Goal: Task Accomplishment & Management: Manage account settings

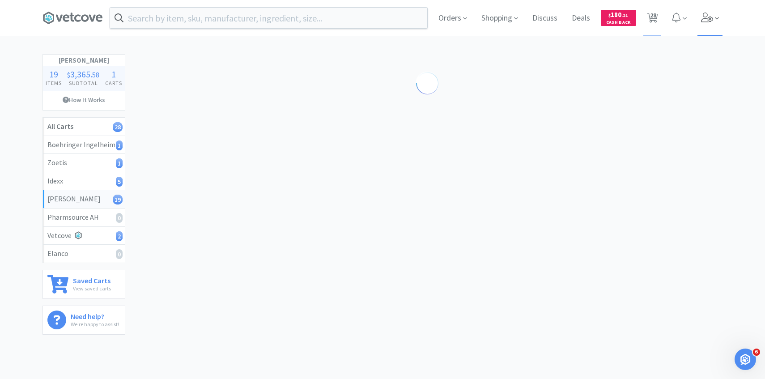
click at [716, 23] on span at bounding box center [717, 18] width 4 height 10
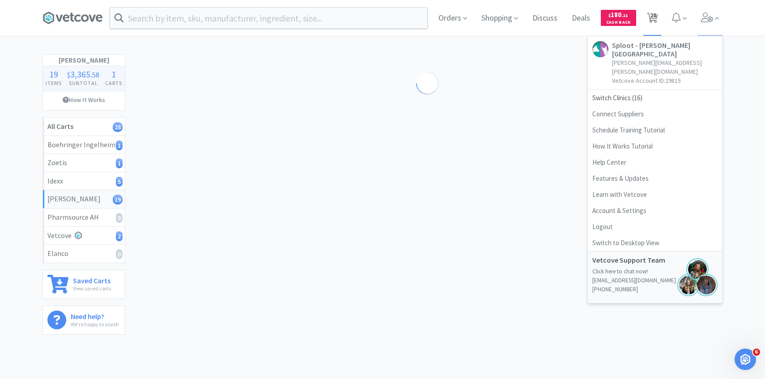
click at [656, 20] on span "28" at bounding box center [653, 15] width 6 height 36
select select "1"
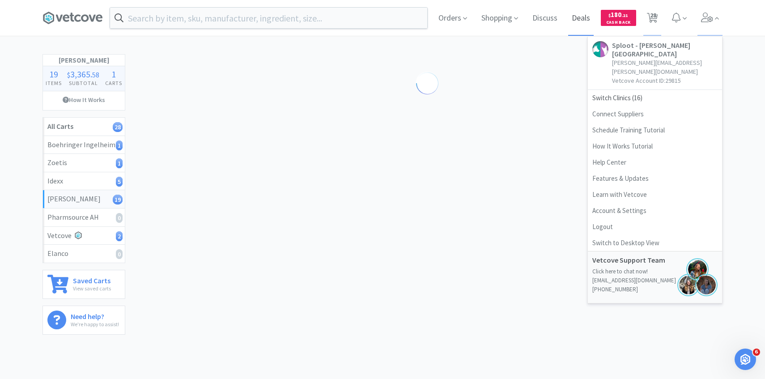
select select "1"
select select "3"
select select "30"
select select "1"
select select "5"
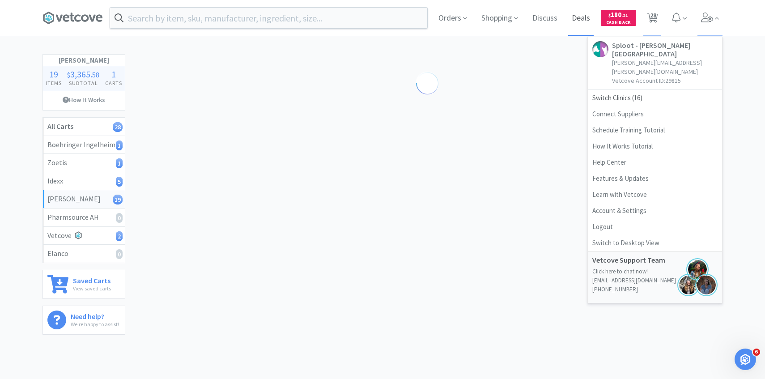
select select "2"
select select "1"
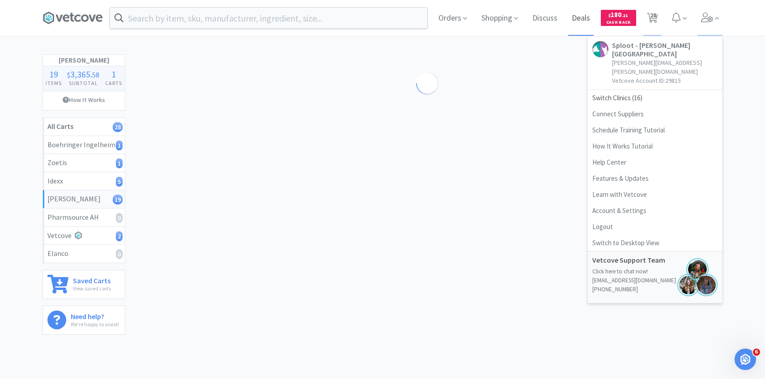
select select "1"
select select "3"
select select "1"
select select "3"
select select "1"
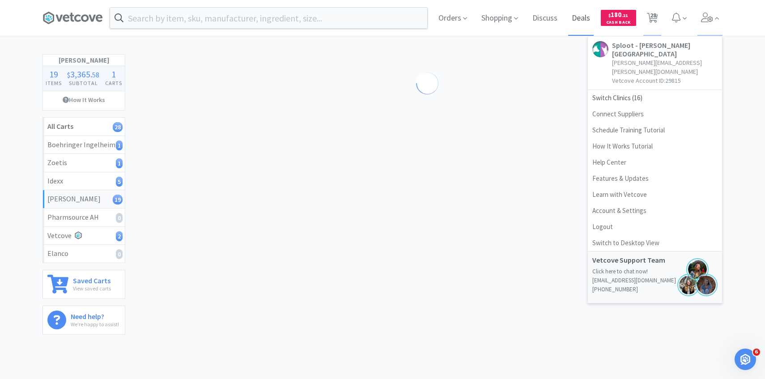
select select "1"
select select "2"
select select "1"
select select "50"
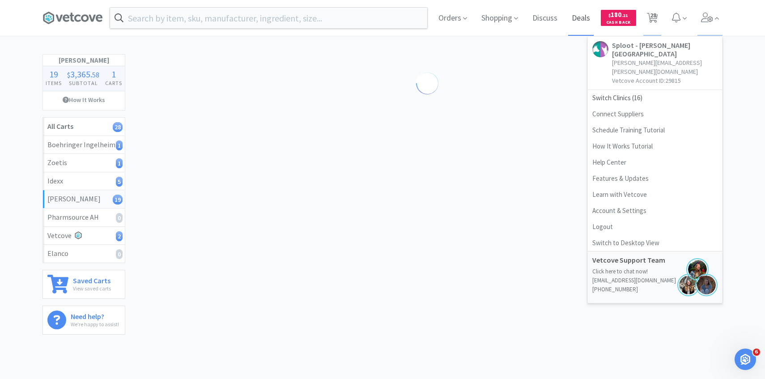
select select "50"
select select "4"
select select "1"
select select "10"
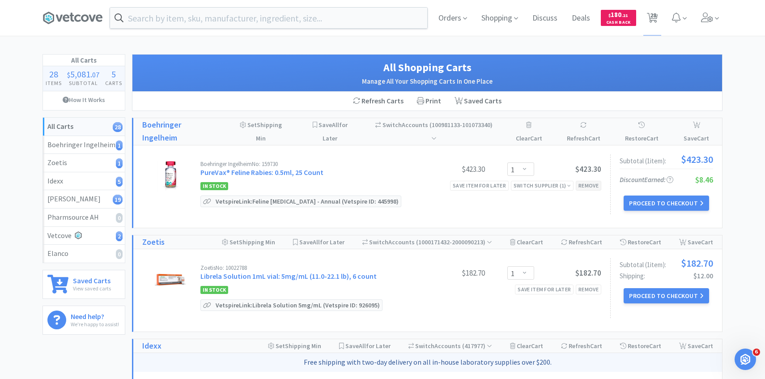
click at [589, 184] on div "Remove" at bounding box center [589, 185] width 26 height 9
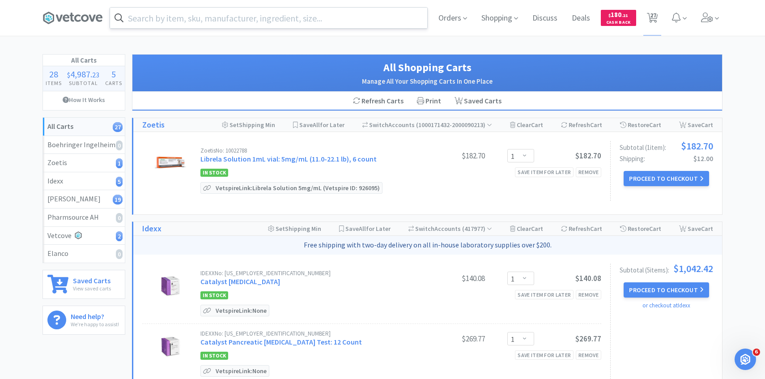
click at [297, 21] on input "text" at bounding box center [268, 18] width 317 height 21
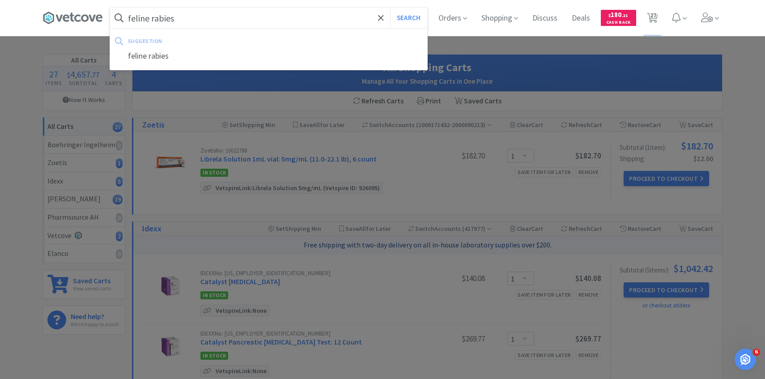
type input "feline rabies"
click at [390, 8] on button "Search" at bounding box center [408, 18] width 37 height 21
select select "1"
select select "5"
select select "2"
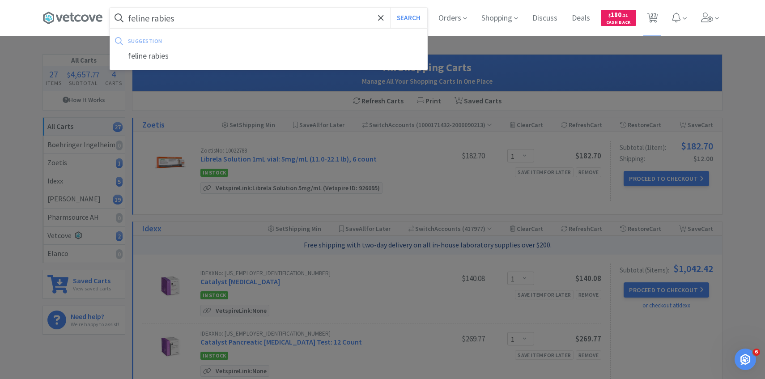
select select "2"
select select "1"
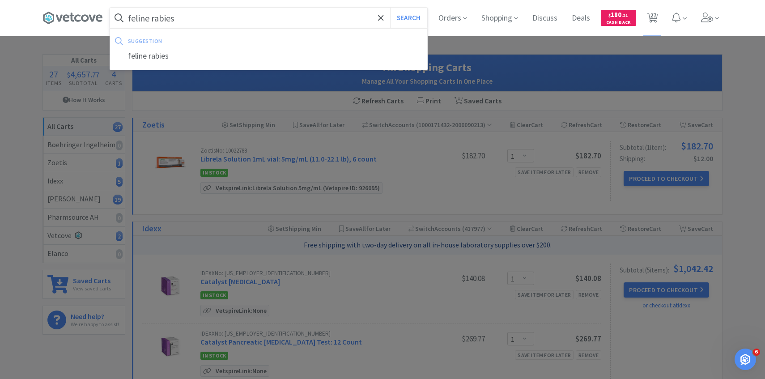
select select "3"
select select "1"
select select "3"
select select "1"
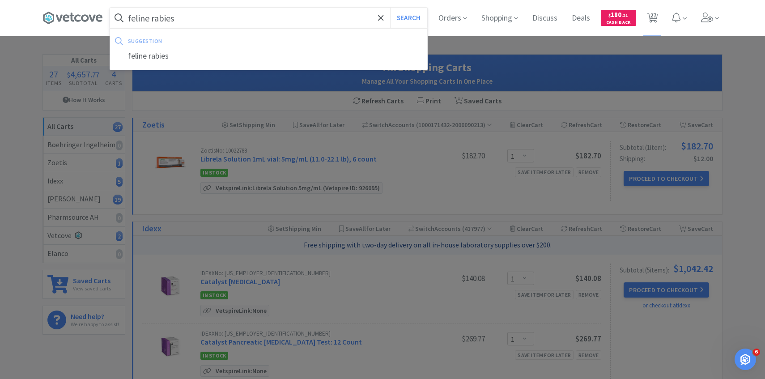
select select "2"
select select "1"
select select "50"
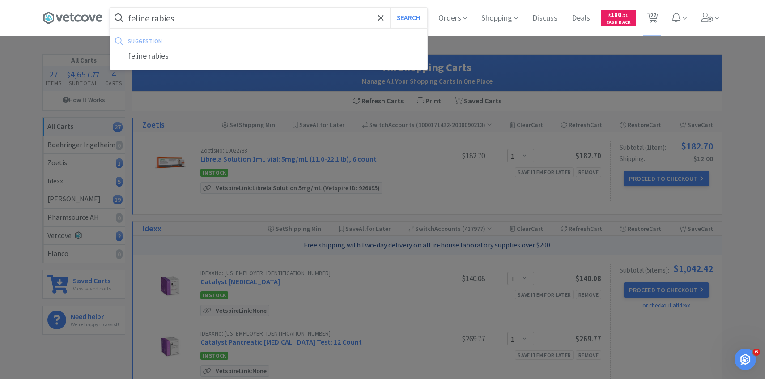
select select "4"
select select "1"
select select "3"
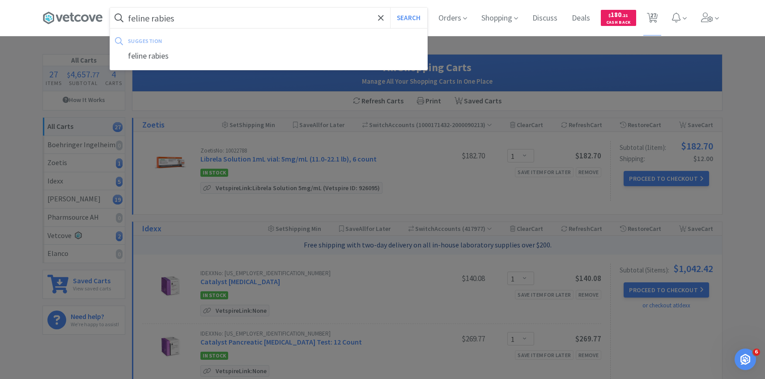
select select "30"
select select "1"
select select "10"
select select "1"
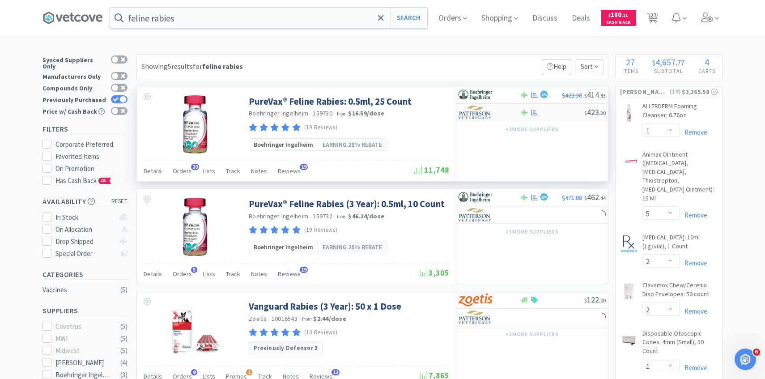
click at [490, 119] on div at bounding box center [483, 112] width 49 height 15
select select "1"
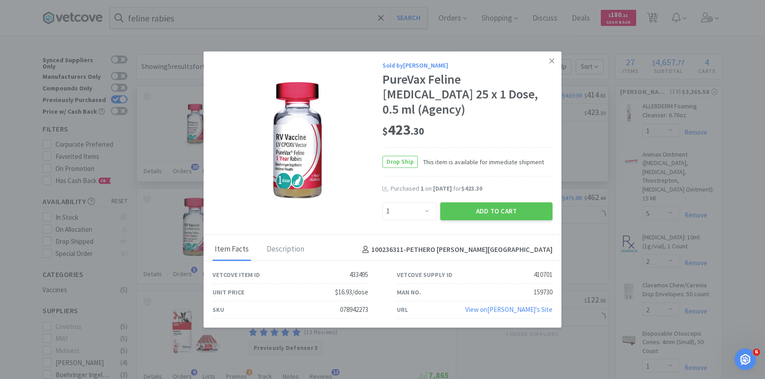
click at [478, 215] on div "Sold by Patterson PureVax Feline Rabies 25 x 1 Dose, 0.5 ml (Agency) $ 423 . 30…" at bounding box center [383, 142] width 358 height 183
click at [479, 207] on button "Add to Cart" at bounding box center [496, 211] width 112 height 18
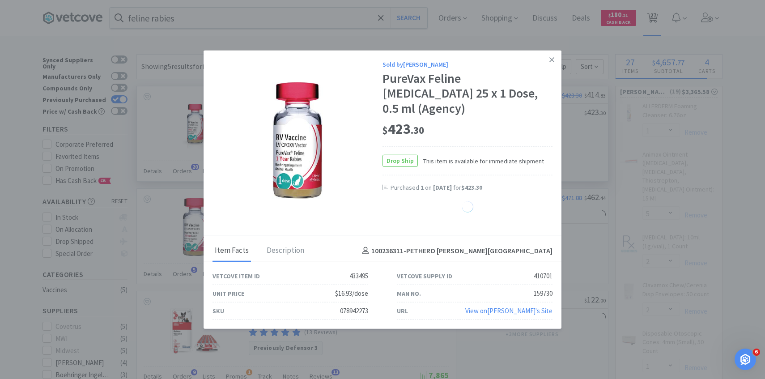
select select "1"
select select "3"
select select "2"
select select "1"
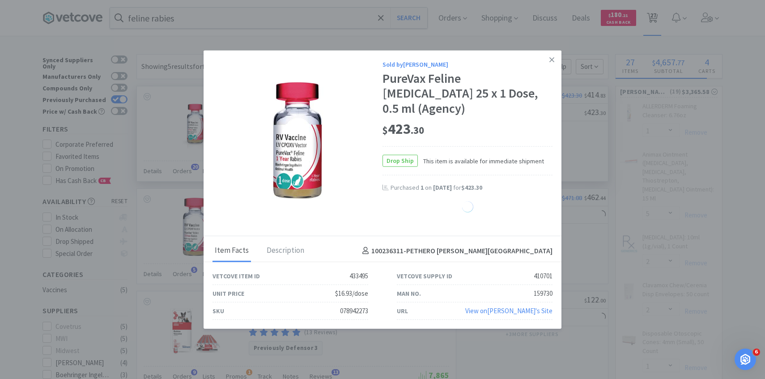
select select "50"
select select "4"
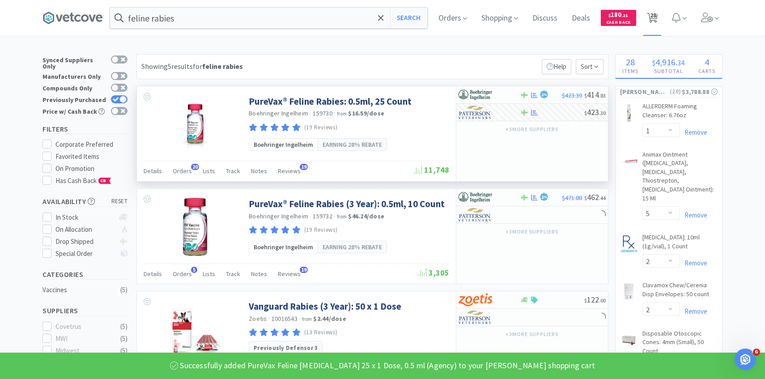
click at [653, 27] on span "28" at bounding box center [653, 15] width 6 height 36
select select "1"
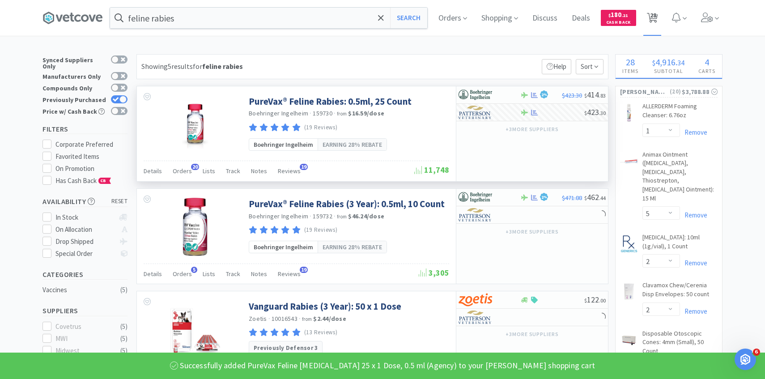
select select "3"
select select "30"
select select "1"
select select "5"
select select "2"
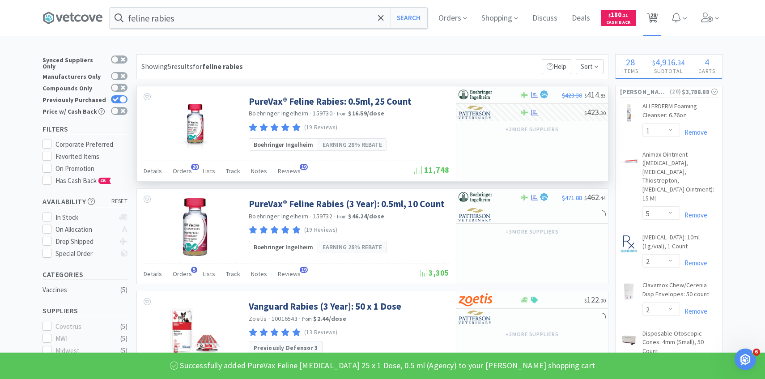
select select "2"
select select "1"
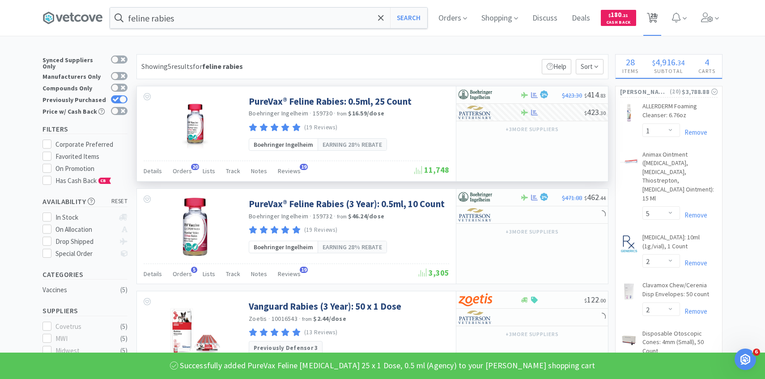
select select "3"
select select "1"
select select "3"
select select "1"
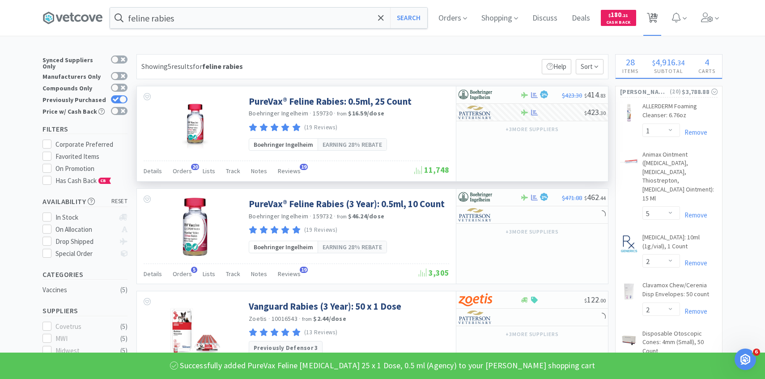
select select "1"
select select "2"
select select "1"
select select "50"
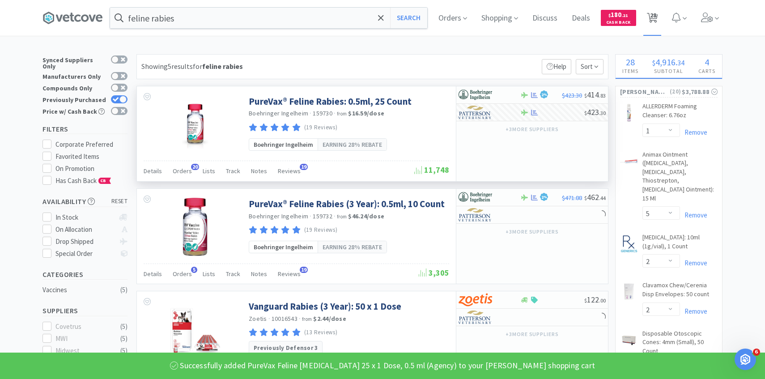
select select "50"
select select "4"
select select "1"
select select "10"
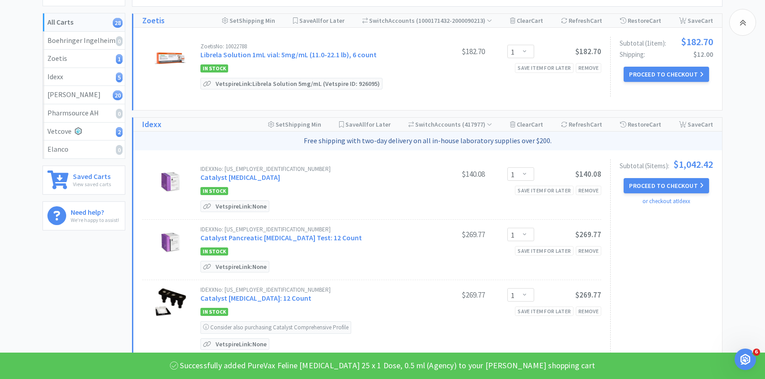
scroll to position [94, 0]
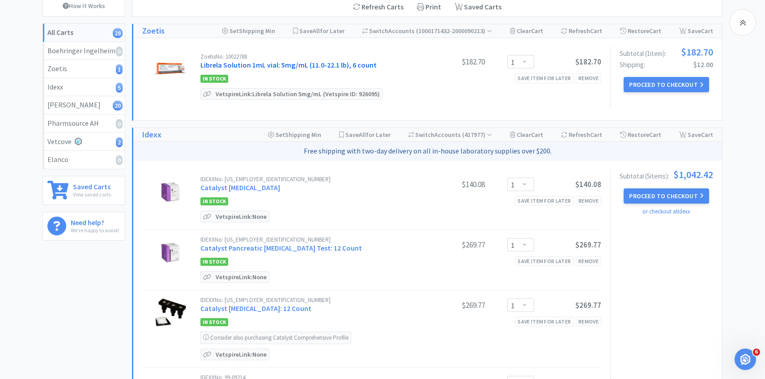
click at [306, 62] on link "Librela Solution 1mL vial: 5mg/mL (11.0-22.1 lb), 6 count" at bounding box center [288, 64] width 176 height 9
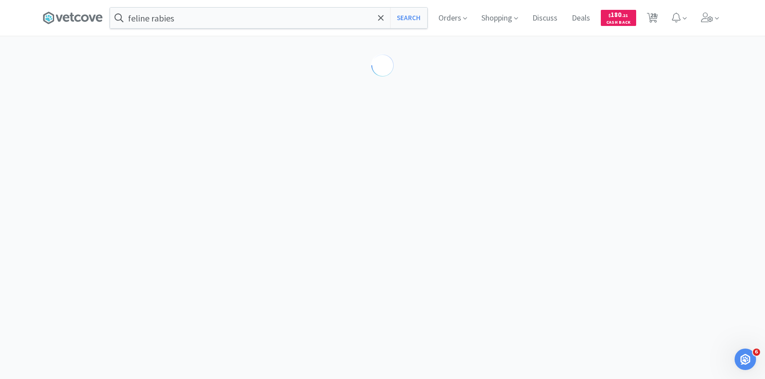
select select "605232"
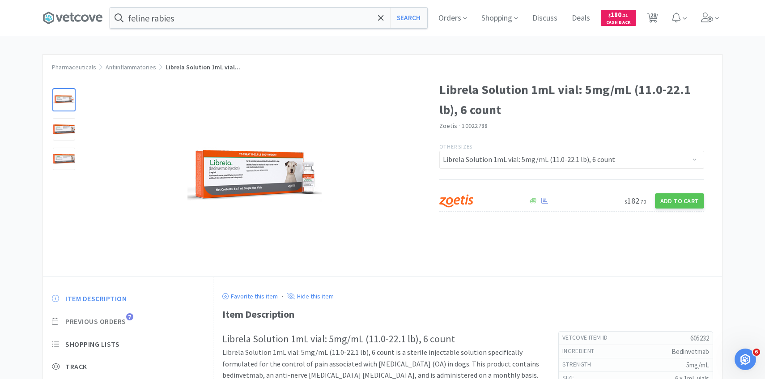
click at [113, 319] on span "Previous Orders" at bounding box center [95, 321] width 61 height 9
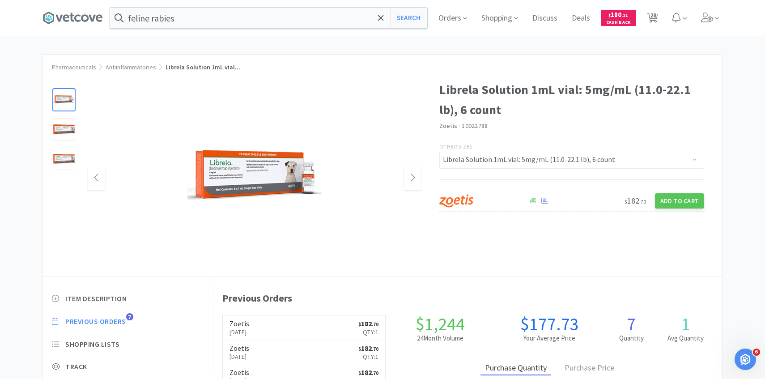
scroll to position [246, 509]
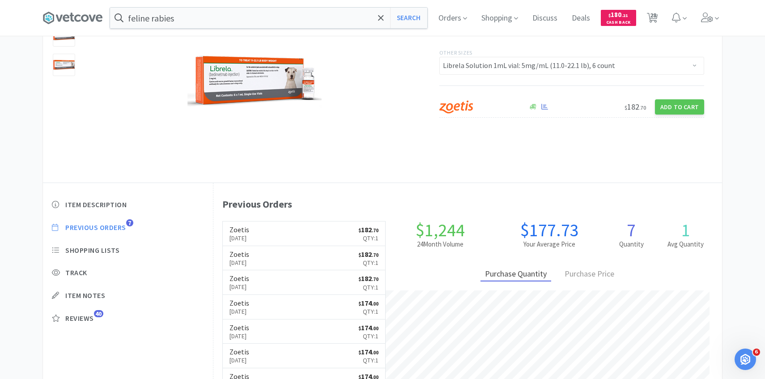
select select "1"
select select "3"
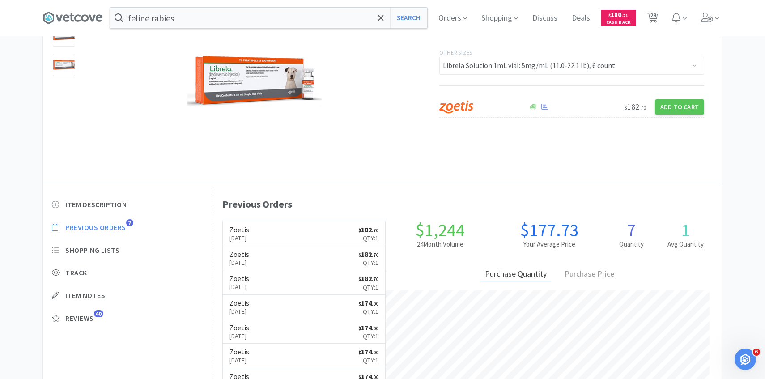
select select "30"
select select "1"
select select "5"
select select "2"
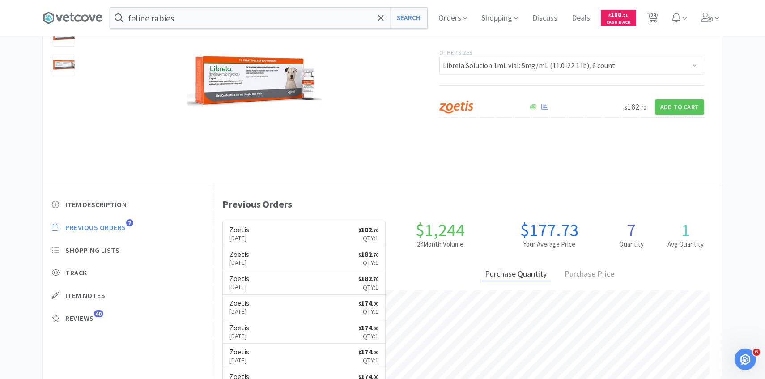
select select "1"
select select "3"
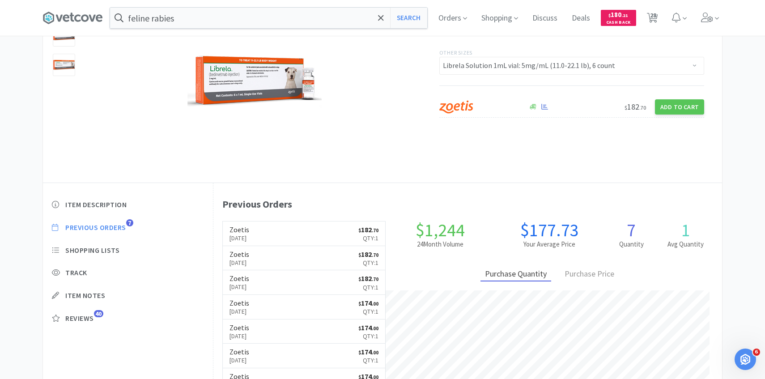
select select "1"
select select "3"
select select "1"
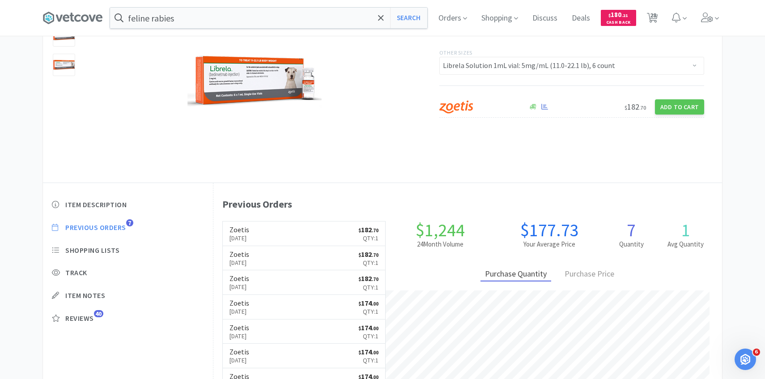
select select "2"
select select "1"
select select "50"
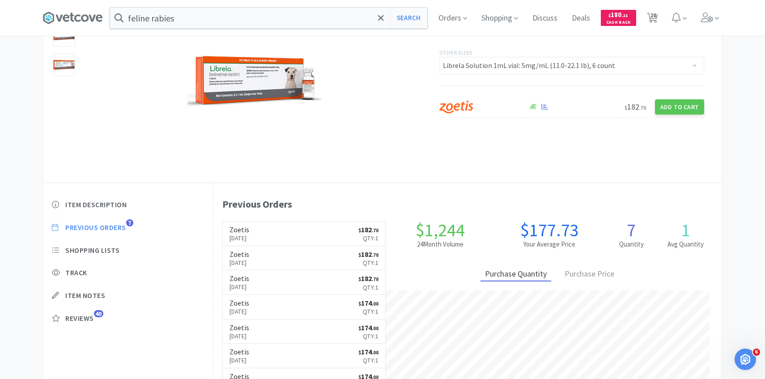
select select "4"
select select "1"
select select "10"
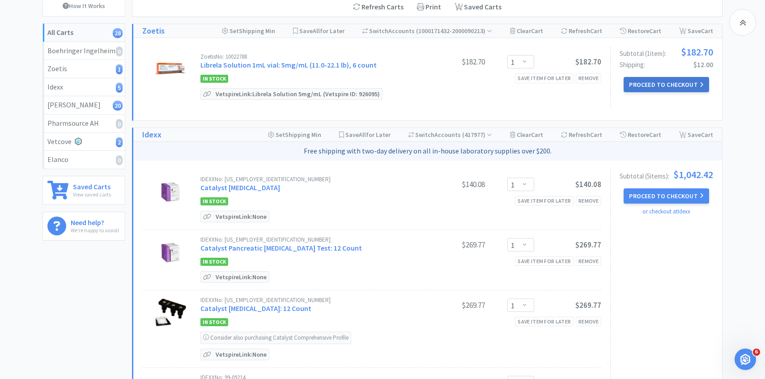
click at [647, 81] on button "Proceed to Checkout" at bounding box center [666, 84] width 85 height 15
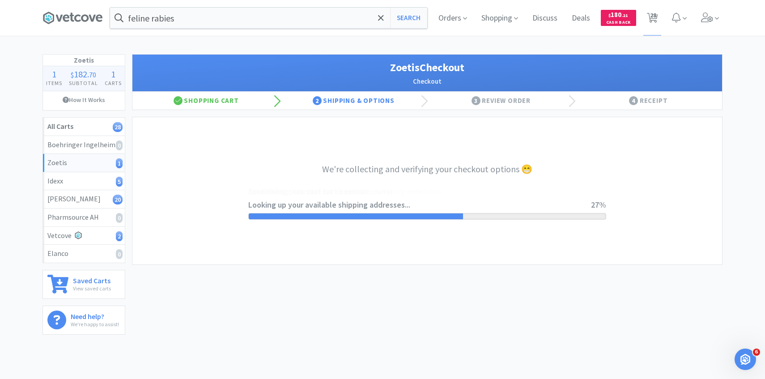
select select "invoice"
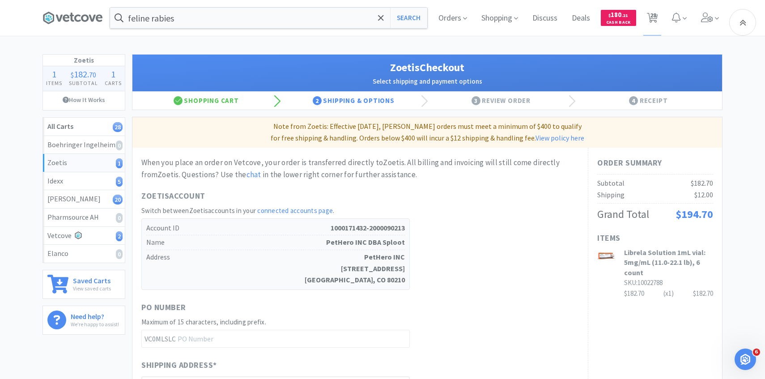
scroll to position [276, 0]
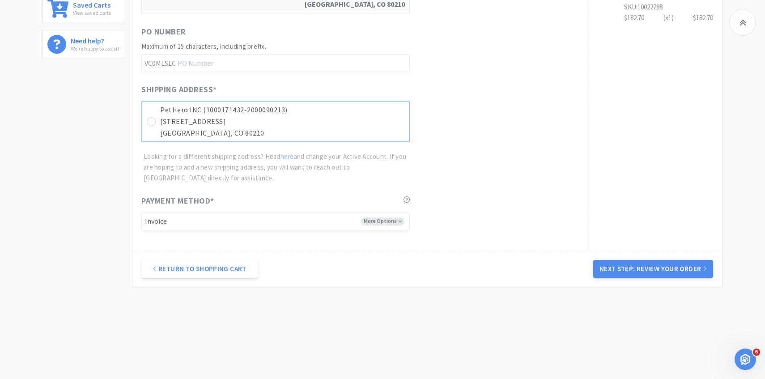
click at [368, 130] on p "Denver, CO 80210" at bounding box center [282, 134] width 244 height 12
click at [626, 266] on button "Next Step: Review Your Order" at bounding box center [653, 269] width 120 height 18
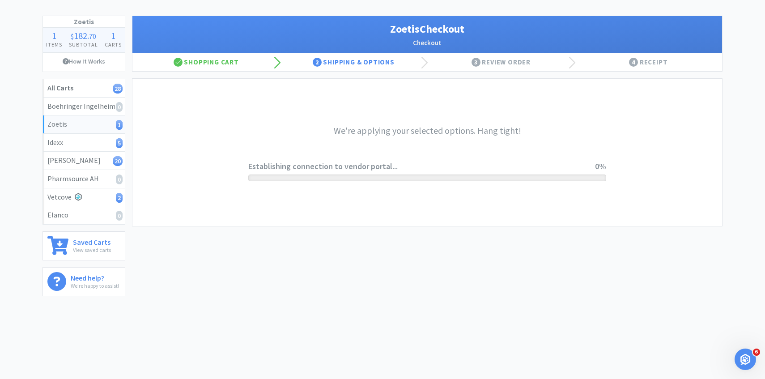
scroll to position [0, 0]
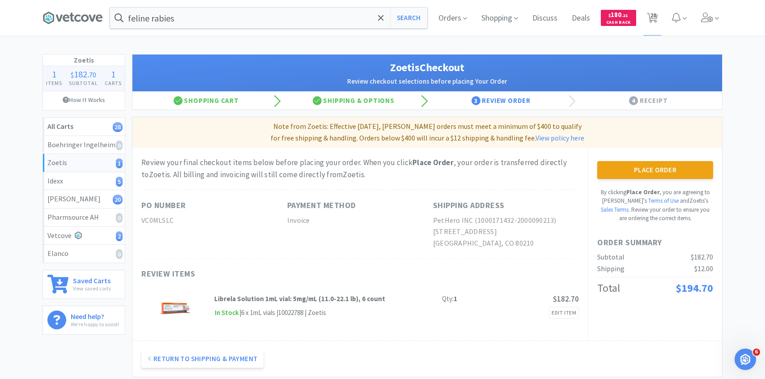
click at [635, 171] on button "Place Order" at bounding box center [655, 170] width 116 height 18
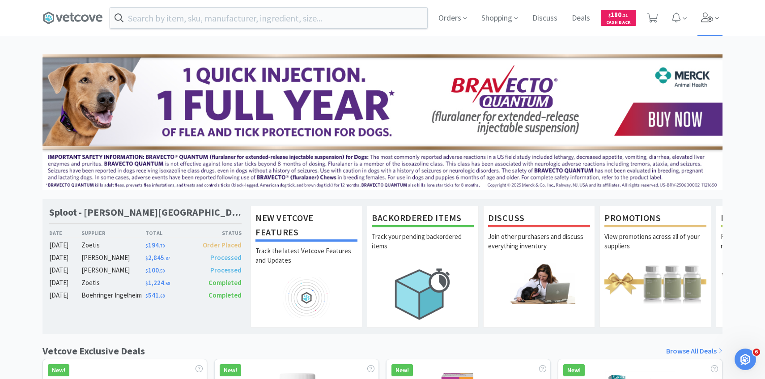
click at [706, 25] on span at bounding box center [711, 18] width 26 height 36
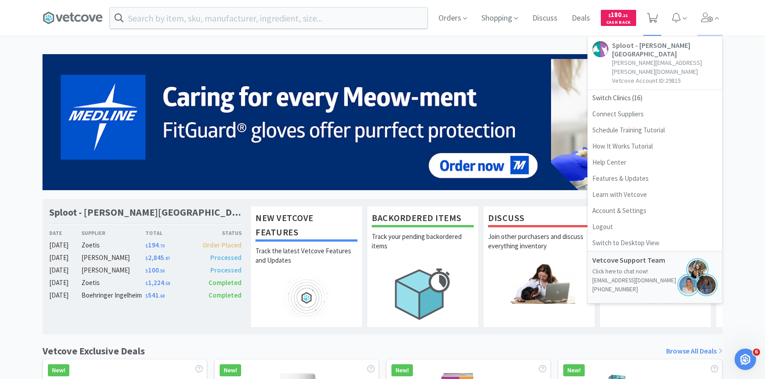
click at [648, 20] on icon at bounding box center [652, 18] width 11 height 10
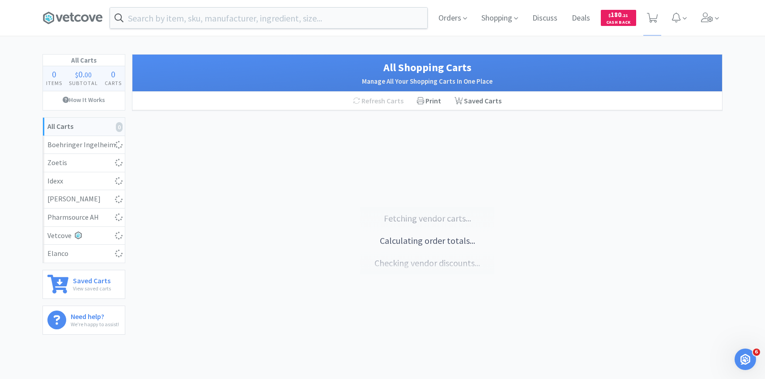
select select "1"
select select "3"
select select "30"
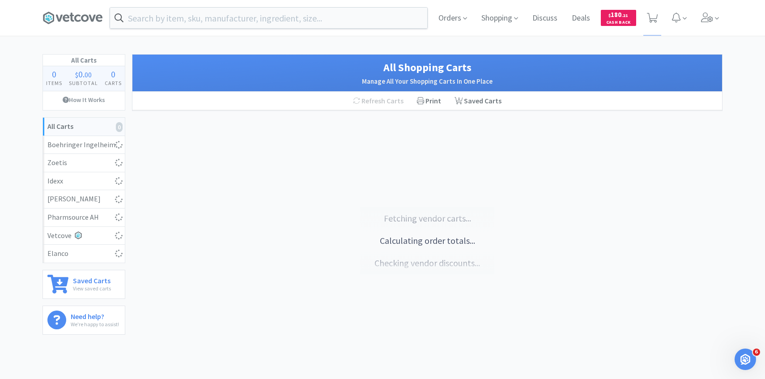
select select "1"
select select "5"
select select "2"
select select "1"
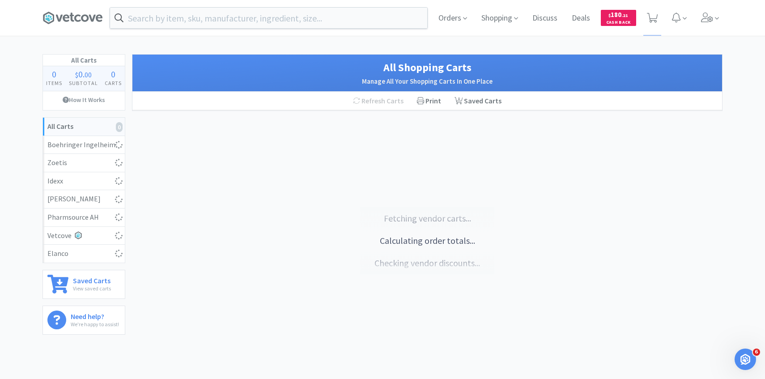
select select "1"
select select "3"
select select "1"
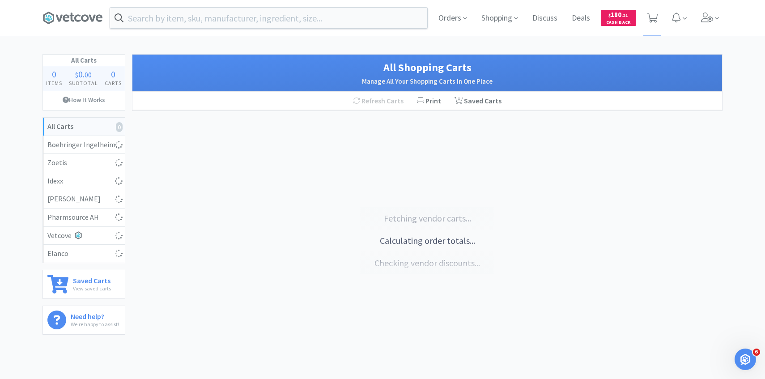
select select "1"
select select "3"
select select "1"
select select "2"
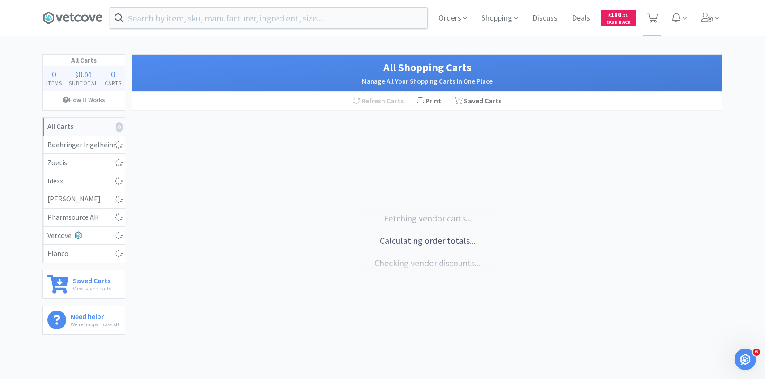
select select "2"
select select "1"
select select "50"
select select "4"
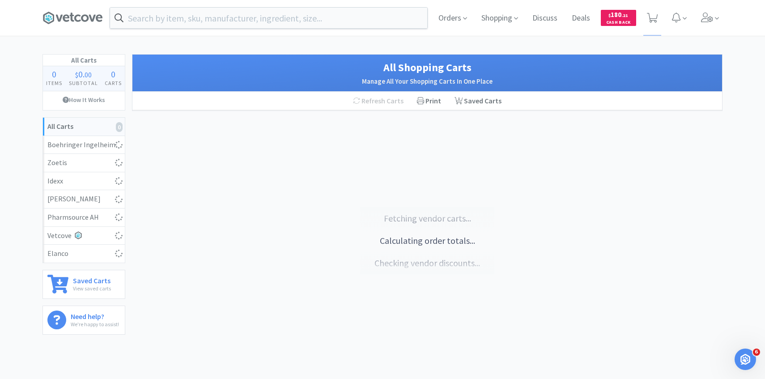
select select "1"
select select "10"
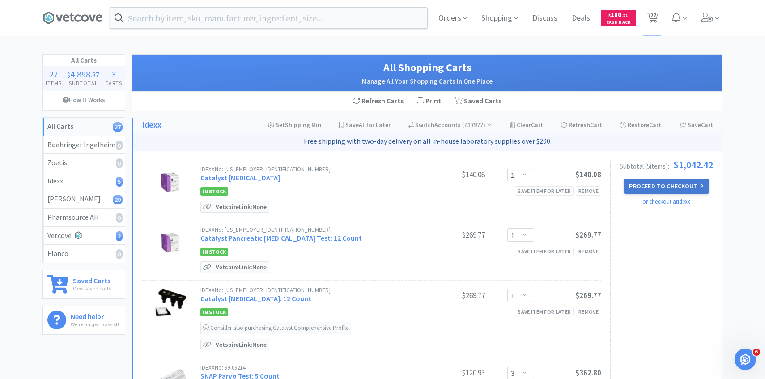
click at [675, 193] on button "Proceed to Checkout" at bounding box center [666, 186] width 85 height 15
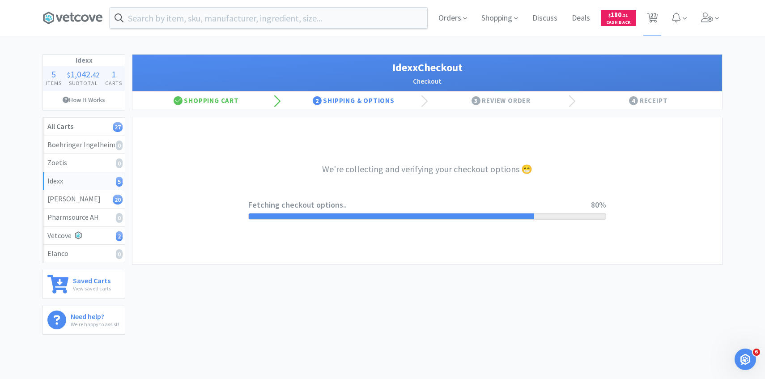
select select "904"
select select "003"
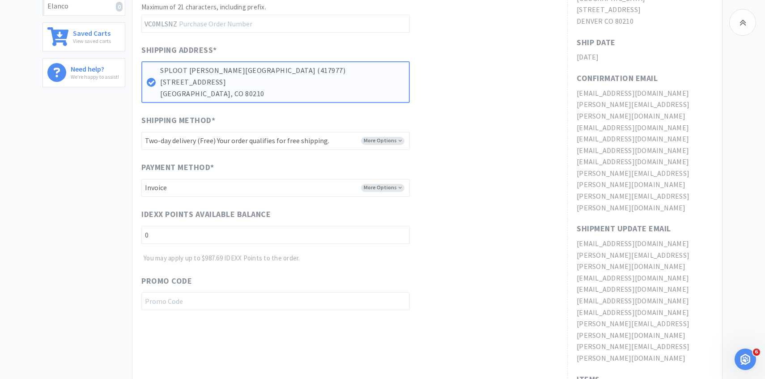
scroll to position [362, 0]
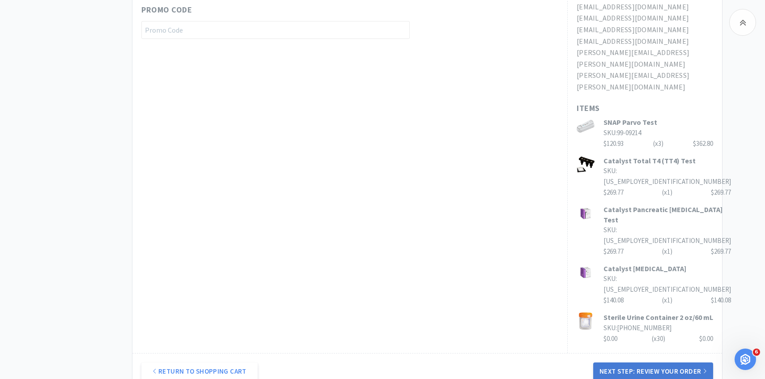
click at [625, 362] on button "Next Step: Review Your Order" at bounding box center [653, 371] width 120 height 18
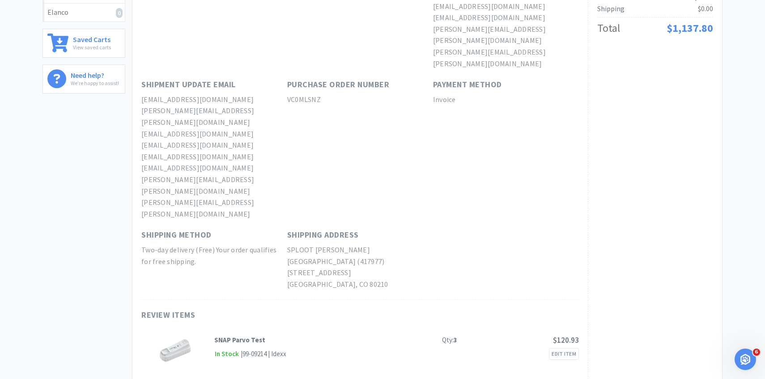
scroll to position [0, 0]
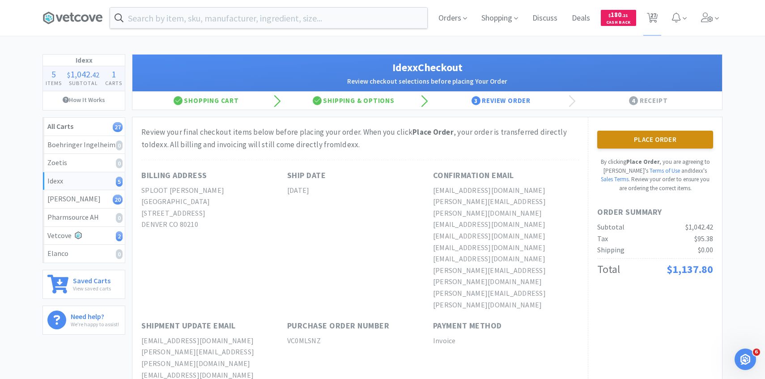
click at [635, 143] on button "Place Order" at bounding box center [655, 140] width 116 height 18
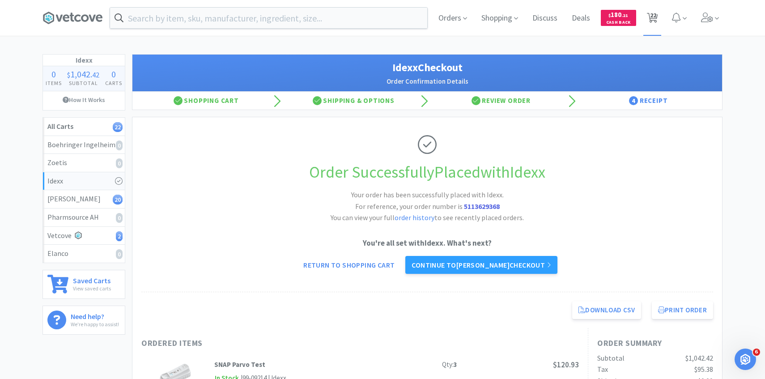
click at [651, 17] on span "22" at bounding box center [653, 15] width 6 height 36
select select "1"
select select "5"
select select "2"
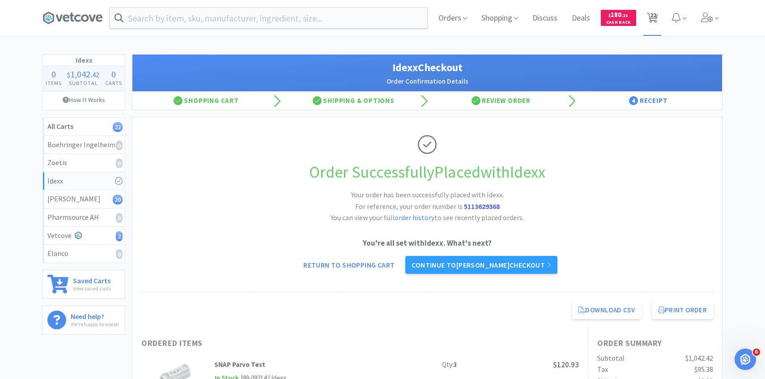
select select "1"
select select "3"
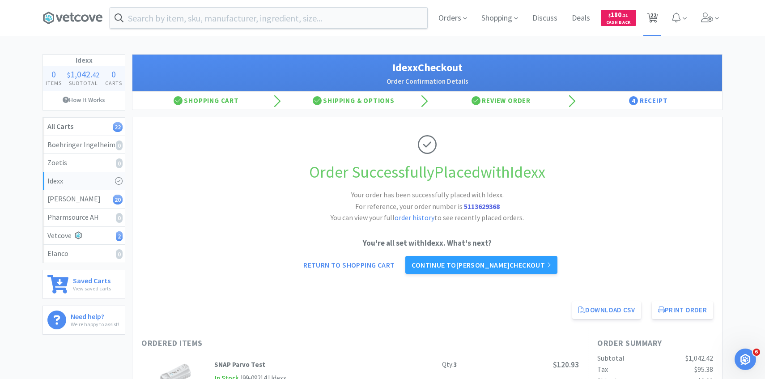
select select "1"
select select "3"
select select "1"
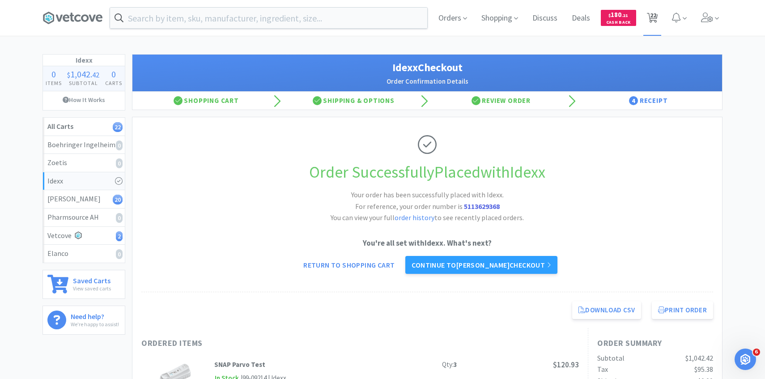
select select "2"
select select "1"
select select "50"
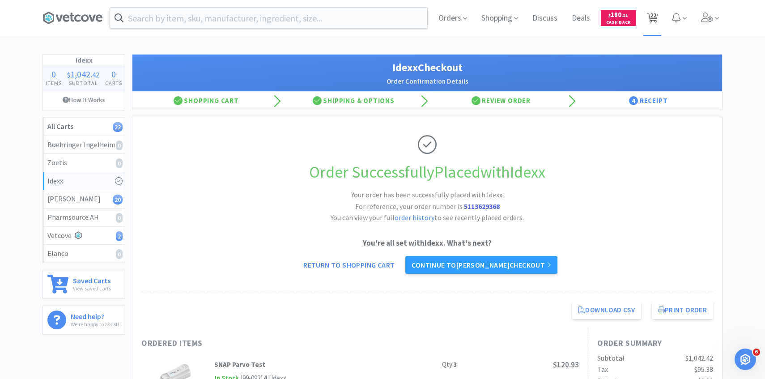
select select "4"
select select "1"
select select "10"
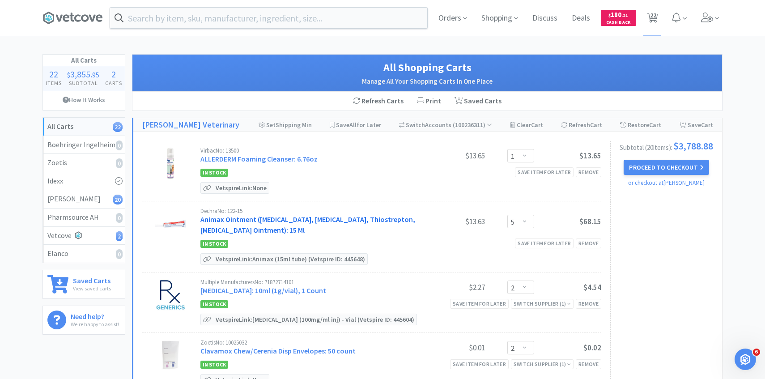
click at [303, 220] on link "Animax Ointment (Nystatin, Neomycin Sulfate, Thiostrepton, Triamcinolone Aceton…" at bounding box center [307, 225] width 215 height 20
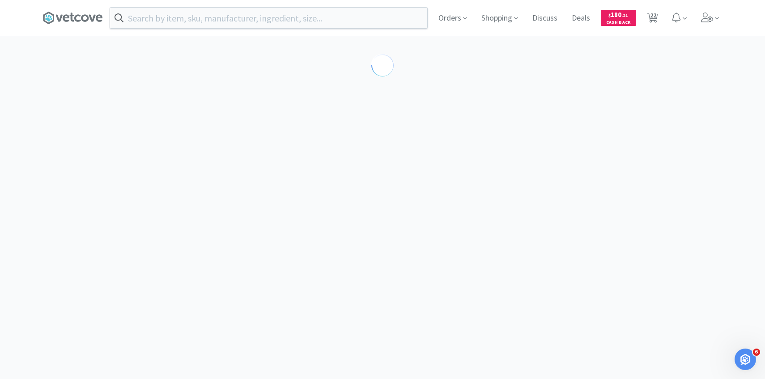
select select "143513"
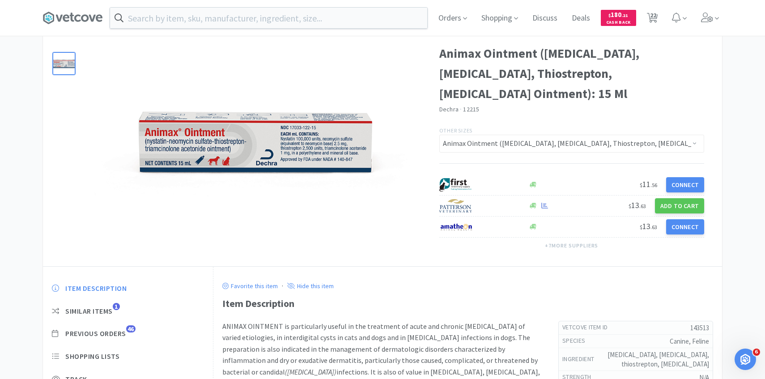
scroll to position [70, 0]
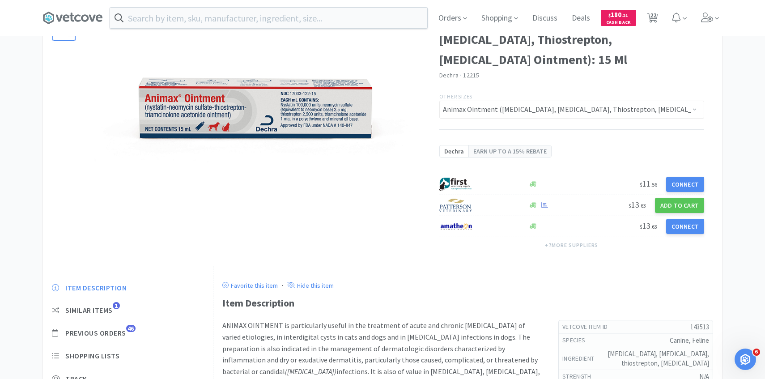
click at [126, 302] on div "Item Description Similar Items 1 Previous Orders 46 Shopping Lists Track Item N…" at bounding box center [128, 362] width 170 height 177
click at [124, 332] on span "Previous Orders" at bounding box center [95, 332] width 61 height 9
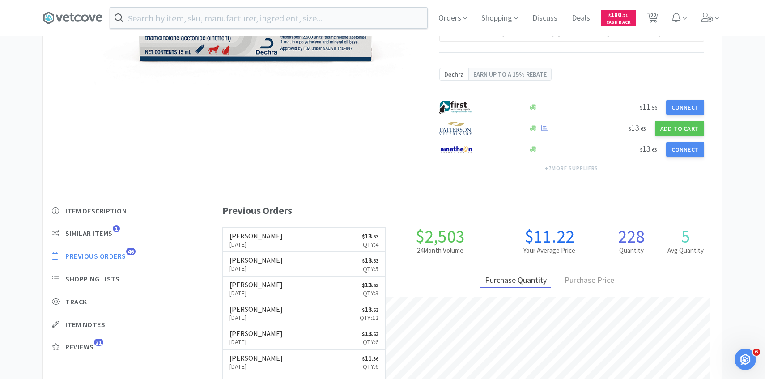
scroll to position [246, 509]
select select "1"
select select "5"
select select "2"
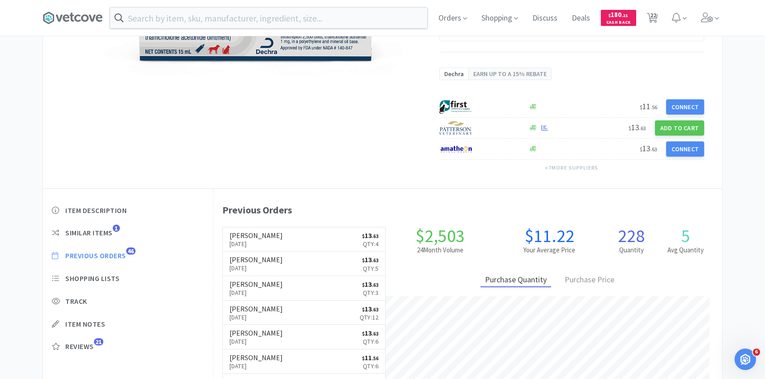
select select "1"
select select "3"
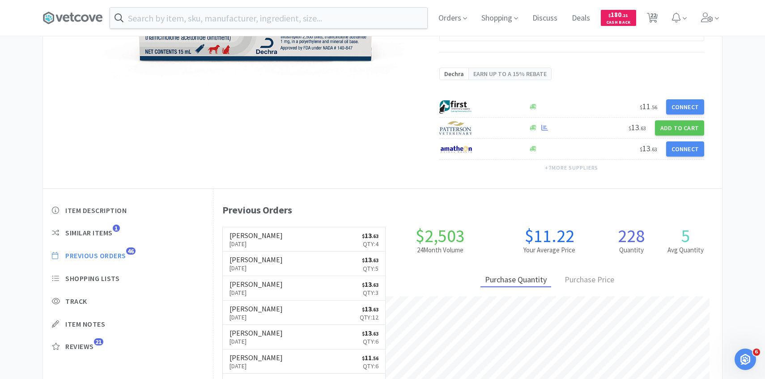
select select "1"
select select "3"
select select "1"
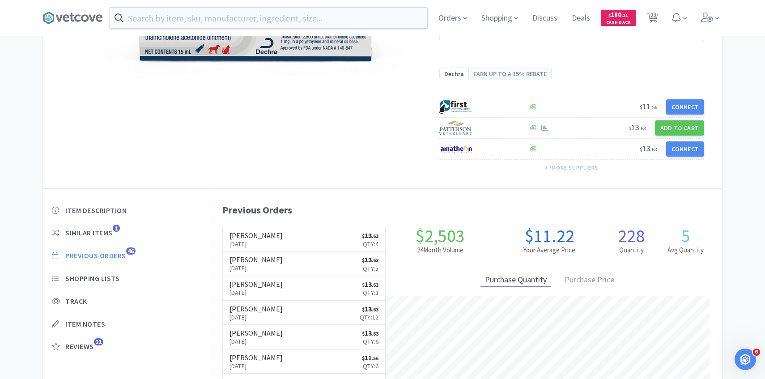
select select "2"
select select "1"
select select "50"
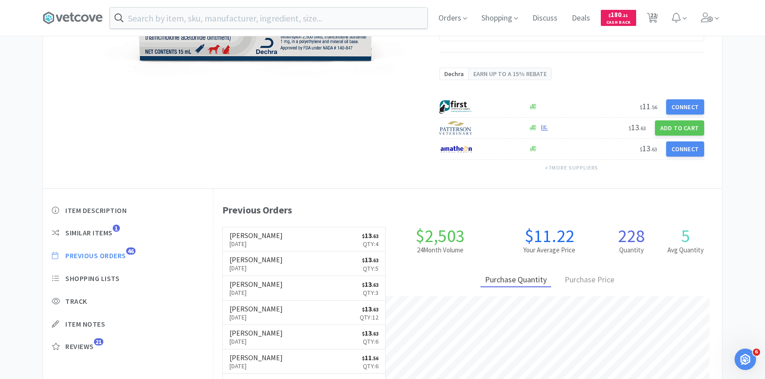
select select "4"
select select "1"
select select "10"
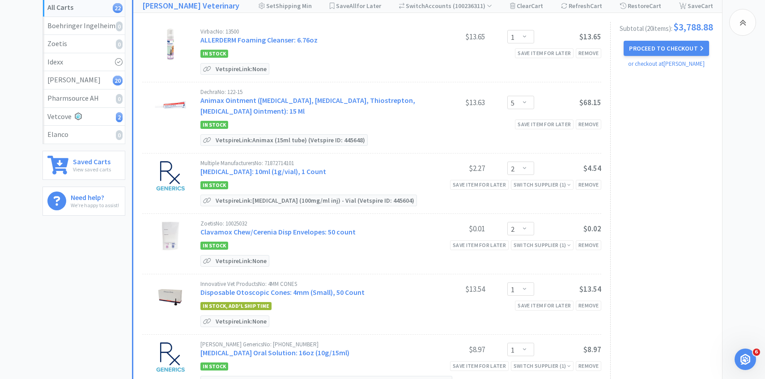
scroll to position [129, 0]
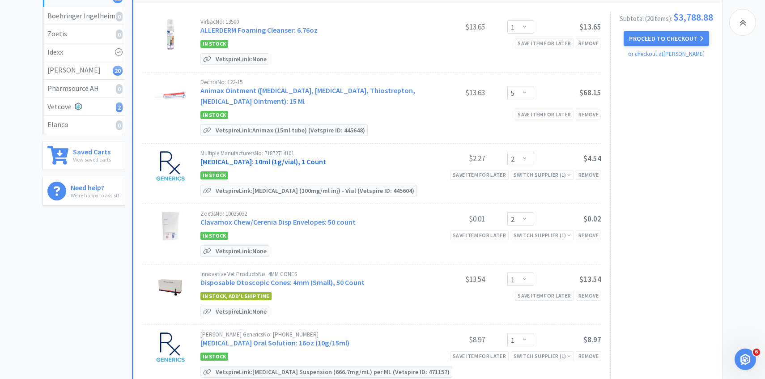
click at [274, 162] on link "Cefazolin Sodium: 10ml (1g/vial), 1 Count" at bounding box center [263, 161] width 126 height 9
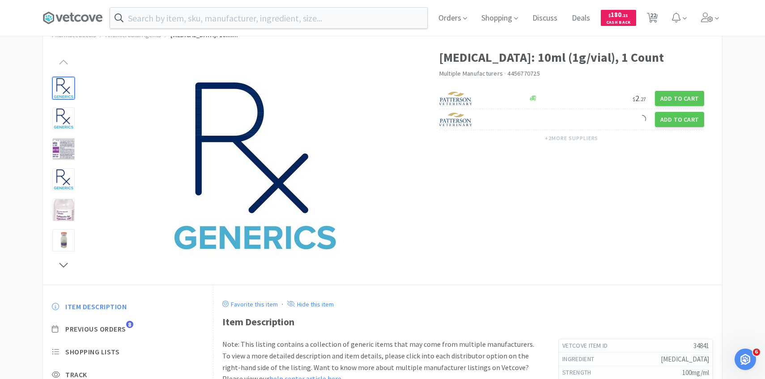
scroll to position [78, 0]
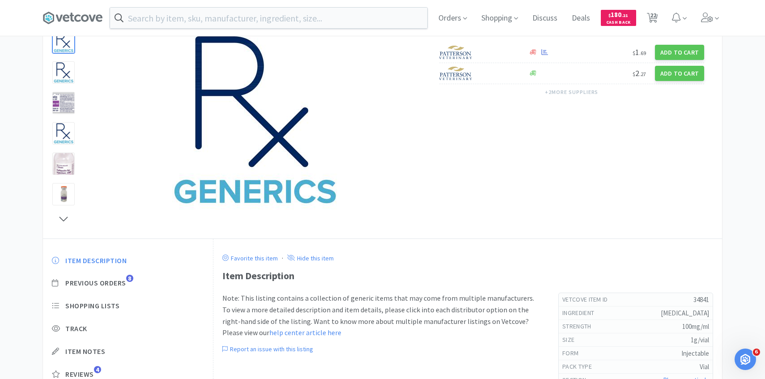
click at [117, 291] on div "Item Description Previous Orders 8 Shopping Lists Track Item Notes Reviews 4" at bounding box center [128, 324] width 170 height 154
click at [117, 283] on span "Previous Orders" at bounding box center [95, 282] width 61 height 9
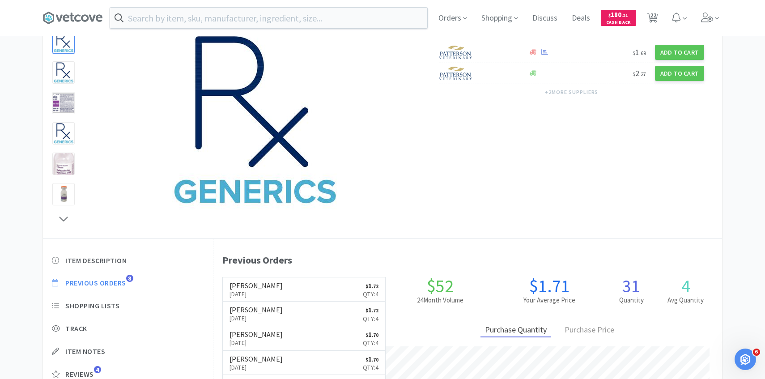
scroll to position [246, 509]
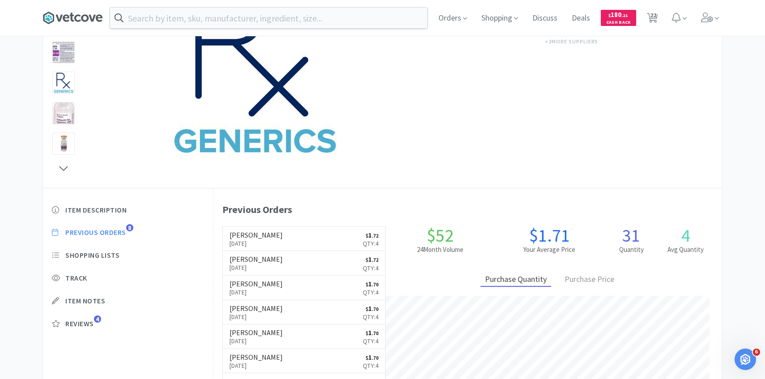
select select "1"
select select "5"
select select "2"
select select "1"
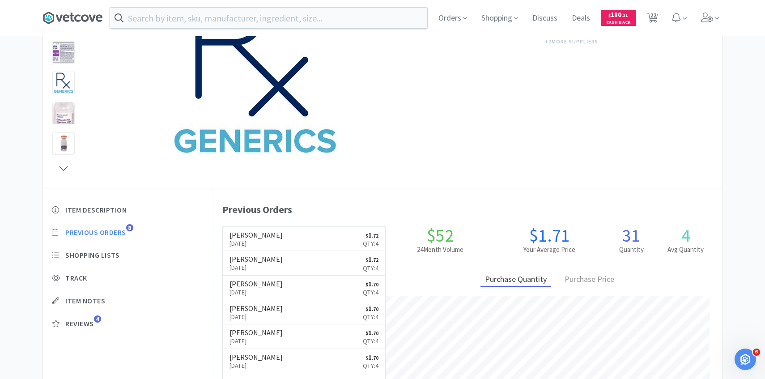
select select "1"
select select "3"
select select "1"
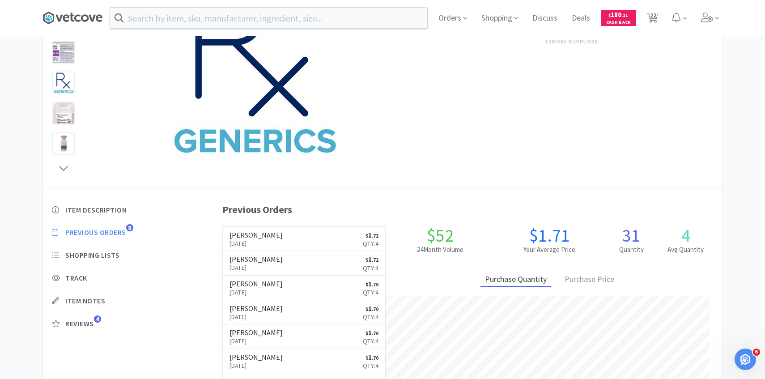
select select "1"
select select "3"
select select "1"
select select "2"
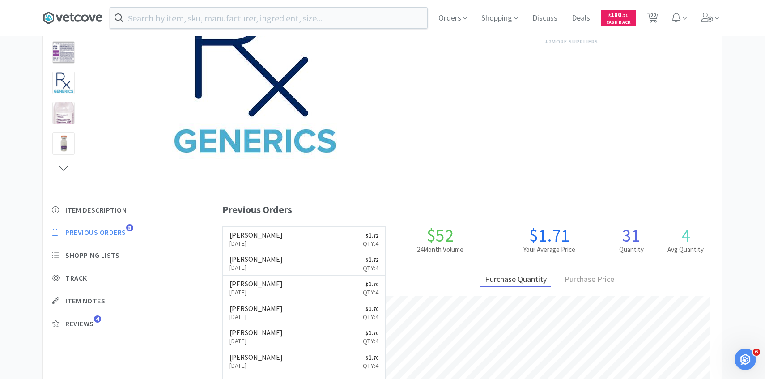
select select "2"
select select "1"
select select "50"
select select "4"
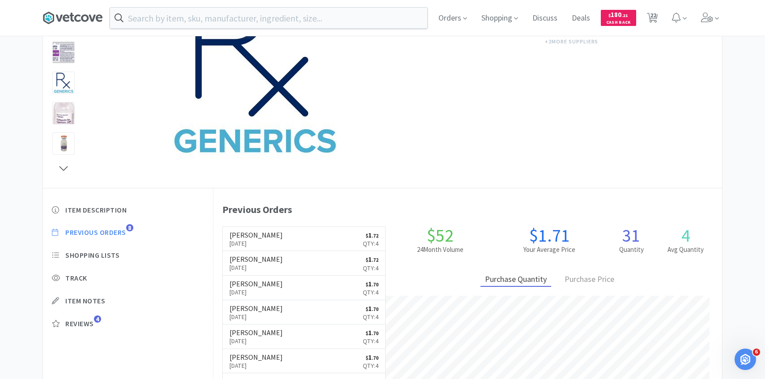
select select "1"
select select "10"
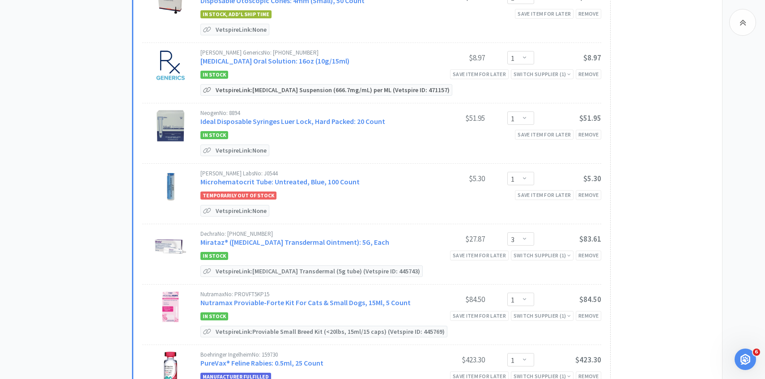
scroll to position [422, 0]
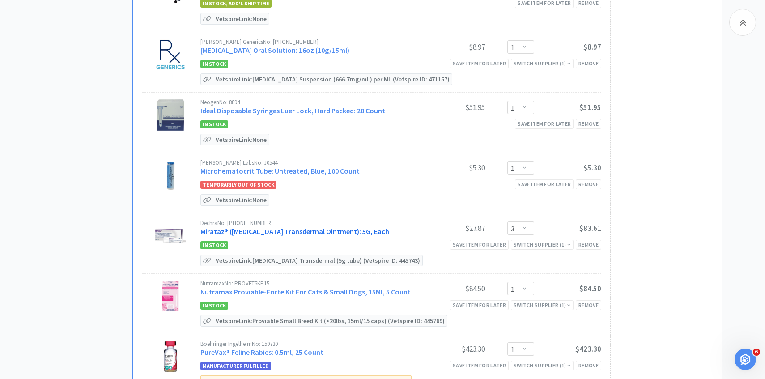
click at [285, 230] on link "Mirataz® (Mirtazapine Transdermal Ointment): 5G, Each" at bounding box center [294, 231] width 189 height 9
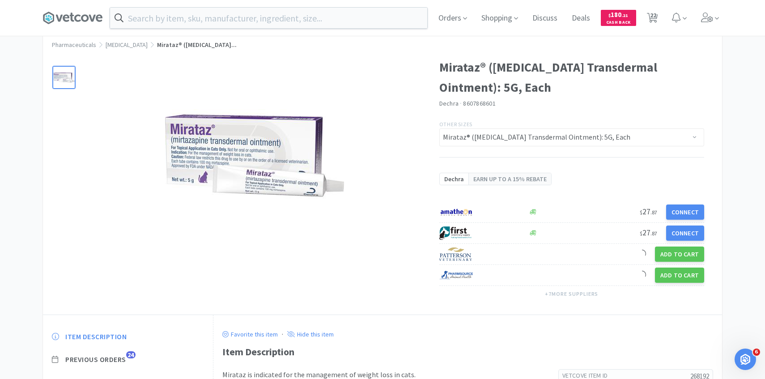
scroll to position [43, 0]
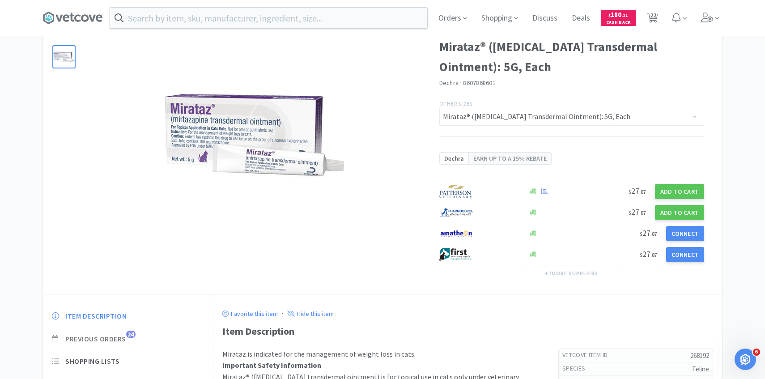
click at [118, 335] on span "Previous Orders" at bounding box center [95, 338] width 61 height 9
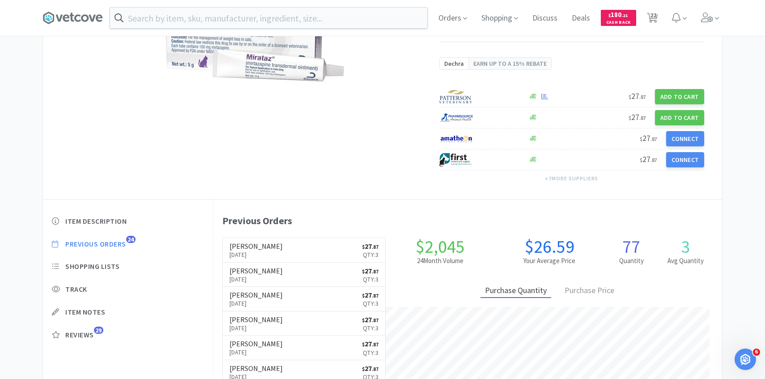
scroll to position [139, 0]
select select "1"
select select "5"
select select "2"
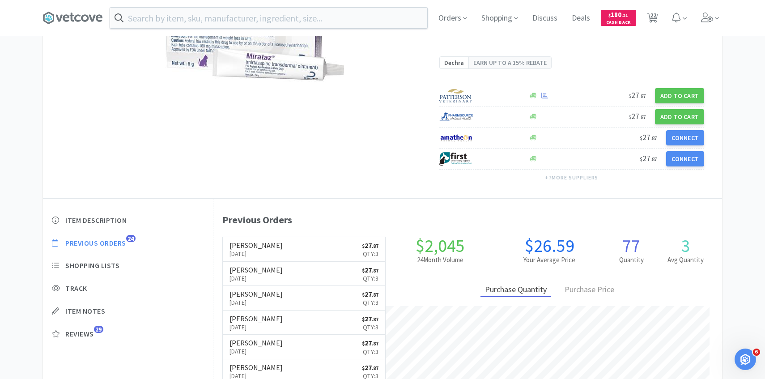
select select "1"
select select "3"
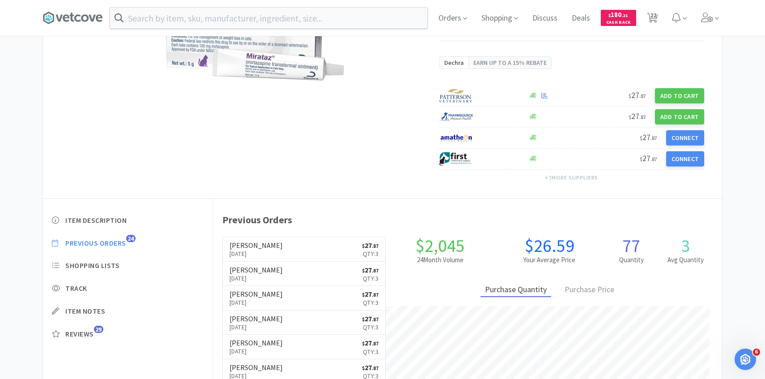
select select "1"
select select "3"
select select "1"
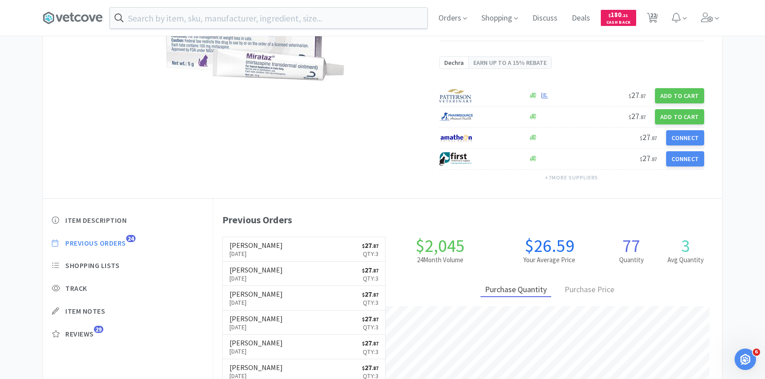
select select "2"
select select "1"
select select "50"
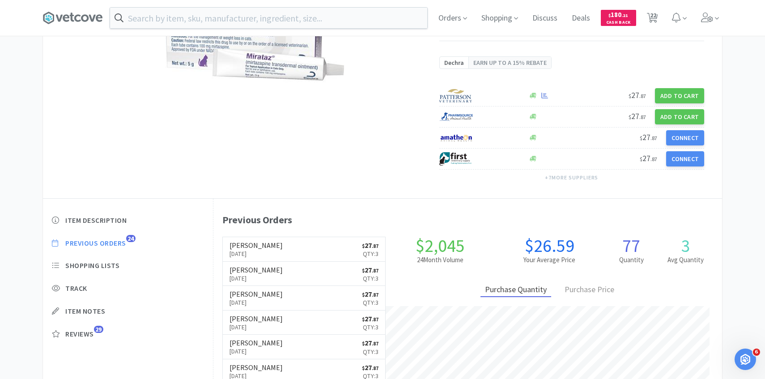
select select "4"
select select "1"
select select "10"
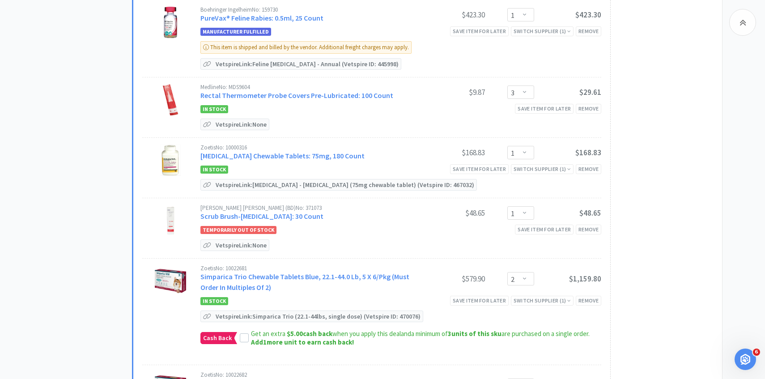
scroll to position [763, 0]
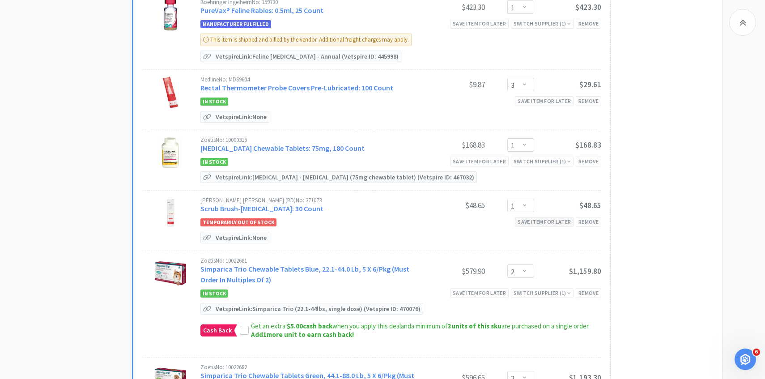
click at [542, 218] on div "Save item for later" at bounding box center [544, 221] width 59 height 9
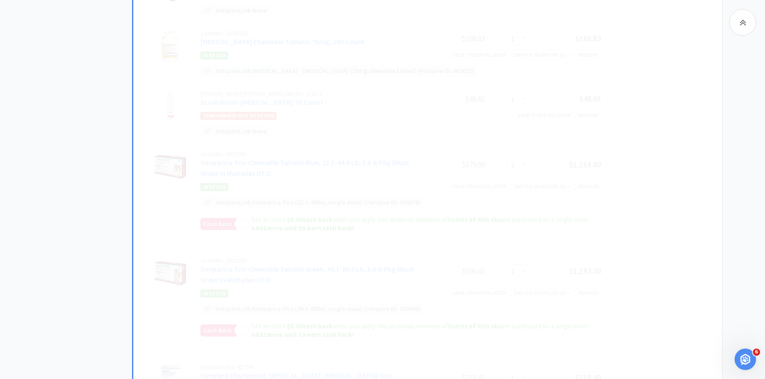
select select "2"
select select "4"
select select "1"
select select "50"
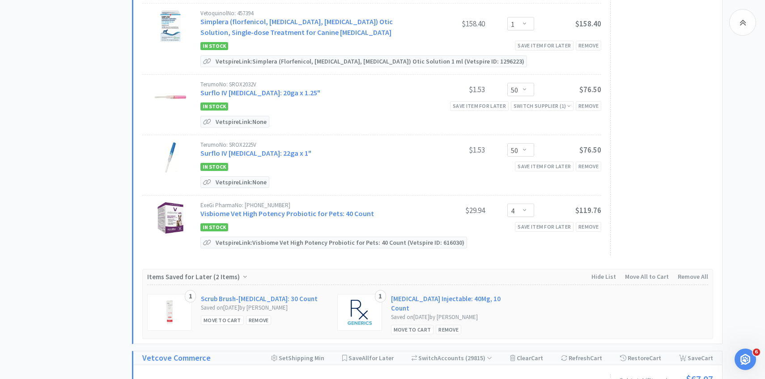
scroll to position [1168, 0]
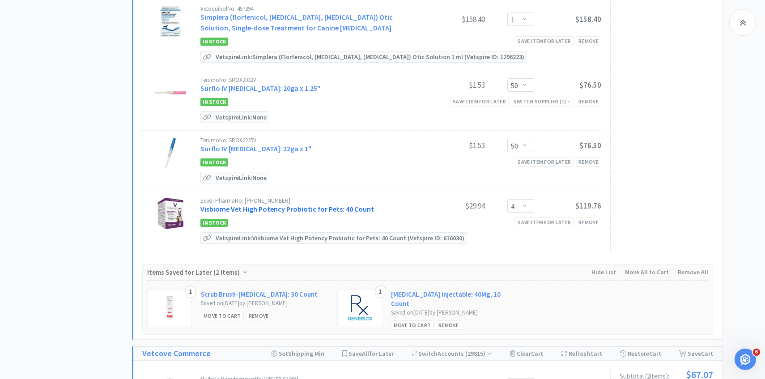
click at [285, 206] on link "Visbiome Vet High Potency Probiotic for Pets: 40 Count" at bounding box center [287, 209] width 174 height 9
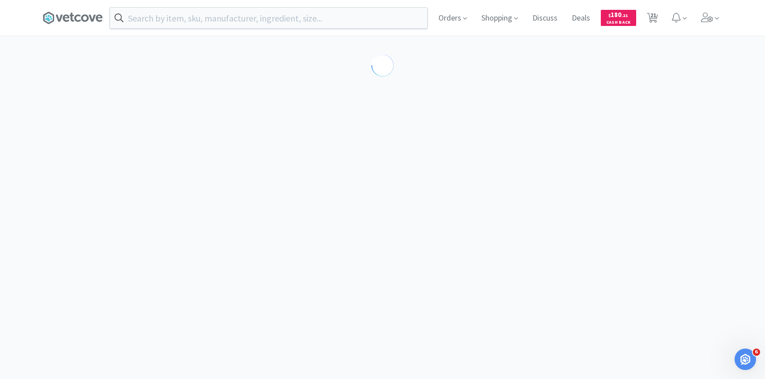
click at [276, 206] on body "Orders Shopping Discuss Discuss Deals Deals $ 180 . 21 Cash Back 21 21 6" at bounding box center [382, 189] width 765 height 379
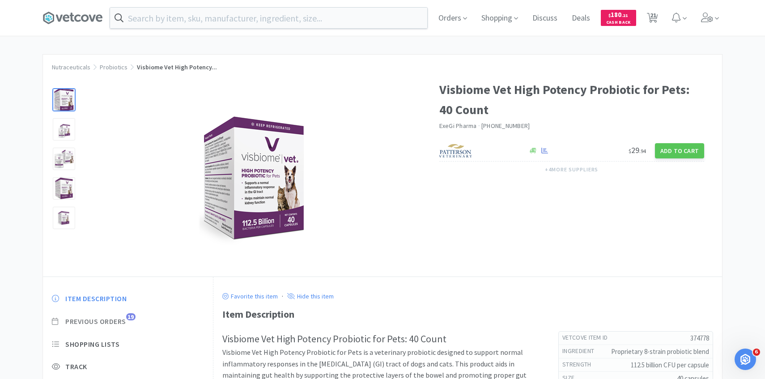
click at [117, 319] on span "Previous Orders" at bounding box center [95, 321] width 61 height 9
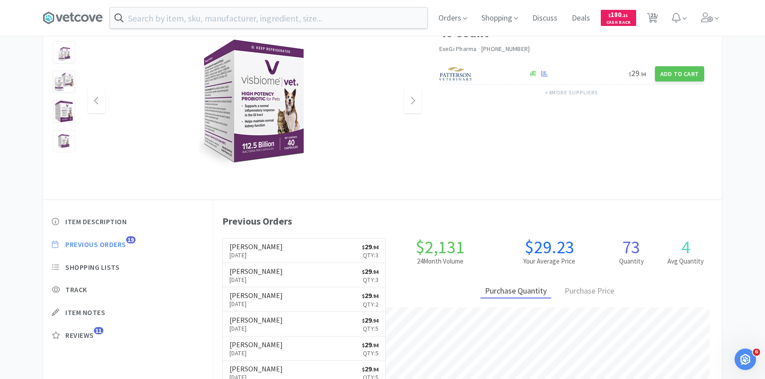
scroll to position [79, 0]
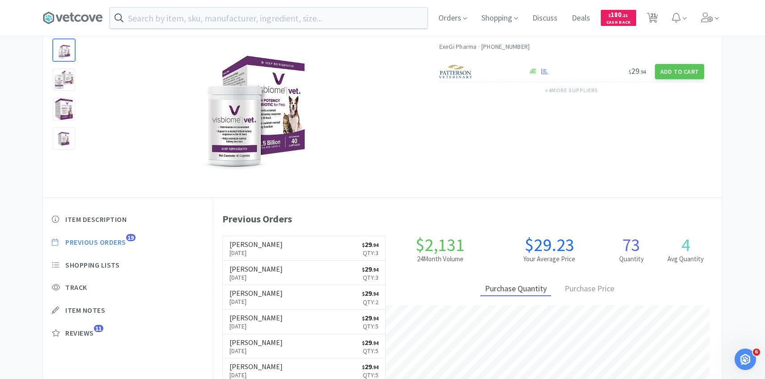
scroll to position [1168, 0]
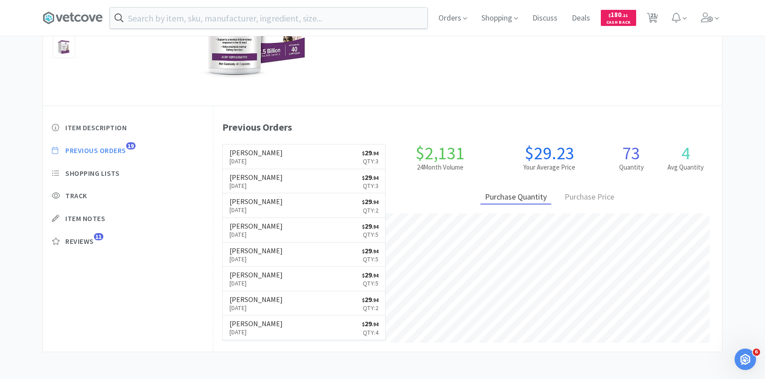
select select "1"
select select "5"
select select "2"
select select "1"
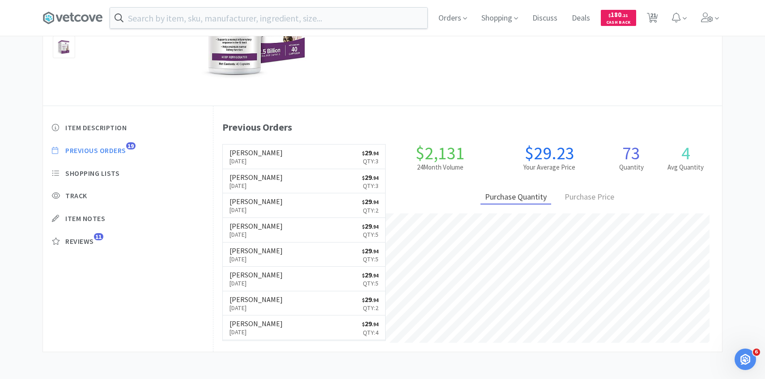
select select "1"
select select "3"
select select "1"
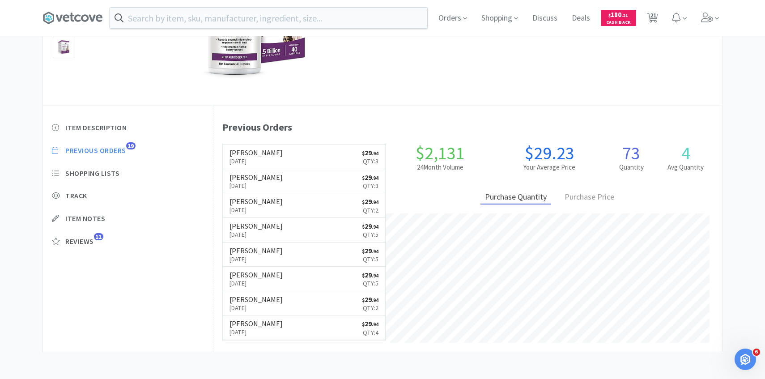
select select "1"
select select "3"
select select "1"
select select "2"
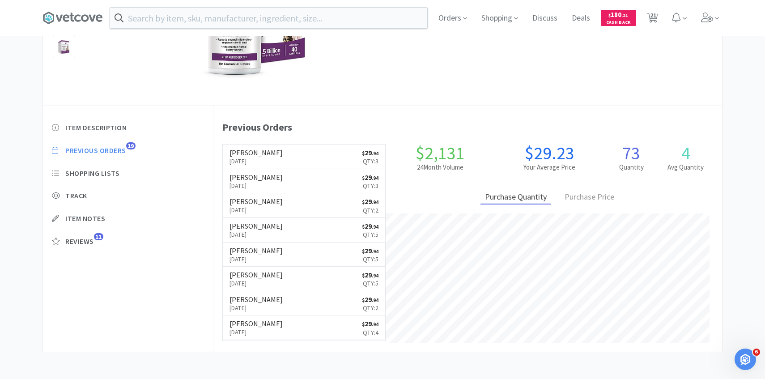
select select "1"
select select "50"
select select "4"
select select "1"
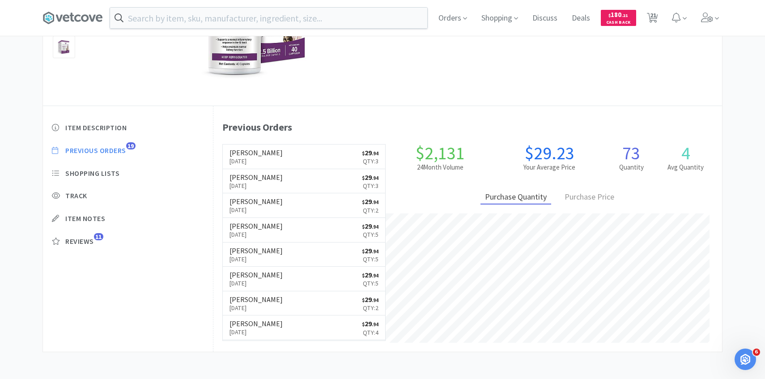
select select "10"
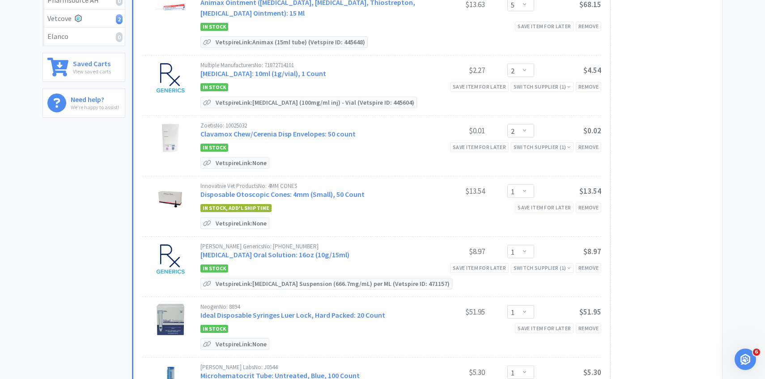
scroll to position [0, 0]
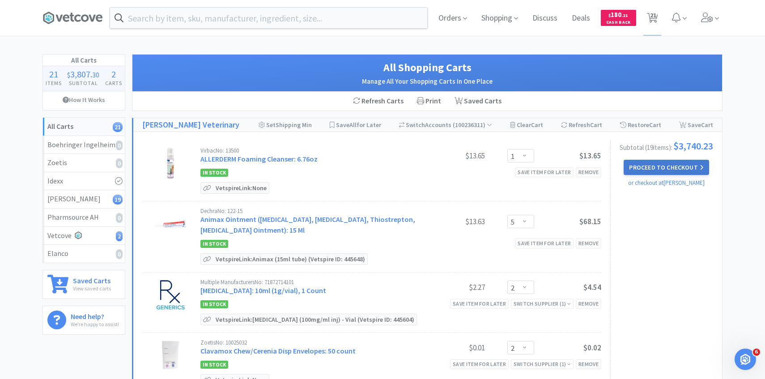
click at [641, 172] on button "Proceed to Checkout" at bounding box center [666, 167] width 85 height 15
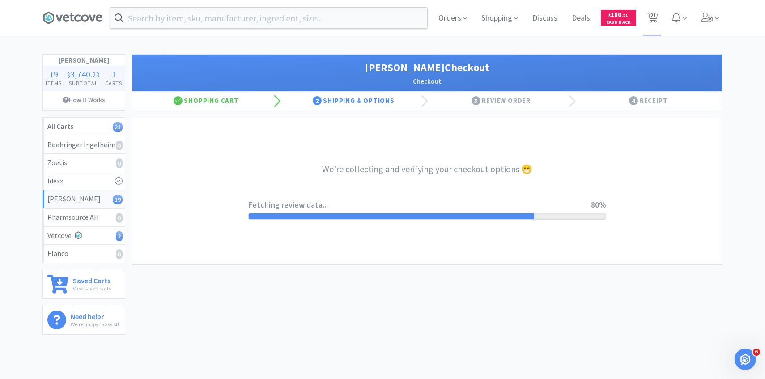
select select "1"
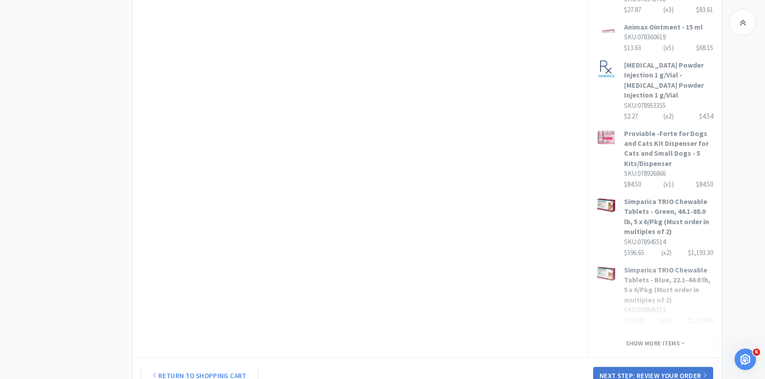
click at [626, 367] on button "Next Step: Review Your Order" at bounding box center [653, 376] width 120 height 18
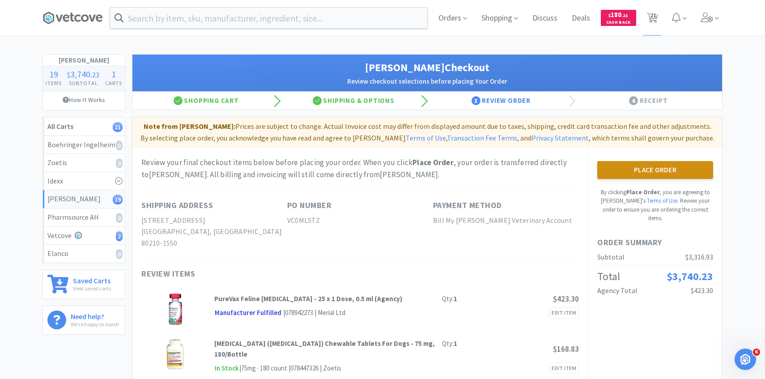
click at [639, 176] on button "Place Order" at bounding box center [655, 170] width 116 height 18
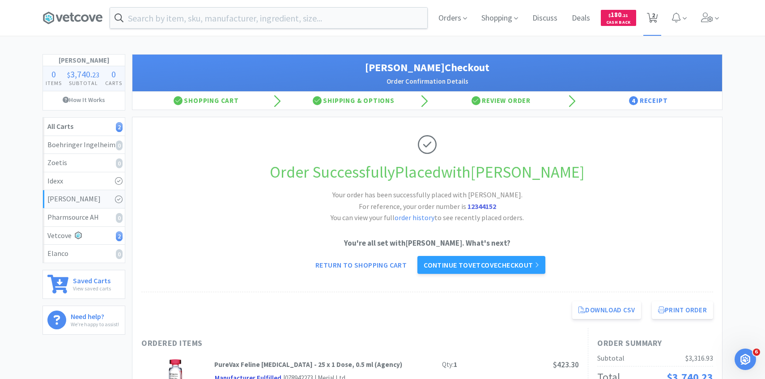
click at [652, 17] on span "2" at bounding box center [653, 15] width 3 height 36
select select "1"
select select "10"
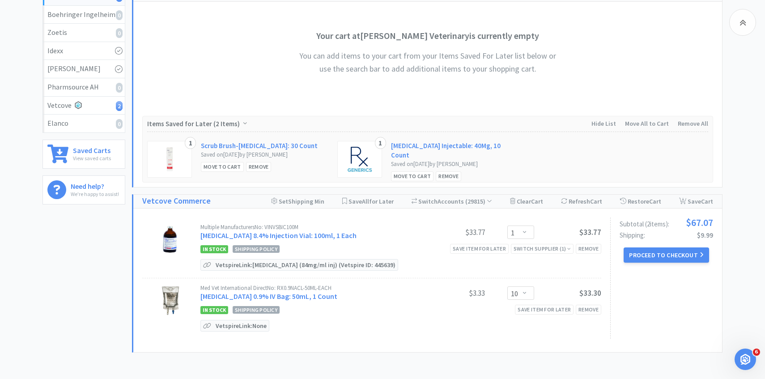
scroll to position [195, 0]
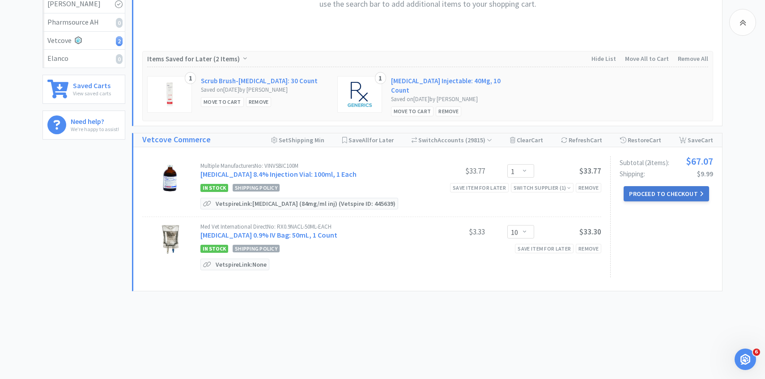
click at [642, 189] on button "Proceed to Checkout" at bounding box center [666, 193] width 85 height 15
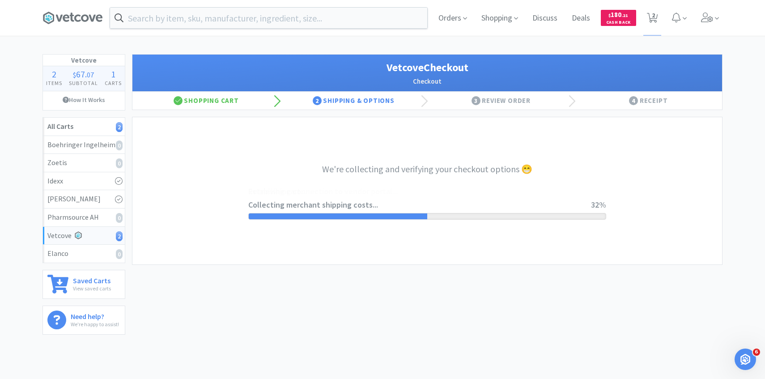
select select "2489"
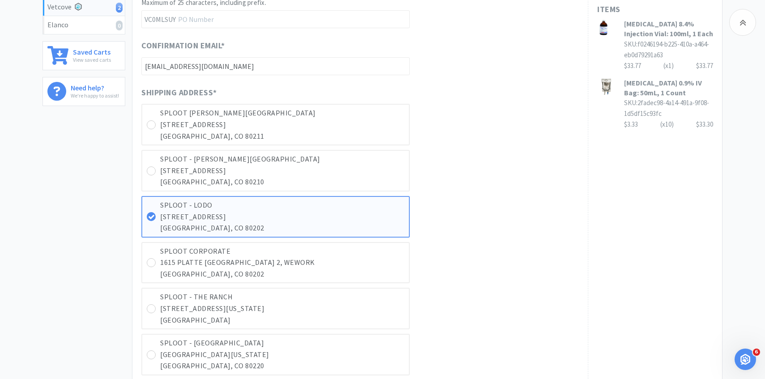
scroll to position [199, 0]
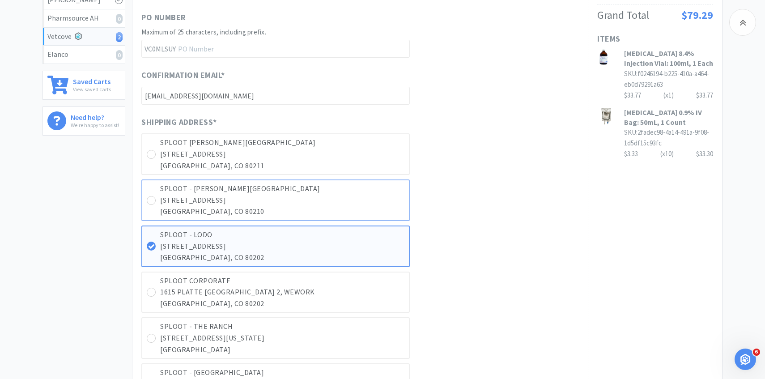
click at [327, 202] on p "1165 S BROADWAY STE 116" at bounding box center [282, 201] width 244 height 12
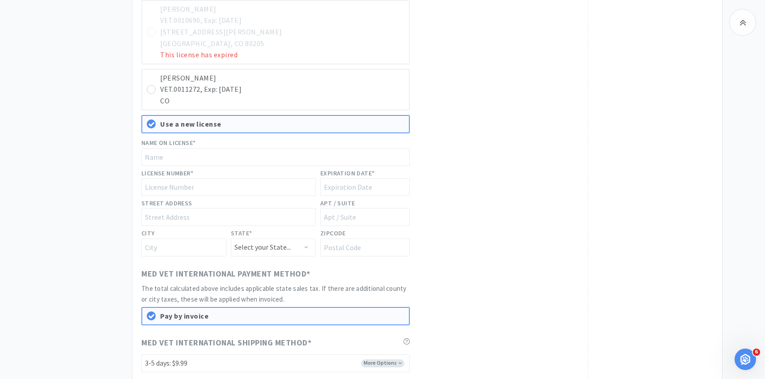
scroll to position [772, 0]
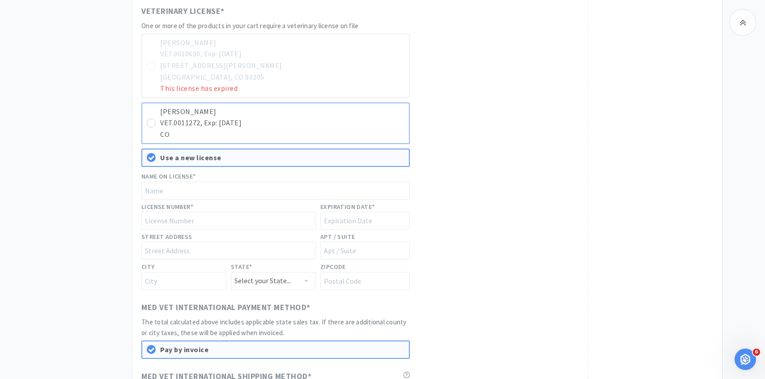
click at [328, 135] on p "CO" at bounding box center [282, 135] width 244 height 12
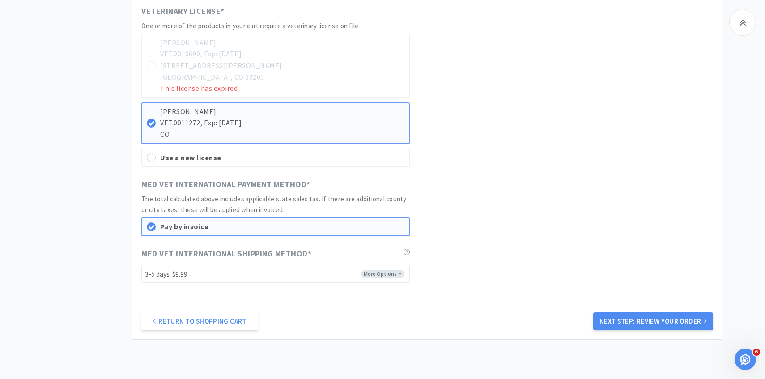
scroll to position [775, 0]
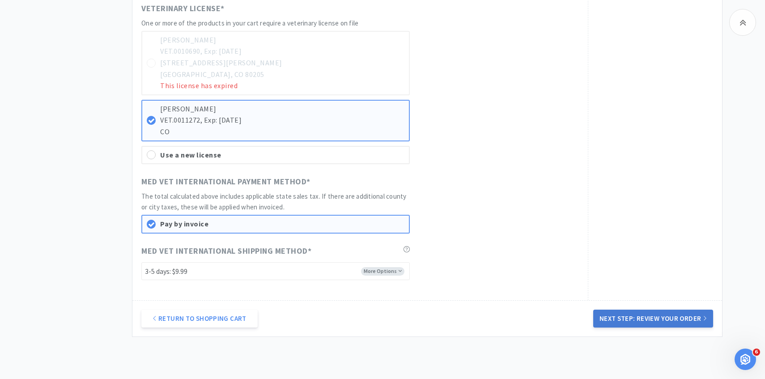
click at [623, 321] on button "Next Step: Review Your Order" at bounding box center [653, 319] width 120 height 18
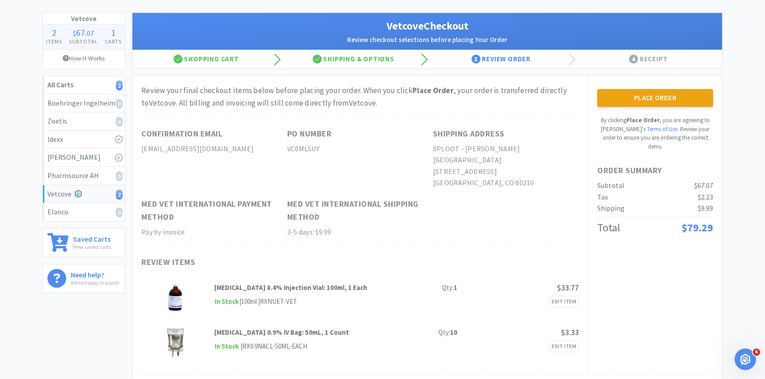
scroll to position [0, 0]
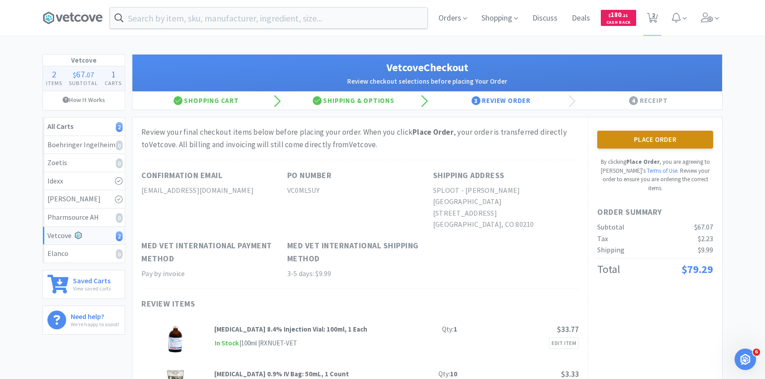
click at [619, 137] on button "Place Order" at bounding box center [655, 140] width 116 height 18
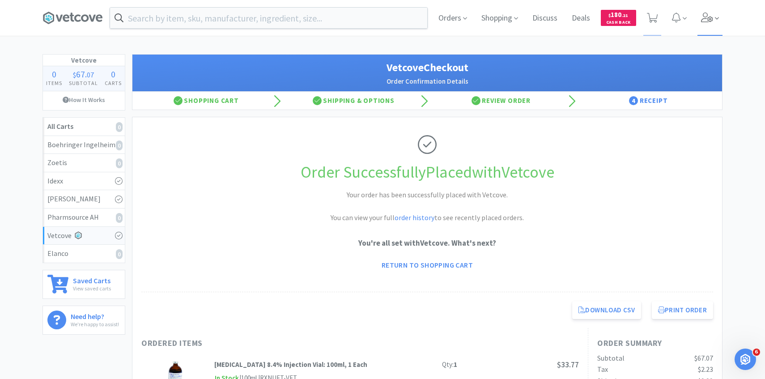
click at [719, 31] on span at bounding box center [711, 18] width 26 height 36
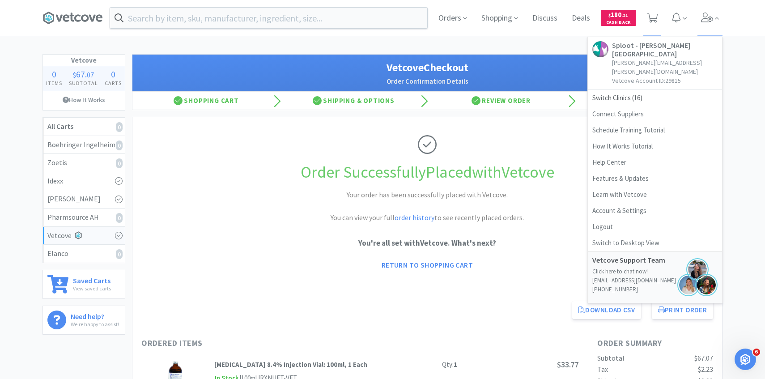
click at [664, 70] on link "Sploot - Platt Park patricia.hurtado@splootvets.com Vetcove Account ID: 29815" at bounding box center [655, 63] width 134 height 53
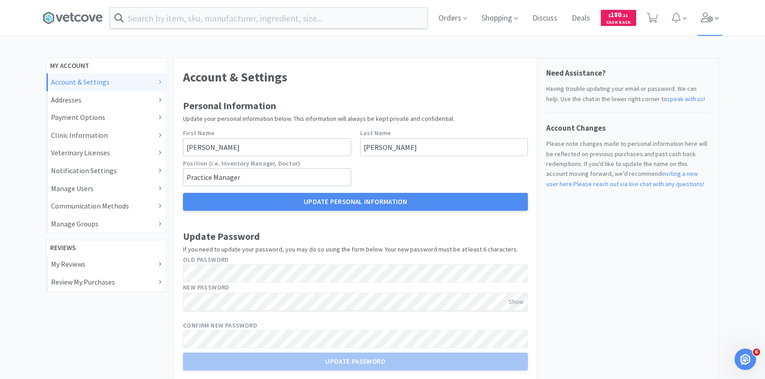
click at [708, 23] on span at bounding box center [711, 18] width 26 height 36
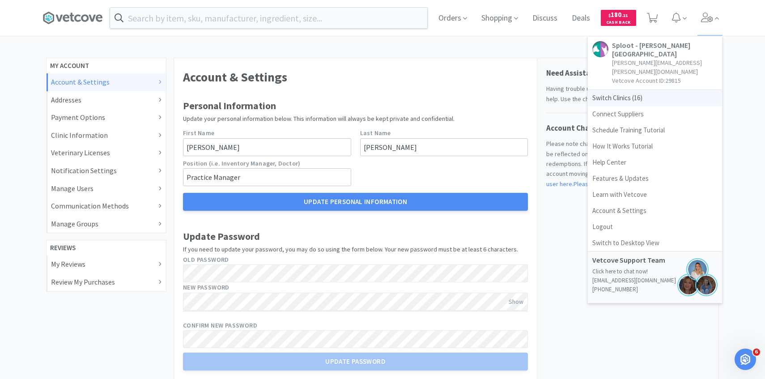
click at [660, 90] on span "Switch Clinics ( 16 )" at bounding box center [655, 98] width 134 height 16
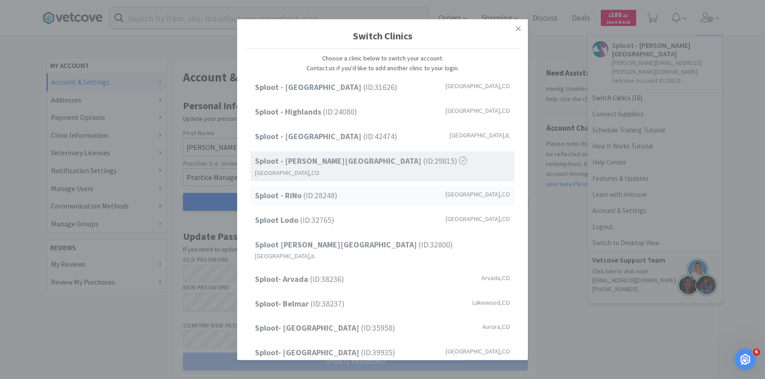
click at [347, 192] on div "Sploot - RiNo (ID: 28248 ) Denver , CO" at bounding box center [383, 196] width 264 height 20
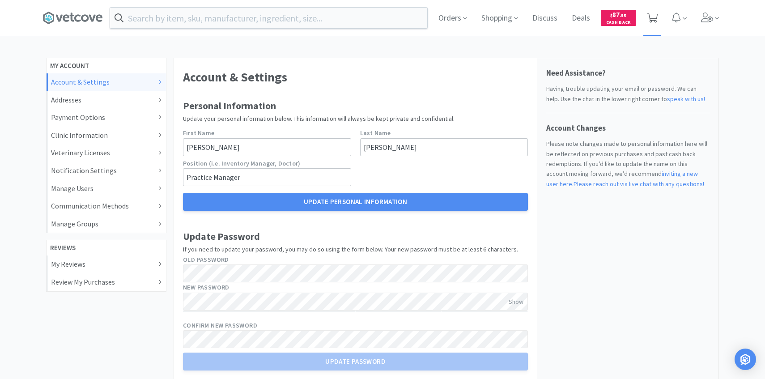
click at [653, 9] on span at bounding box center [653, 18] width 18 height 36
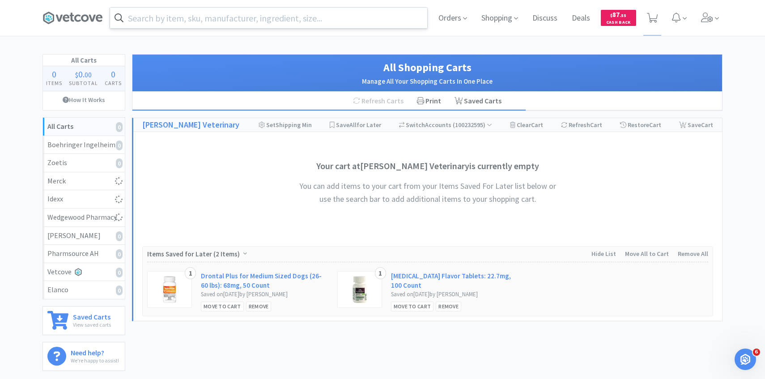
click at [209, 17] on input "text" at bounding box center [268, 18] width 317 height 21
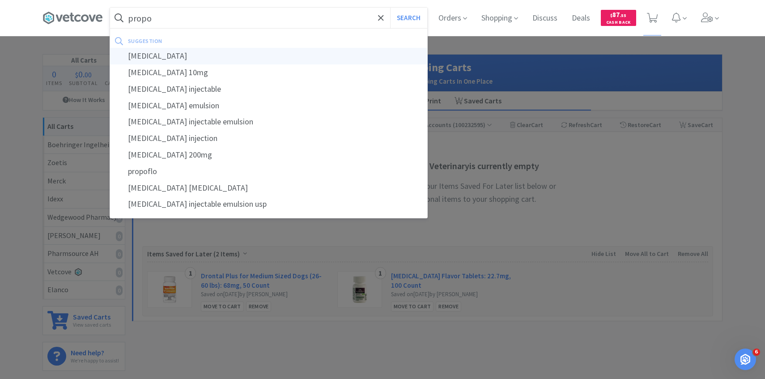
click at [222, 51] on div "[MEDICAL_DATA]" at bounding box center [268, 56] width 317 height 17
type input "[MEDICAL_DATA]"
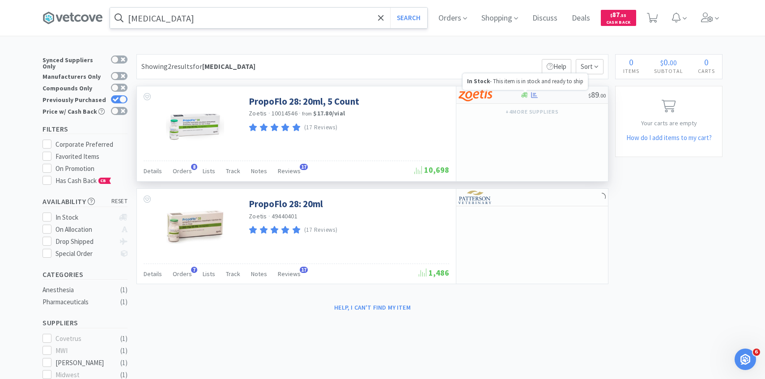
click at [511, 97] on div at bounding box center [489, 94] width 61 height 15
select select "5"
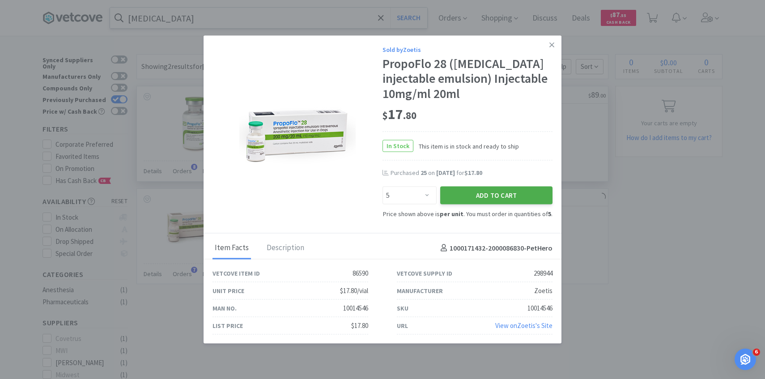
click at [499, 199] on button "Add to Cart" at bounding box center [496, 195] width 112 height 18
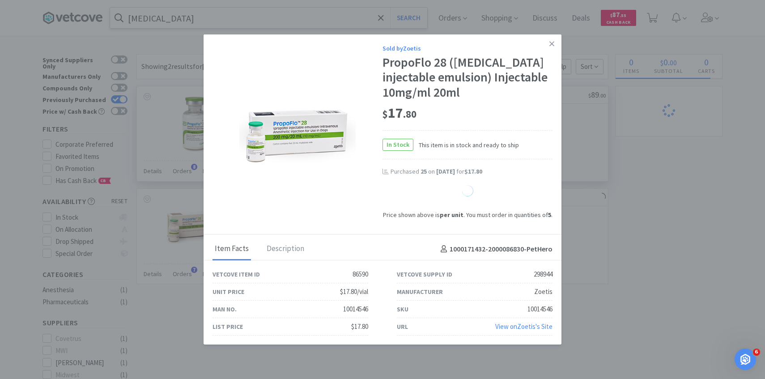
select select "5"
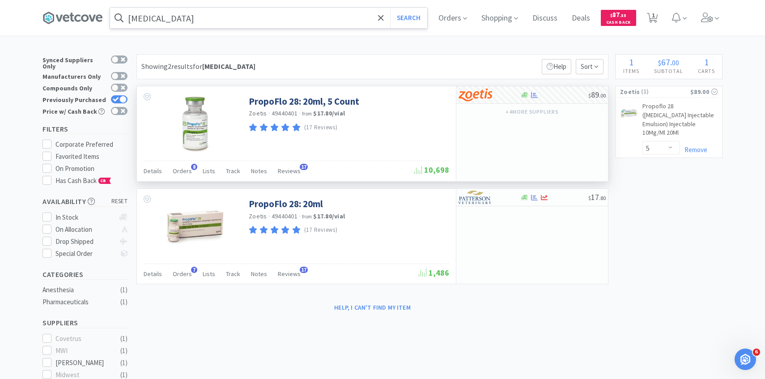
click at [234, 21] on input "[MEDICAL_DATA]" at bounding box center [268, 18] width 317 height 21
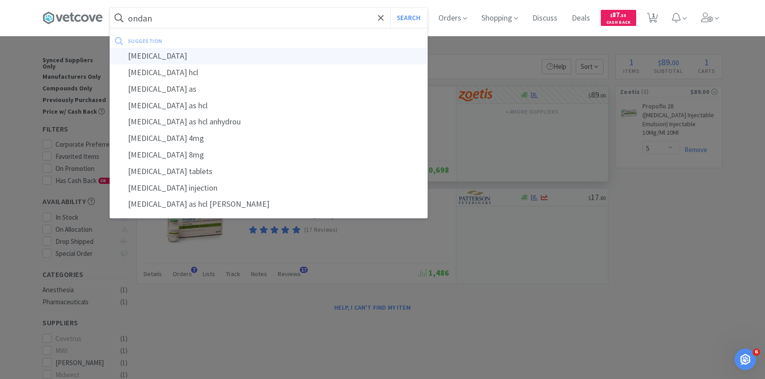
click at [232, 55] on div "[MEDICAL_DATA]" at bounding box center [268, 56] width 317 height 17
type input "[MEDICAL_DATA]"
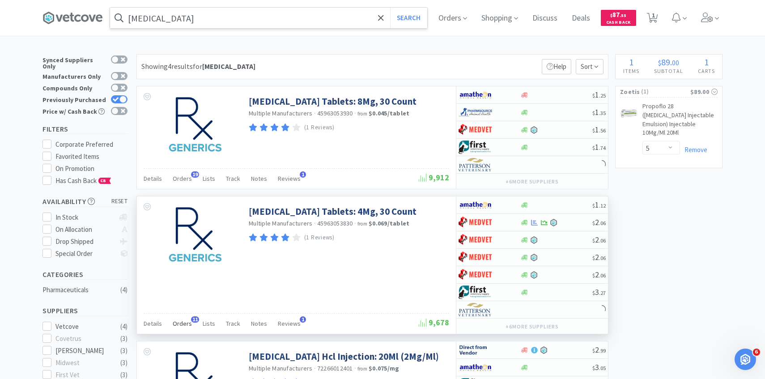
click at [191, 320] on span "11" at bounding box center [195, 319] width 8 height 6
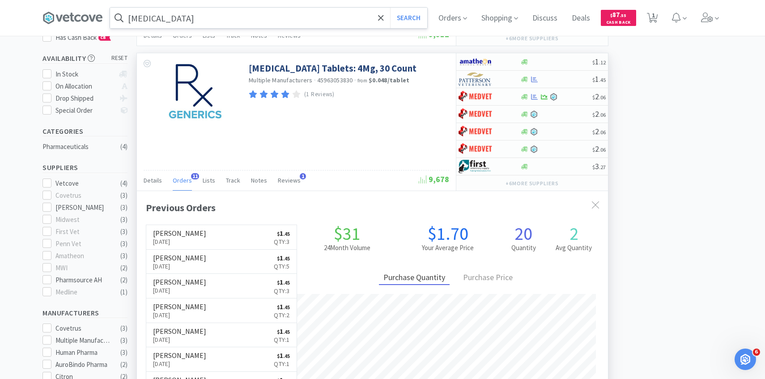
scroll to position [105, 0]
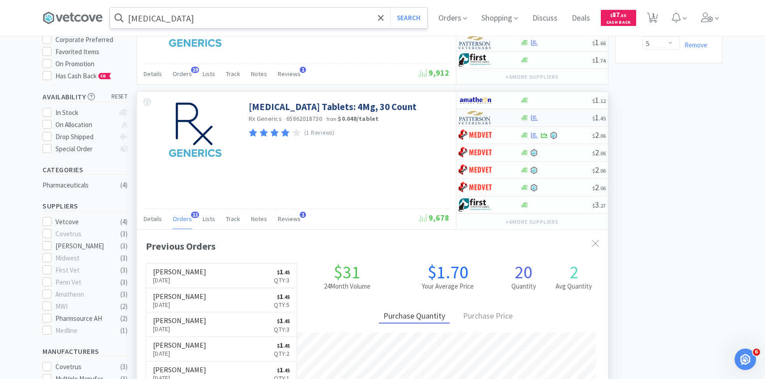
click at [480, 114] on img at bounding box center [476, 117] width 34 height 13
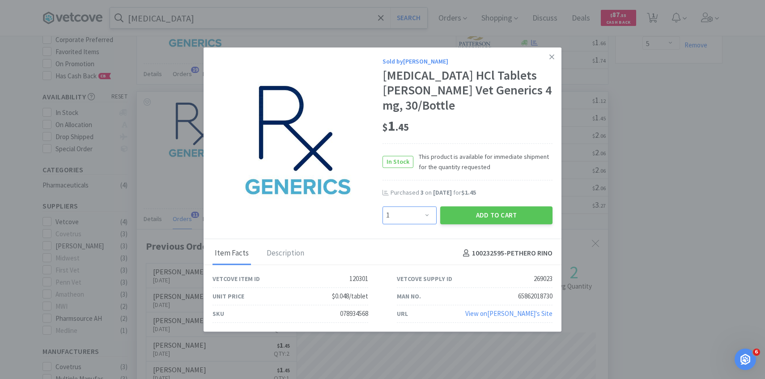
click at [414, 206] on select "Enter Quantity 1 2 3 4 5 6 7 8 9 10 11 12 13 14 15 16 17 18 19 20 Enter Quantity" at bounding box center [410, 215] width 54 height 18
select select "3"
click at [383, 206] on select "Enter Quantity 1 2 3 4 5 6 7 8 9 10 11 12 13 14 15 16 17 18 19 20 Enter Quantity" at bounding box center [410, 215] width 54 height 18
click at [466, 217] on button "Add to Cart" at bounding box center [496, 215] width 112 height 18
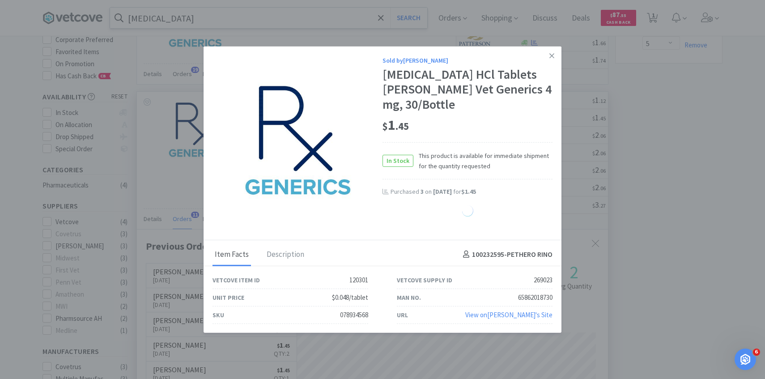
select select "3"
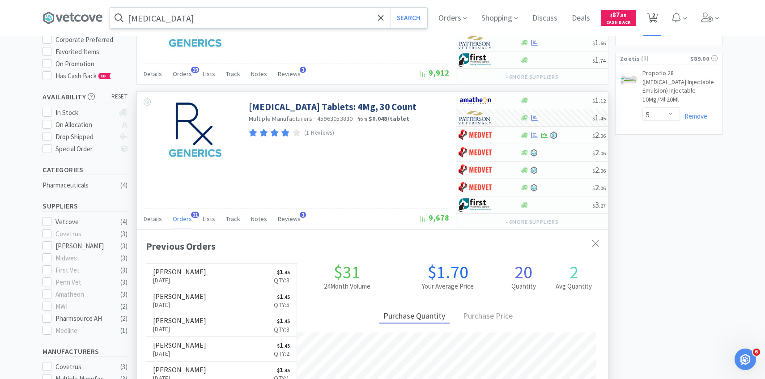
click at [649, 24] on span "2" at bounding box center [652, 18] width 11 height 13
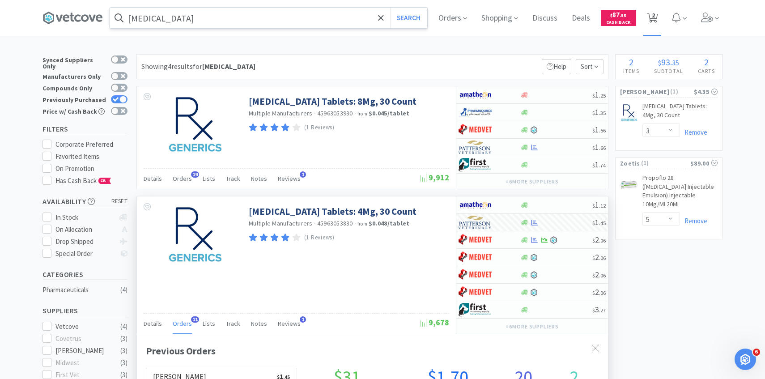
select select "5"
select select "3"
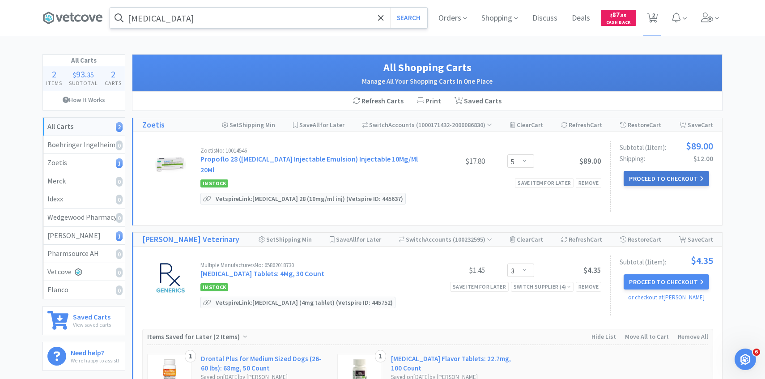
click at [645, 174] on button "Proceed to Checkout" at bounding box center [666, 178] width 85 height 15
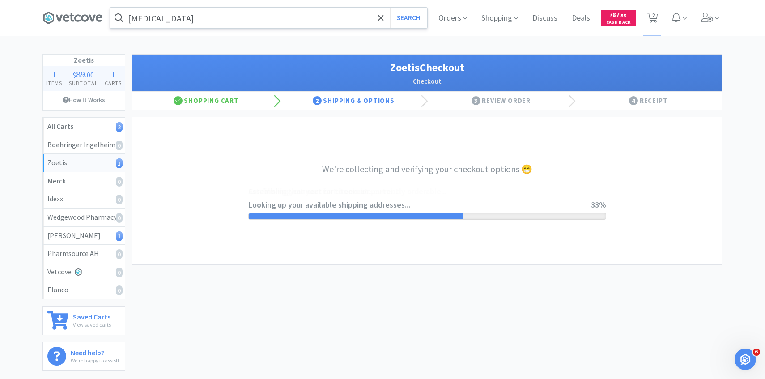
select select "invoice"
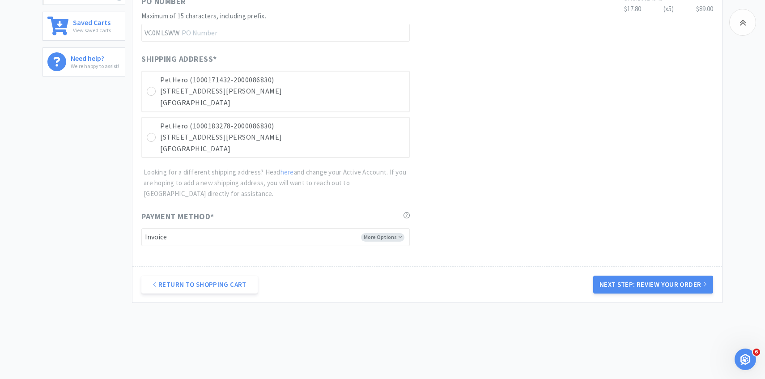
scroll to position [299, 0]
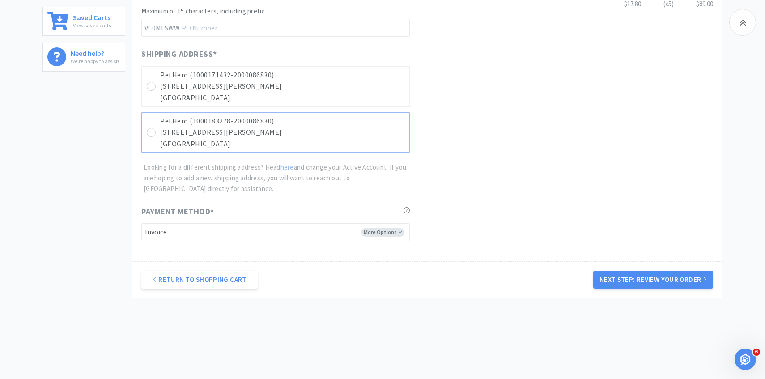
click at [373, 133] on p "3767 N Downing St" at bounding box center [282, 133] width 244 height 12
click at [645, 281] on button "Next Step: Review Your Order" at bounding box center [653, 280] width 120 height 18
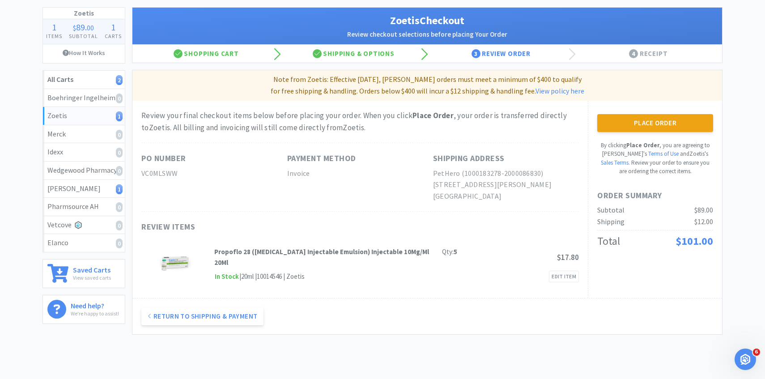
scroll to position [0, 0]
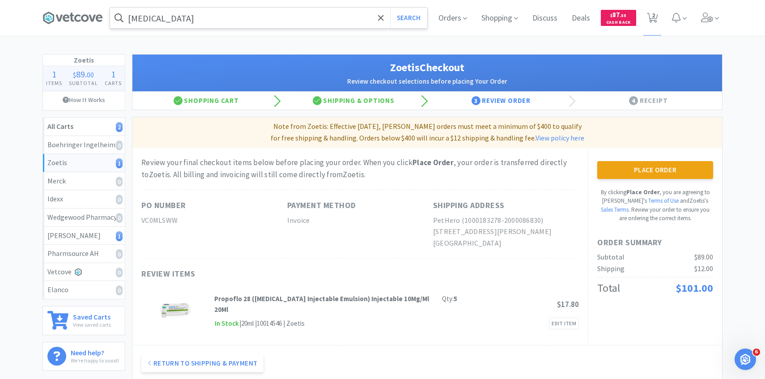
click at [617, 158] on div "Place Order By clicking Place Order , you are agreeing to Vetcove's Terms of Us…" at bounding box center [655, 247] width 134 height 198
click at [617, 167] on button "Place Order" at bounding box center [655, 170] width 116 height 18
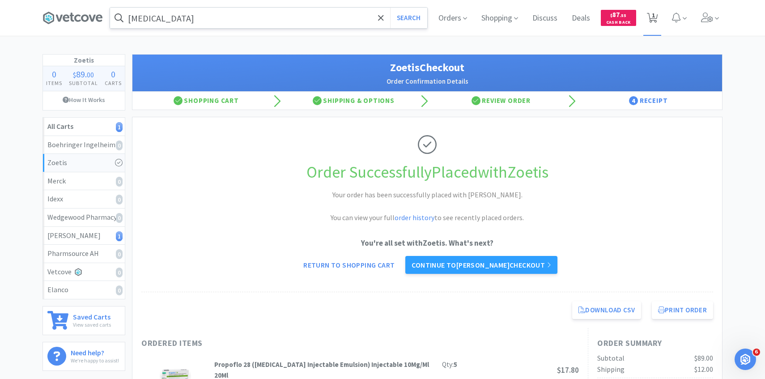
click at [644, 17] on span "1" at bounding box center [653, 18] width 18 height 36
select select "3"
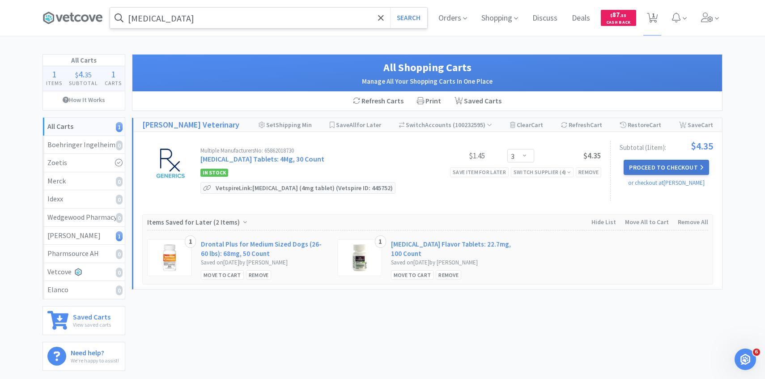
click at [634, 161] on button "Proceed to Checkout" at bounding box center [666, 167] width 85 height 15
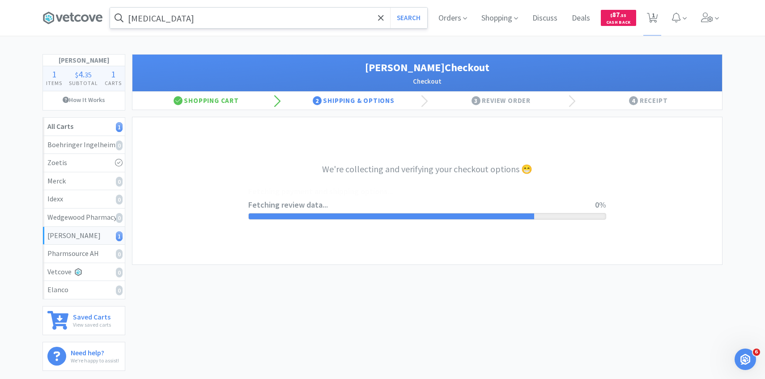
select select "1"
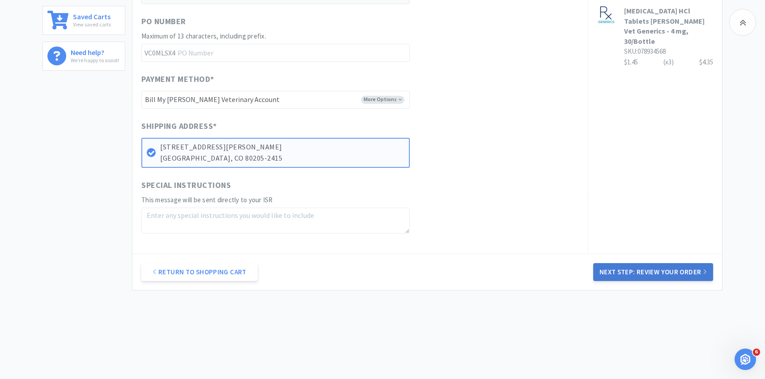
click at [609, 269] on button "Next Step: Review Your Order" at bounding box center [653, 272] width 120 height 18
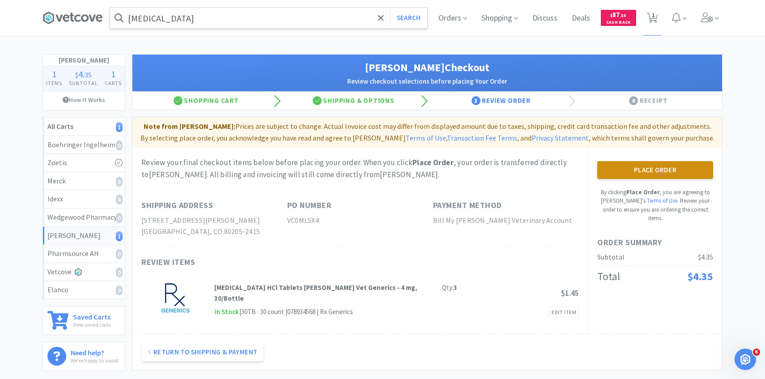
click at [624, 163] on button "Place Order" at bounding box center [655, 170] width 116 height 18
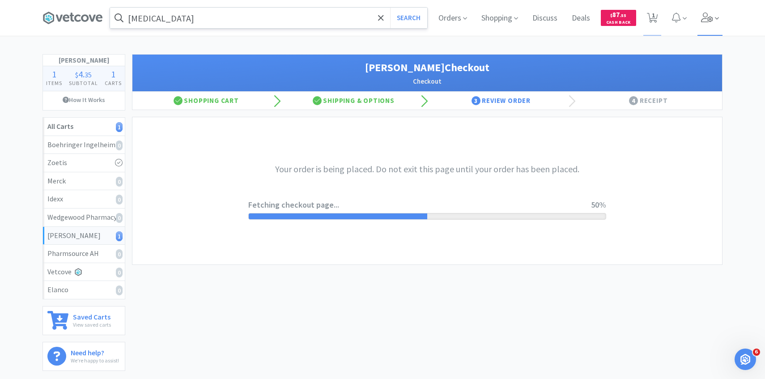
click at [701, 30] on span at bounding box center [711, 18] width 26 height 36
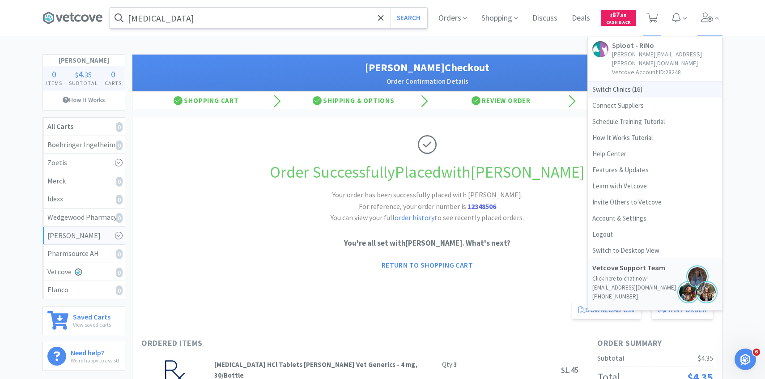
click at [640, 81] on span "Switch Clinics ( 16 )" at bounding box center [655, 89] width 134 height 16
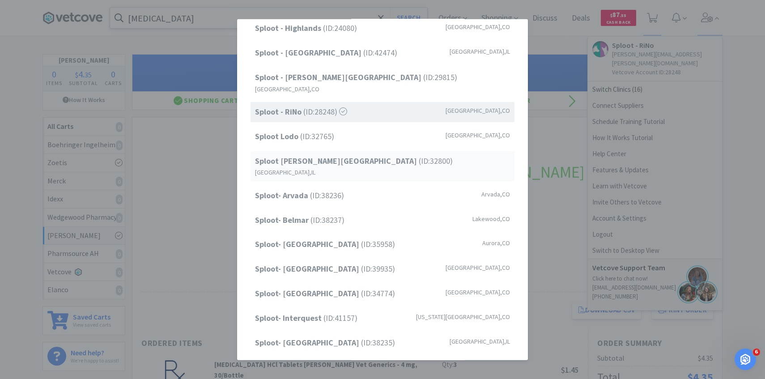
scroll to position [47, 0]
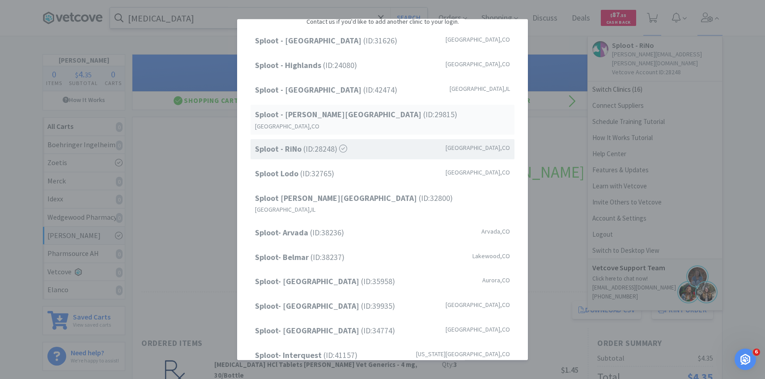
click at [383, 115] on div "Sploot - Platt Park (ID: 29815 ) Denver , CO" at bounding box center [383, 120] width 264 height 30
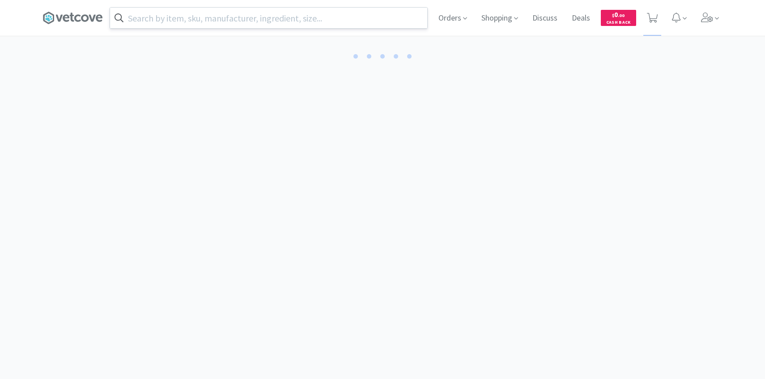
click at [201, 22] on input "text" at bounding box center [268, 18] width 317 height 21
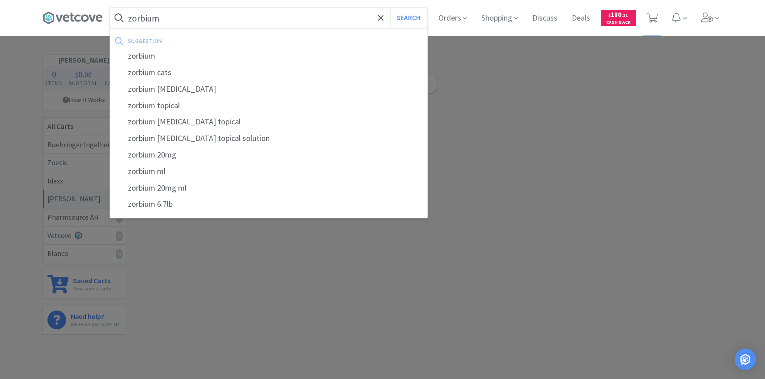
type input "zorbium"
click at [390, 8] on button "Search" at bounding box center [408, 18] width 37 height 21
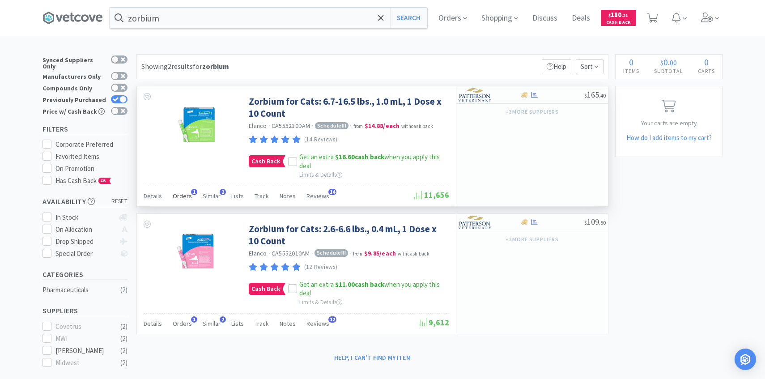
click at [183, 203] on div "Orders 1" at bounding box center [182, 197] width 19 height 17
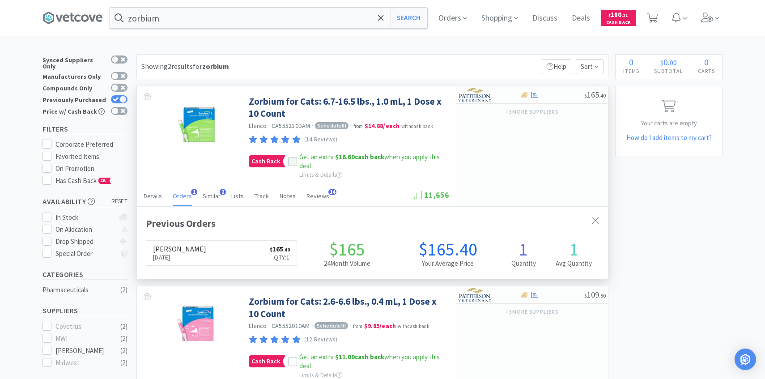
scroll to position [232, 471]
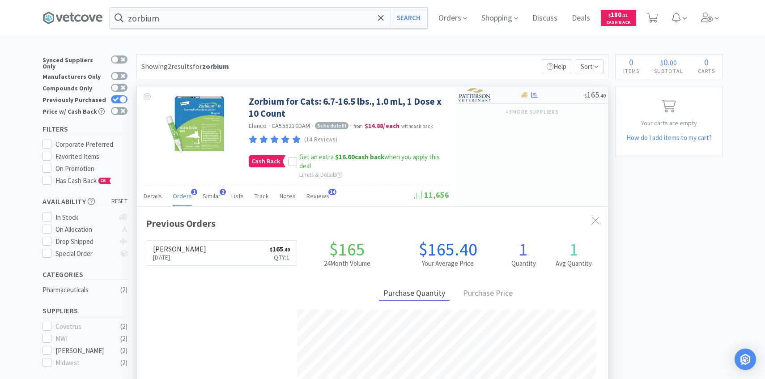
click at [484, 98] on img at bounding box center [476, 94] width 34 height 13
select select "1"
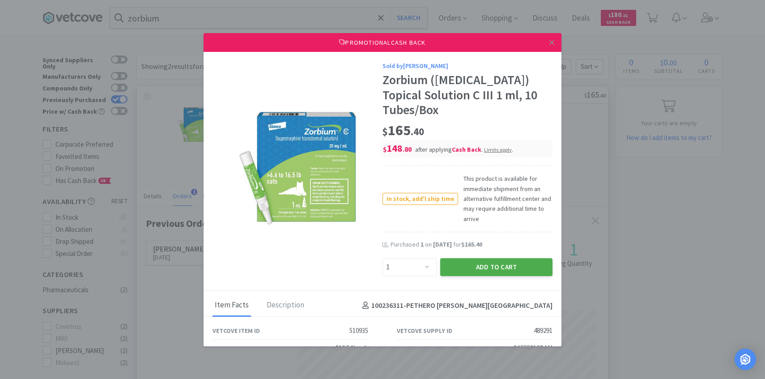
click at [473, 266] on button "Add to Cart" at bounding box center [496, 267] width 112 height 18
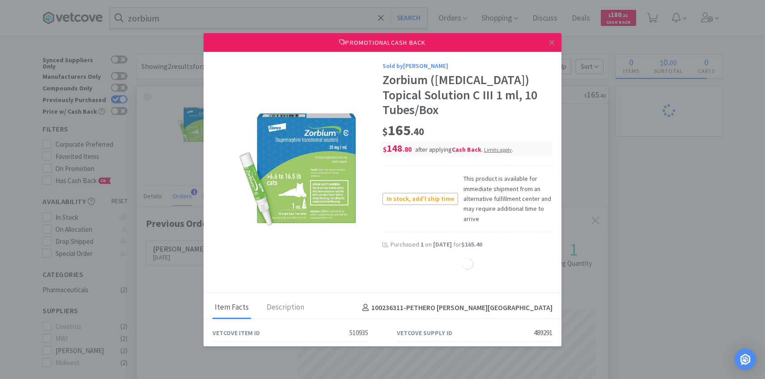
select select "1"
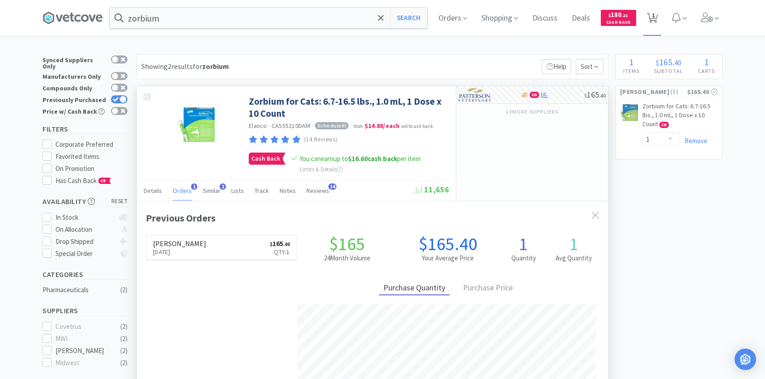
click at [651, 19] on icon at bounding box center [652, 18] width 11 height 10
select select "1"
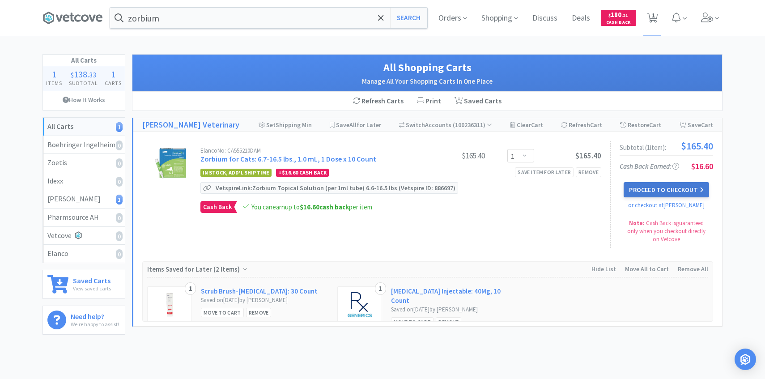
click at [651, 186] on button "Proceed to Checkout" at bounding box center [666, 189] width 85 height 15
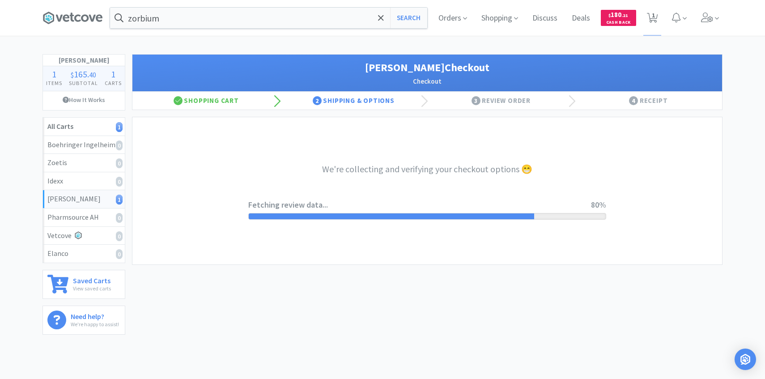
select select "1"
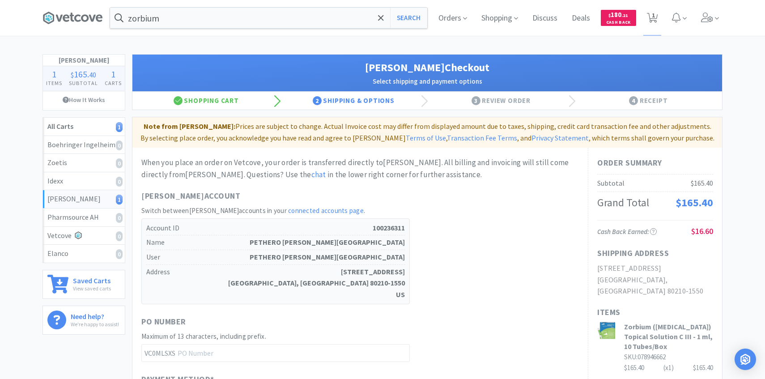
scroll to position [303, 0]
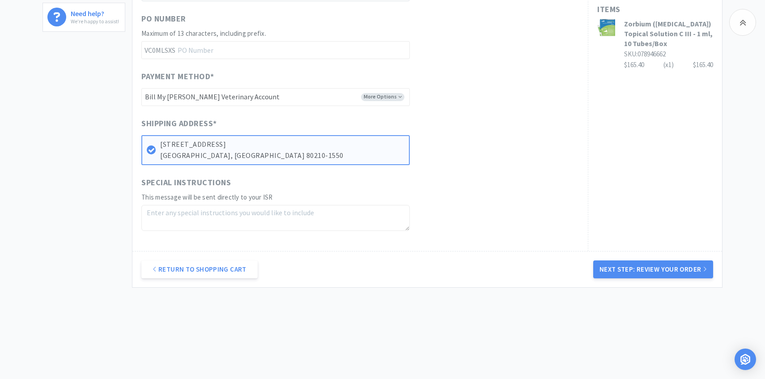
click at [663, 281] on div "Return to Shopping Cart Next Step: Review Your Order" at bounding box center [427, 269] width 590 height 36
click at [663, 276] on button "Next Step: Review Your Order" at bounding box center [653, 269] width 120 height 18
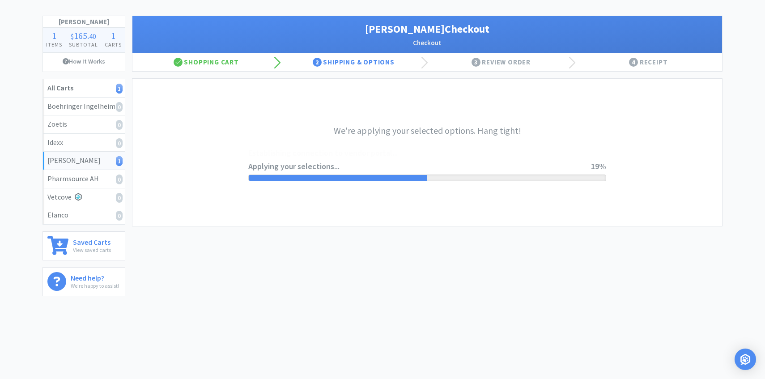
scroll to position [0, 0]
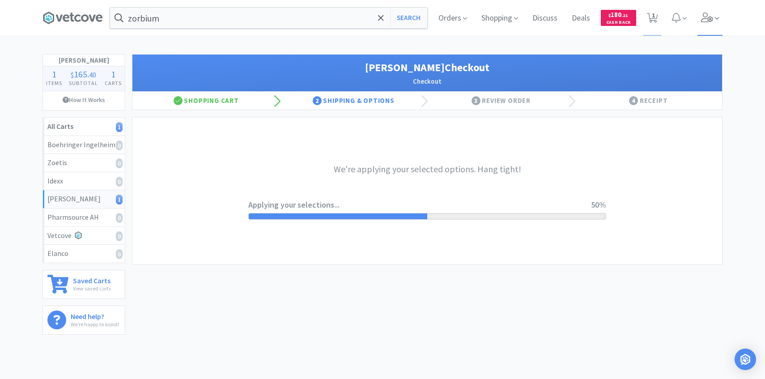
click at [710, 14] on icon at bounding box center [707, 18] width 13 height 10
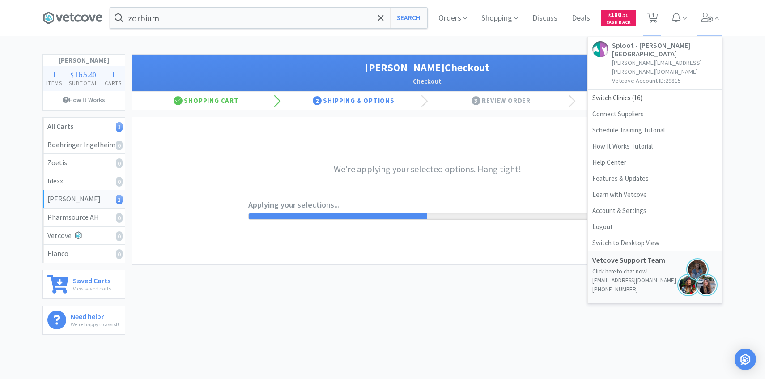
click at [543, 47] on div "zorbium Search Orders Shopping Discuss Discuss Deals Deals $ 180 . 21 Cash Back…" at bounding box center [382, 170] width 765 height 341
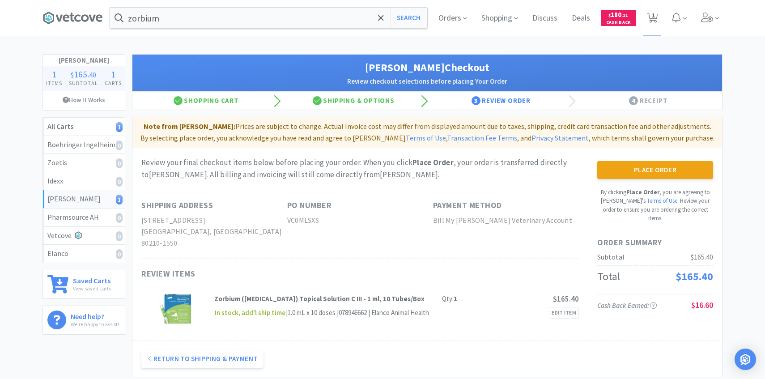
click at [628, 174] on button "Place Order" at bounding box center [655, 170] width 116 height 18
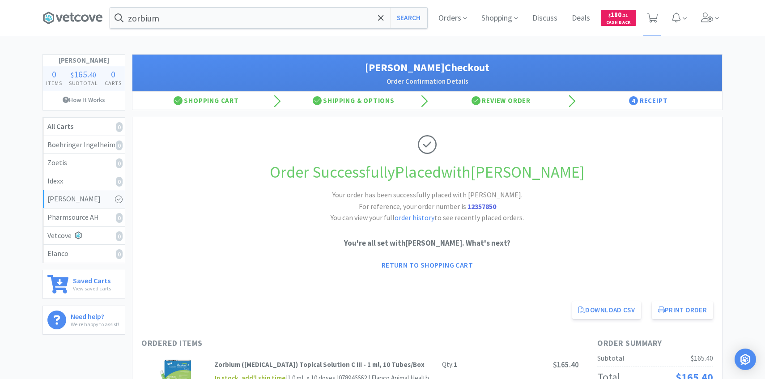
click at [695, 19] on div "Orders Shopping Discuss Discuss Deals Deals $ 180 . 21 Cash Back" at bounding box center [576, 18] width 291 height 36
click at [703, 30] on span at bounding box center [711, 18] width 26 height 36
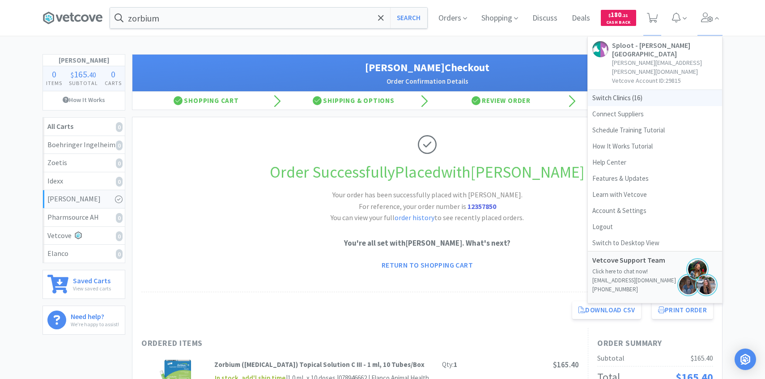
click at [661, 90] on span "Switch Clinics ( 16 )" at bounding box center [655, 98] width 134 height 16
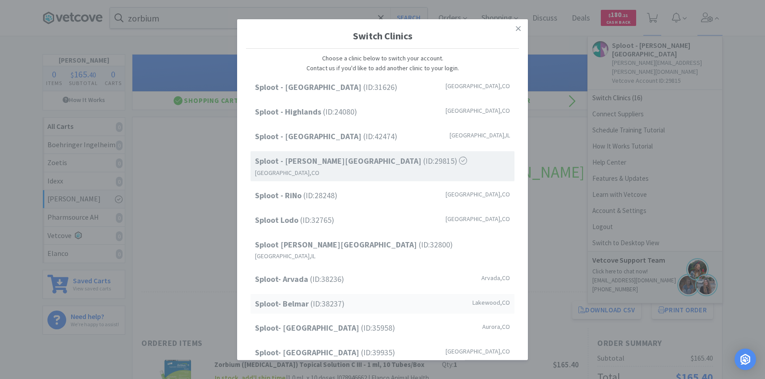
click at [341, 297] on span "Sploot- Belmar (ID: 38237 )" at bounding box center [300, 303] width 90 height 13
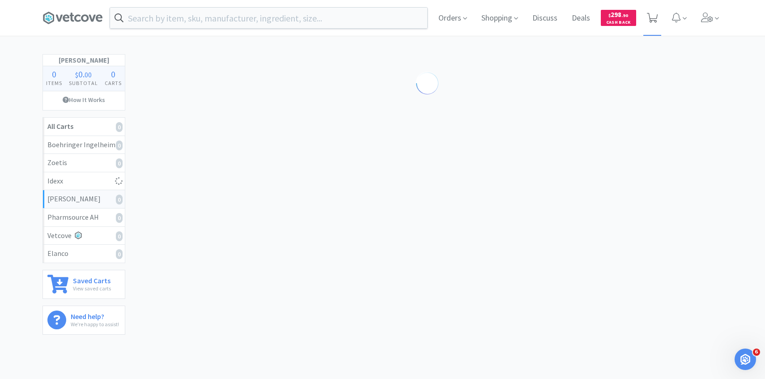
click at [655, 10] on span at bounding box center [653, 18] width 18 height 36
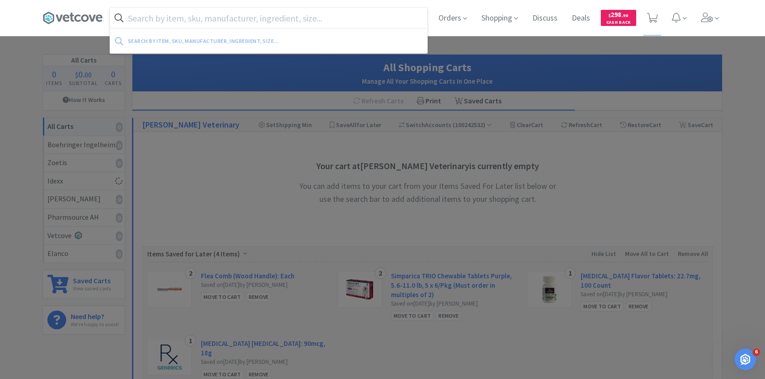
click at [266, 15] on input "text" at bounding box center [268, 18] width 317 height 21
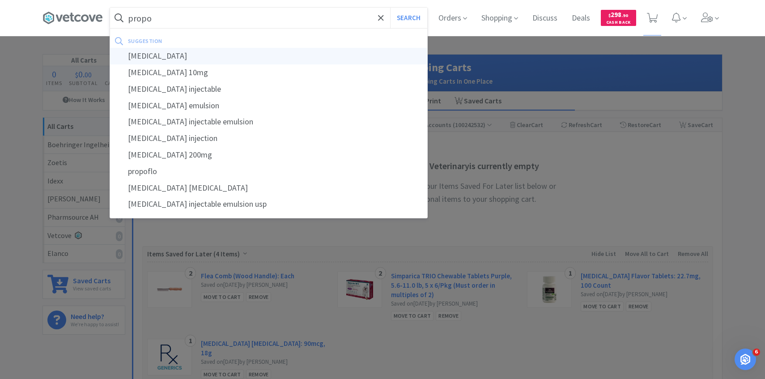
click at [273, 54] on div "[MEDICAL_DATA]" at bounding box center [268, 56] width 317 height 17
type input "[MEDICAL_DATA]"
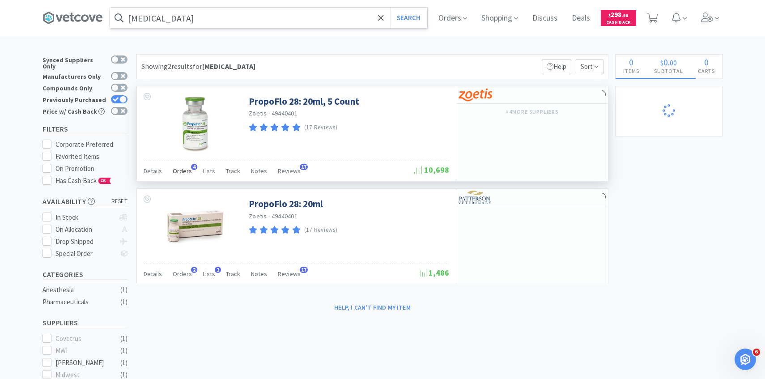
click at [187, 175] on span "Orders" at bounding box center [182, 171] width 19 height 8
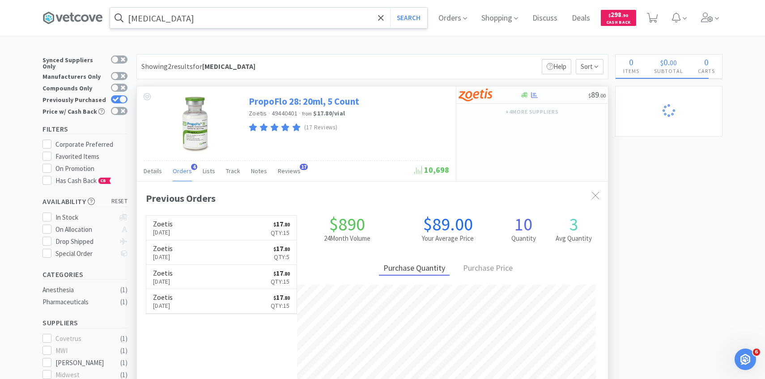
scroll to position [232, 471]
click at [481, 86] on div "PropoFlo 28: 20ml, 5 Count Zoetis · 49440401 · from $17.80 / vial (17 Reviews) …" at bounding box center [372, 250] width 472 height 328
click at [481, 95] on img at bounding box center [476, 94] width 34 height 13
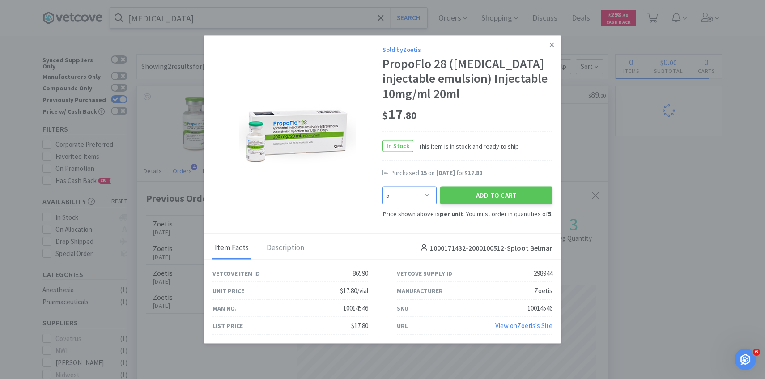
click at [414, 199] on select "Enter Quantity 5 10 15 20 25 30 35 40 45 50 55 60 65 70 75 80 85 90 95 100 Ente…" at bounding box center [410, 195] width 54 height 18
select select "15"
click at [383, 186] on select "Enter Quantity 5 10 15 20 25 30 35 40 45 50 55 60 65 70 75 80 85 90 95 100 Ente…" at bounding box center [410, 195] width 54 height 18
click at [482, 195] on button "Add to Cart" at bounding box center [496, 195] width 112 height 18
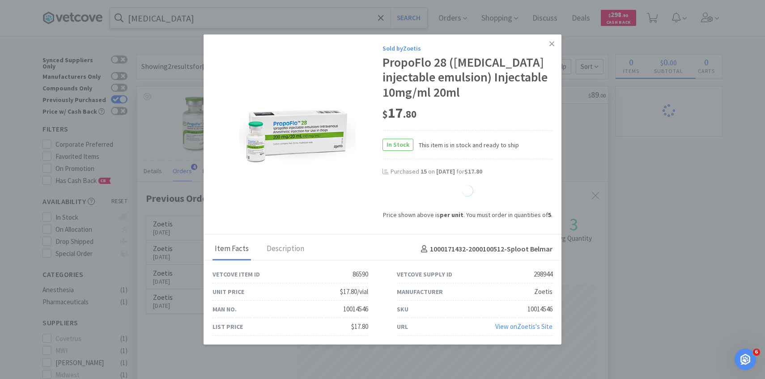
select select "15"
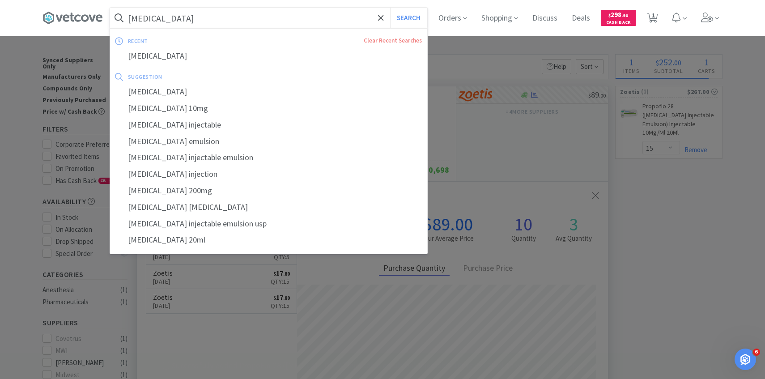
click at [198, 18] on input "[MEDICAL_DATA]" at bounding box center [268, 18] width 317 height 21
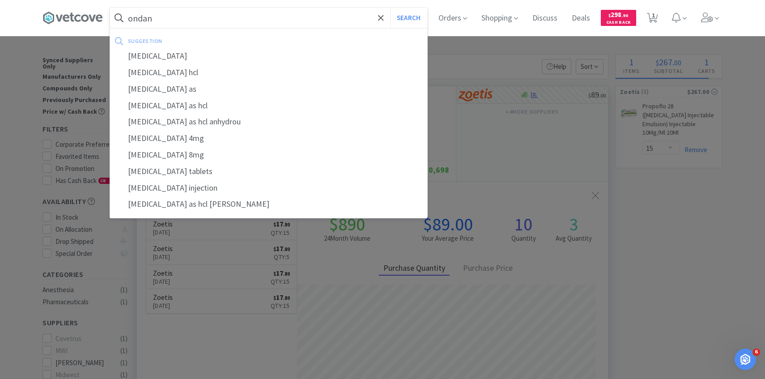
click at [205, 46] on div "suggestion" at bounding box center [210, 41] width 164 height 14
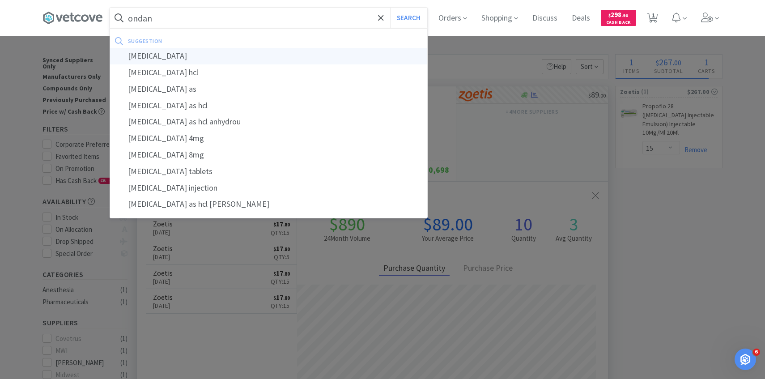
click at [205, 51] on div "[MEDICAL_DATA]" at bounding box center [268, 56] width 317 height 17
type input "[MEDICAL_DATA]"
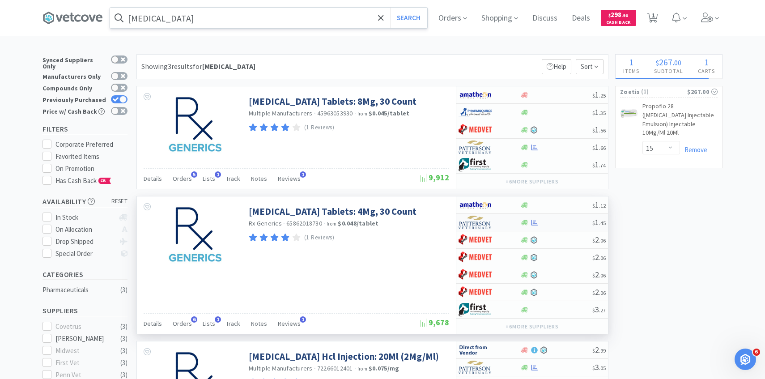
click at [477, 222] on img at bounding box center [476, 222] width 34 height 13
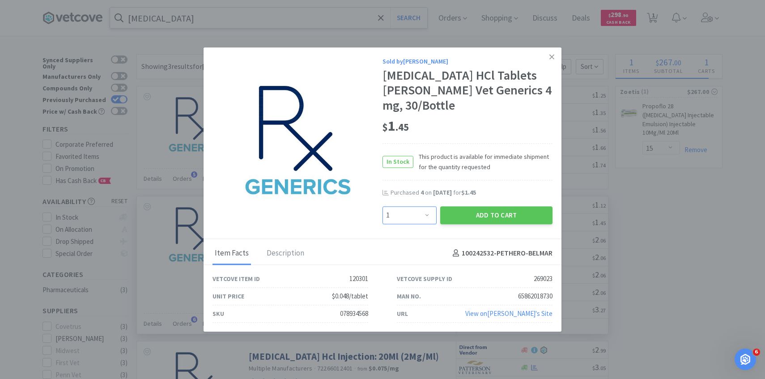
click at [413, 213] on select "Enter Quantity 1 2 3 4 5 6 7 8 9 10 11 12 13 14 15 16 17 18 19 20 Enter Quantity" at bounding box center [410, 215] width 54 height 18
select select "5"
click at [383, 206] on select "Enter Quantity 1 2 3 4 5 6 7 8 9 10 11 12 13 14 15 16 17 18 19 20 Enter Quantity" at bounding box center [410, 215] width 54 height 18
click at [473, 216] on button "Add to Cart" at bounding box center [496, 215] width 112 height 18
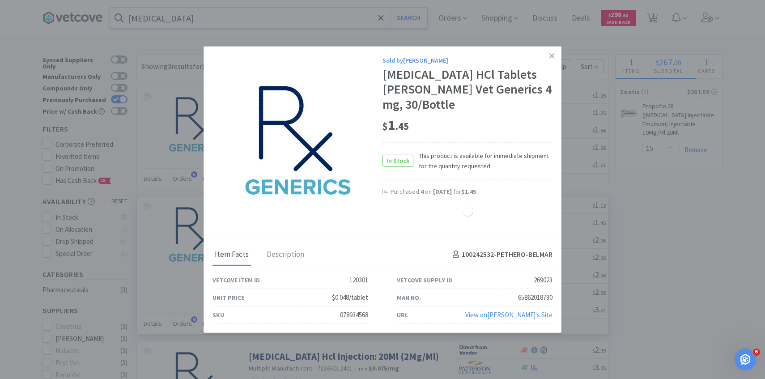
select select "5"
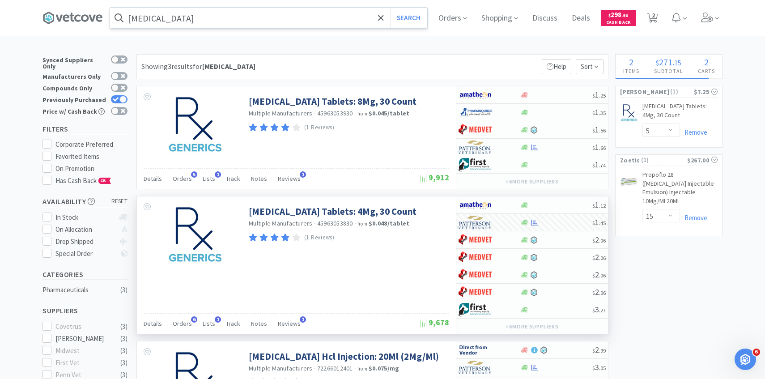
click at [205, 21] on input "[MEDICAL_DATA]" at bounding box center [268, 18] width 317 height 21
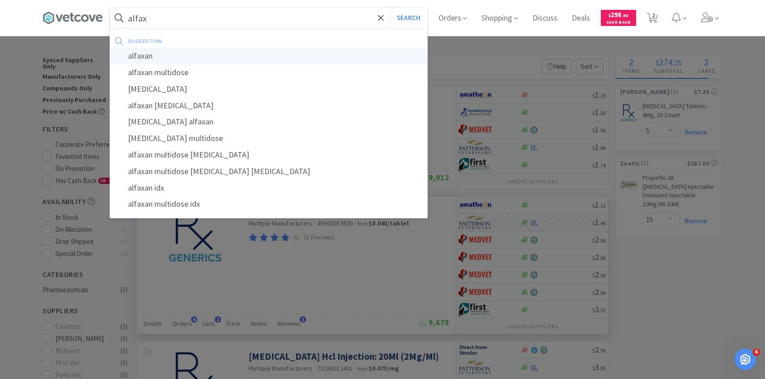
click at [209, 60] on div "alfaxan" at bounding box center [268, 56] width 317 height 17
type input "alfaxan"
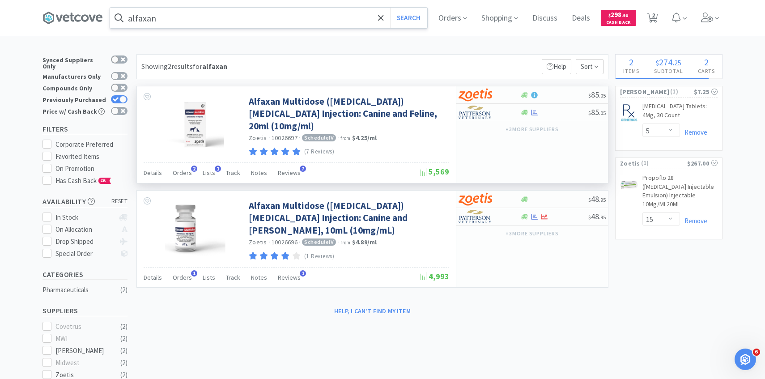
click at [191, 175] on div "Details Orders 2 Lists 1 Track Notes Reviews 7" at bounding box center [281, 174] width 275 height 17
click at [185, 176] on div "Orders 2" at bounding box center [182, 174] width 19 height 17
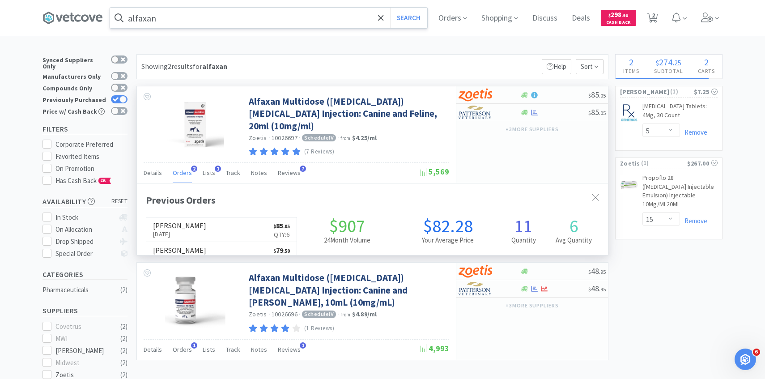
scroll to position [232, 471]
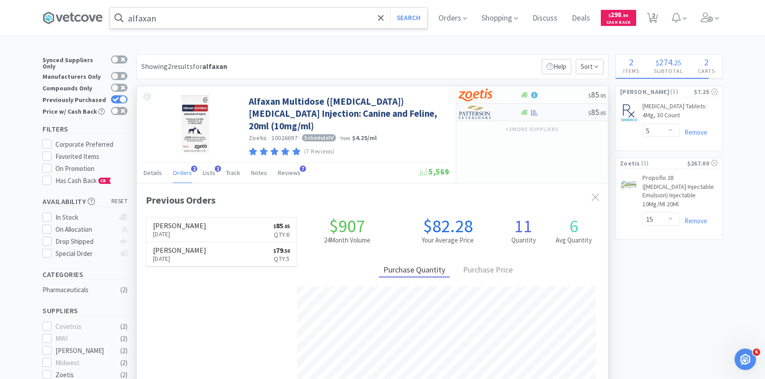
click at [480, 119] on img at bounding box center [476, 112] width 34 height 13
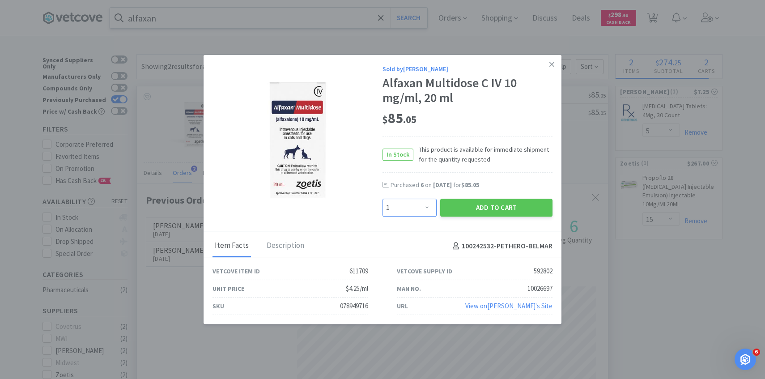
click at [408, 212] on select "Enter Quantity 1 2 3 4 5 6 7 8 9 10 11 12 13 14 15 16 17 18 19 20 Enter Quantity" at bounding box center [410, 208] width 54 height 18
select select "4"
click at [383, 199] on select "Enter Quantity 1 2 3 4 5 6 7 8 9 10 11 12 13 14 15 16 17 18 19 20 Enter Quantity" at bounding box center [410, 208] width 54 height 18
click at [469, 211] on button "Add to Cart" at bounding box center [496, 208] width 112 height 18
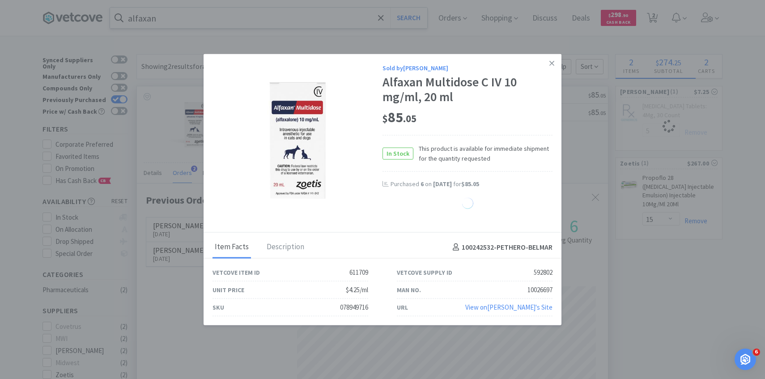
select select "4"
select select "5"
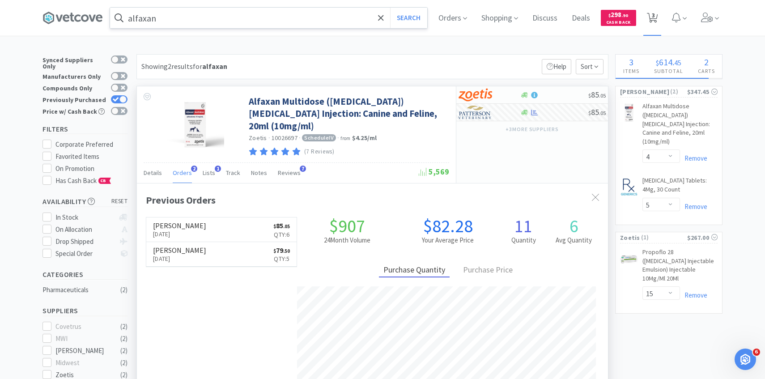
click at [646, 21] on span "3" at bounding box center [653, 18] width 18 height 36
select select "15"
select select "4"
select select "5"
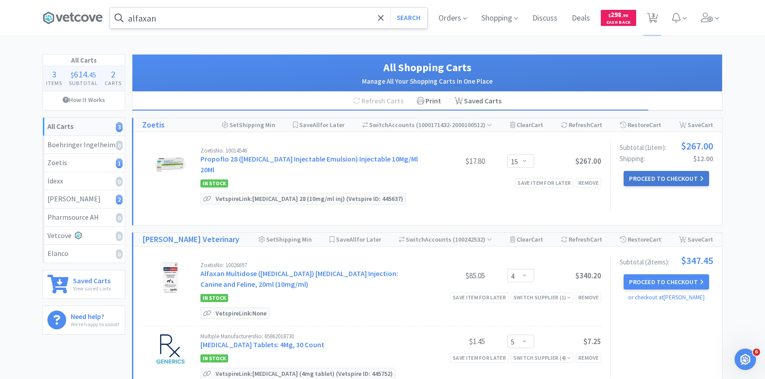
click at [631, 177] on button "Proceed to Checkout" at bounding box center [666, 178] width 85 height 15
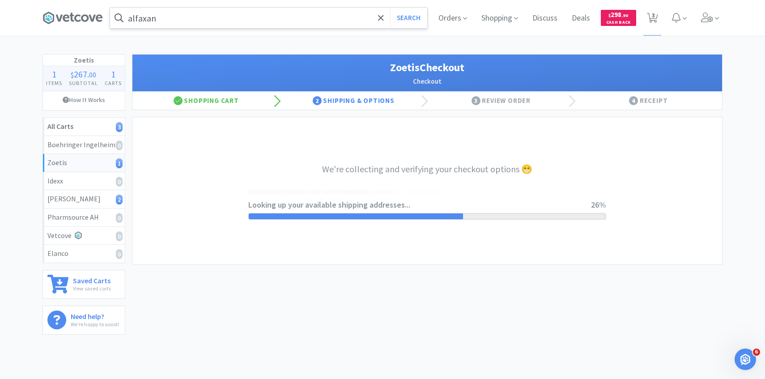
select select "invoice"
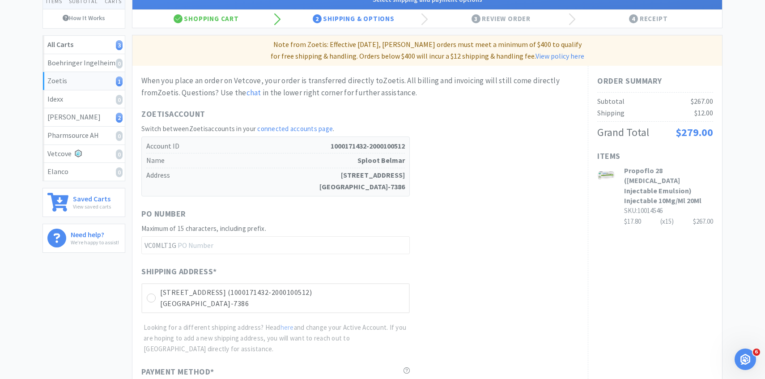
scroll to position [252, 0]
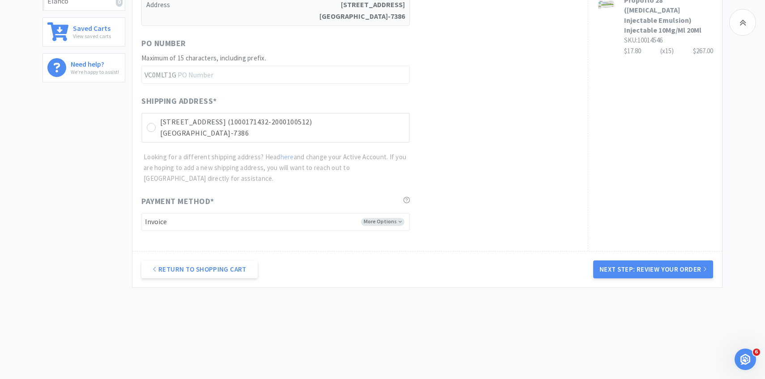
click at [353, 146] on div "Shipping Address * [STREET_ADDRESS][GEOGRAPHIC_DATA]-2000100512) [GEOGRAPHIC_DA…" at bounding box center [360, 139] width 438 height 89
click at [353, 131] on p "[GEOGRAPHIC_DATA]-7386" at bounding box center [282, 134] width 244 height 12
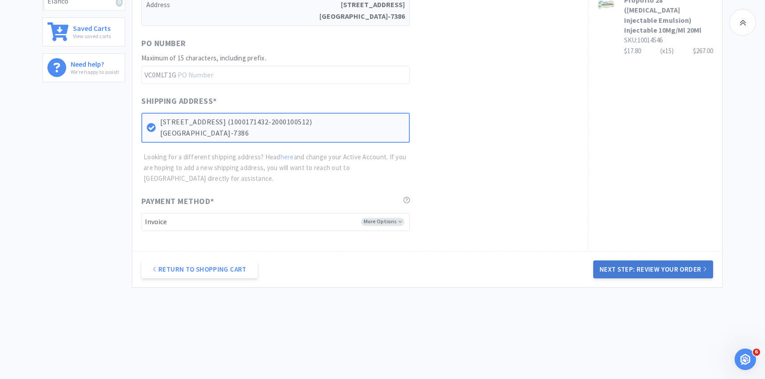
click at [635, 276] on button "Next Step: Review Your Order" at bounding box center [653, 269] width 120 height 18
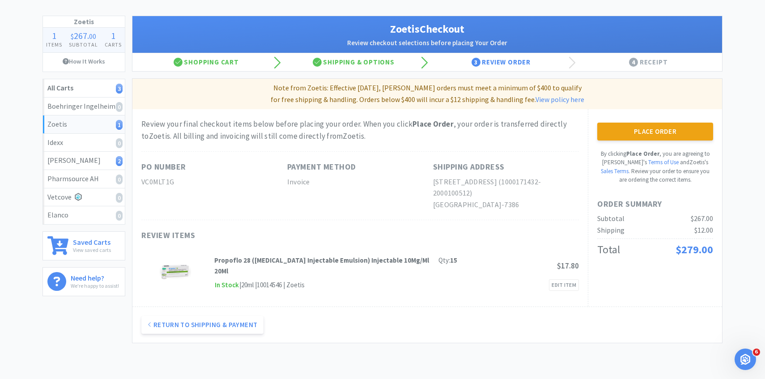
scroll to position [0, 0]
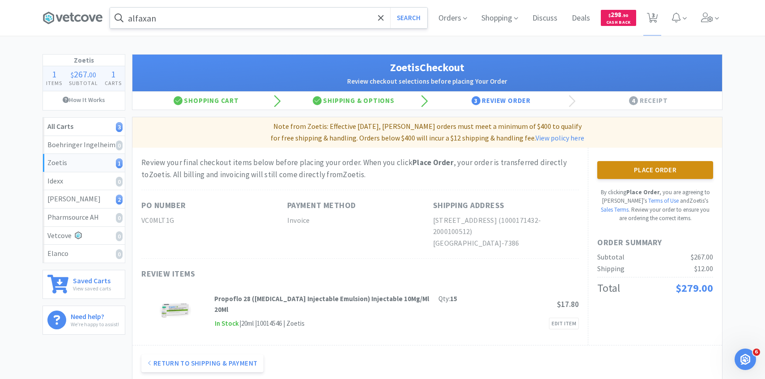
click at [625, 172] on button "Place Order" at bounding box center [655, 170] width 116 height 18
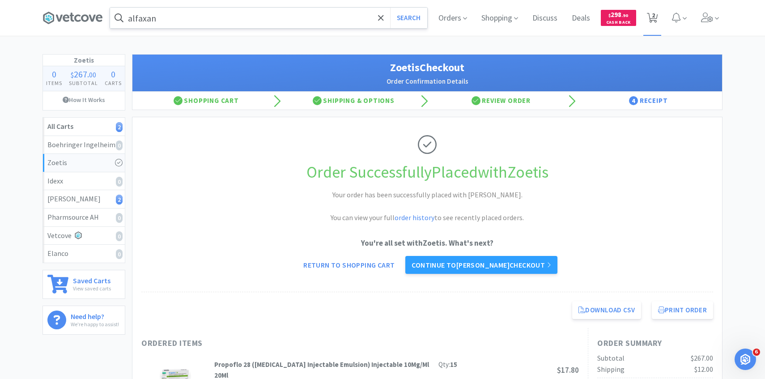
click at [652, 18] on span "2" at bounding box center [653, 15] width 3 height 36
select select "4"
select select "5"
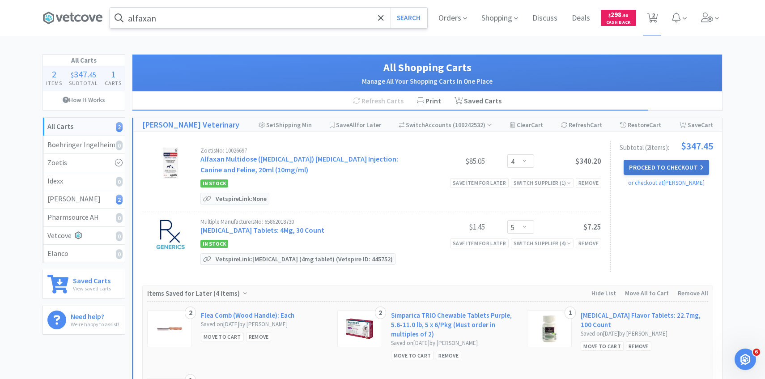
click at [631, 167] on button "Proceed to Checkout" at bounding box center [666, 167] width 85 height 15
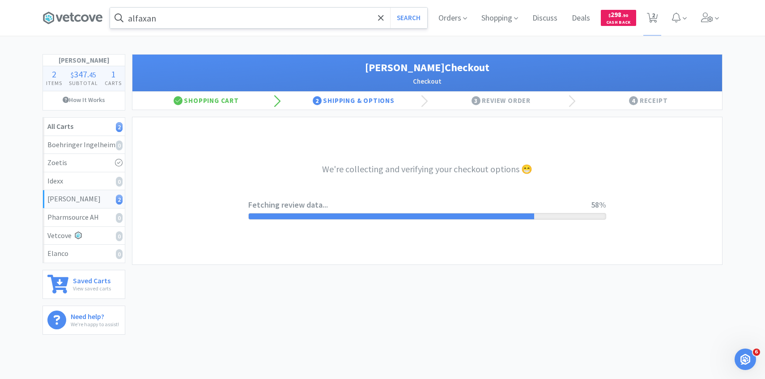
select select "1"
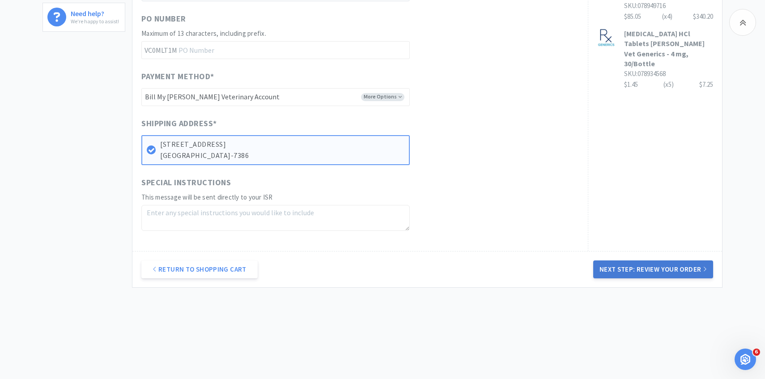
click at [669, 264] on button "Next Step: Review Your Order" at bounding box center [653, 269] width 120 height 18
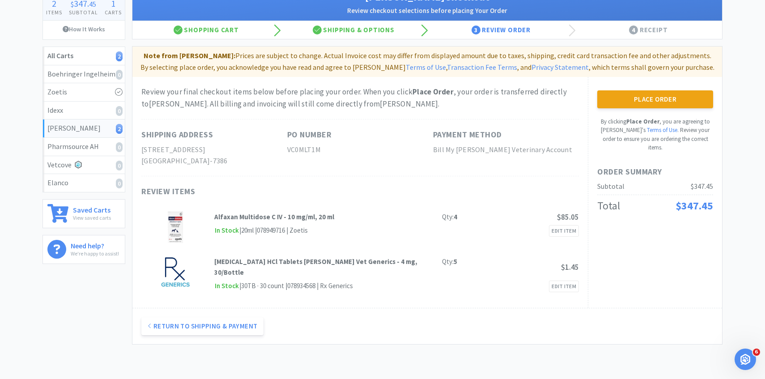
scroll to position [124, 0]
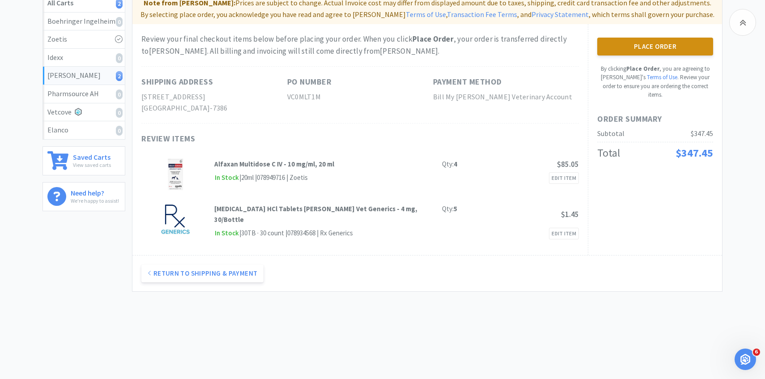
click at [647, 53] on button "Place Order" at bounding box center [655, 47] width 116 height 18
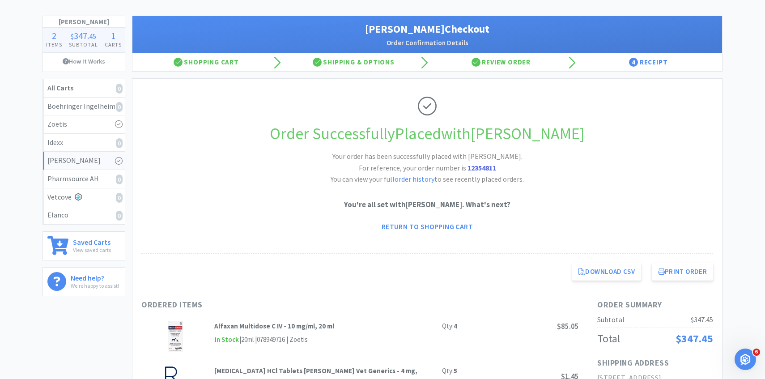
scroll to position [124, 0]
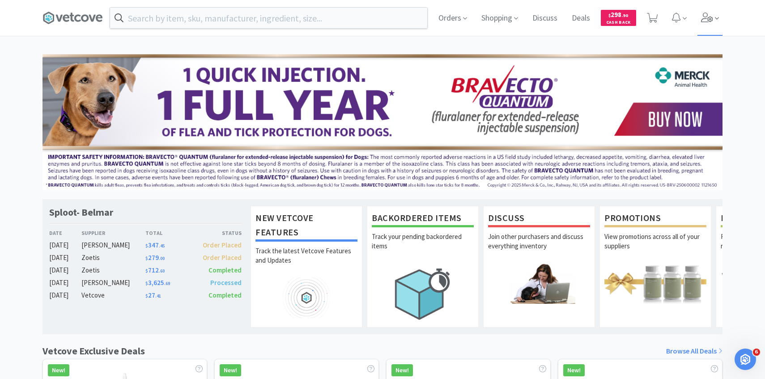
click at [705, 24] on span at bounding box center [711, 18] width 26 height 36
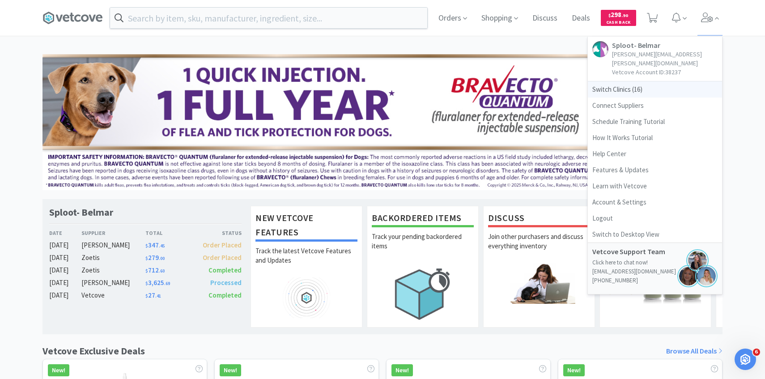
click at [622, 86] on span "Switch Clinics ( 16 )" at bounding box center [655, 89] width 134 height 16
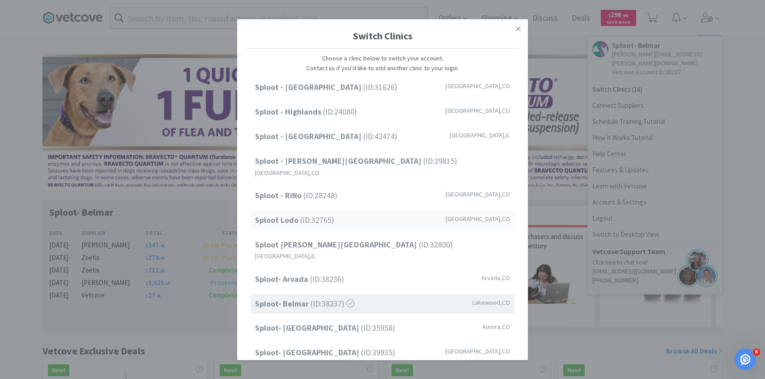
scroll to position [114, 0]
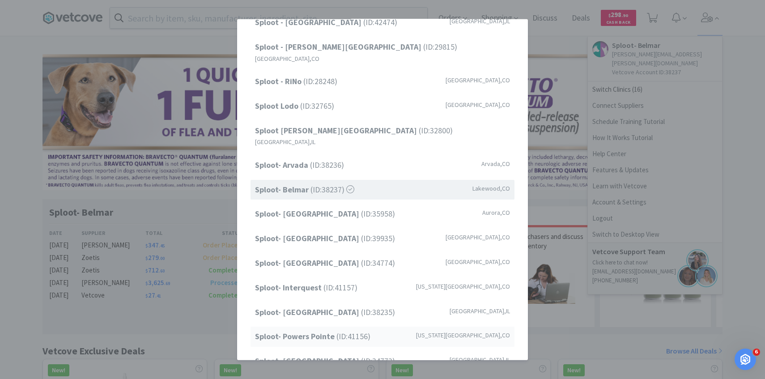
click at [311, 331] on strong "Sploot- Powers Pointe" at bounding box center [295, 336] width 81 height 10
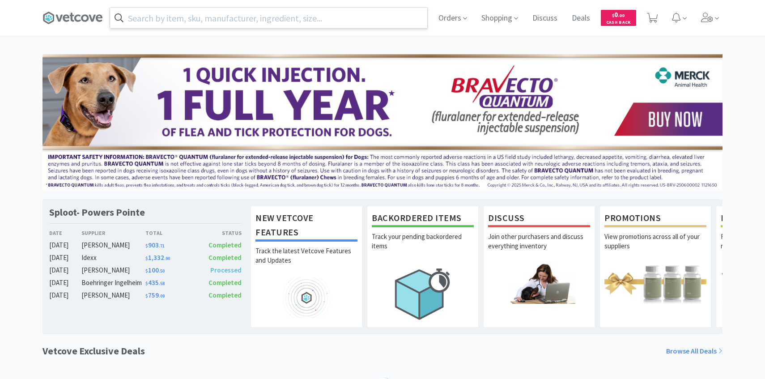
click at [222, 16] on input "text" at bounding box center [268, 18] width 317 height 21
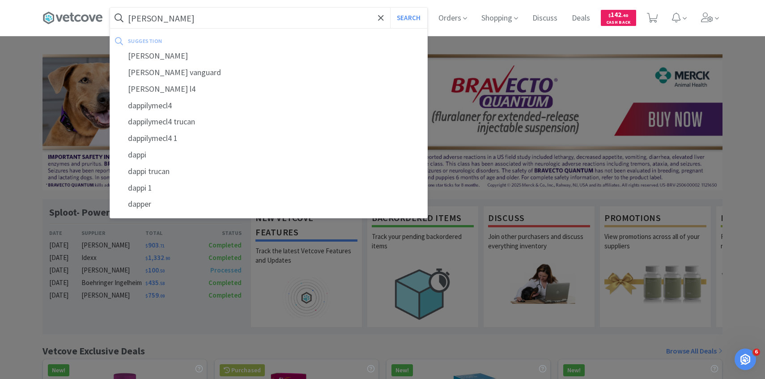
type input "[PERSON_NAME]"
click at [390, 8] on button "Search" at bounding box center [408, 18] width 37 height 21
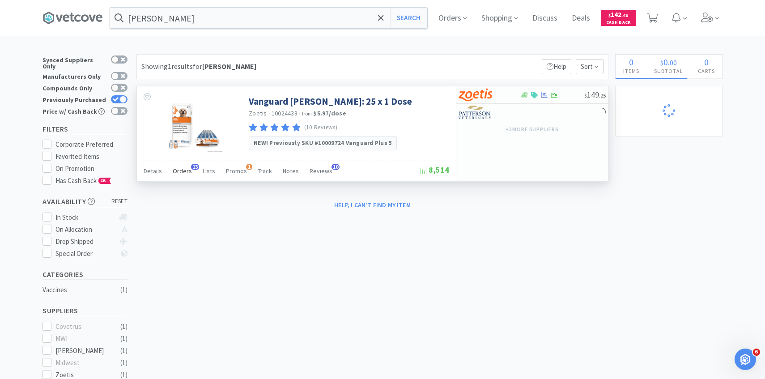
click at [184, 165] on div "Orders 13" at bounding box center [182, 172] width 19 height 17
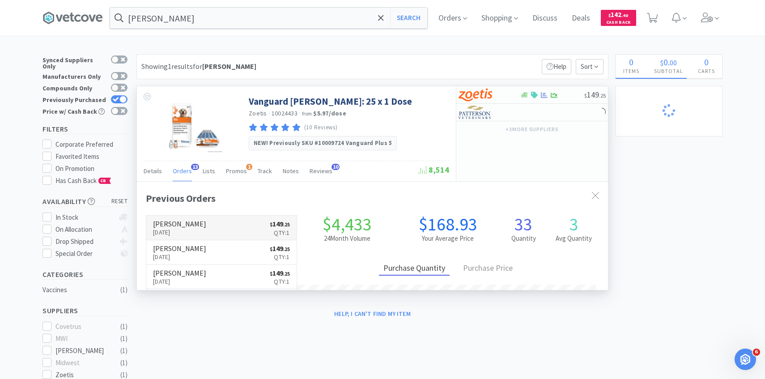
scroll to position [240, 471]
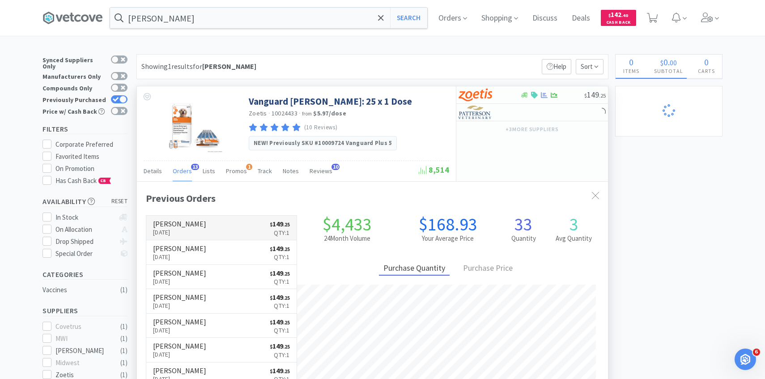
click at [202, 223] on link "[PERSON_NAME] [DATE] $ 149 . 25 Qty: 1" at bounding box center [221, 228] width 150 height 25
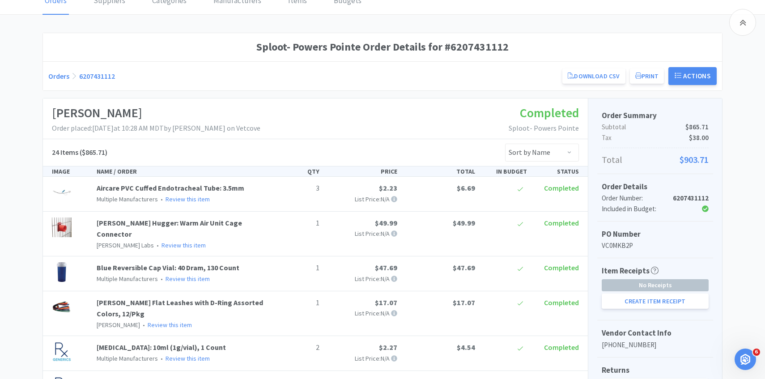
scroll to position [124, 0]
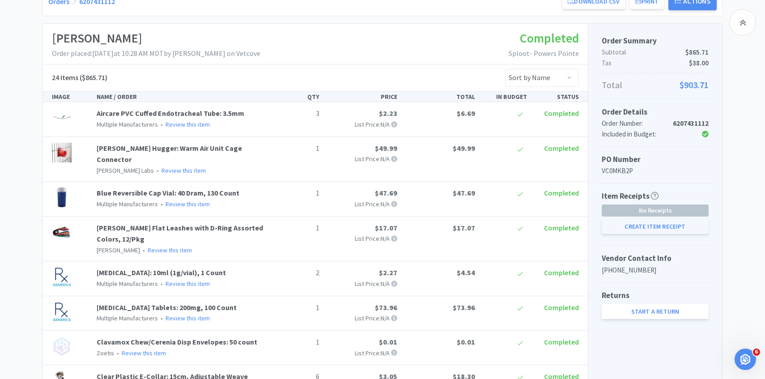
click at [623, 224] on button "Create Item Receipt" at bounding box center [655, 226] width 107 height 15
select select "3"
select select "1"
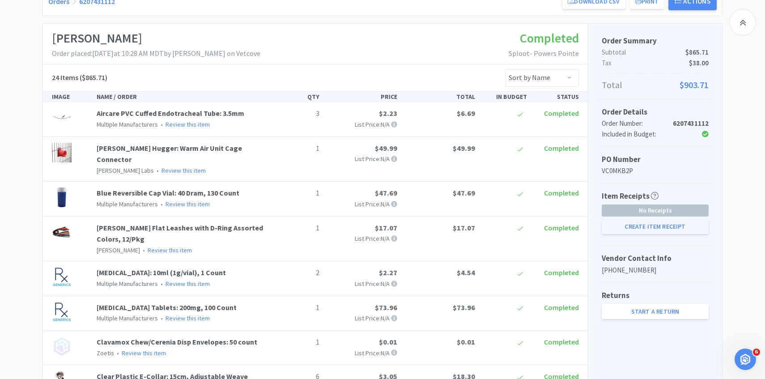
select select "2"
select select "1"
select select "3"
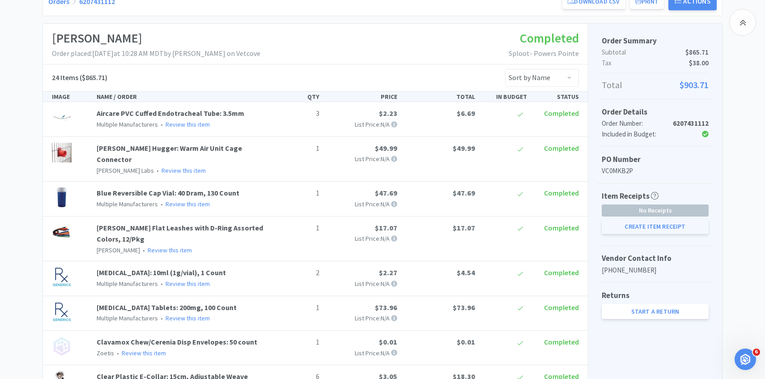
select select "1"
select select "2"
select select "1"
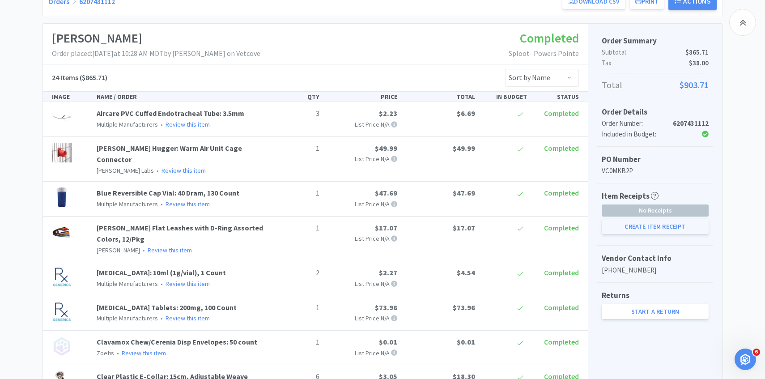
select select "1"
select select "6"
select select "1"
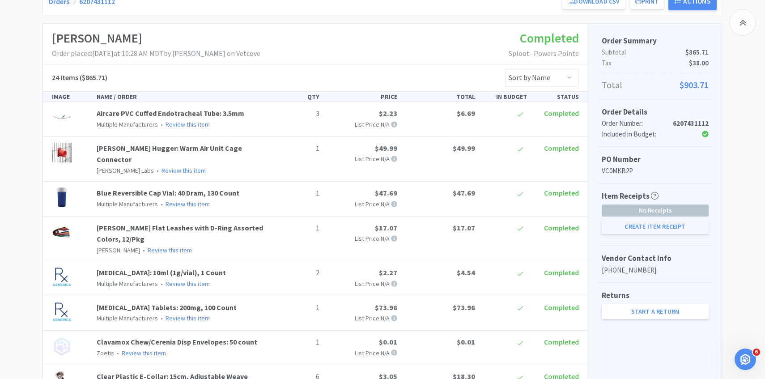
select select "1"
select select "4"
select select "40"
select select "30"
select select "1"
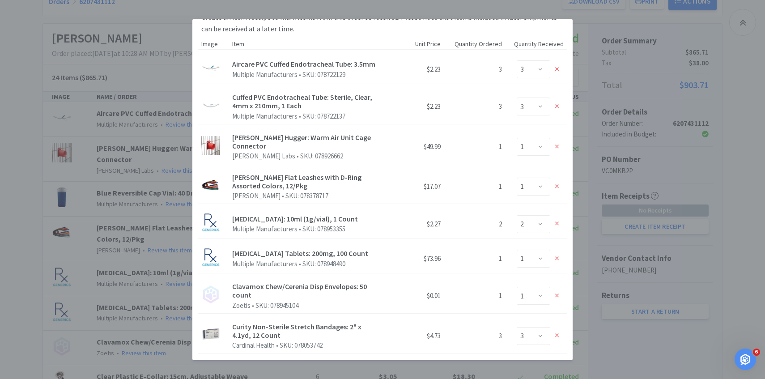
scroll to position [0, 0]
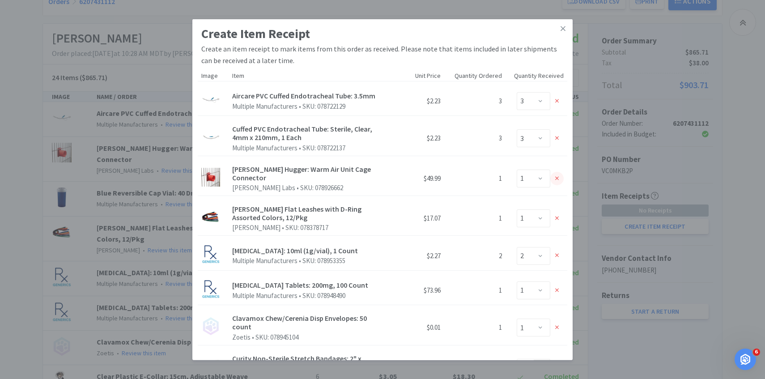
click at [560, 174] on div at bounding box center [556, 178] width 13 height 13
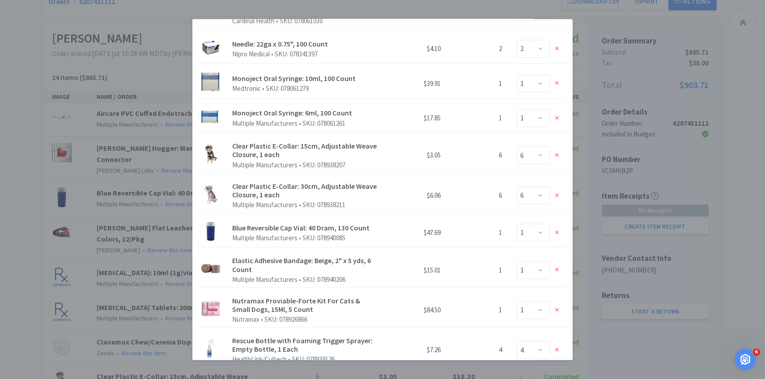
scroll to position [479, 0]
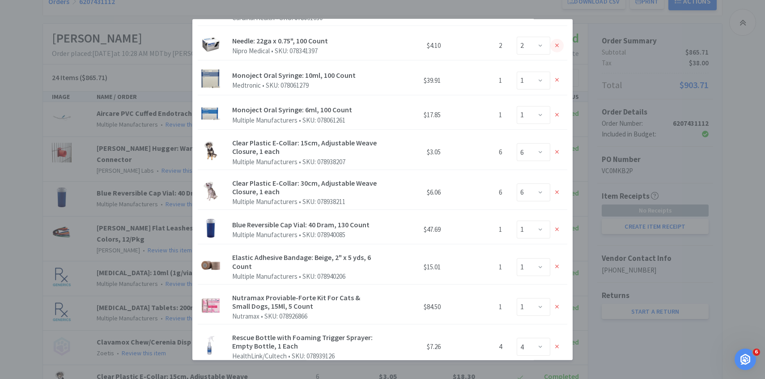
click at [557, 43] on icon at bounding box center [557, 46] width 4 height 6
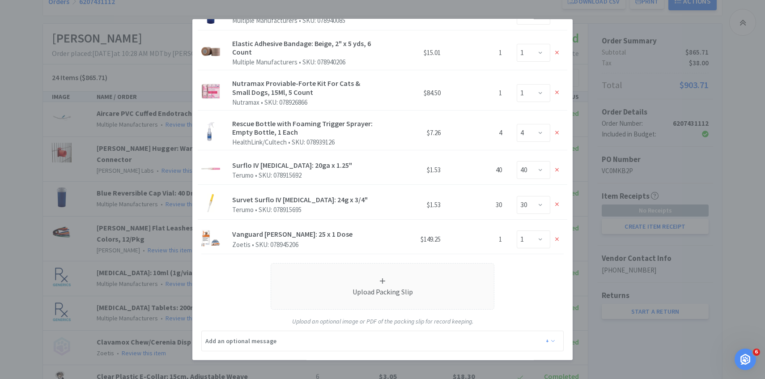
scroll to position [682, 0]
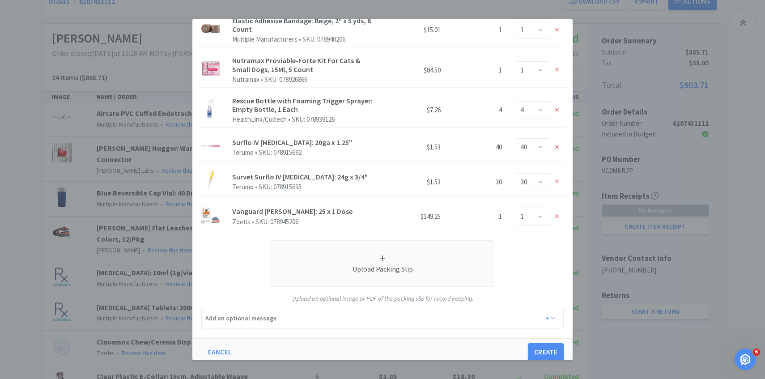
click at [129, 200] on div "Create Item Receipt Create an item receipt to mark items from this order as rec…" at bounding box center [382, 189] width 765 height 379
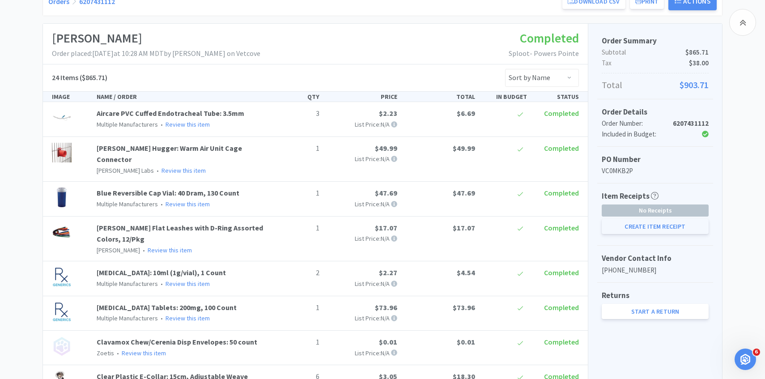
click at [628, 223] on button "Create Item Receipt" at bounding box center [655, 226] width 107 height 15
select select "3"
select select "1"
select select "2"
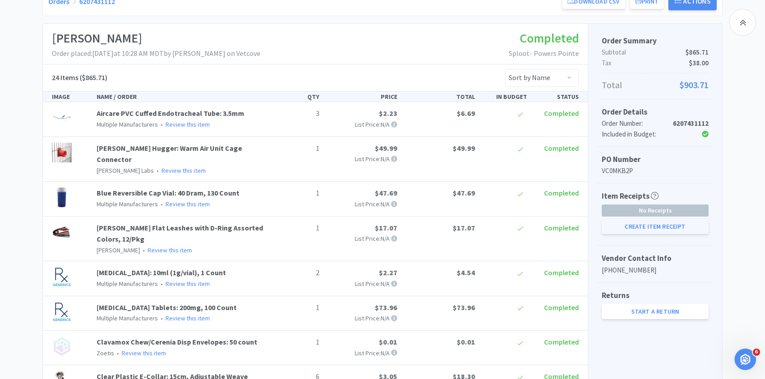
select select "1"
select select "3"
select select "1"
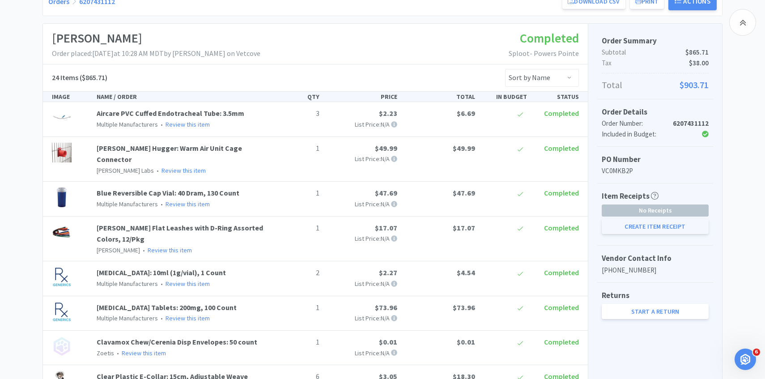
select select "1"
select select "6"
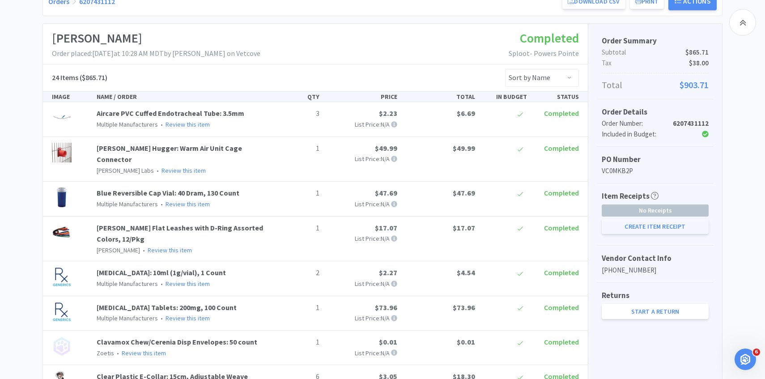
select select "6"
select select "1"
select select "4"
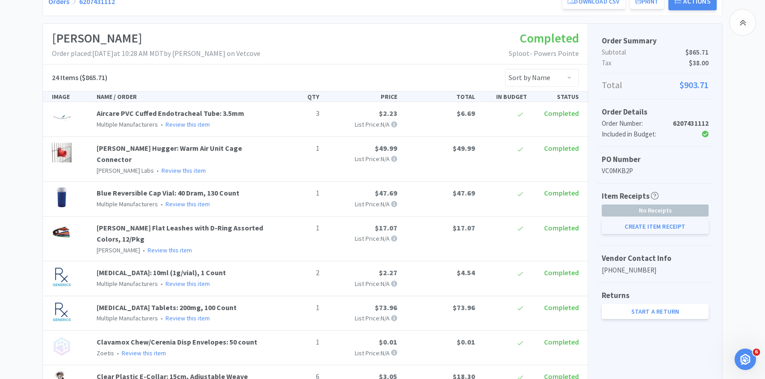
select select "40"
select select "30"
select select "1"
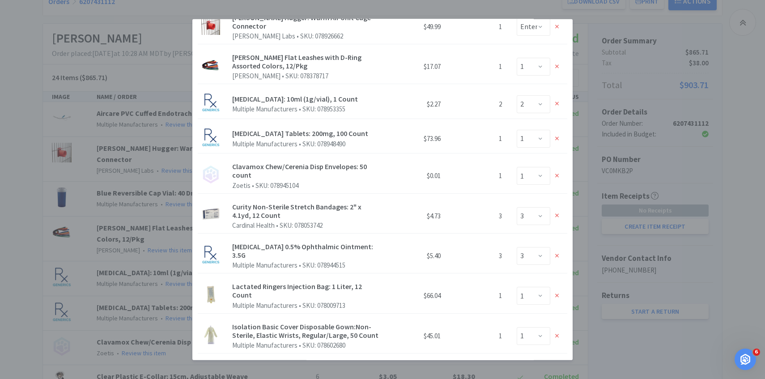
scroll to position [7, 0]
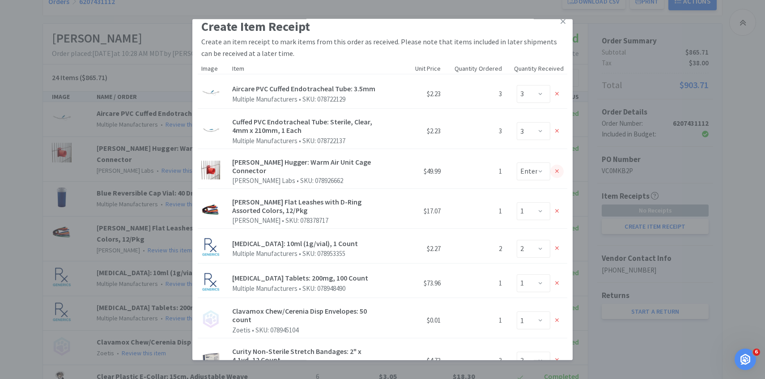
click at [559, 168] on icon at bounding box center [557, 171] width 4 height 6
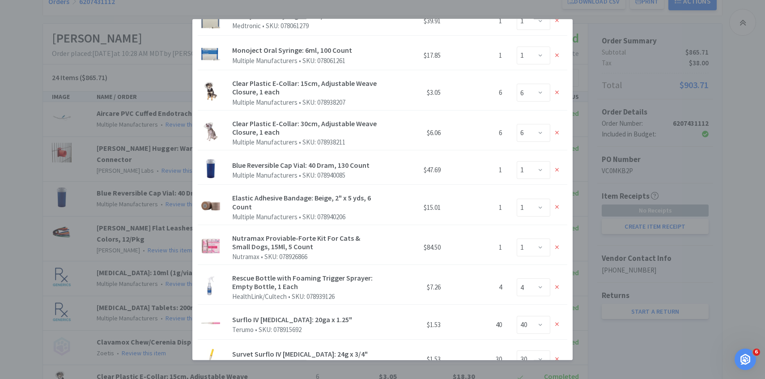
scroll to position [716, 0]
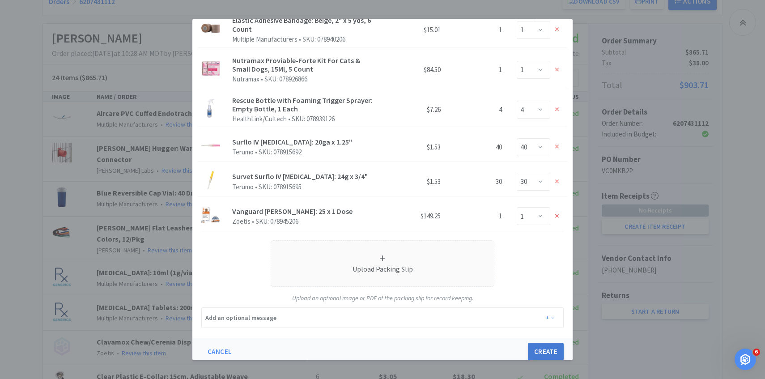
click at [538, 343] on button "Create" at bounding box center [546, 352] width 36 height 18
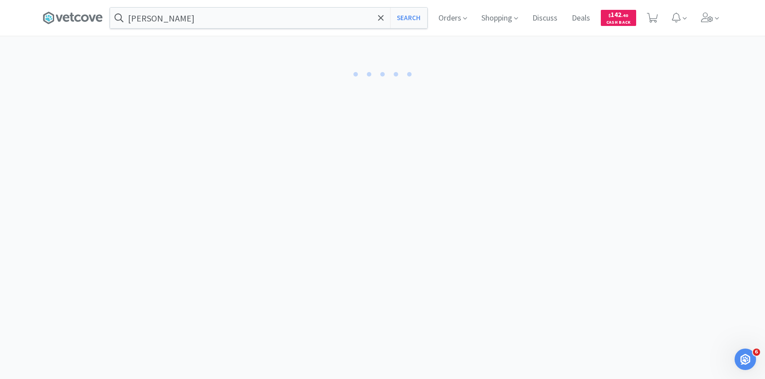
select select "3"
select select "1"
select select "2"
select select "1"
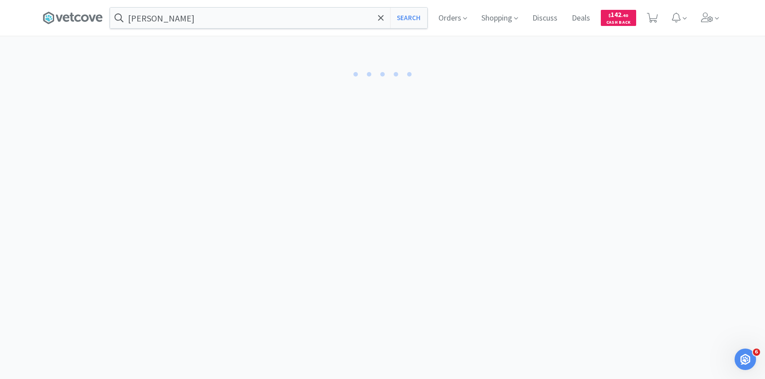
select select "1"
select select "6"
select select "3"
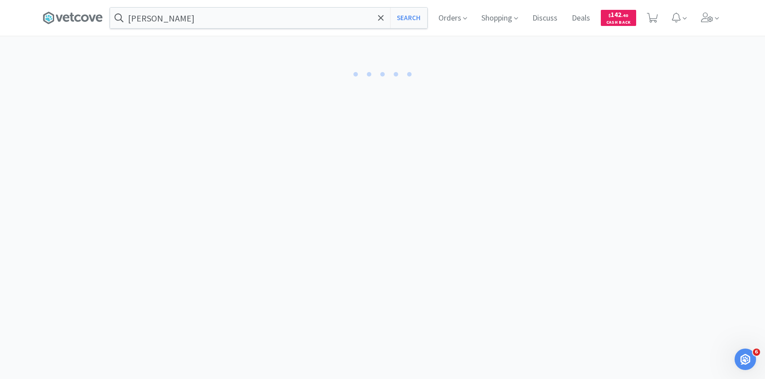
select select "1"
select select "3"
select select "1"
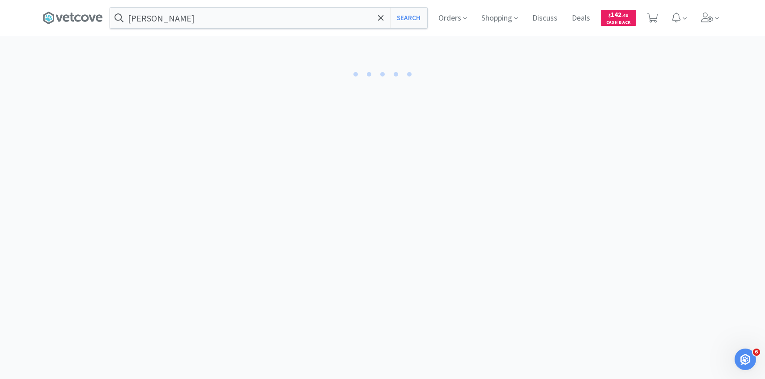
select select "1"
select select "0"
select select "1"
select select "4"
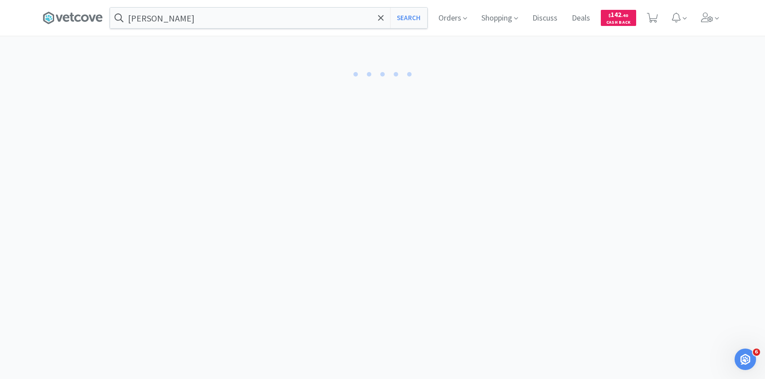
select select "40"
select select "30"
select select "1"
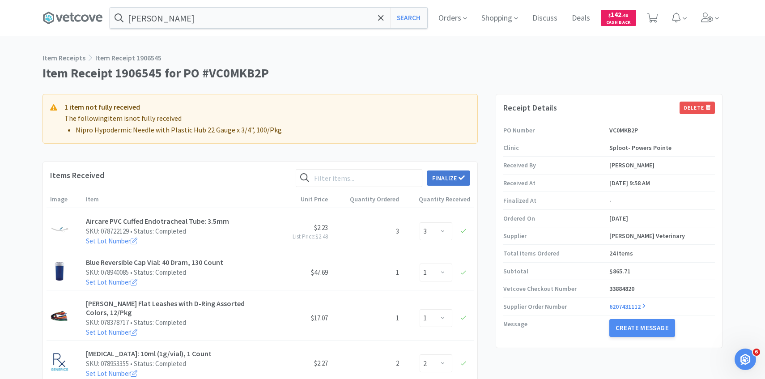
click at [447, 174] on button "Finalize" at bounding box center [448, 178] width 43 height 15
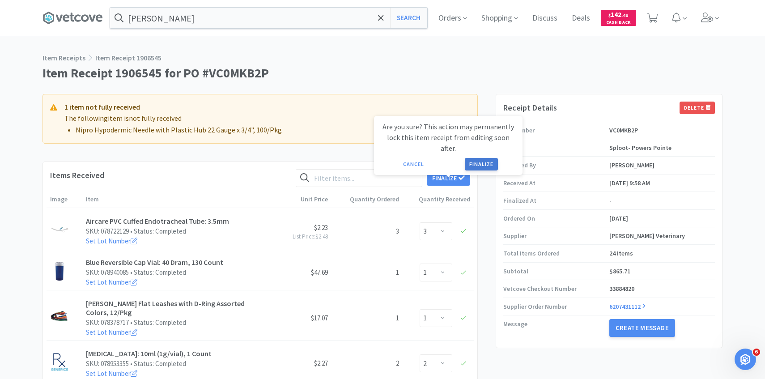
click at [474, 158] on button "Finalize" at bounding box center [481, 164] width 33 height 13
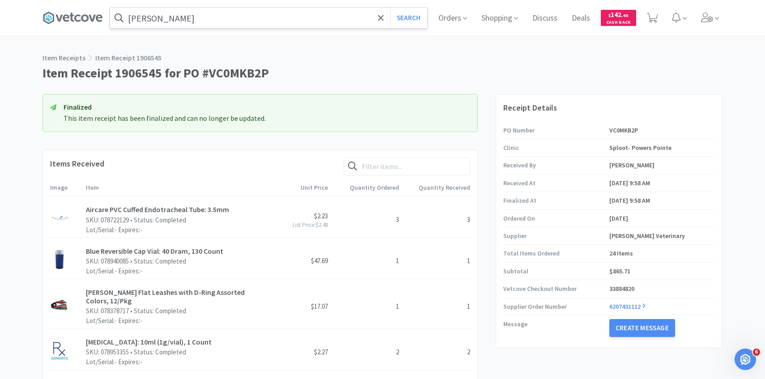
click at [245, 21] on input "dapp" at bounding box center [268, 18] width 317 height 21
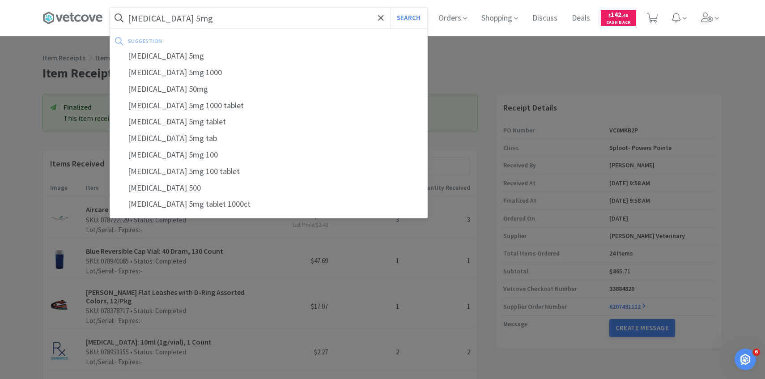
type input "prednisone 5mg"
click at [390, 8] on button "Search" at bounding box center [408, 18] width 37 height 21
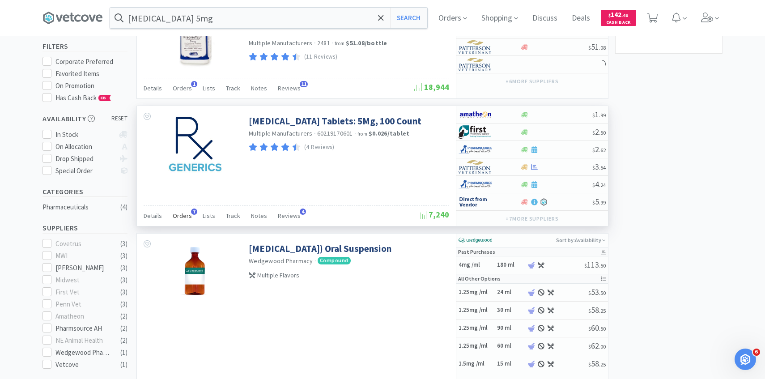
click at [187, 217] on span "Orders" at bounding box center [182, 216] width 19 height 8
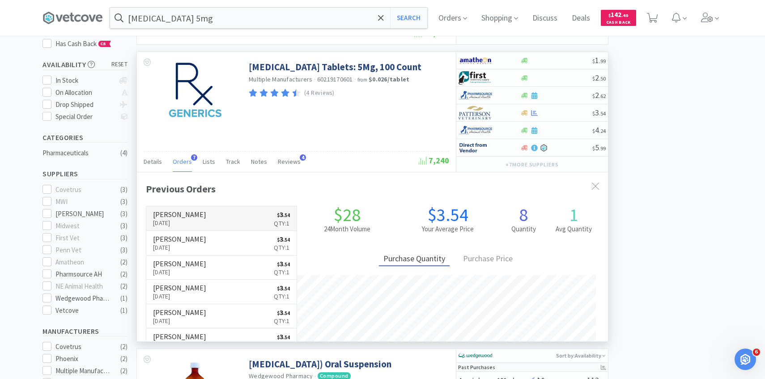
scroll to position [232, 471]
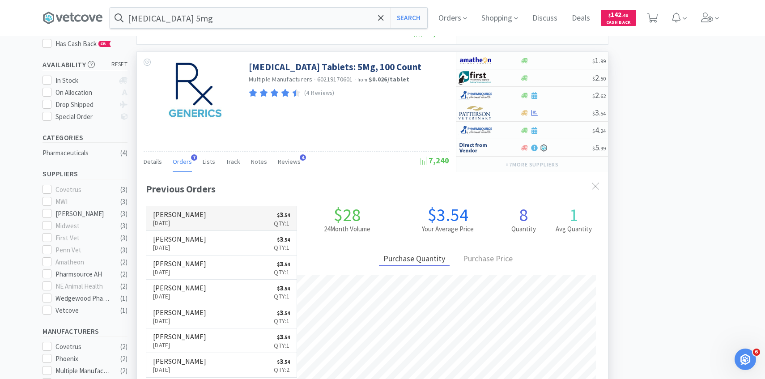
click at [215, 209] on link "Patterson Sep 28th, 2025 $ 3 . 54 Qty: 1" at bounding box center [221, 218] width 150 height 25
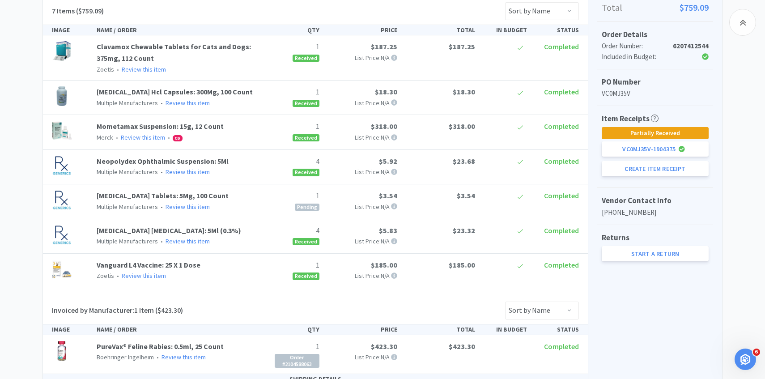
scroll to position [221, 0]
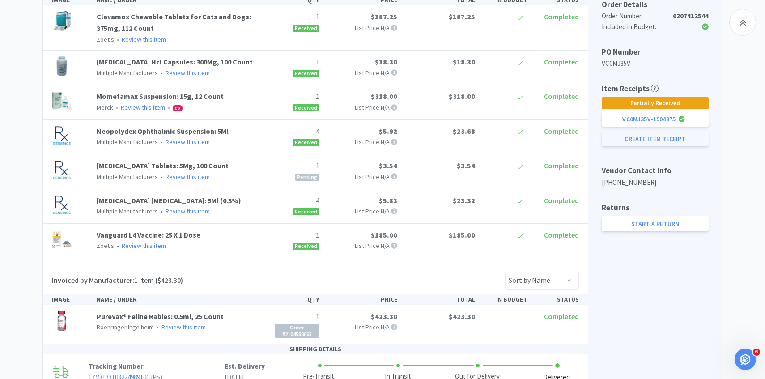
click at [666, 138] on button "Create Item Receipt" at bounding box center [655, 138] width 107 height 15
select select "1"
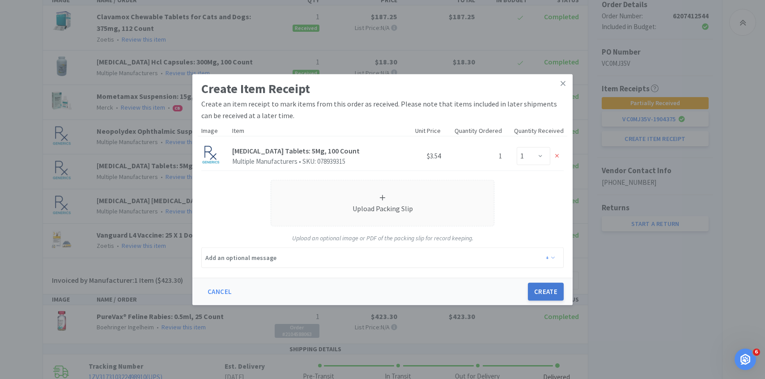
click at [541, 294] on button "Create" at bounding box center [546, 292] width 36 height 18
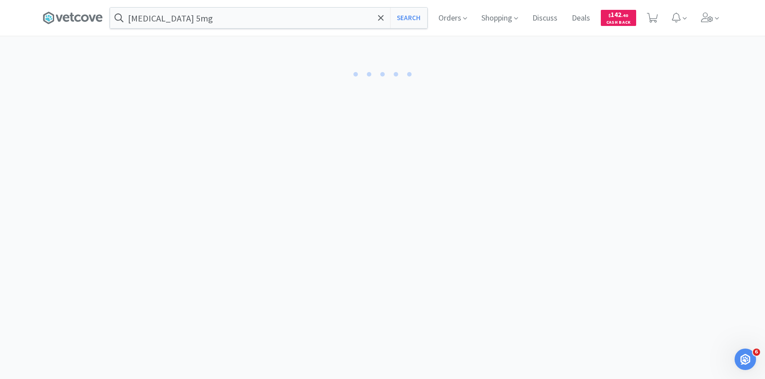
select select "1"
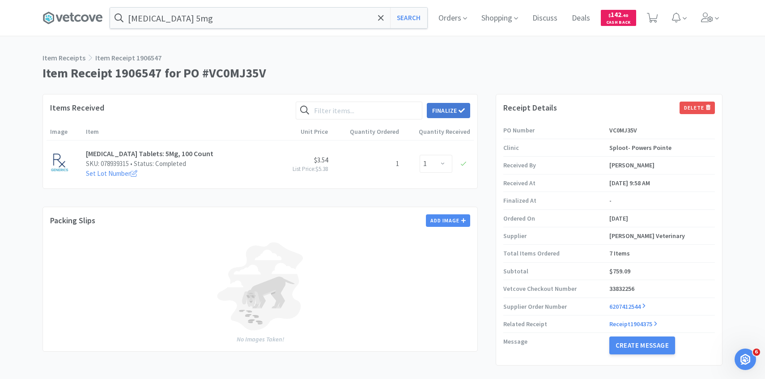
click at [453, 115] on button "Finalize" at bounding box center [448, 110] width 43 height 15
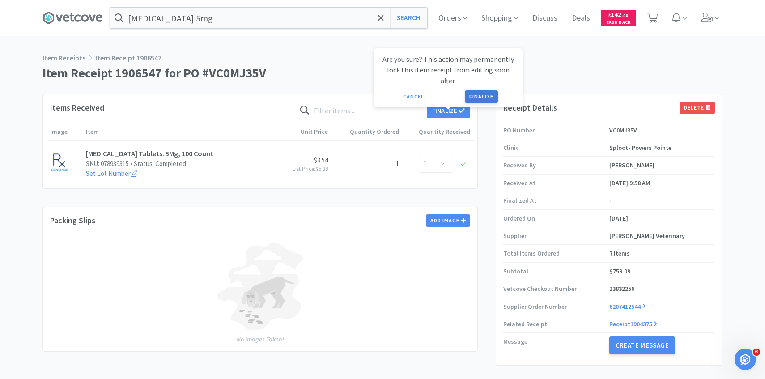
click at [484, 90] on button "Finalize" at bounding box center [481, 96] width 33 height 13
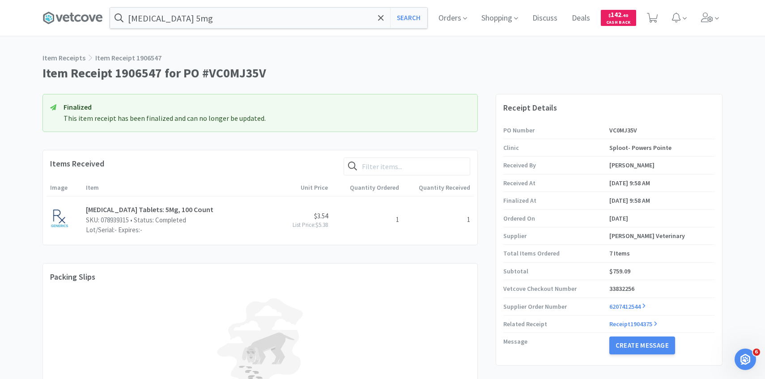
click at [266, 29] on div "prednisone 5mg Search Orders Shopping Discuss Discuss Deals Deals $ 142 . 40 Ca…" at bounding box center [383, 18] width 680 height 36
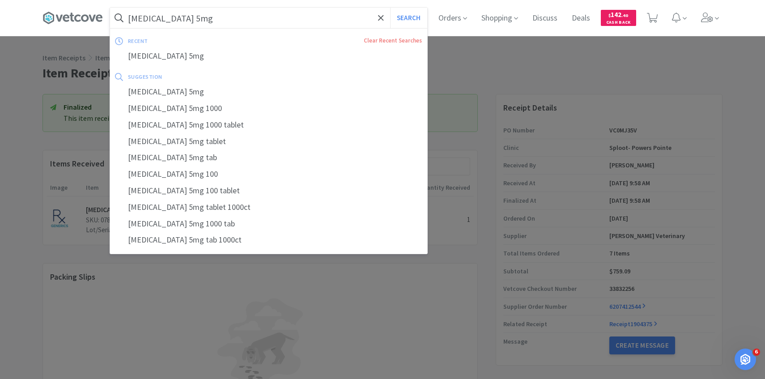
click at [266, 24] on input "prednisone 5mg" at bounding box center [268, 18] width 317 height 21
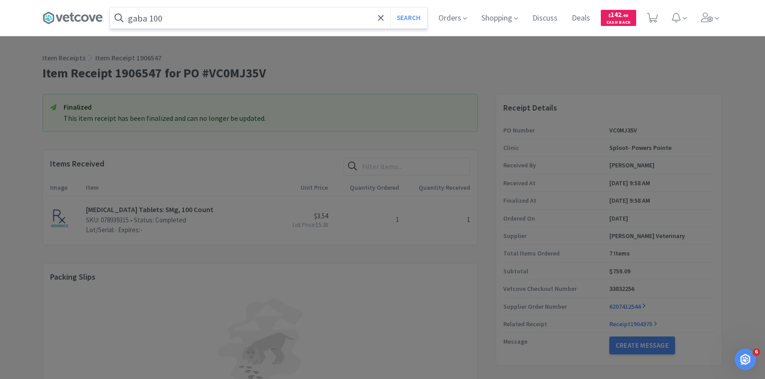
type input "gaba 100"
click at [390, 8] on button "Search" at bounding box center [408, 18] width 37 height 21
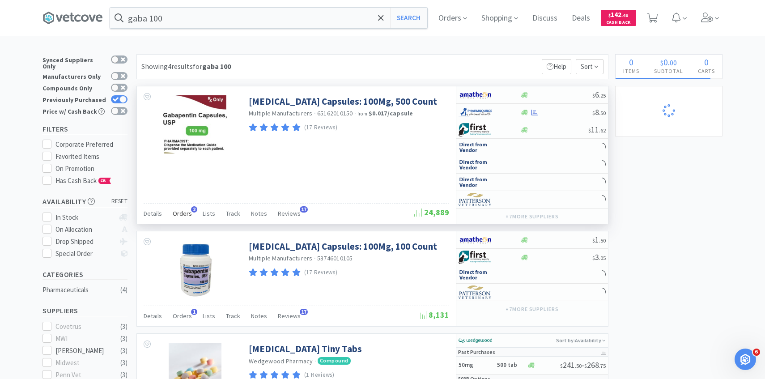
click at [178, 209] on span "Orders" at bounding box center [182, 213] width 19 height 8
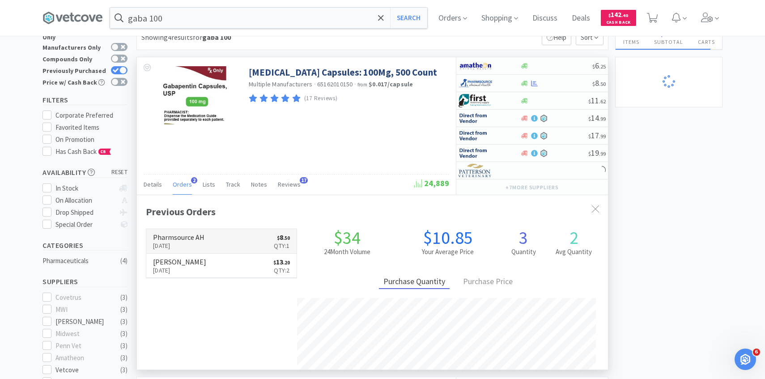
scroll to position [232, 471]
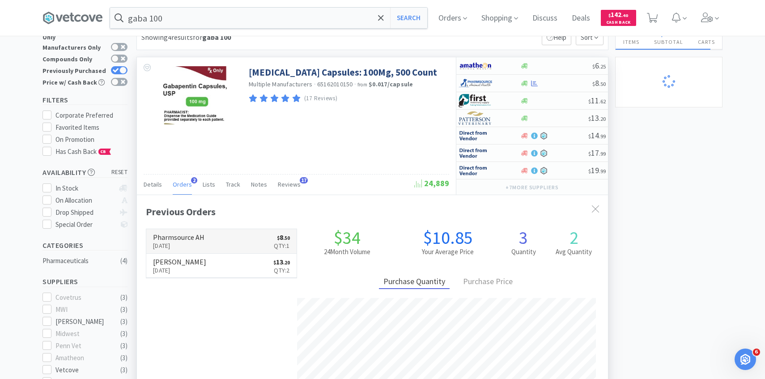
click at [192, 232] on link "Pharmsource AH Sep 24th, 2025 $ 8 . 50 Qty: 1" at bounding box center [221, 241] width 150 height 25
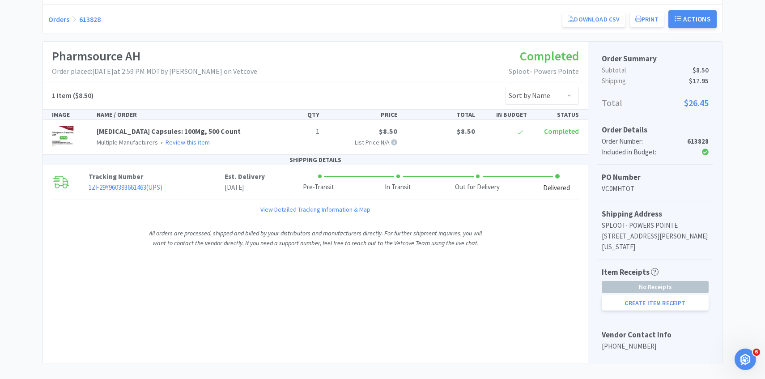
scroll to position [117, 0]
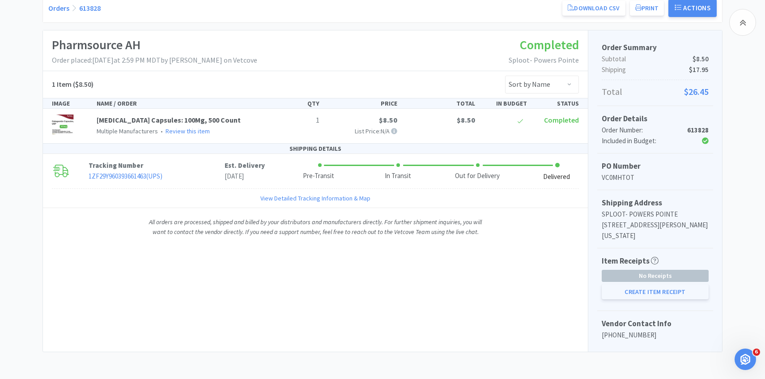
click at [639, 291] on button "Create Item Receipt" at bounding box center [655, 291] width 107 height 15
select select "1"
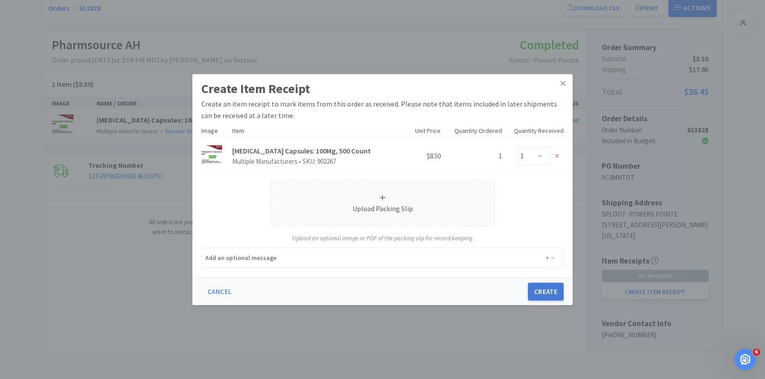
click at [537, 289] on button "Create" at bounding box center [546, 292] width 36 height 18
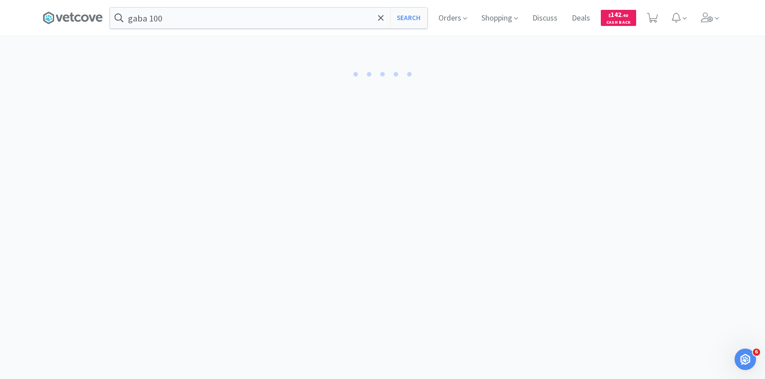
select select "1"
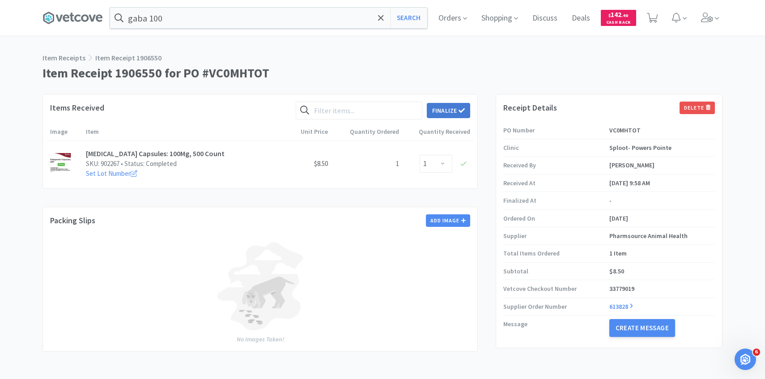
click at [457, 112] on button "Finalize" at bounding box center [448, 110] width 43 height 15
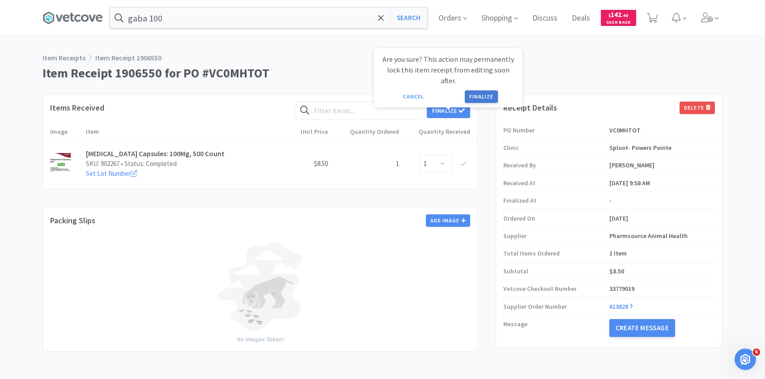
click at [476, 90] on button "Finalize" at bounding box center [481, 96] width 33 height 13
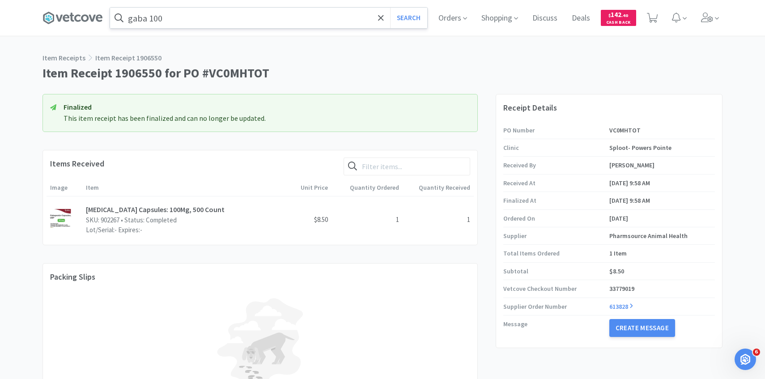
click at [255, 24] on input "gaba 100" at bounding box center [268, 18] width 317 height 21
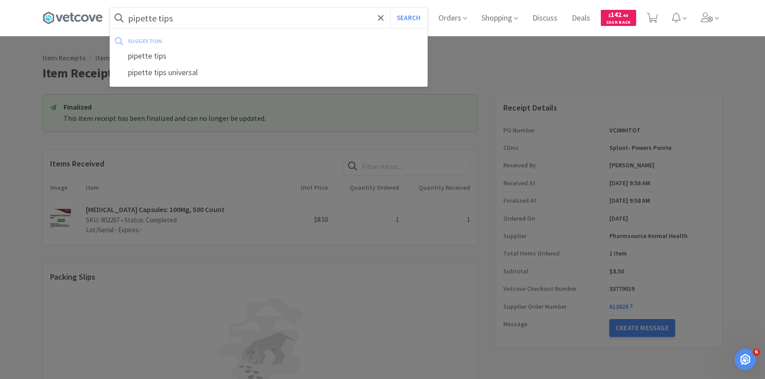
type input "pipette tips"
click at [390, 8] on button "Search" at bounding box center [408, 18] width 37 height 21
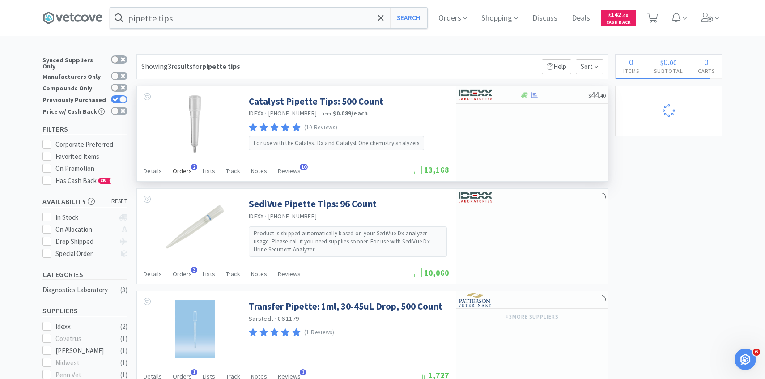
click at [179, 172] on span "Orders" at bounding box center [182, 171] width 19 height 8
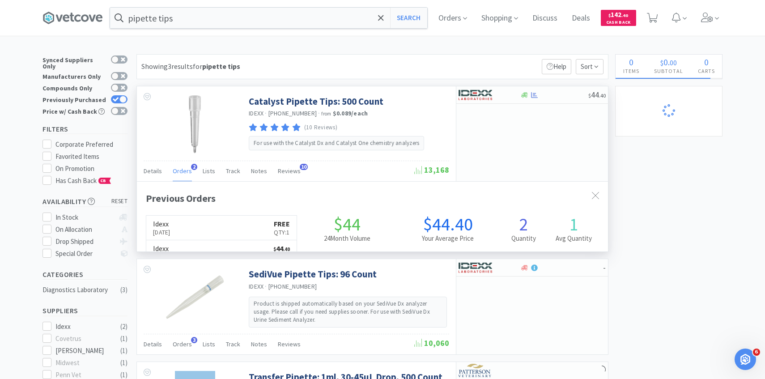
scroll to position [232, 471]
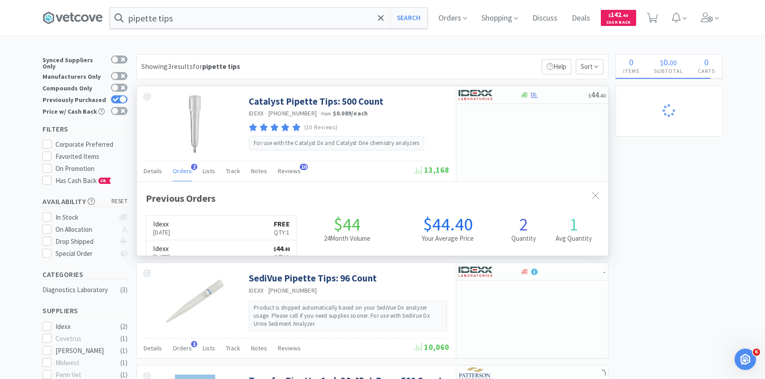
click at [179, 172] on span "Orders" at bounding box center [182, 171] width 19 height 8
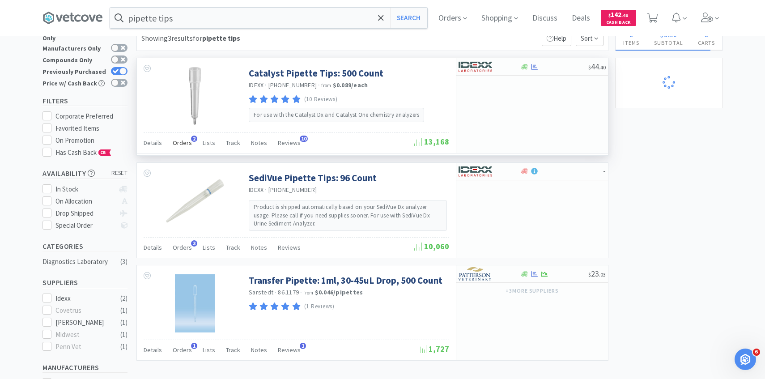
scroll to position [63, 0]
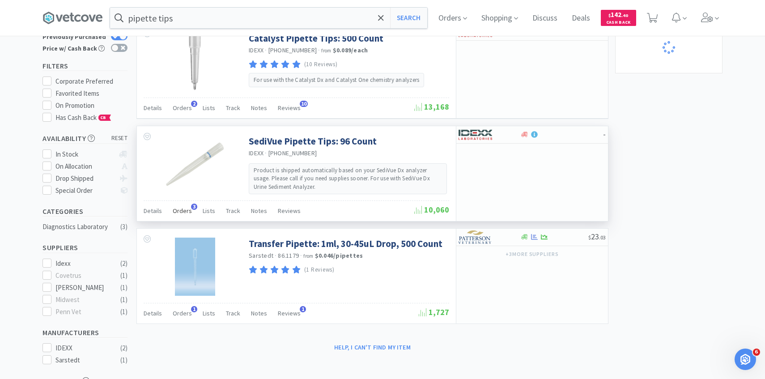
click at [183, 214] on span "Orders" at bounding box center [182, 211] width 19 height 8
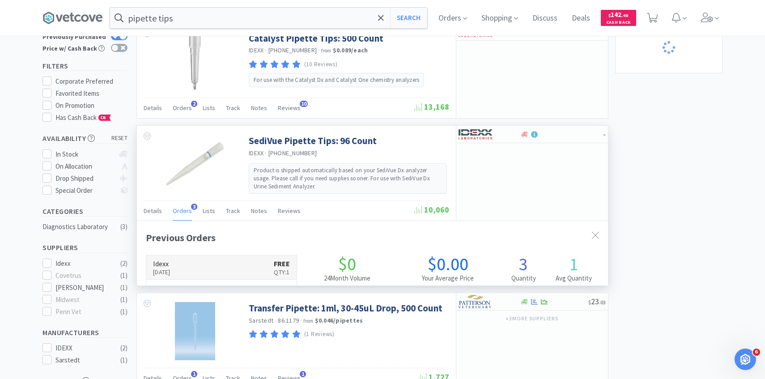
scroll to position [232, 471]
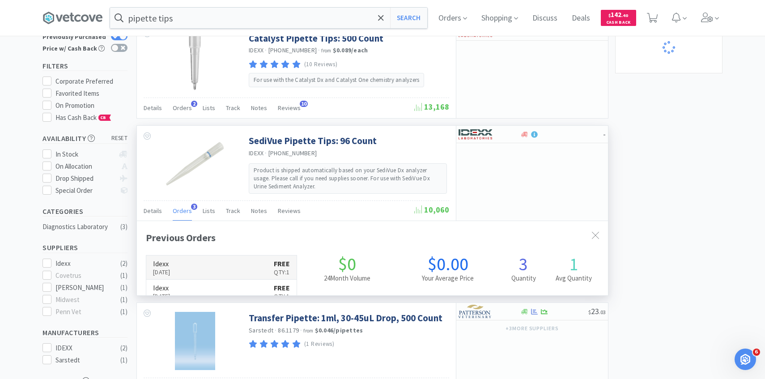
click at [194, 258] on link "Idexx Sep 25th, 2025 FREE Qty: 1" at bounding box center [221, 268] width 150 height 24
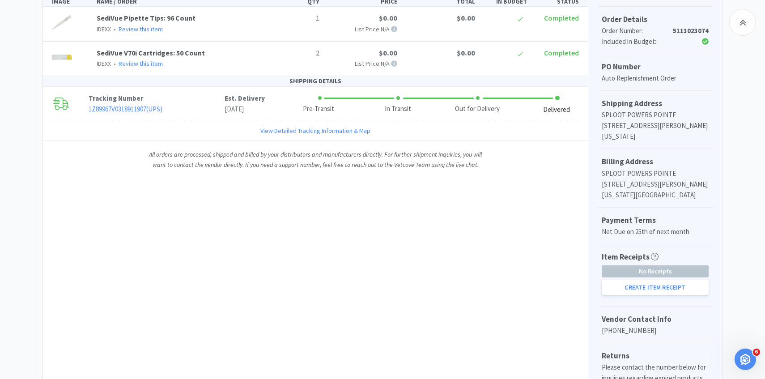
scroll to position [242, 0]
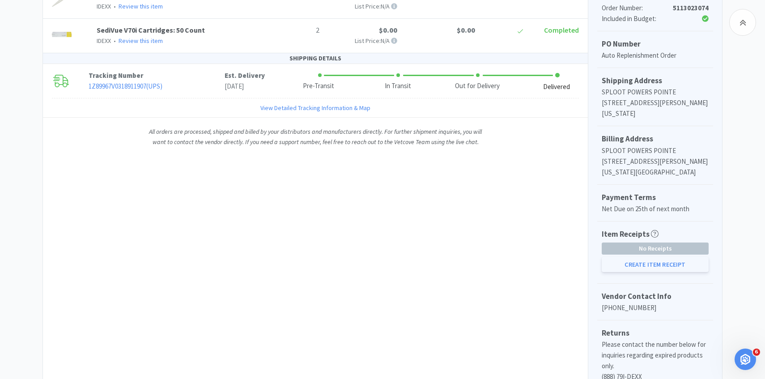
click at [635, 264] on button "Create Item Receipt" at bounding box center [655, 264] width 107 height 15
select select "1"
select select "2"
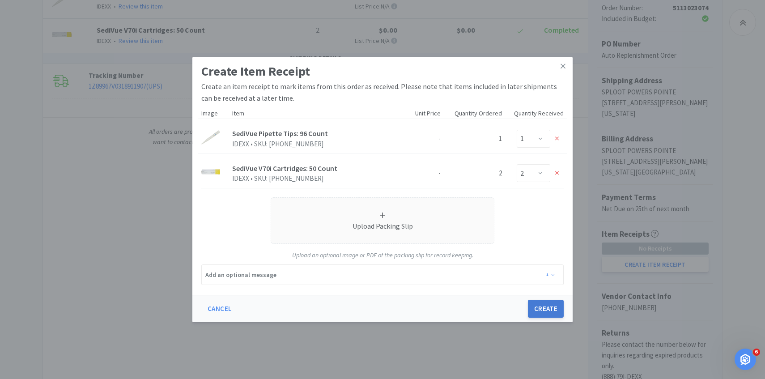
click at [553, 311] on button "Create" at bounding box center [546, 309] width 36 height 18
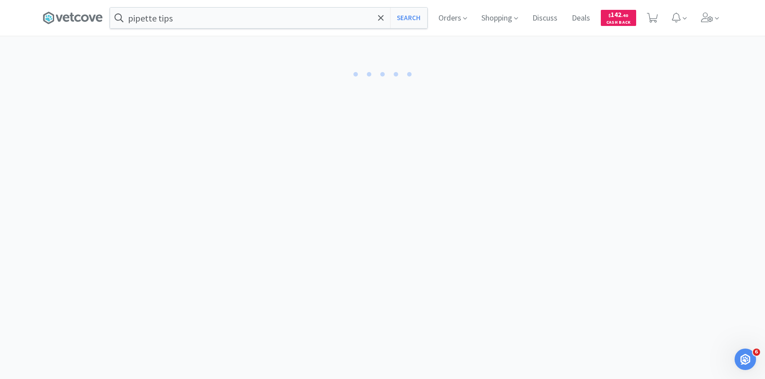
select select "1"
select select "2"
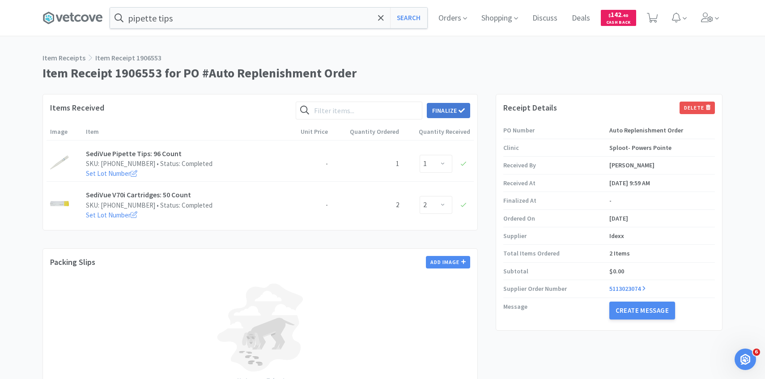
click at [462, 107] on icon at bounding box center [462, 110] width 6 height 6
click at [475, 91] on button "Finalize" at bounding box center [481, 96] width 33 height 13
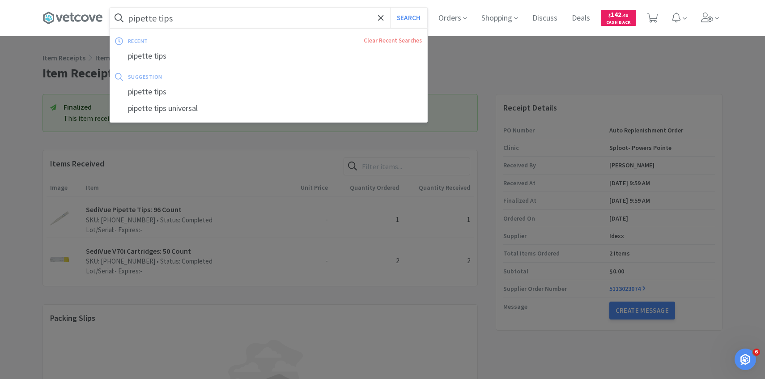
click at [262, 21] on input "pipette tips" at bounding box center [268, 18] width 317 height 21
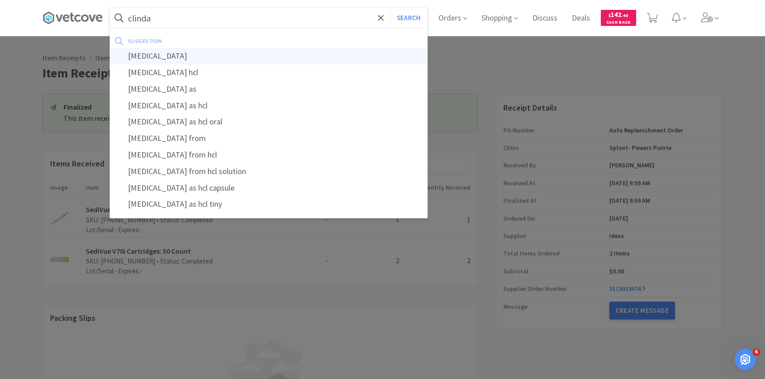
click at [246, 52] on div "clindamycin" at bounding box center [268, 56] width 317 height 17
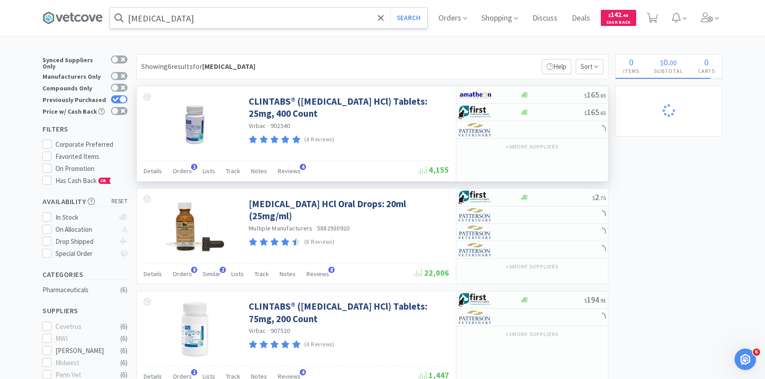
scroll to position [73, 0]
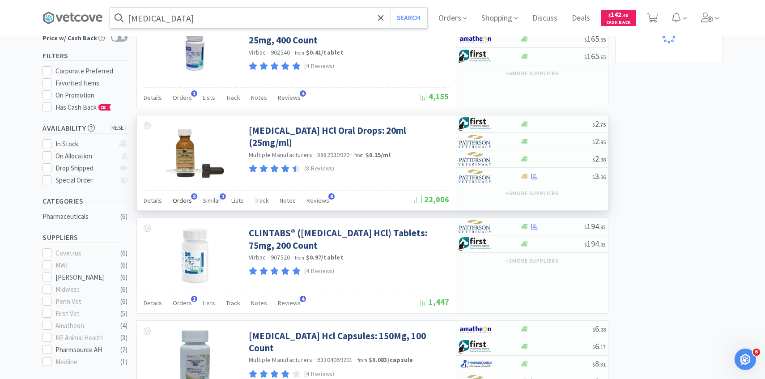
click at [182, 195] on div "Orders 8" at bounding box center [182, 201] width 19 height 17
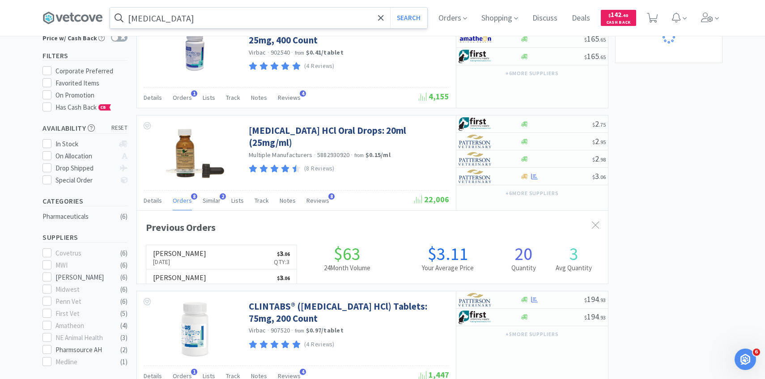
scroll to position [239, 471]
click at [199, 252] on link "Patterson Sep 11th, 2025 $ 3 . 06 Qty: 3" at bounding box center [221, 257] width 150 height 25
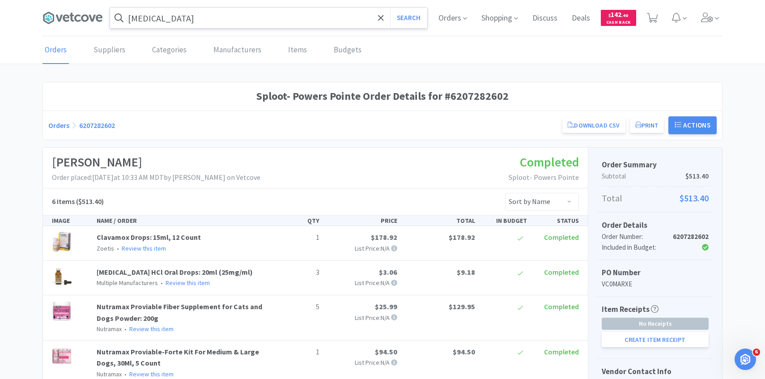
click at [200, 23] on input "clindamycin" at bounding box center [268, 18] width 317 height 21
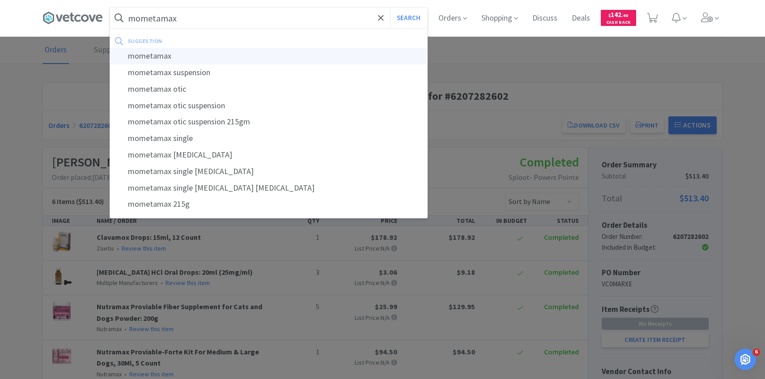
click at [390, 8] on button "Search" at bounding box center [408, 18] width 37 height 21
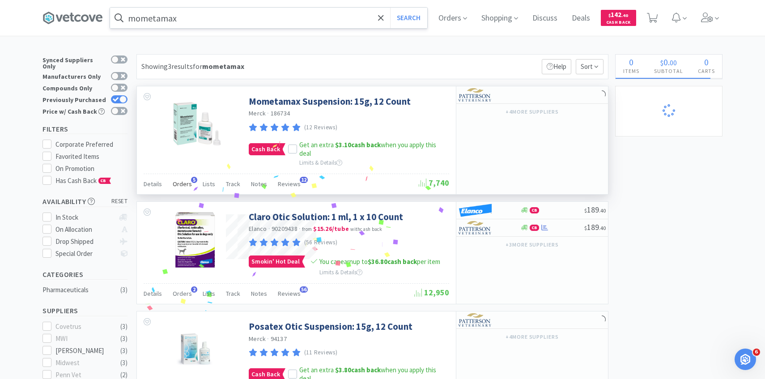
click at [186, 192] on div "Orders 5" at bounding box center [182, 185] width 19 height 17
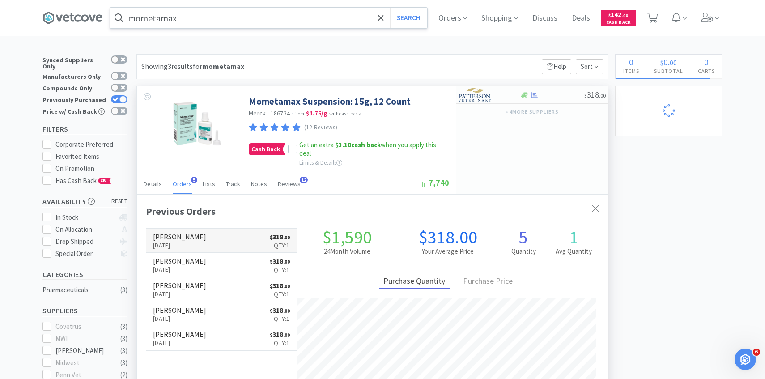
scroll to position [232, 471]
click at [209, 240] on link "Patterson Sep 28th, 2025 $ 318 . 00 Qty: 1" at bounding box center [221, 241] width 150 height 25
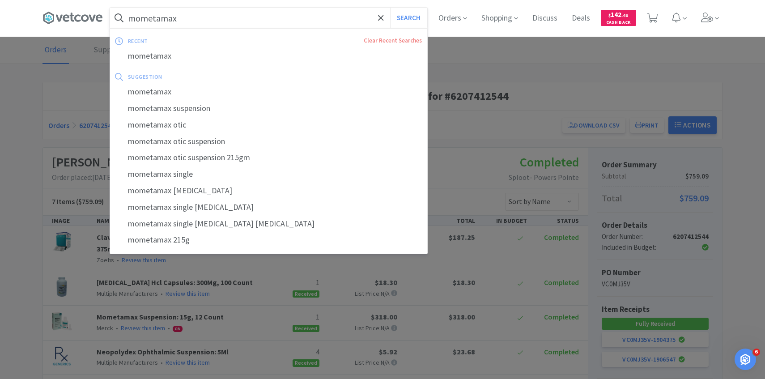
click at [228, 19] on input "mometamax" at bounding box center [268, 18] width 317 height 21
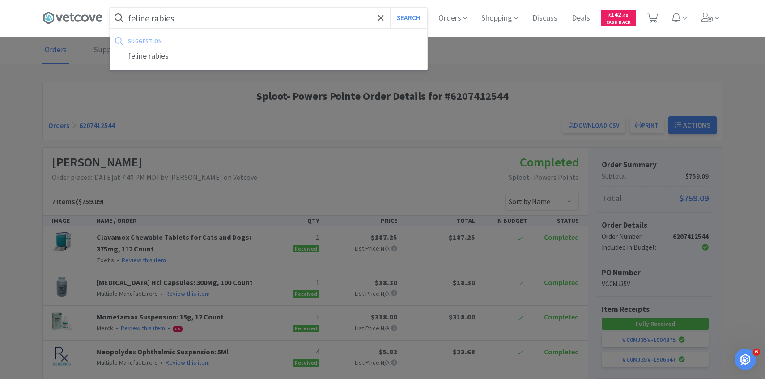
type input "feline rabies"
click at [390, 8] on button "Search" at bounding box center [408, 18] width 37 height 21
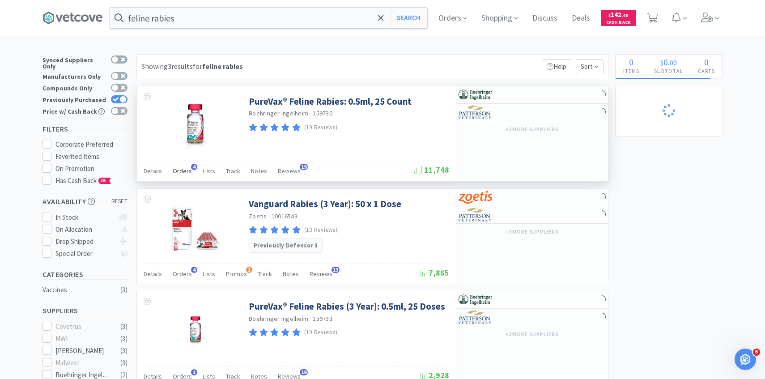
click at [182, 171] on span "Orders" at bounding box center [182, 171] width 19 height 8
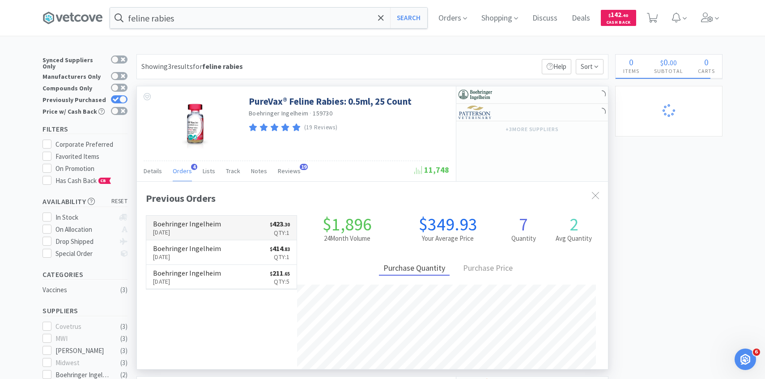
scroll to position [232, 471]
click at [204, 224] on h6 "Boehringer Ingelheim" at bounding box center [187, 223] width 68 height 7
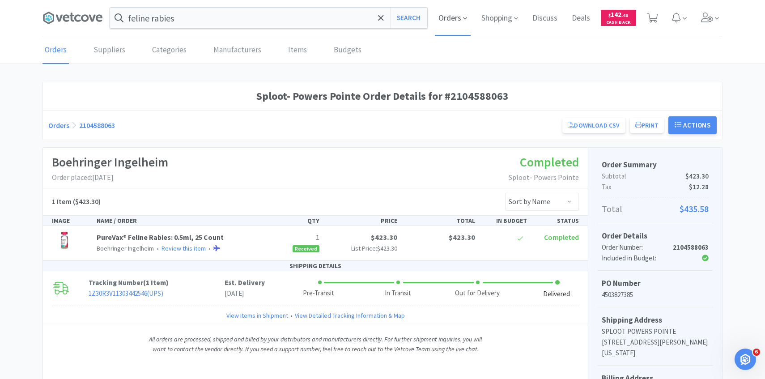
click at [445, 13] on span "Orders" at bounding box center [453, 18] width 36 height 36
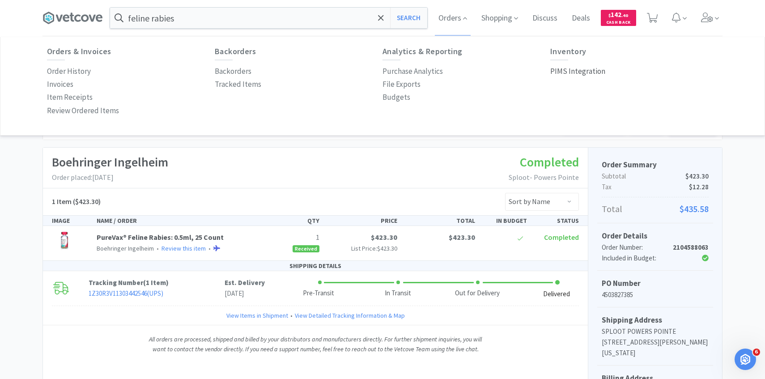
click at [580, 70] on p "PIMS Integration" at bounding box center [577, 71] width 55 height 12
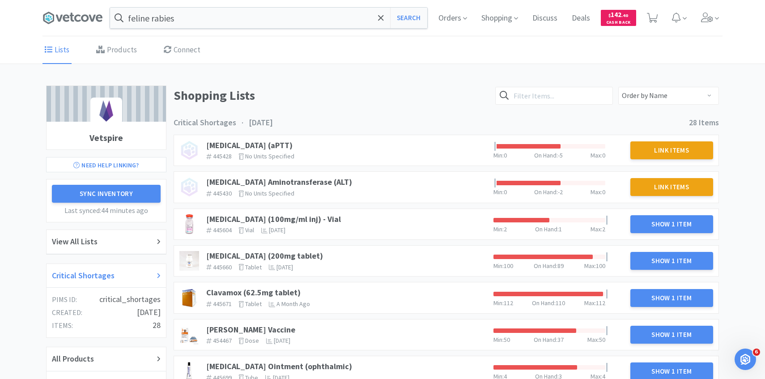
click at [126, 271] on div "Critical Shortages" at bounding box center [106, 275] width 109 height 13
click at [306, 220] on link "Cefazolin (100mg/ml inj) - Vial" at bounding box center [273, 219] width 135 height 10
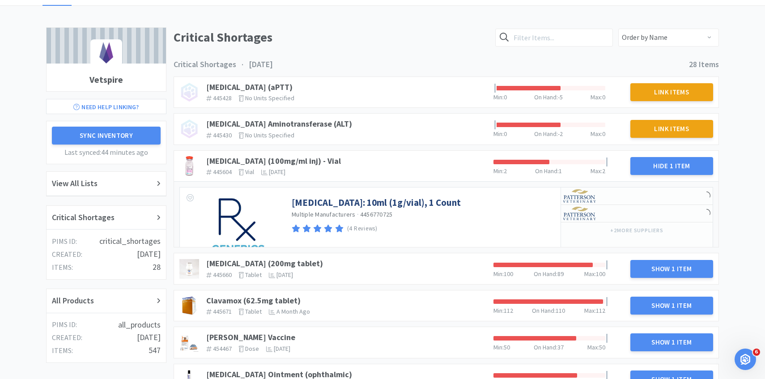
scroll to position [64, 0]
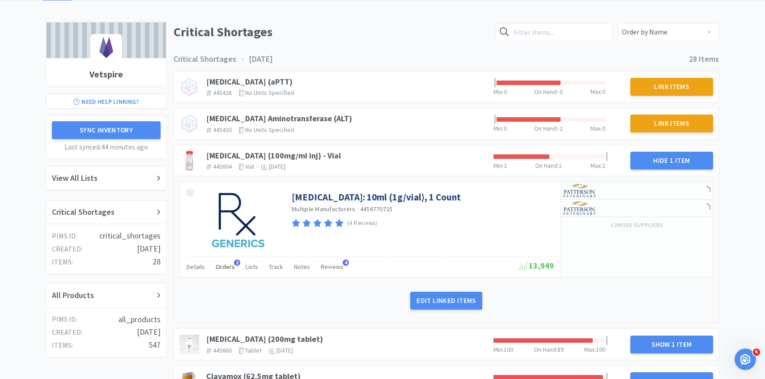
click at [216, 267] on span "Orders" at bounding box center [225, 267] width 19 height 8
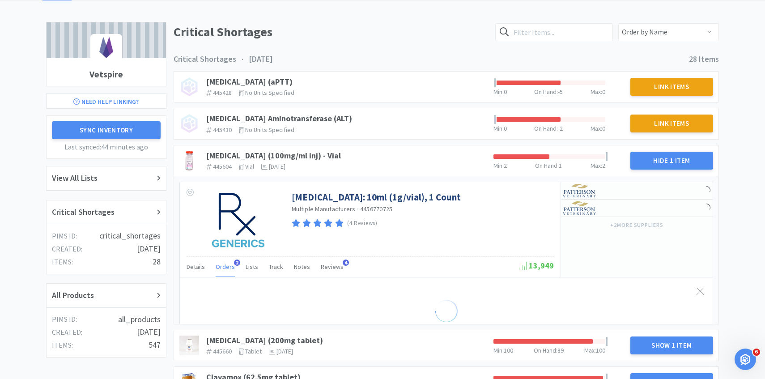
click at [222, 267] on span "Orders" at bounding box center [225, 267] width 19 height 8
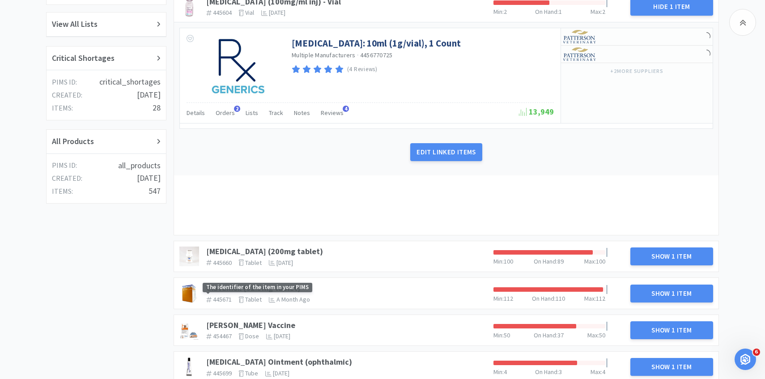
scroll to position [250, 0]
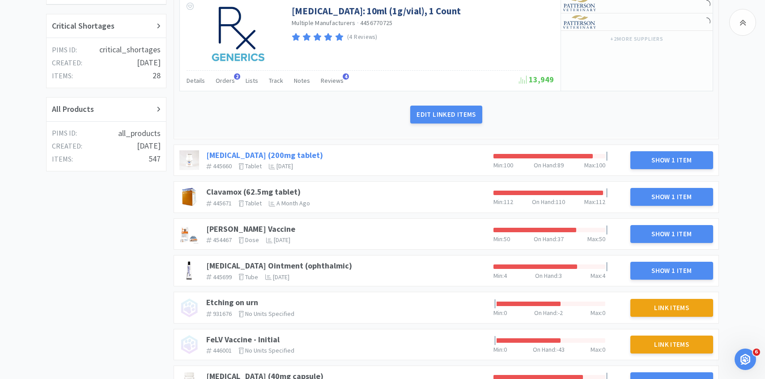
click at [291, 150] on link "Cefpodoxime (200mg tablet)" at bounding box center [264, 155] width 117 height 10
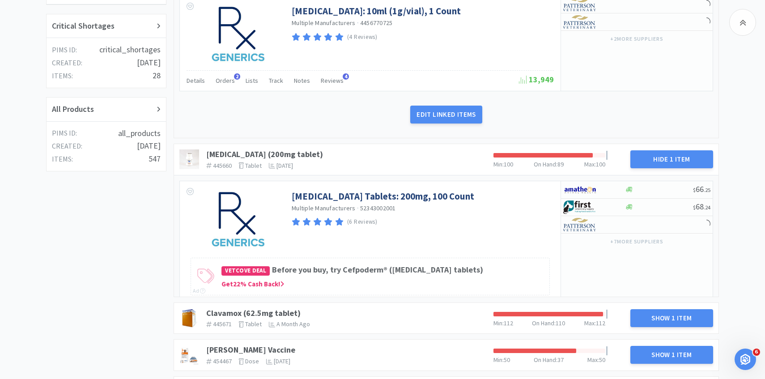
scroll to position [269, 0]
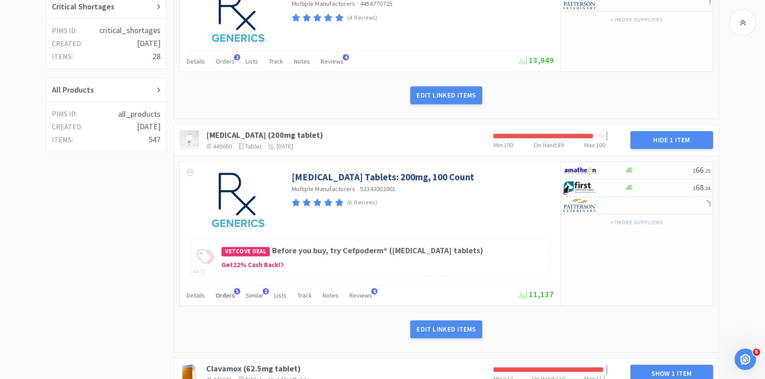
click at [227, 301] on div "Orders 5" at bounding box center [225, 296] width 19 height 17
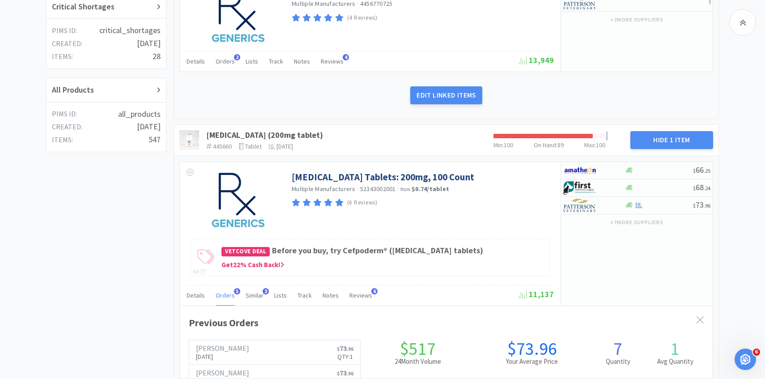
scroll to position [245, 533]
click at [227, 301] on div "Orders 5" at bounding box center [225, 296] width 19 height 17
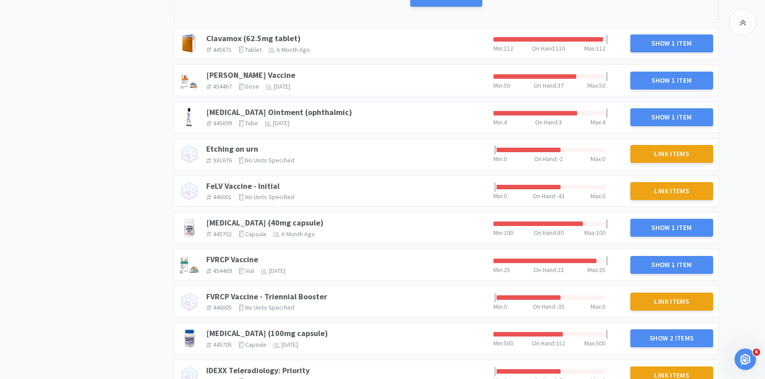
scroll to position [580, 0]
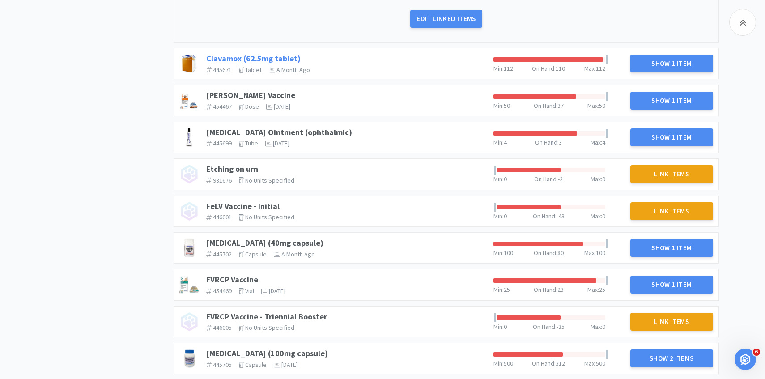
click at [278, 55] on link "Clavamox (62.5mg tablet)" at bounding box center [253, 58] width 94 height 10
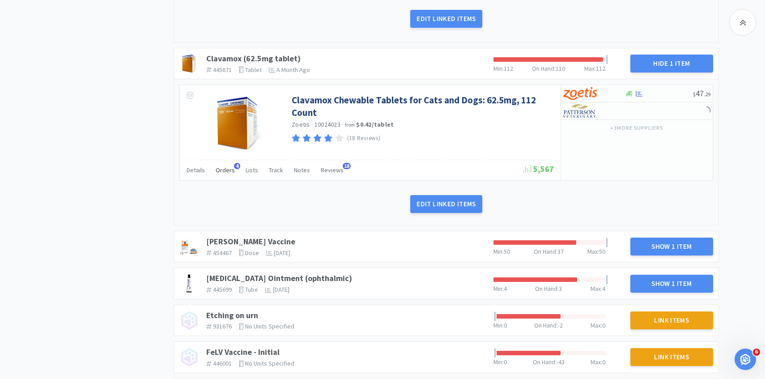
click at [225, 173] on span "Orders" at bounding box center [225, 170] width 19 height 8
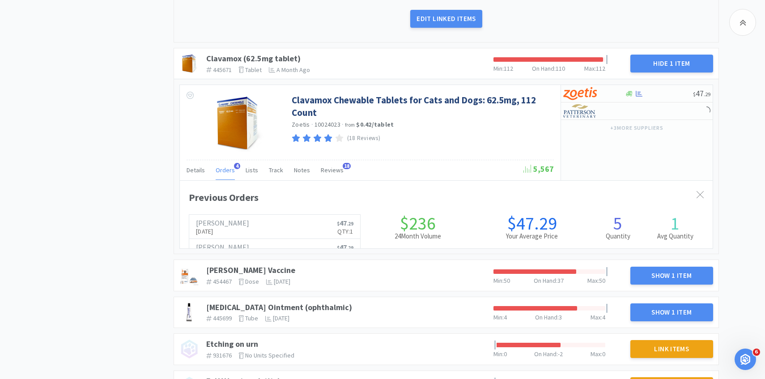
scroll to position [245, 533]
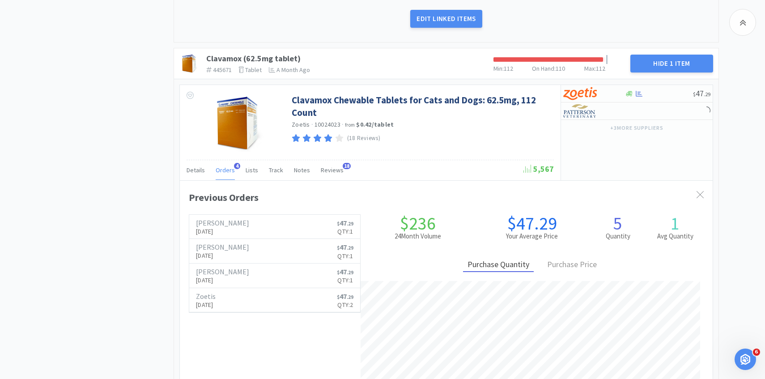
click at [225, 173] on span "Orders" at bounding box center [225, 170] width 19 height 8
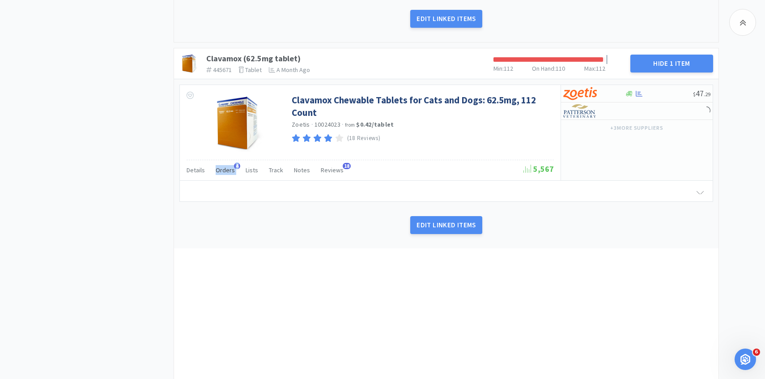
click at [225, 173] on span "Orders" at bounding box center [225, 170] width 19 height 8
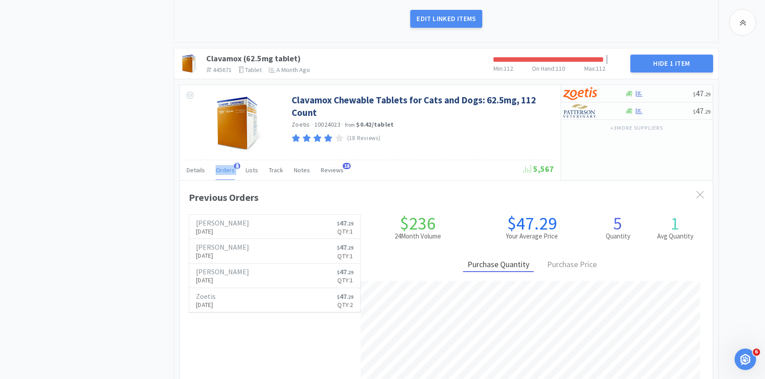
click at [225, 173] on span "Orders" at bounding box center [225, 170] width 19 height 8
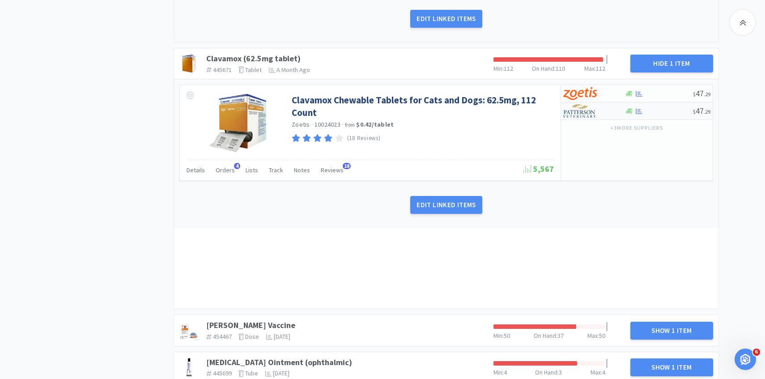
click at [594, 111] on img at bounding box center [580, 110] width 34 height 13
select select "1"
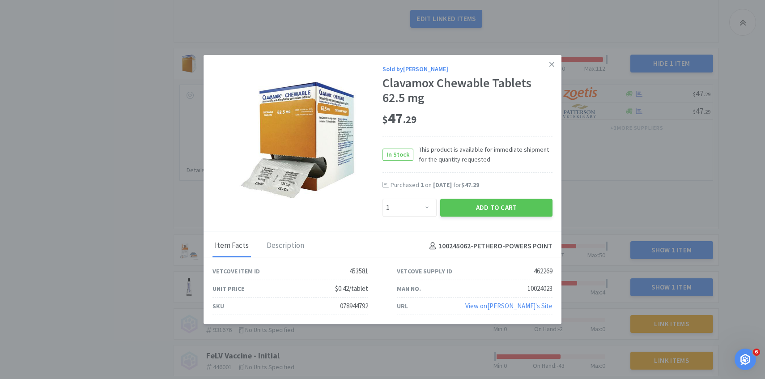
click at [487, 196] on div "Purchased 1 on Aug 18th, 2025 for $47.29" at bounding box center [468, 190] width 170 height 18
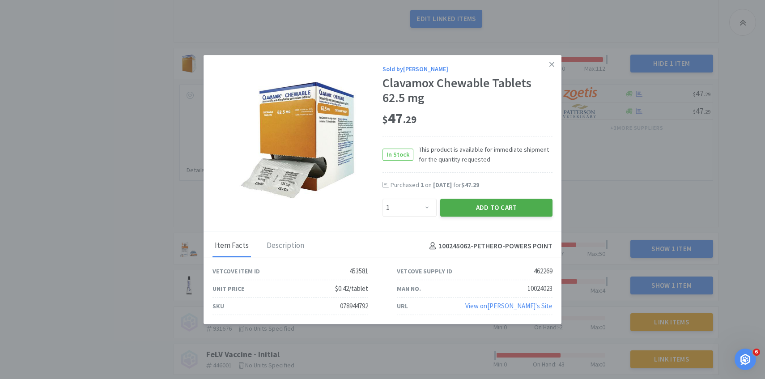
click at [486, 202] on button "Add to Cart" at bounding box center [496, 208] width 112 height 18
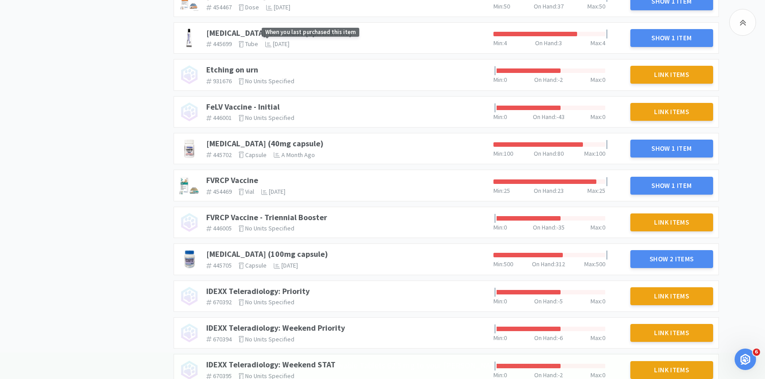
scroll to position [847, 0]
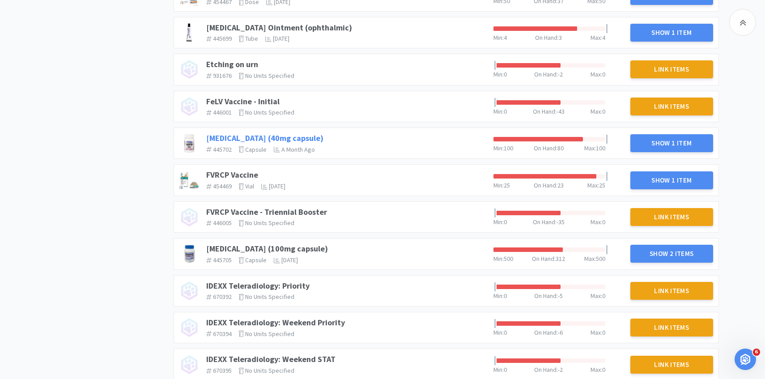
click at [227, 137] on link "Fluoxetine (40mg capsule)" at bounding box center [264, 138] width 117 height 10
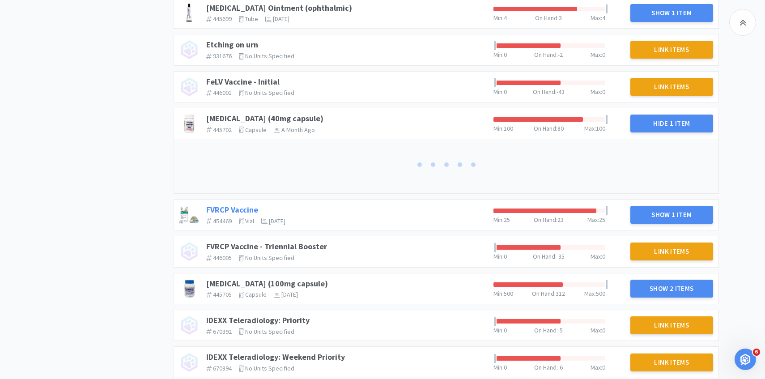
scroll to position [869, 0]
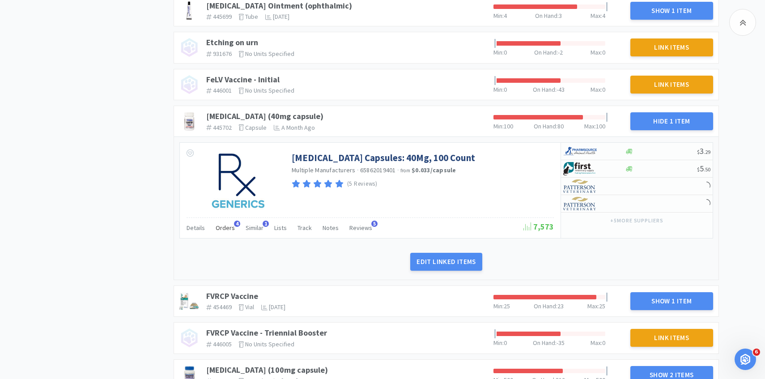
click at [224, 226] on span "Orders" at bounding box center [225, 228] width 19 height 8
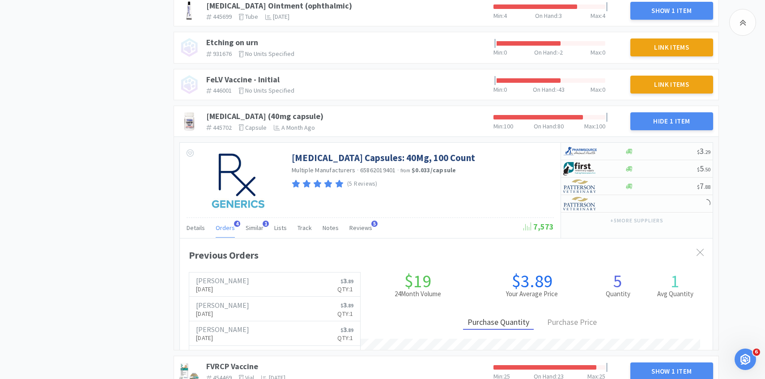
scroll to position [0, 0]
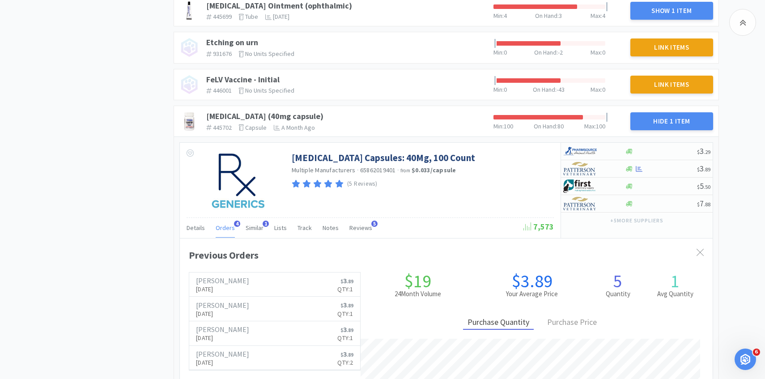
click at [224, 233] on div "Orders 4" at bounding box center [225, 229] width 19 height 17
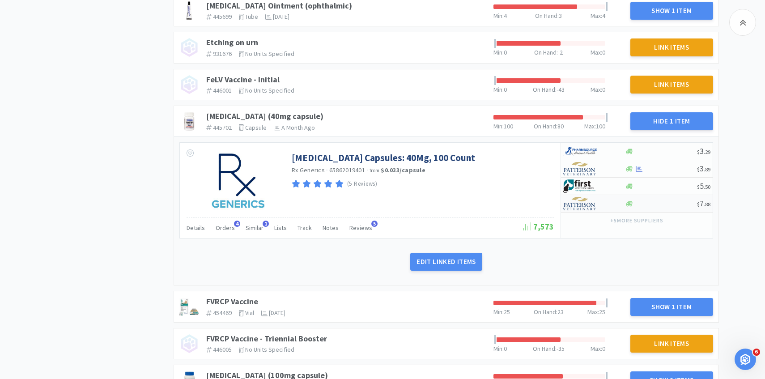
click at [585, 206] on img at bounding box center [580, 203] width 34 height 13
select select "1"
click at [605, 166] on div at bounding box center [587, 168] width 49 height 15
select select "1"
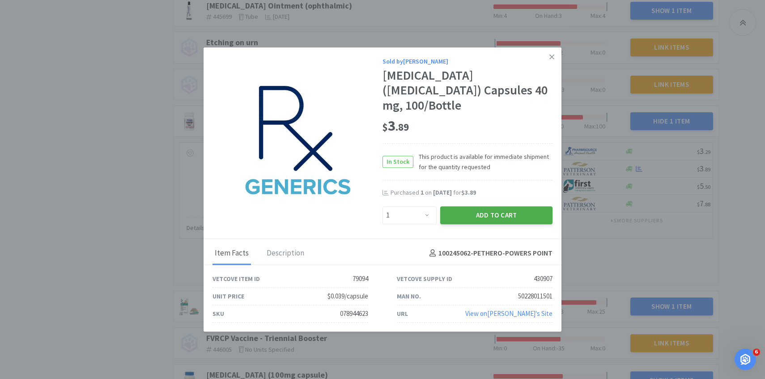
click at [470, 207] on button "Add to Cart" at bounding box center [496, 215] width 112 height 18
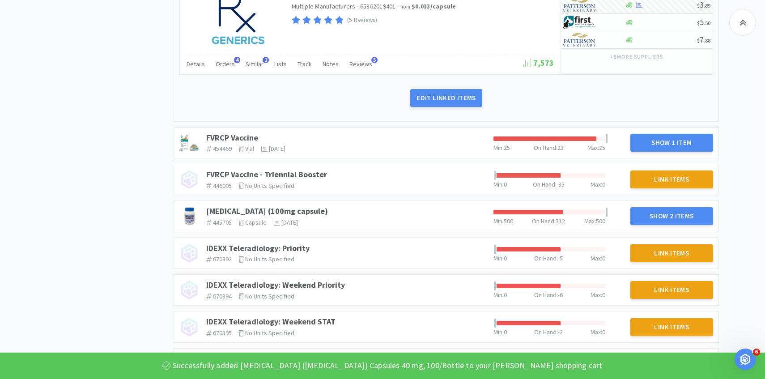
drag, startPoint x: 241, startPoint y: 135, endPoint x: 241, endPoint y: 142, distance: 7.6
click at [241, 135] on link "FVRCP Vaccine" at bounding box center [232, 137] width 52 height 10
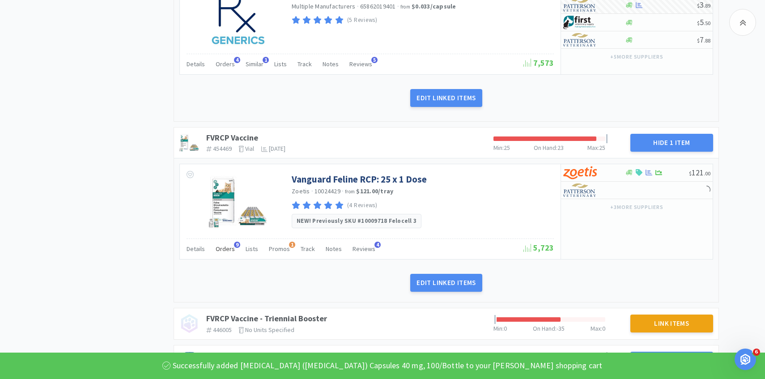
click at [226, 249] on span "Orders" at bounding box center [225, 249] width 19 height 8
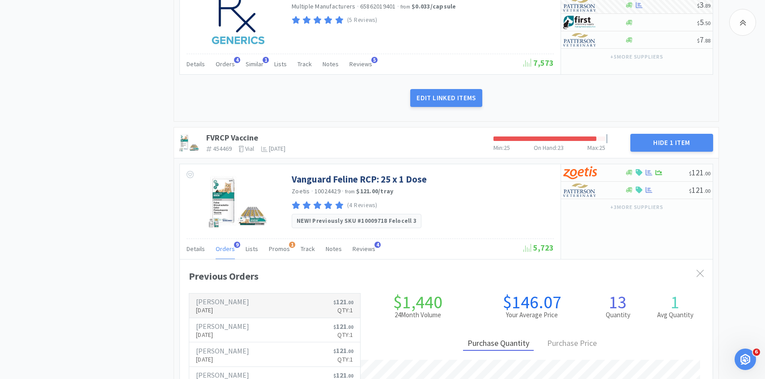
click at [221, 305] on p "[DATE]" at bounding box center [222, 310] width 53 height 10
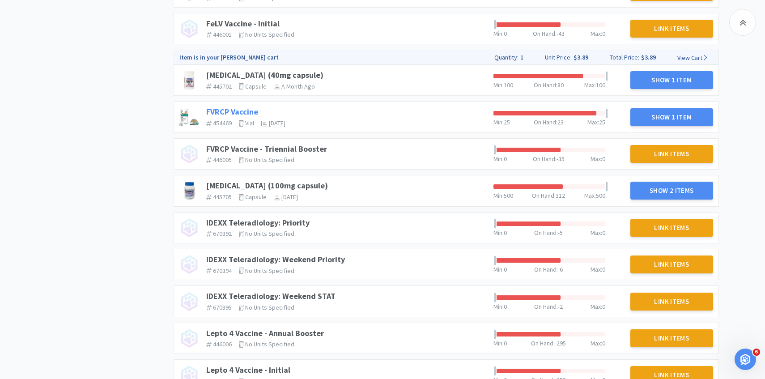
click at [236, 108] on link "FVRCP Vaccine" at bounding box center [232, 112] width 52 height 10
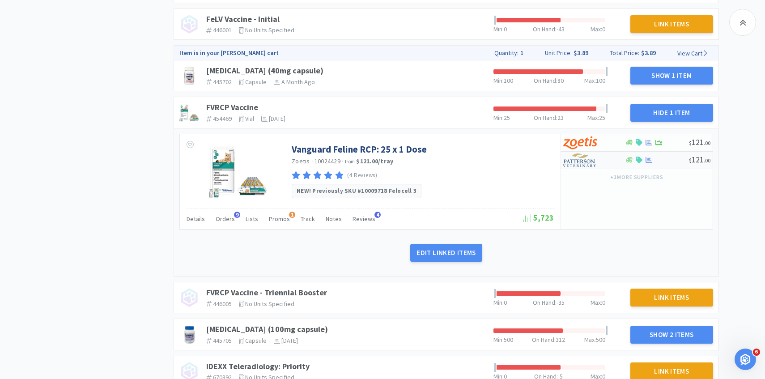
click at [576, 166] on img at bounding box center [580, 159] width 34 height 13
select select "1"
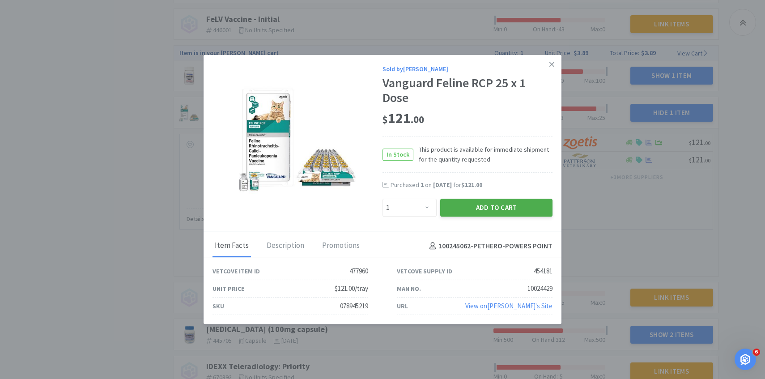
click at [500, 214] on button "Add to Cart" at bounding box center [496, 208] width 112 height 18
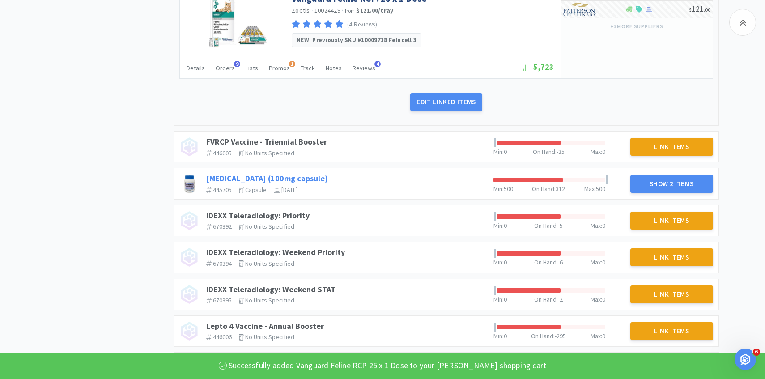
click at [294, 179] on link "Gabapentin (100mg capsule)" at bounding box center [267, 178] width 122 height 10
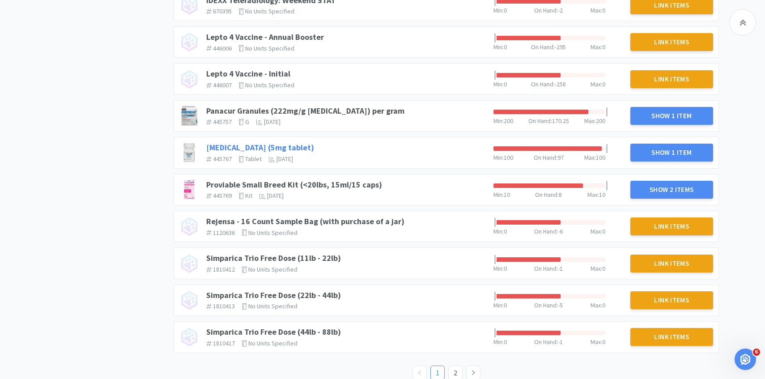
click at [268, 147] on link "[MEDICAL_DATA] (5mg tablet)" at bounding box center [260, 147] width 108 height 10
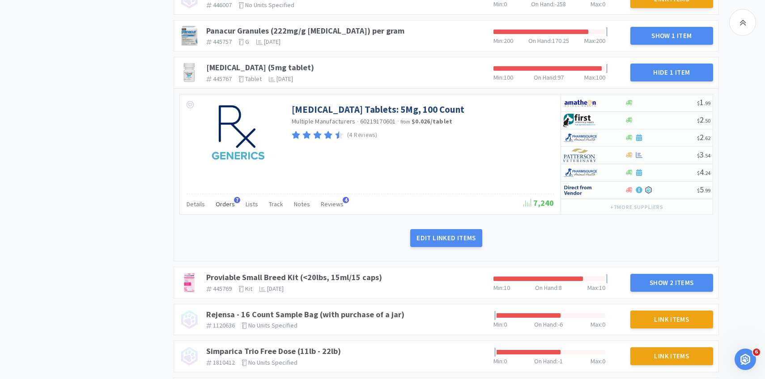
click at [226, 206] on span "Orders" at bounding box center [225, 204] width 19 height 8
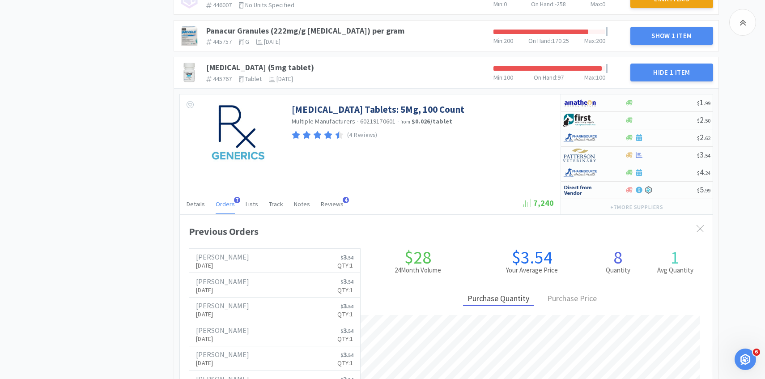
click at [222, 209] on div "Orders 7" at bounding box center [225, 205] width 19 height 17
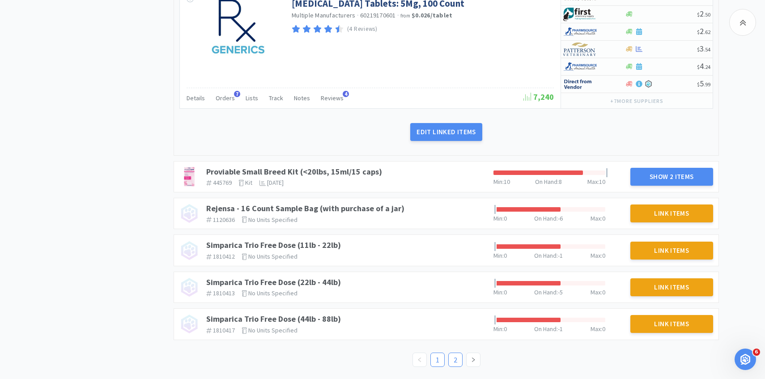
click at [452, 363] on link "2" at bounding box center [455, 359] width 13 height 13
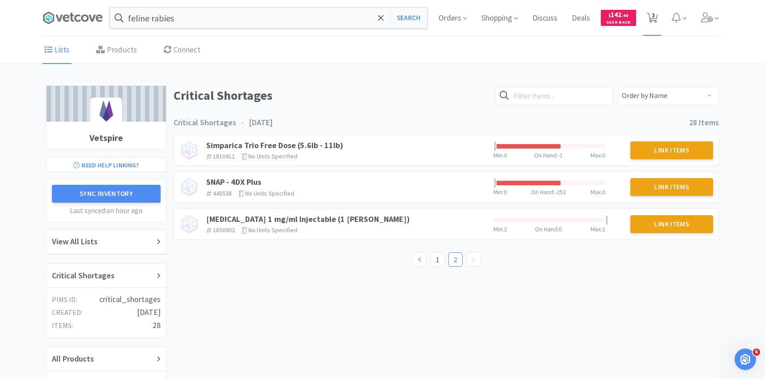
click at [650, 27] on span "3" at bounding box center [653, 18] width 18 height 36
select select "1"
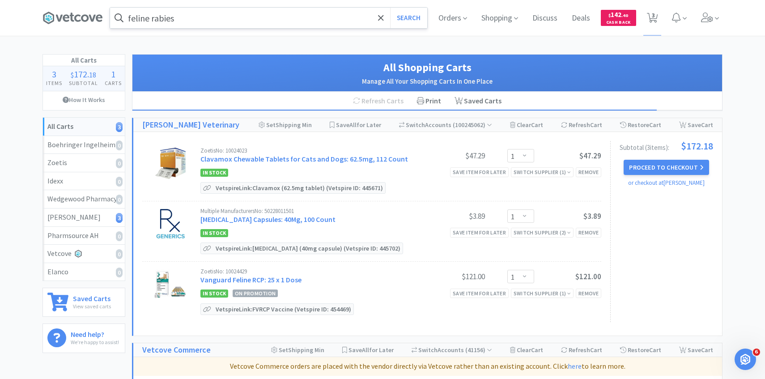
click at [256, 13] on input "feline rabies" at bounding box center [268, 18] width 317 height 21
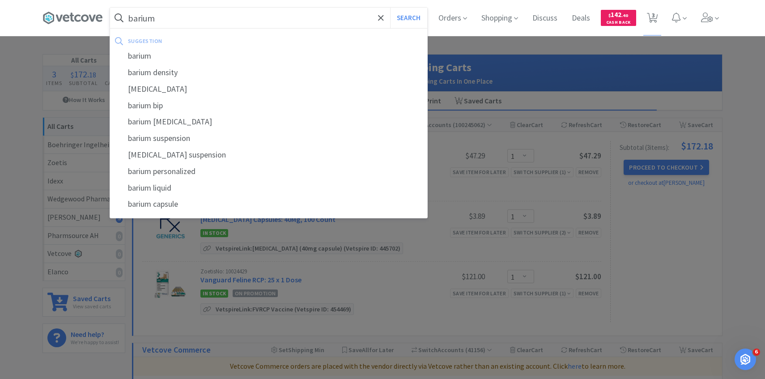
type input "barium"
click at [390, 8] on button "Search" at bounding box center [408, 18] width 37 height 21
select select "1"
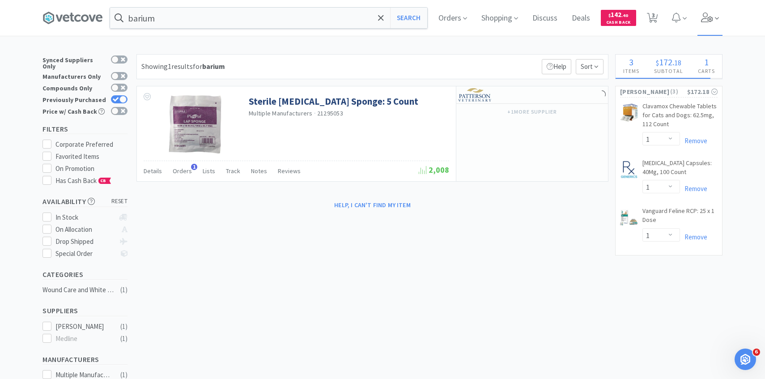
click at [714, 25] on span at bounding box center [711, 18] width 26 height 36
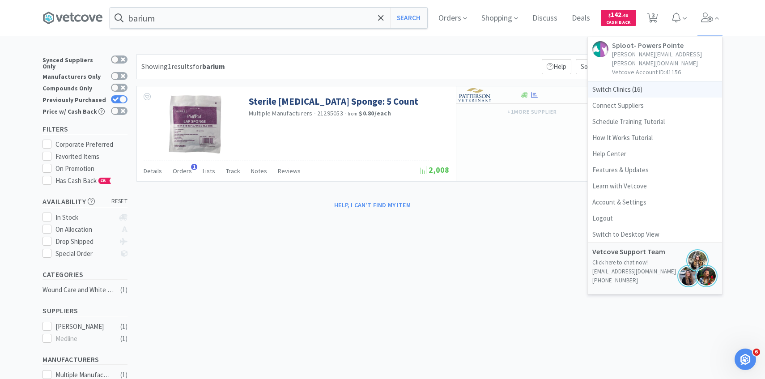
click at [652, 85] on span "Switch Clinics ( 16 )" at bounding box center [655, 89] width 134 height 16
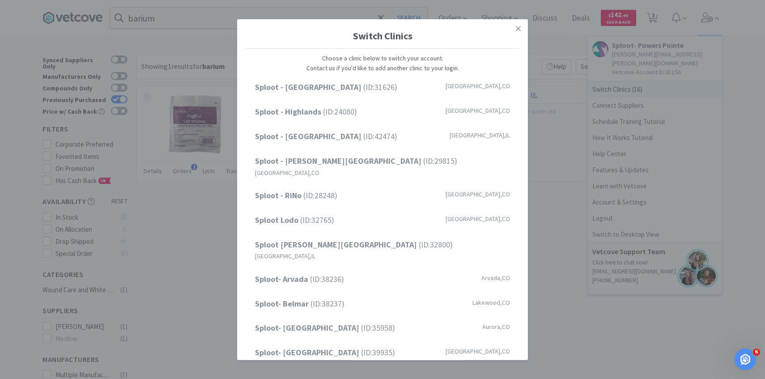
scroll to position [114, 0]
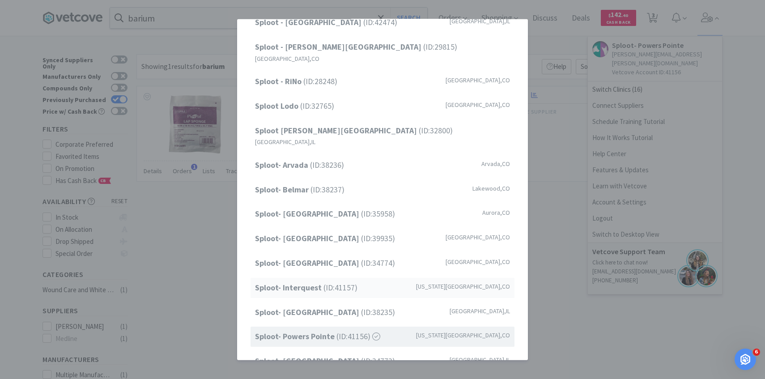
click at [357, 278] on div "Sploot- Interquest (ID: 41157 ) Colorado Springs , CO" at bounding box center [383, 288] width 264 height 20
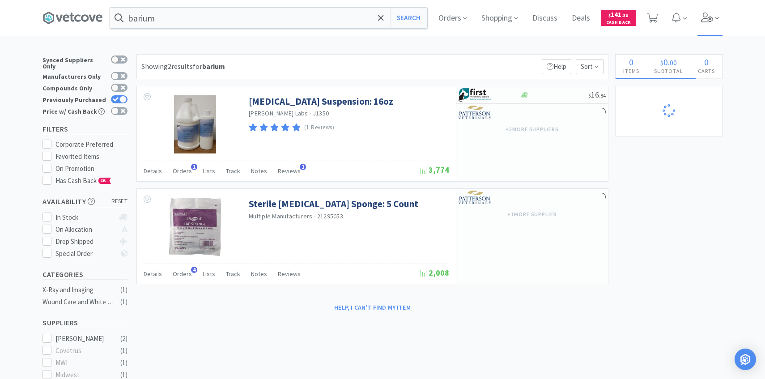
click at [714, 17] on span at bounding box center [711, 18] width 26 height 36
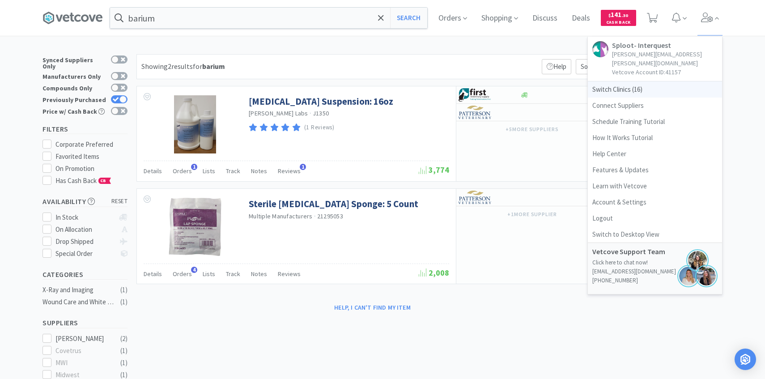
click at [646, 85] on span "Switch Clinics ( 16 )" at bounding box center [655, 89] width 134 height 16
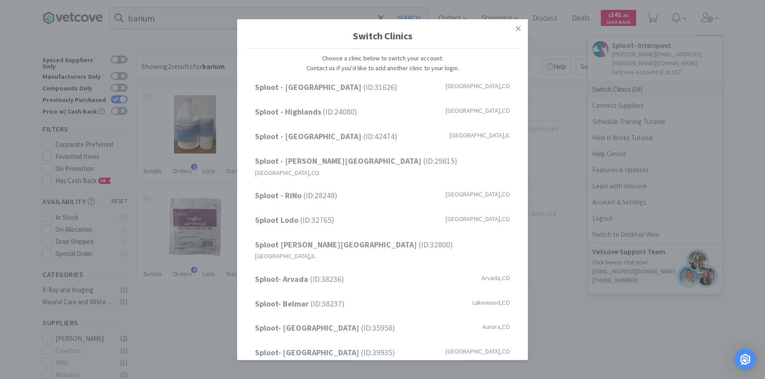
scroll to position [114, 0]
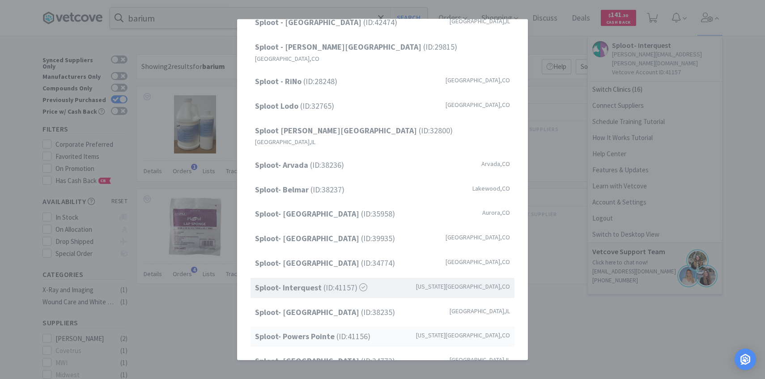
click at [328, 331] on strong "Sploot- Powers Pointe" at bounding box center [295, 336] width 81 height 10
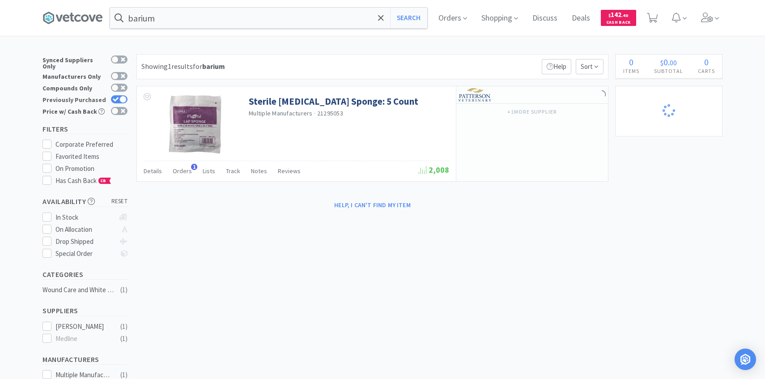
click at [116, 97] on icon at bounding box center [116, 99] width 6 height 4
checkbox input "false"
select select "1"
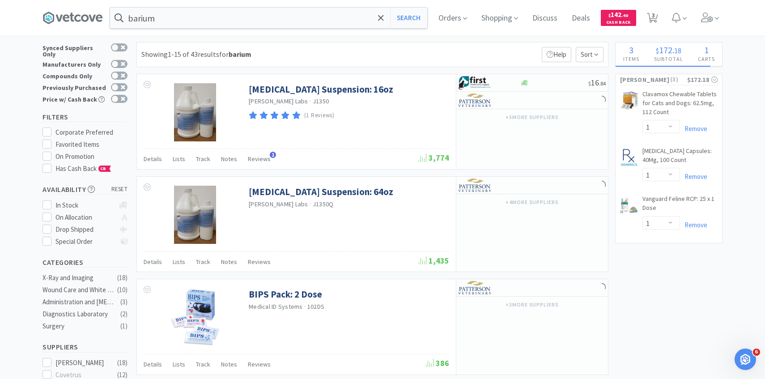
scroll to position [17, 0]
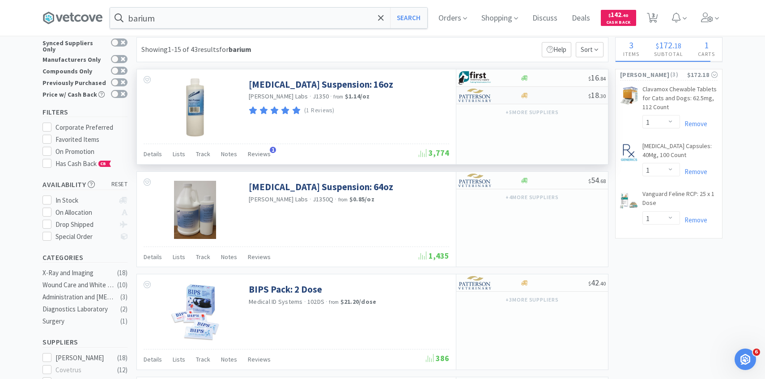
click at [481, 99] on img at bounding box center [476, 95] width 34 height 13
select select "1"
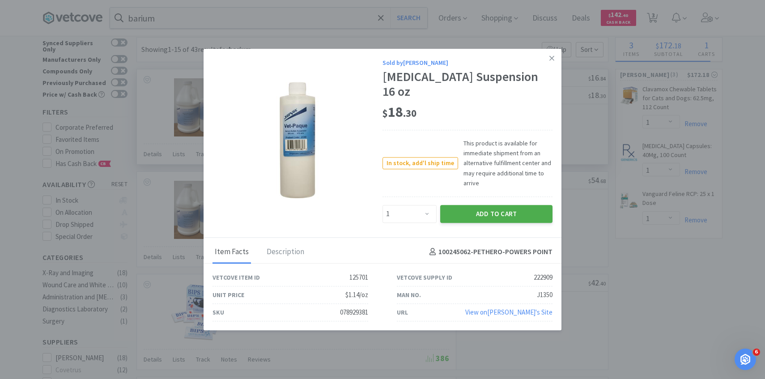
click at [466, 212] on button "Add to Cart" at bounding box center [496, 214] width 112 height 18
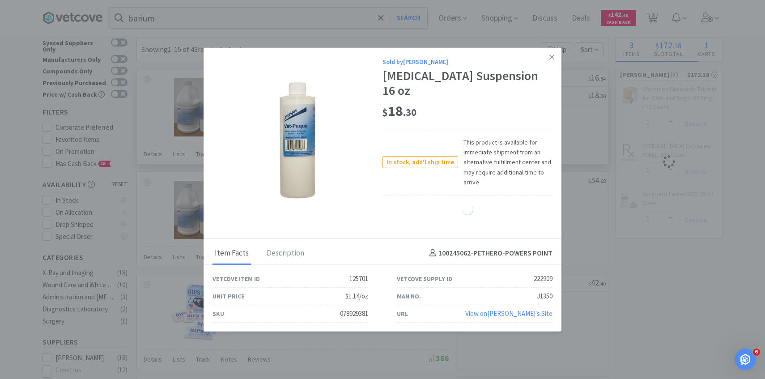
select select "1"
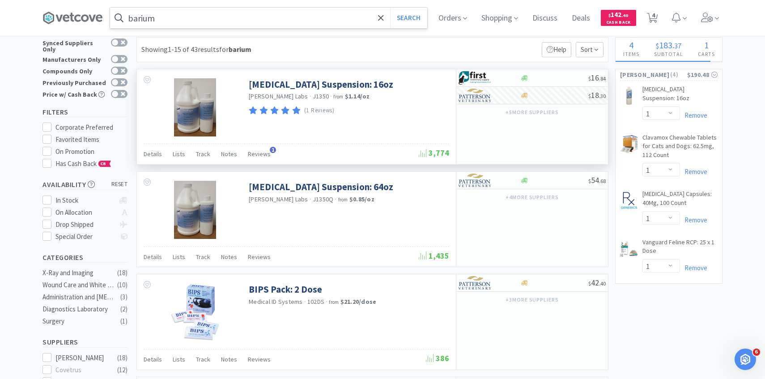
click at [227, 24] on input "barium" at bounding box center [268, 18] width 317 height 21
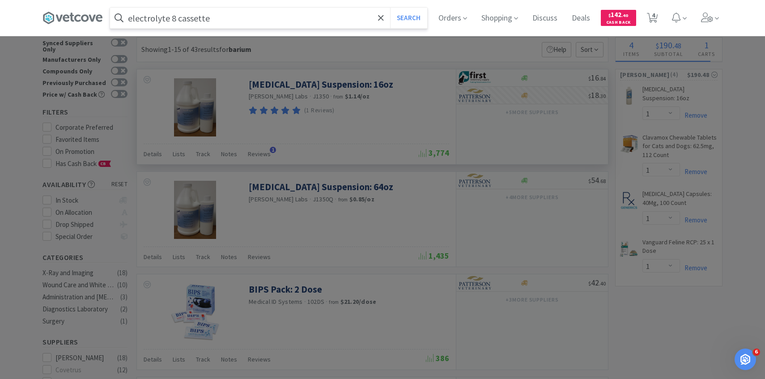
type input "electrolyte 8 cassette"
click at [390, 8] on button "Search" at bounding box center [408, 18] width 37 height 21
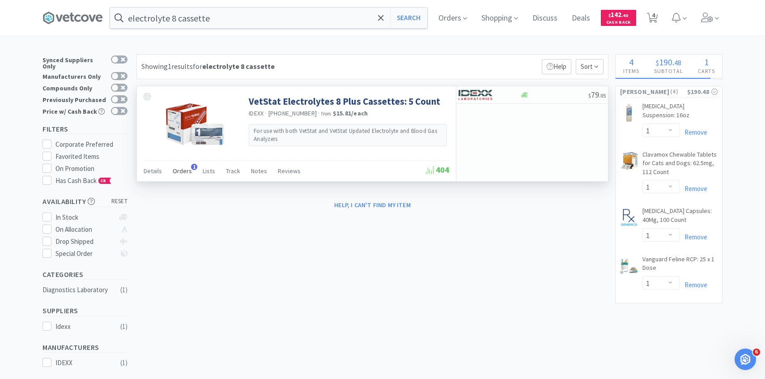
click at [173, 179] on div "Orders 1" at bounding box center [182, 172] width 19 height 17
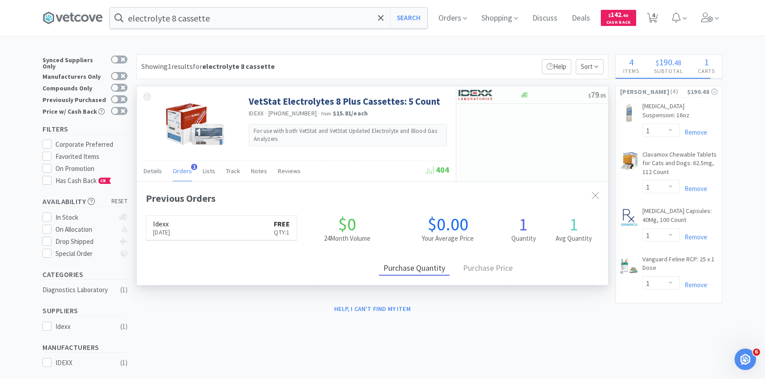
scroll to position [232, 471]
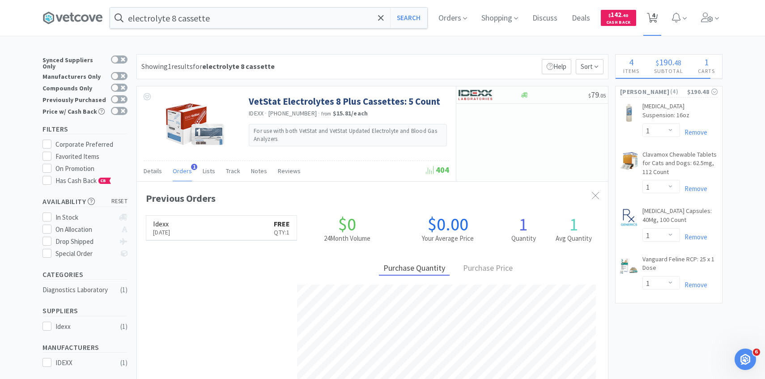
click at [649, 12] on span "4" at bounding box center [652, 18] width 11 height 13
select select "1"
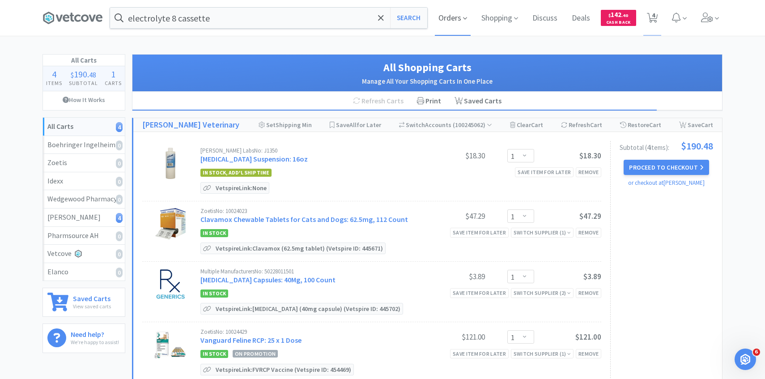
click at [450, 21] on span "Orders" at bounding box center [453, 18] width 36 height 36
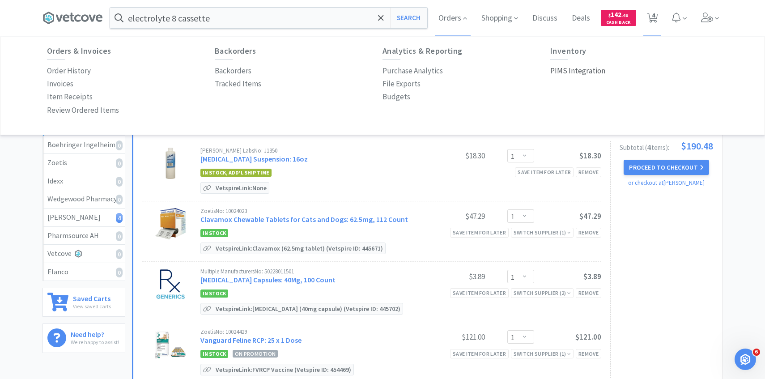
click at [556, 71] on p "PIMS Integration" at bounding box center [577, 71] width 55 height 12
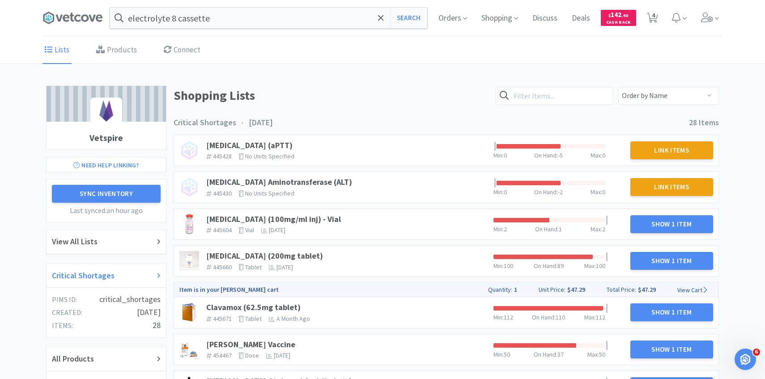
click at [142, 275] on div "Critical Shortages" at bounding box center [106, 275] width 109 height 13
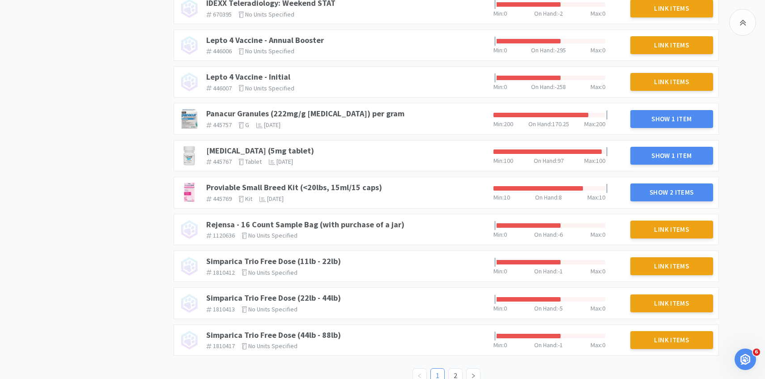
scroll to position [755, 0]
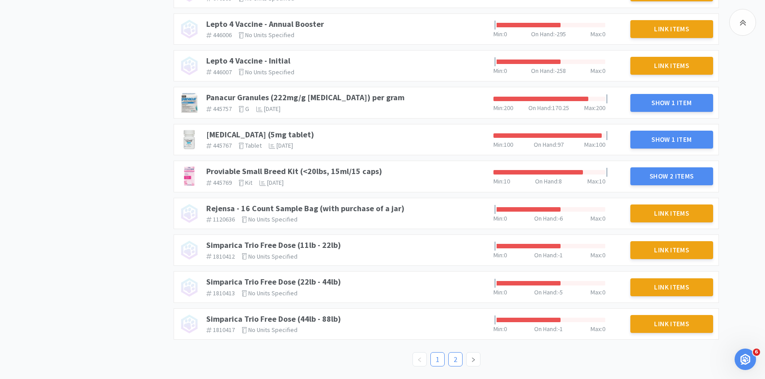
click at [455, 362] on link "2" at bounding box center [455, 359] width 13 height 13
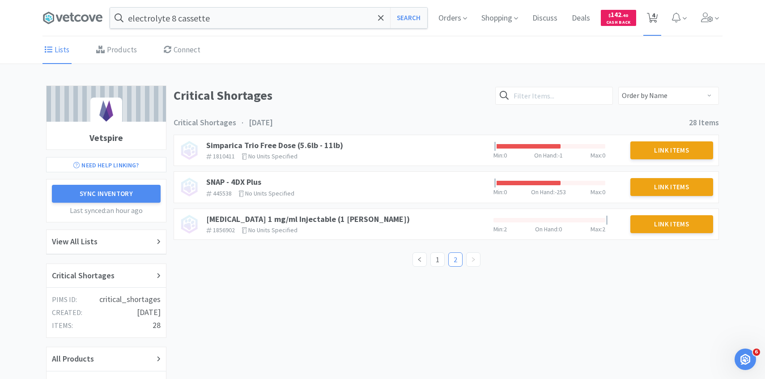
click at [650, 11] on span "4" at bounding box center [653, 18] width 18 height 36
select select "1"
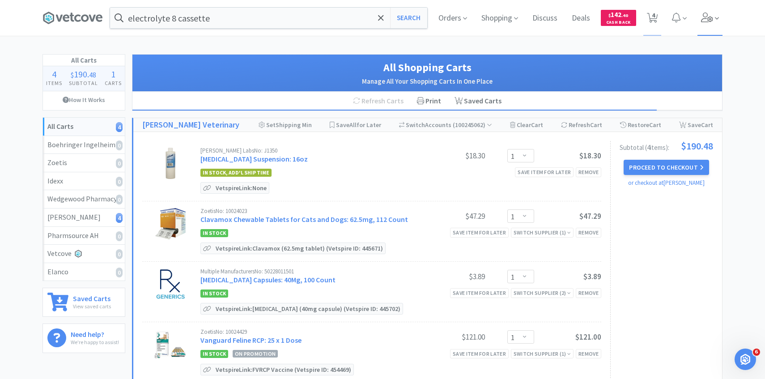
click at [714, 21] on span at bounding box center [711, 18] width 26 height 36
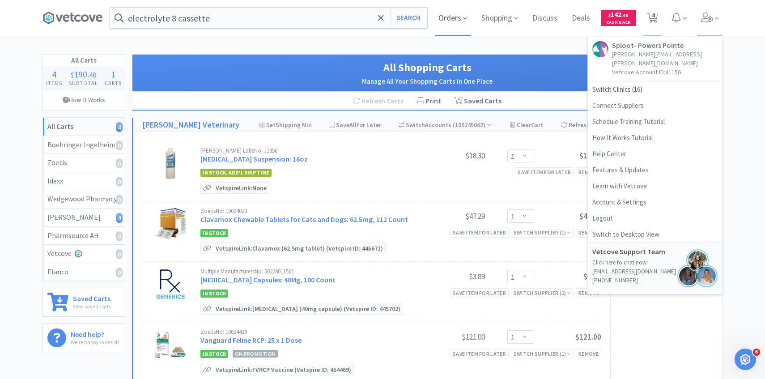
click at [452, 17] on span "Orders" at bounding box center [453, 18] width 36 height 36
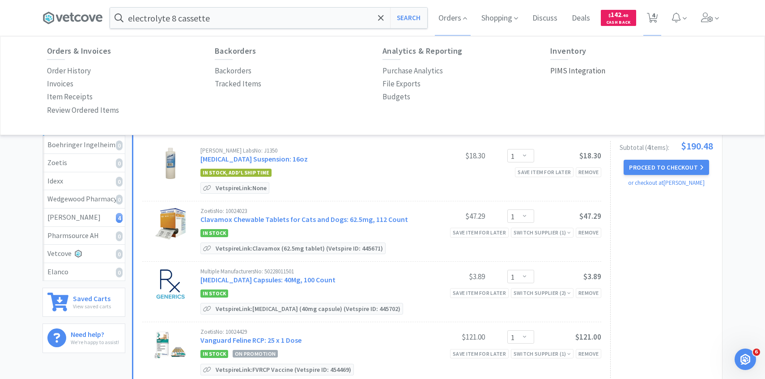
click at [562, 69] on p "PIMS Integration" at bounding box center [577, 71] width 55 height 12
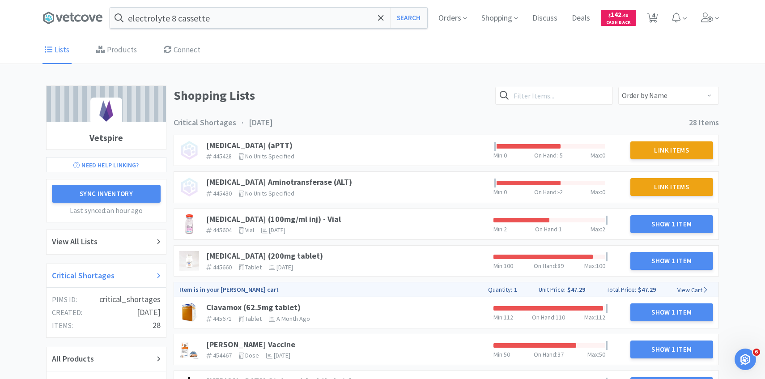
click at [113, 271] on div "Critical Shortages" at bounding box center [106, 275] width 109 height 13
click at [289, 216] on link "Cefazolin (100mg/ml inj) - Vial" at bounding box center [273, 219] width 135 height 10
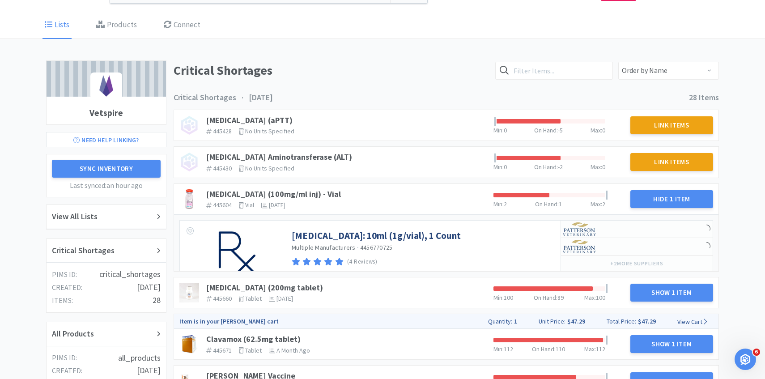
scroll to position [84, 0]
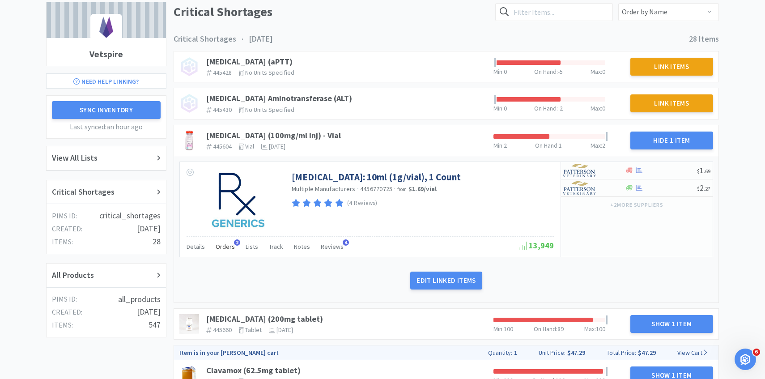
click at [230, 250] on span "Orders" at bounding box center [225, 247] width 19 height 8
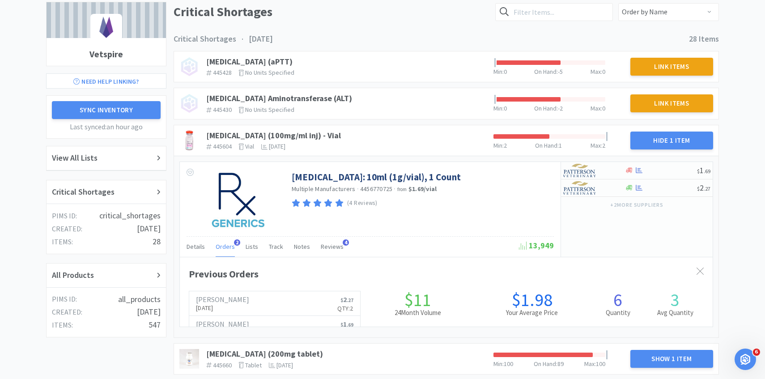
scroll to position [245, 533]
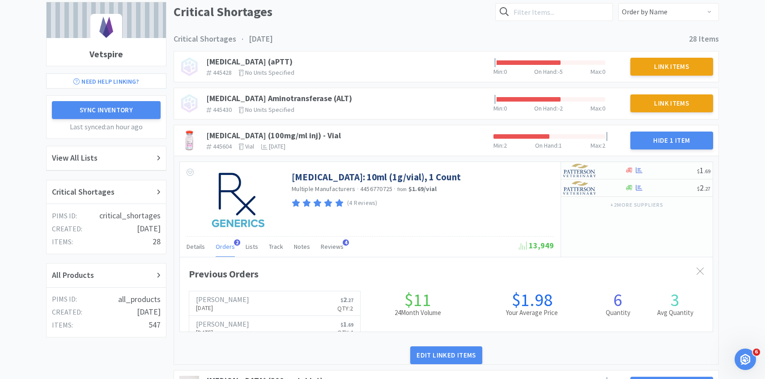
click at [230, 250] on span "Orders" at bounding box center [225, 247] width 19 height 8
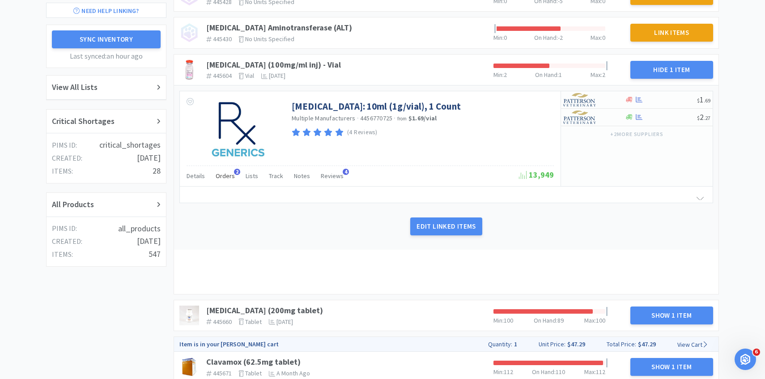
scroll to position [269, 0]
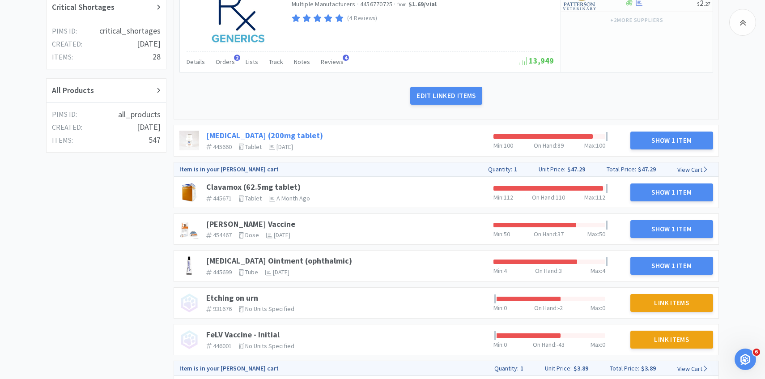
click at [301, 135] on link "Cefpodoxime (200mg tablet)" at bounding box center [264, 135] width 117 height 10
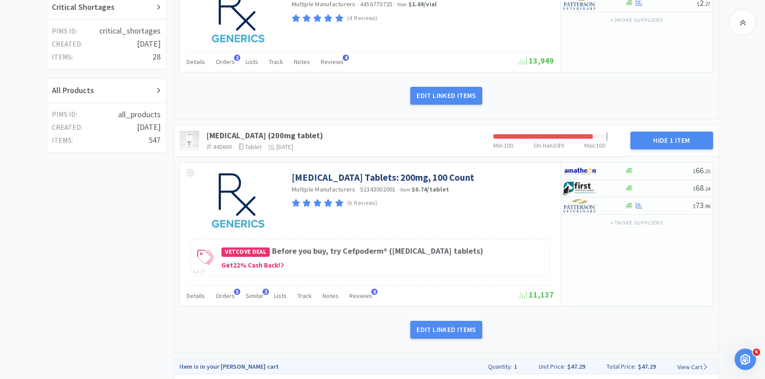
scroll to position [0, 0]
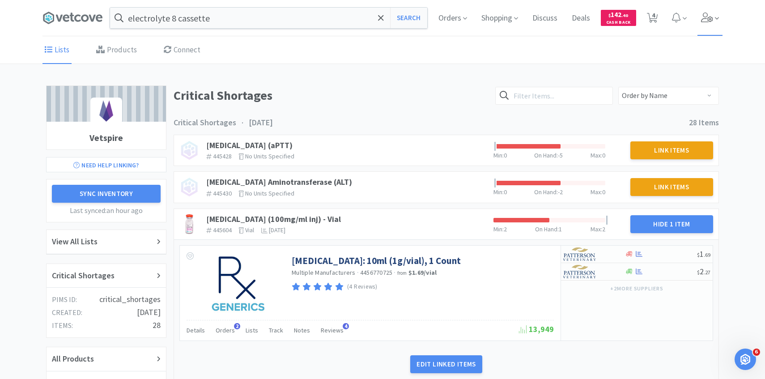
click at [699, 23] on span at bounding box center [711, 18] width 26 height 36
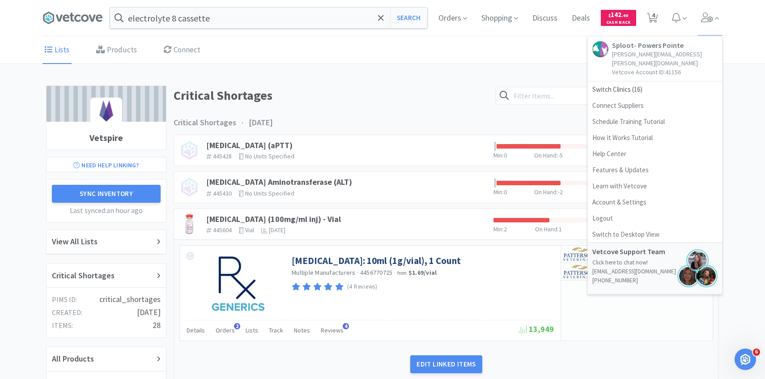
click at [637, 72] on link "Sploot- Powers Pointe patricia.hurtado@splootvets.com Vetcove Account ID: 41156" at bounding box center [655, 59] width 134 height 45
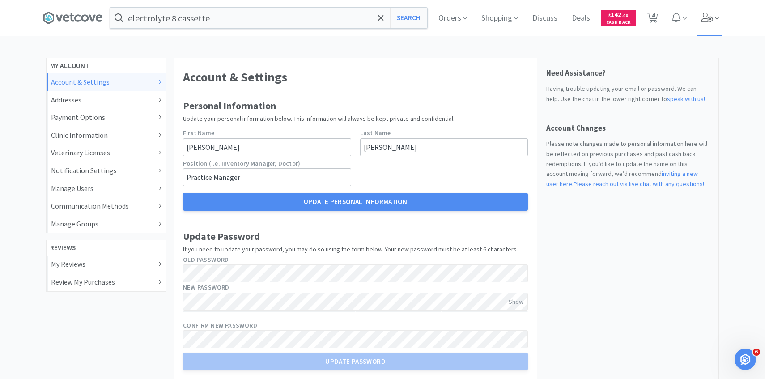
click at [707, 14] on icon at bounding box center [707, 18] width 13 height 10
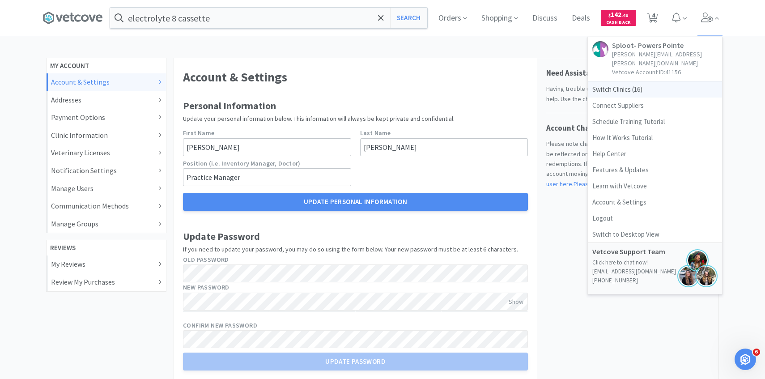
click at [668, 81] on span "Switch Clinics ( 16 )" at bounding box center [655, 89] width 134 height 16
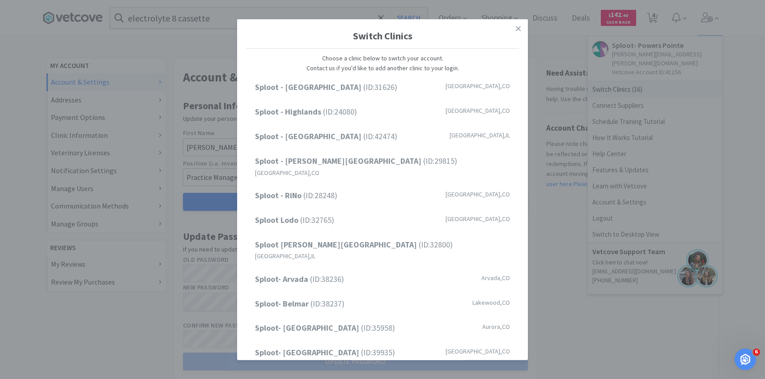
scroll to position [114, 0]
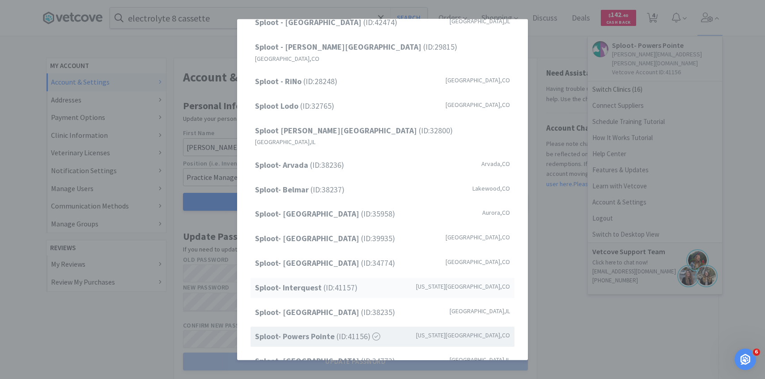
click at [367, 278] on div "Sploot- Interquest (ID: 41157 ) Colorado Springs , CO" at bounding box center [383, 288] width 264 height 20
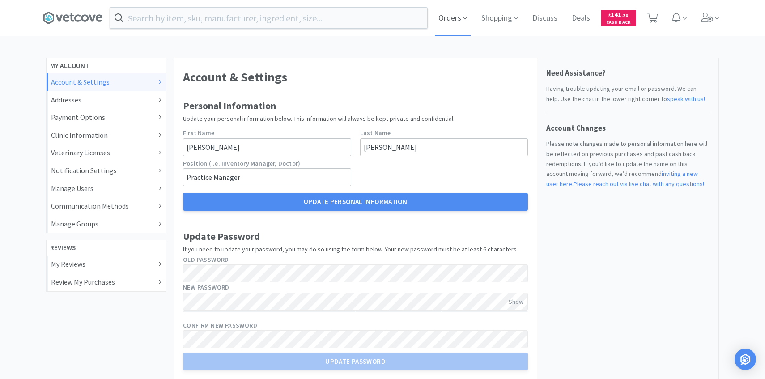
click at [466, 26] on span "Orders" at bounding box center [453, 18] width 36 height 36
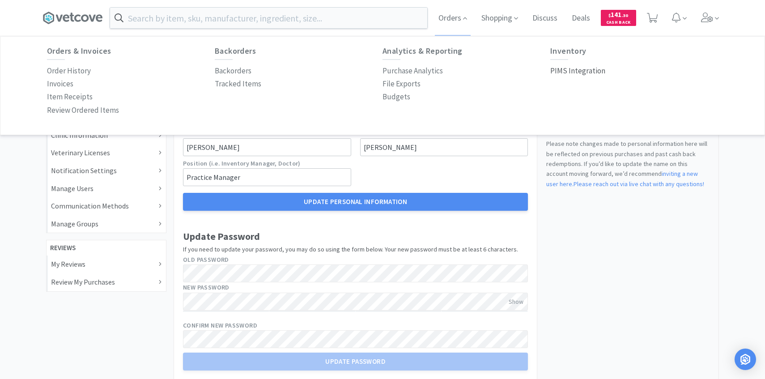
click at [592, 67] on p "PIMS Integration" at bounding box center [577, 71] width 55 height 12
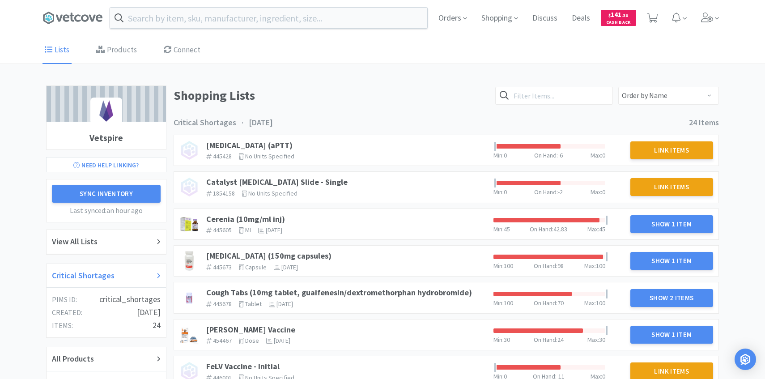
click at [116, 271] on div "Critical Shortages" at bounding box center [106, 275] width 109 height 13
click at [274, 217] on link "Cerenia (10mg/ml inj)" at bounding box center [245, 219] width 79 height 10
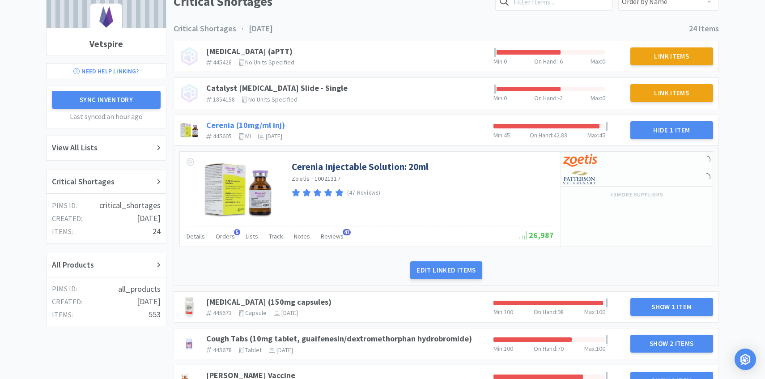
scroll to position [142, 0]
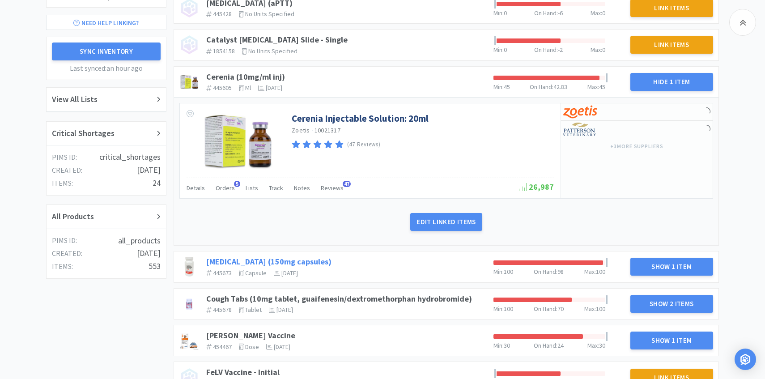
click at [257, 263] on link "[MEDICAL_DATA] (150mg capsules)" at bounding box center [268, 261] width 125 height 10
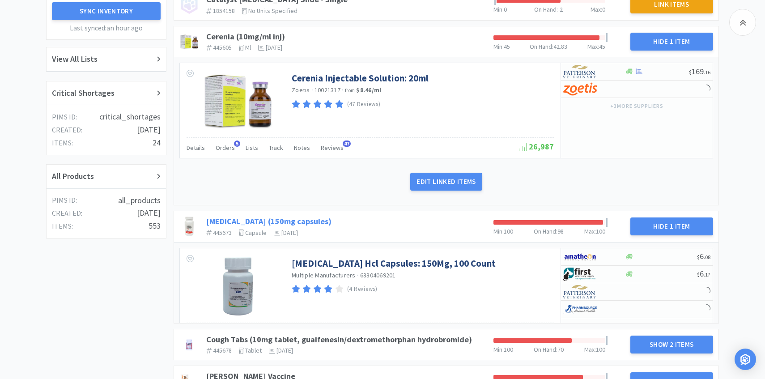
scroll to position [294, 0]
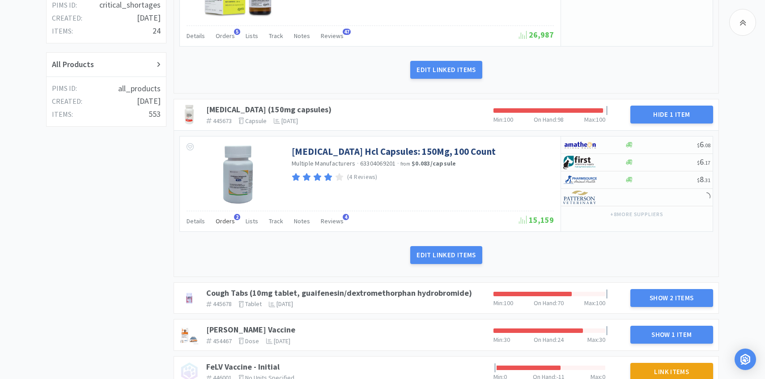
click at [225, 222] on span "Orders" at bounding box center [225, 221] width 19 height 8
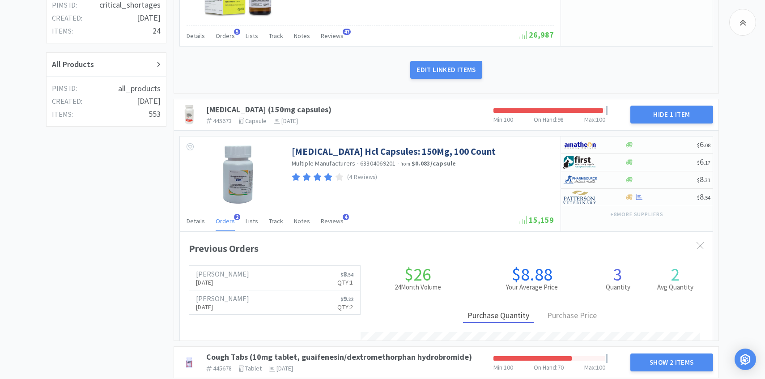
scroll to position [245, 533]
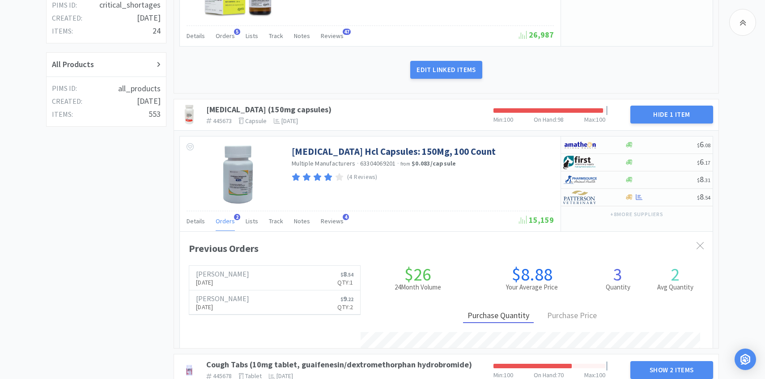
click at [225, 222] on span "Orders" at bounding box center [225, 221] width 19 height 8
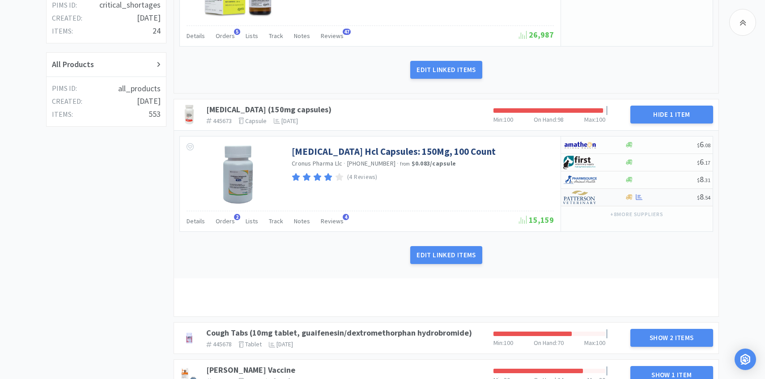
click at [591, 203] on img at bounding box center [580, 197] width 34 height 13
select select "1"
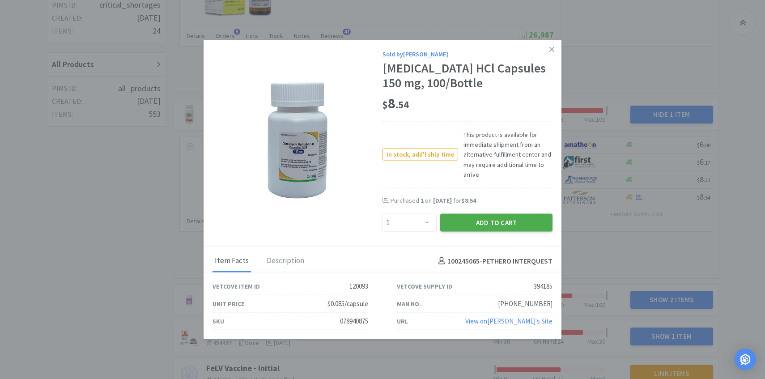
click at [506, 220] on button "Add to Cart" at bounding box center [496, 223] width 112 height 18
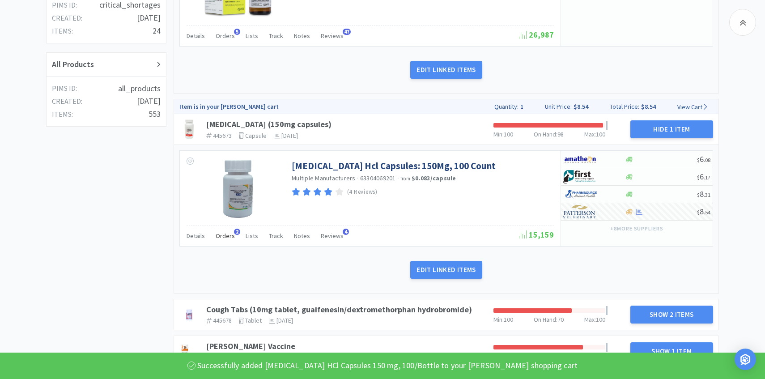
click at [222, 235] on span "Orders" at bounding box center [225, 236] width 19 height 8
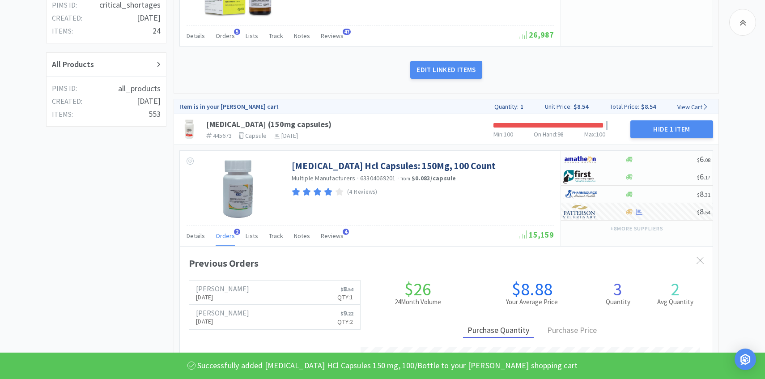
click at [222, 235] on span "Orders" at bounding box center [225, 236] width 19 height 8
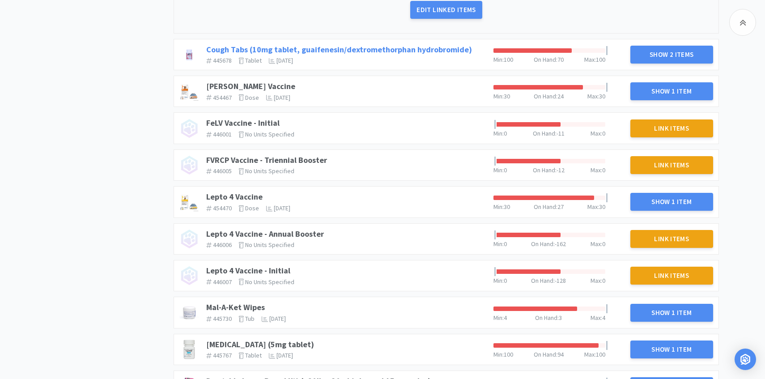
click at [355, 49] on link "Cough Tabs (10mg tablet, guaifenesin/dextromethorphan hydrobromide)" at bounding box center [339, 49] width 266 height 10
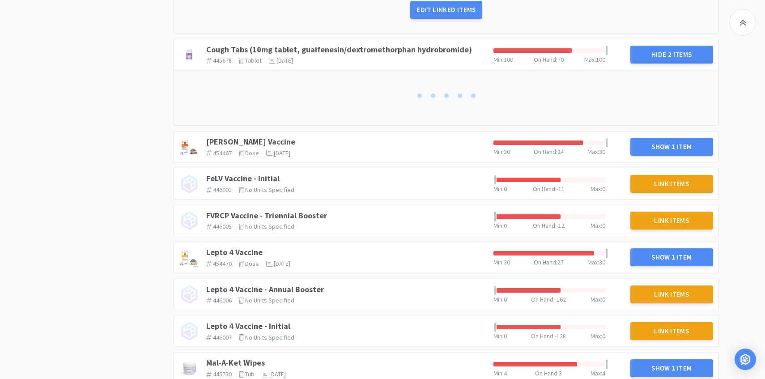
scroll to position [556, 0]
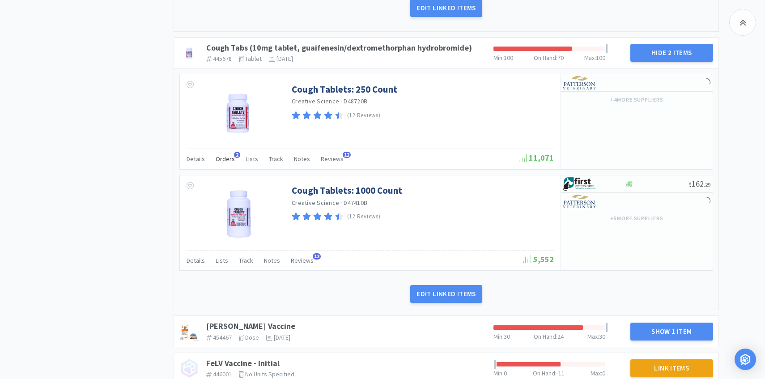
click at [226, 160] on span "Orders" at bounding box center [225, 159] width 19 height 8
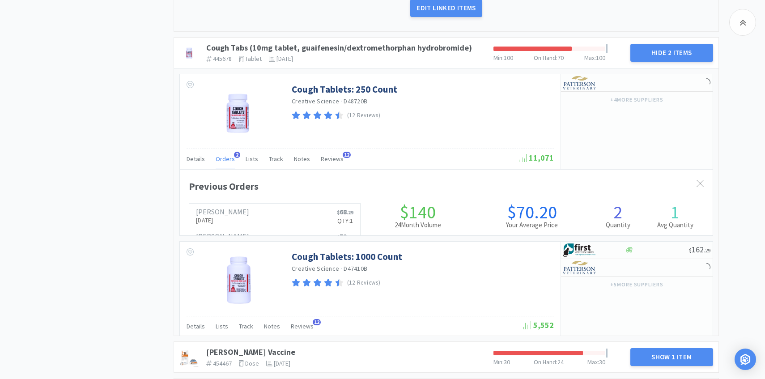
scroll to position [245, 533]
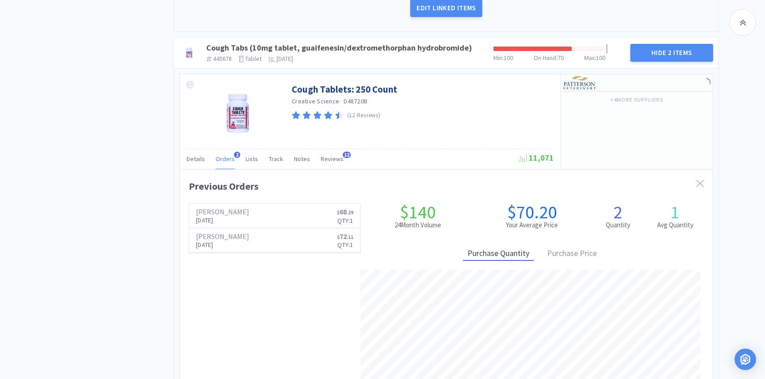
click at [226, 160] on span "Orders" at bounding box center [225, 159] width 19 height 8
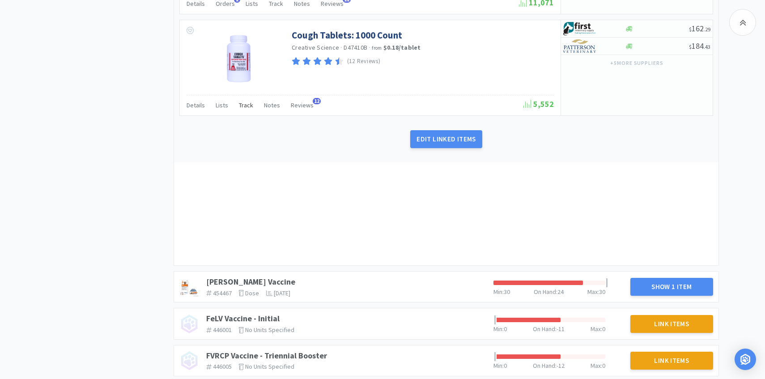
scroll to position [763, 0]
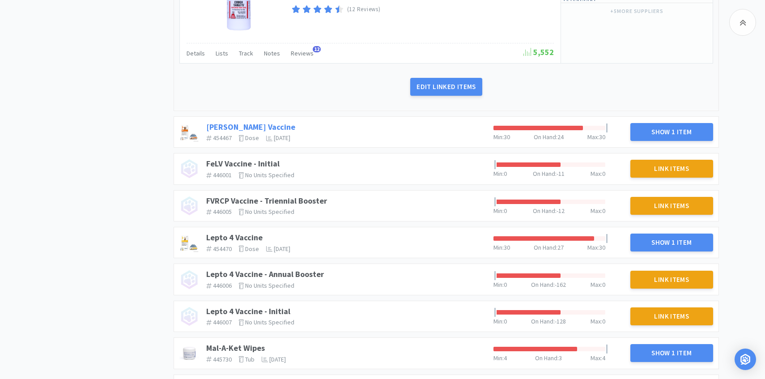
click at [219, 128] on link "[PERSON_NAME] Vaccine" at bounding box center [250, 127] width 89 height 10
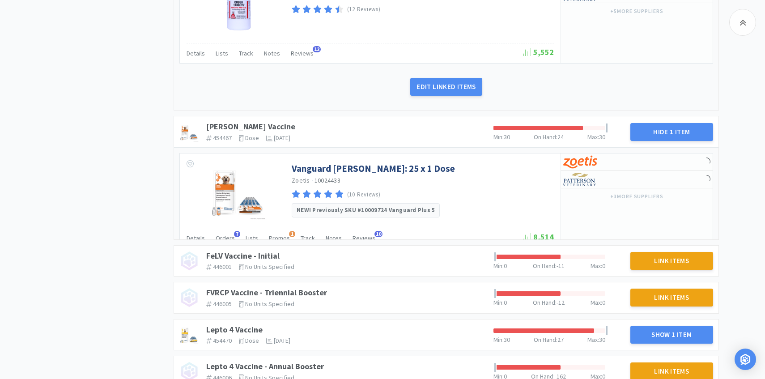
scroll to position [816, 0]
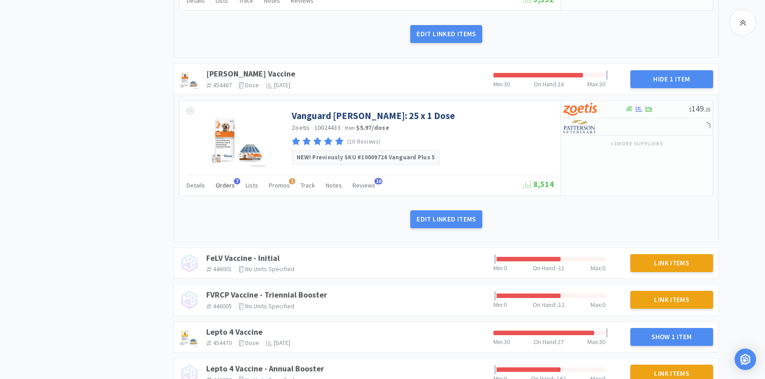
click at [226, 188] on span "Orders" at bounding box center [225, 185] width 19 height 8
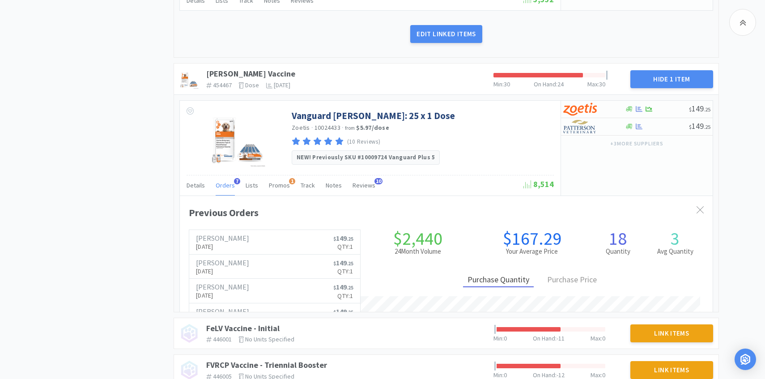
scroll to position [245, 533]
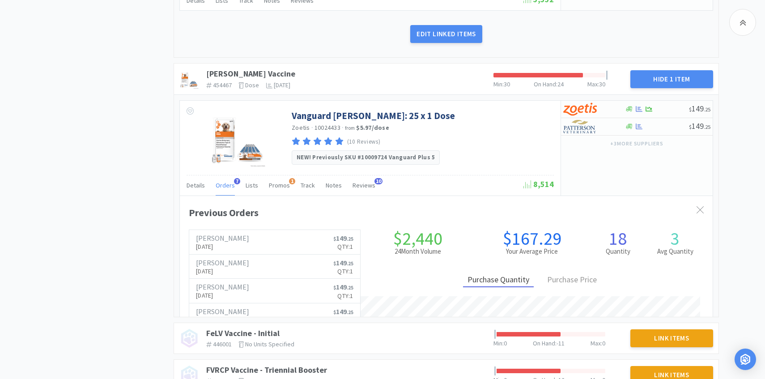
click at [226, 188] on span "Orders" at bounding box center [225, 185] width 19 height 8
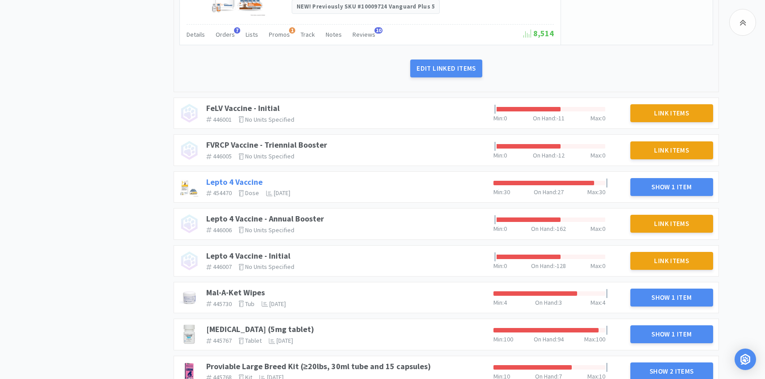
click at [226, 182] on link "Lepto 4 Vaccine" at bounding box center [234, 182] width 56 height 10
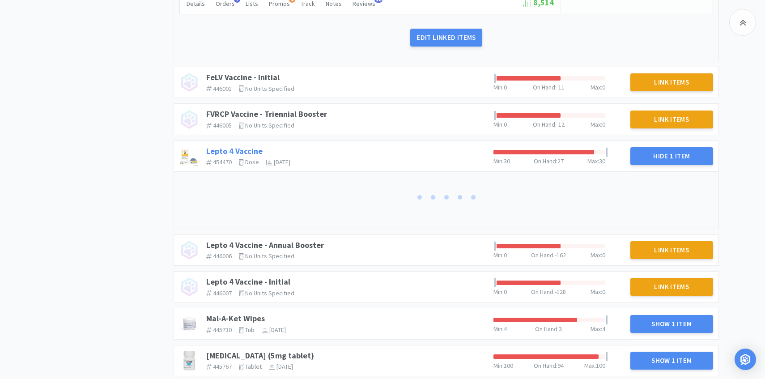
scroll to position [1044, 0]
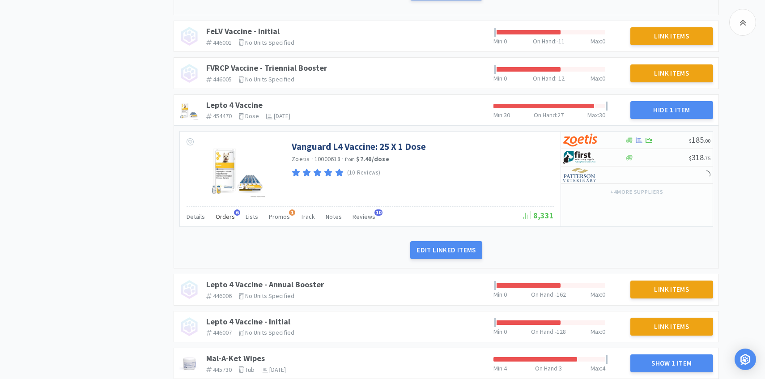
click at [221, 217] on span "Orders" at bounding box center [225, 217] width 19 height 8
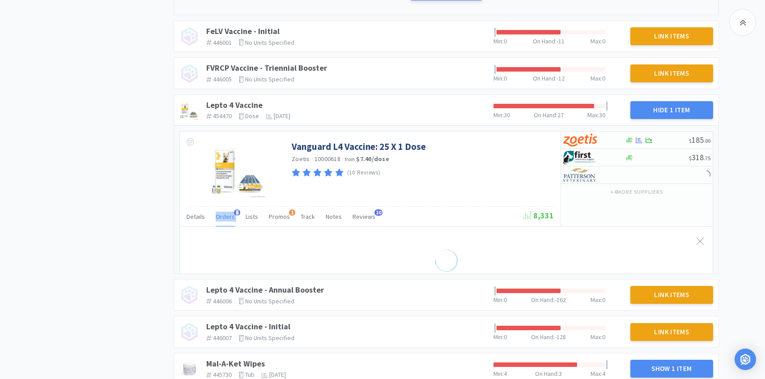
click at [221, 217] on span "Orders" at bounding box center [225, 217] width 19 height 8
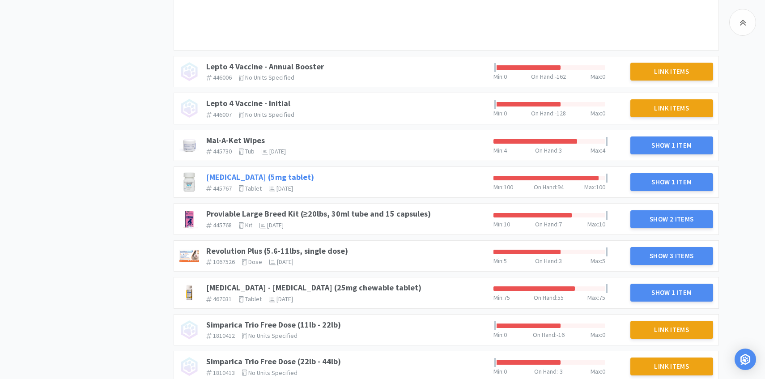
scroll to position [1355, 0]
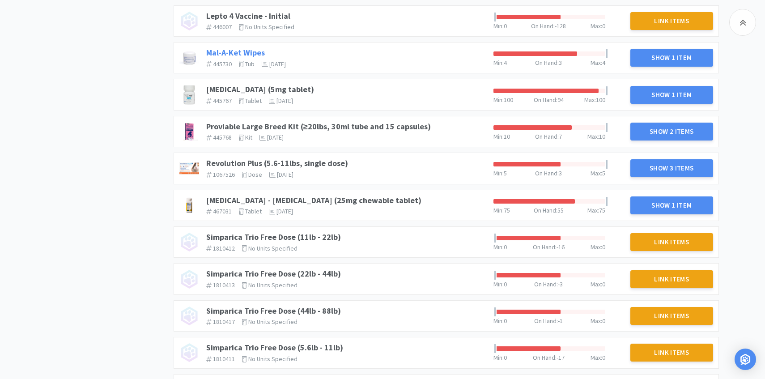
click at [247, 55] on link "Mal-A-Ket Wipes" at bounding box center [235, 52] width 59 height 10
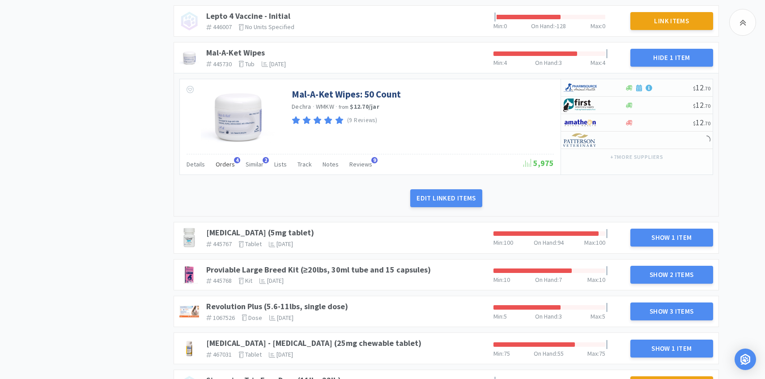
click at [222, 163] on span "Orders" at bounding box center [225, 164] width 19 height 8
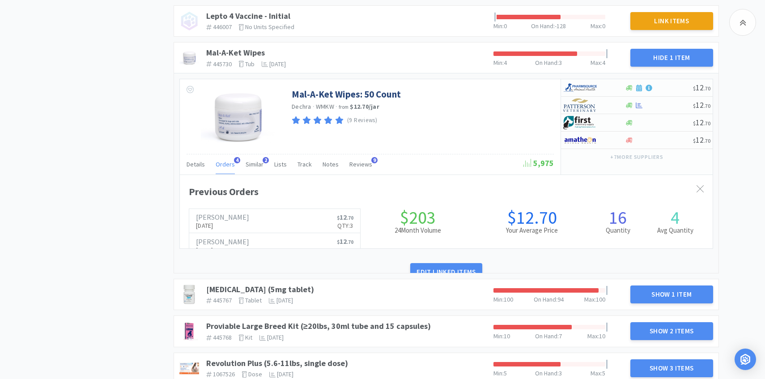
scroll to position [245, 533]
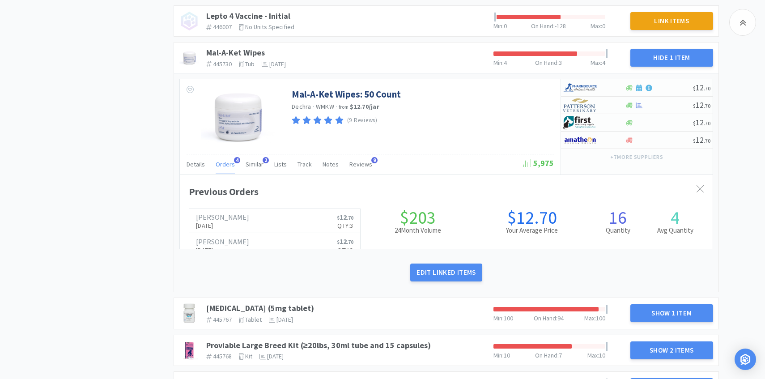
click at [222, 163] on span "Orders" at bounding box center [225, 164] width 19 height 8
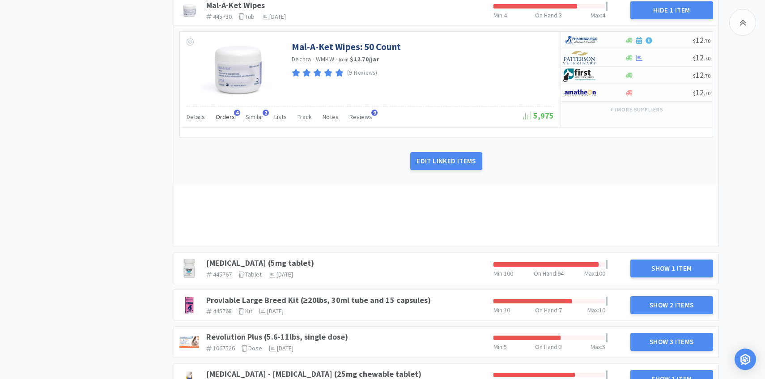
scroll to position [1479, 0]
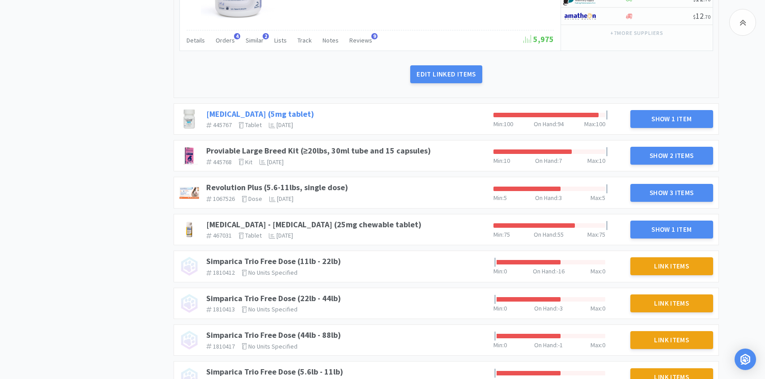
click at [275, 111] on link "[MEDICAL_DATA] (5mg tablet)" at bounding box center [260, 114] width 108 height 10
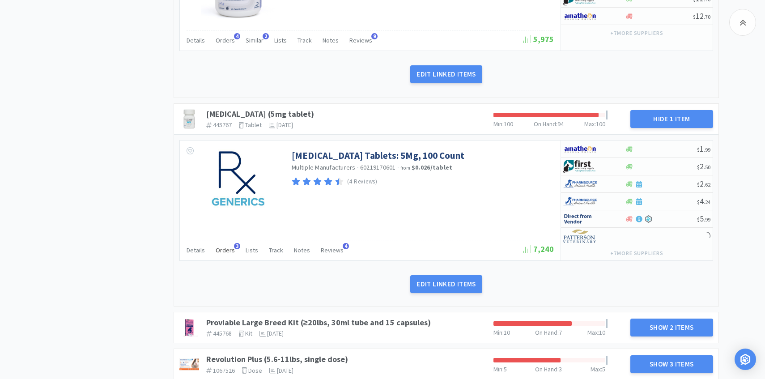
click at [226, 254] on span "Orders" at bounding box center [225, 250] width 19 height 8
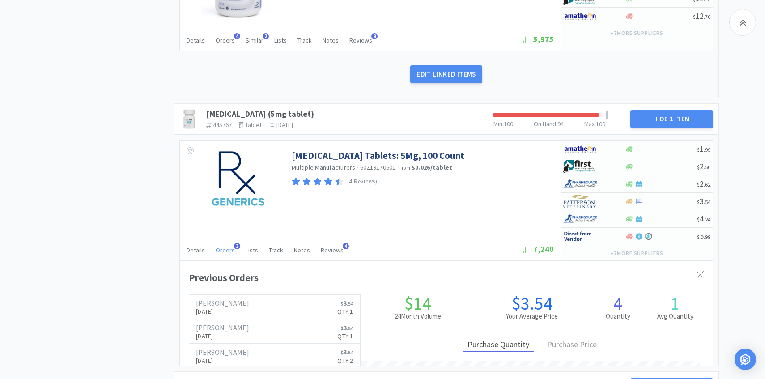
scroll to position [245, 533]
click at [226, 254] on span "Orders" at bounding box center [225, 250] width 19 height 8
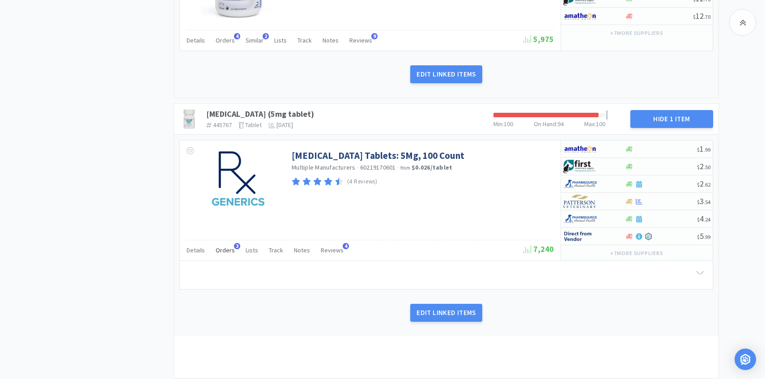
scroll to position [1714, 0]
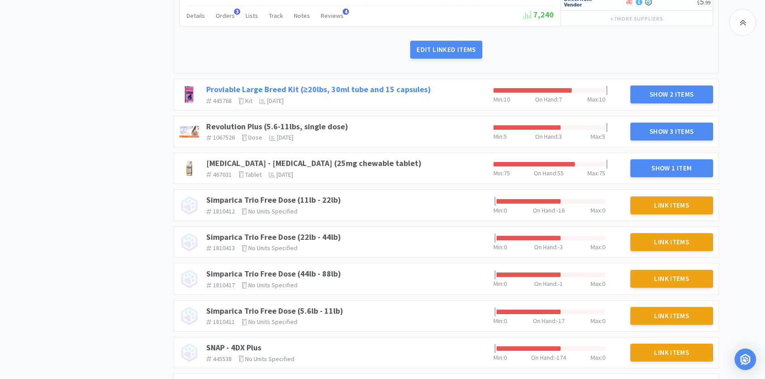
click at [388, 94] on link "Proviable Large Breed Kit (≥20lbs, 30ml tube and 15 capsules)" at bounding box center [318, 89] width 225 height 10
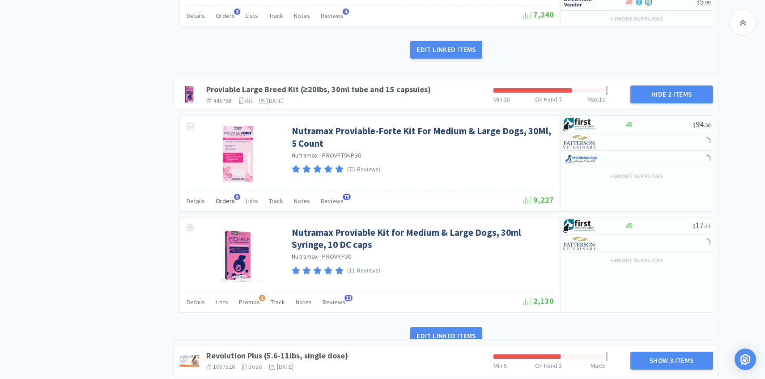
click at [230, 201] on div "Details Orders 8 Lists Track Notes Reviews 75 9,227" at bounding box center [370, 201] width 367 height 21
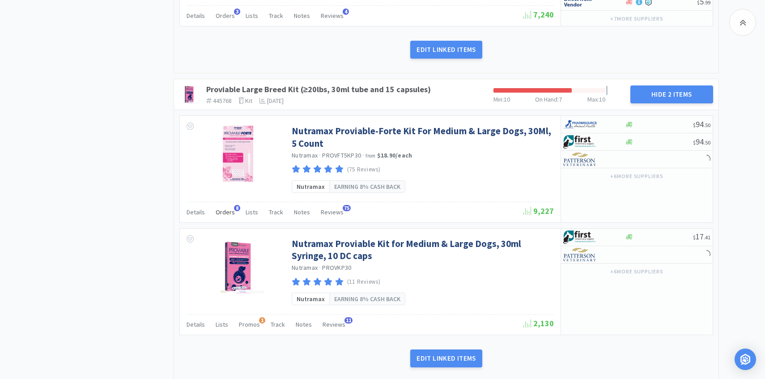
click at [228, 209] on span "Orders" at bounding box center [225, 212] width 19 height 8
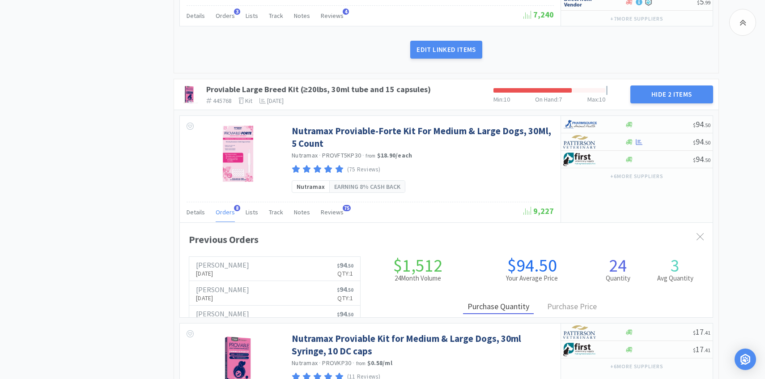
scroll to position [245, 533]
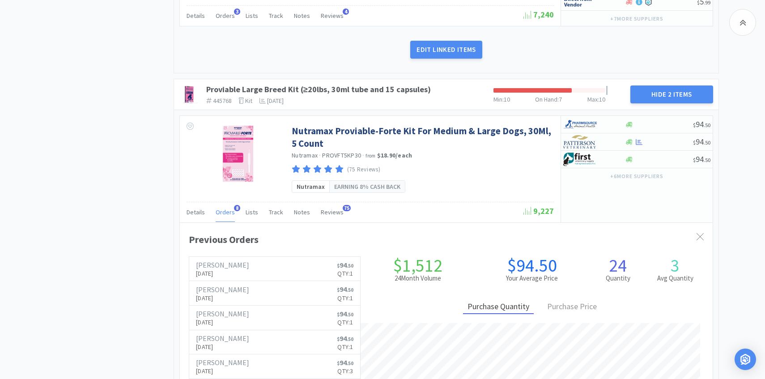
click at [228, 209] on span "Orders" at bounding box center [225, 212] width 19 height 8
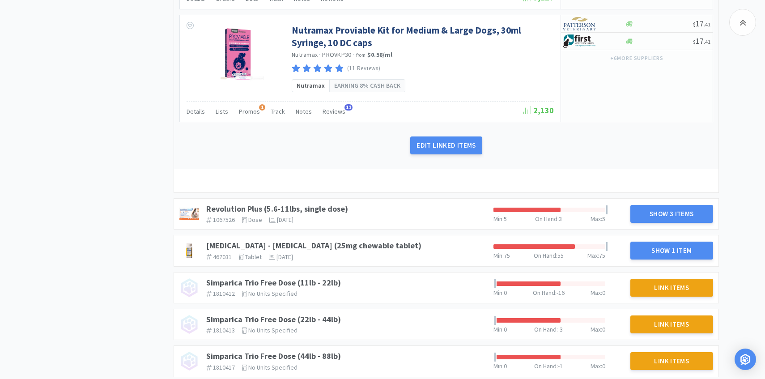
scroll to position [0, 0]
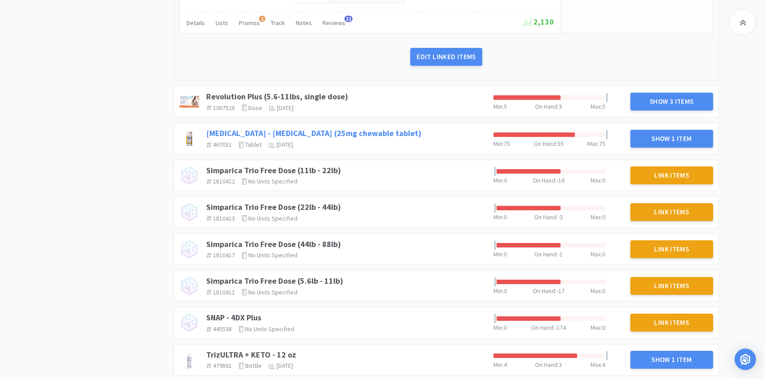
click at [345, 135] on link "[MEDICAL_DATA] - [MEDICAL_DATA] (25mg chewable tablet)" at bounding box center [313, 133] width 215 height 10
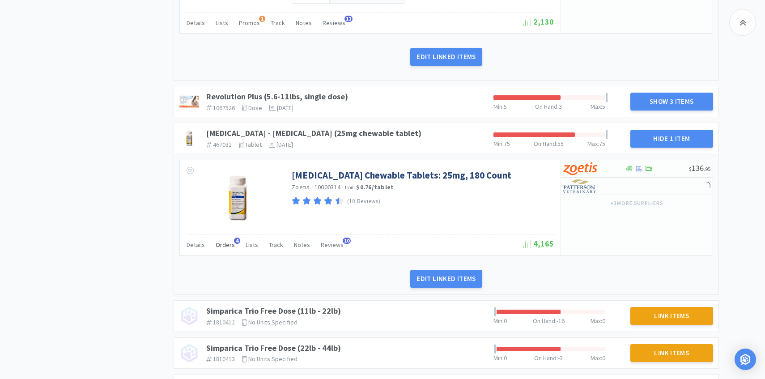
click at [227, 243] on span "Orders" at bounding box center [225, 245] width 19 height 8
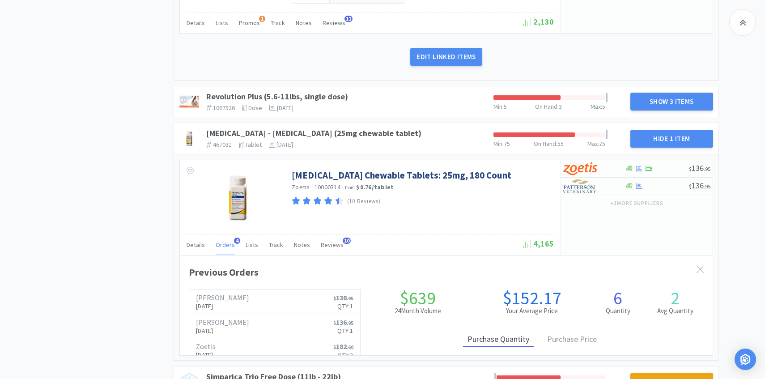
click at [227, 243] on span "Orders" at bounding box center [225, 245] width 19 height 8
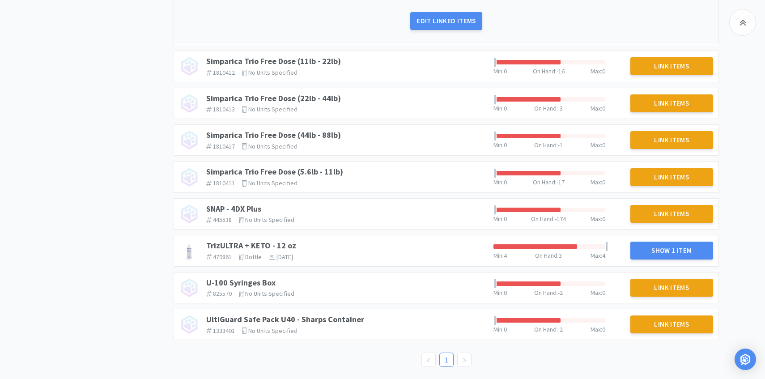
click at [268, 237] on div "TrizULTRA + KETO - 12 oz 479861 The identifier of the item in your PIMS bottle …" at bounding box center [346, 250] width 287 height 27
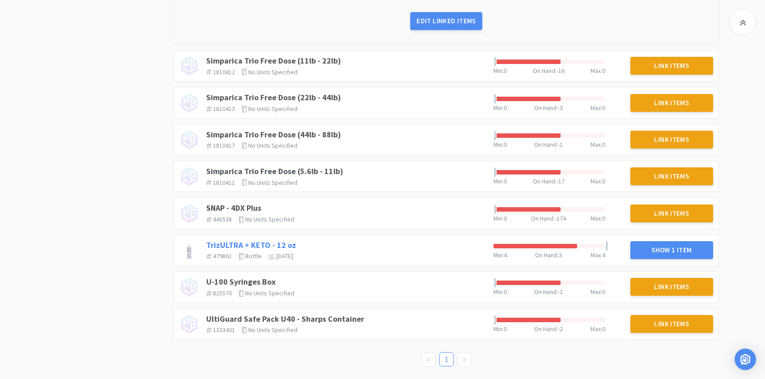
click at [267, 243] on link "TrizULTRA + KETO - 12 oz" at bounding box center [251, 245] width 90 height 10
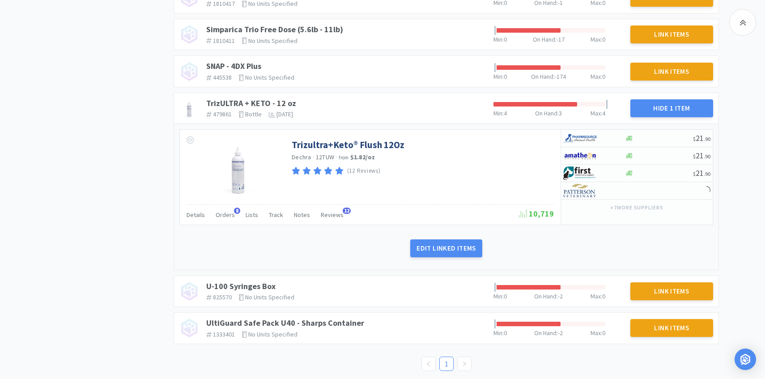
click at [228, 226] on div "Trizultra+Keto® Flush 12Oz Dechra · 12TUW · from $1.82 / oz (12 Reviews) Detail…" at bounding box center [446, 198] width 545 height 148
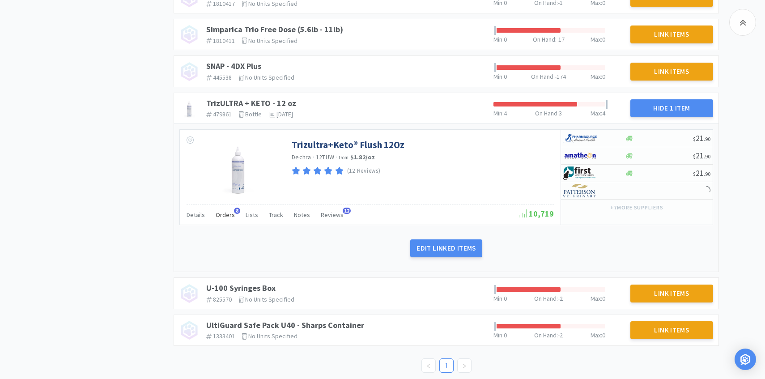
click at [226, 217] on span "Orders" at bounding box center [225, 215] width 19 height 8
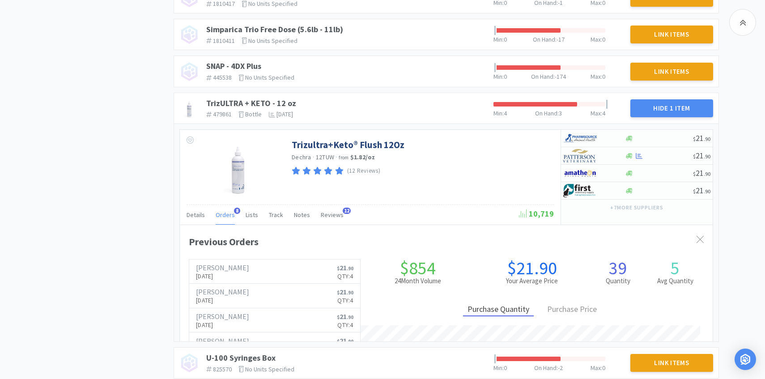
click at [226, 217] on span "Orders" at bounding box center [225, 215] width 19 height 8
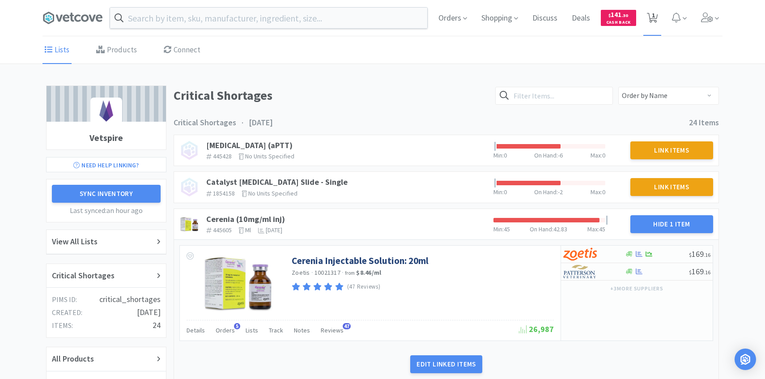
click at [661, 15] on div "Orders Shopping Discuss Discuss Deals Deals $ 141 . 30 Cash Back 1 1" at bounding box center [576, 18] width 291 height 36
click at [648, 17] on icon at bounding box center [652, 18] width 11 height 10
select select "1"
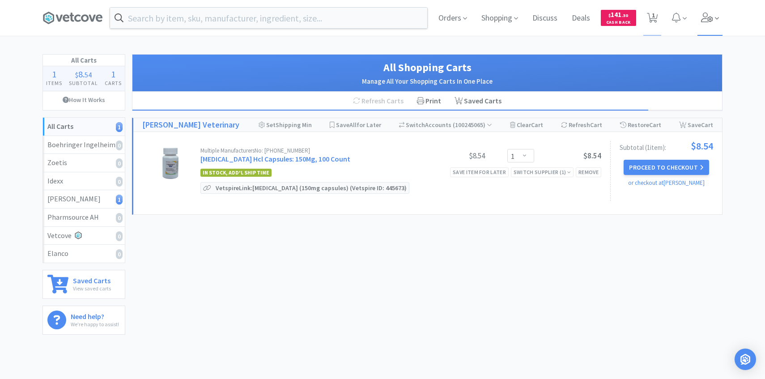
click at [707, 18] on icon at bounding box center [707, 18] width 13 height 10
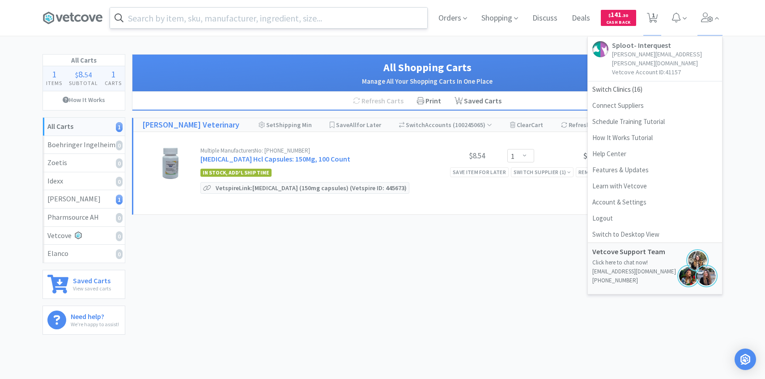
click at [264, 17] on input "text" at bounding box center [268, 18] width 317 height 21
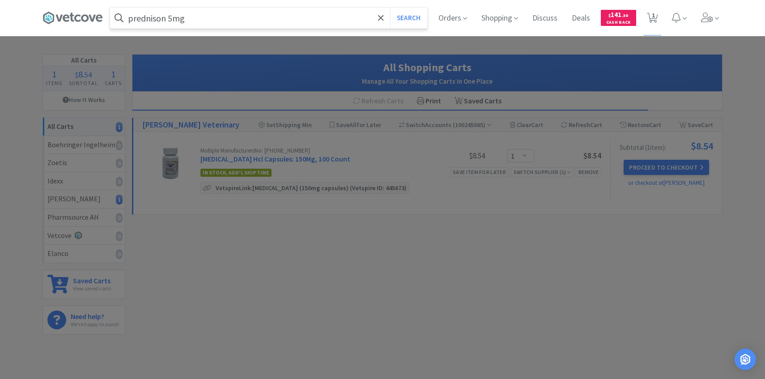
type input "prednison 5mg"
click at [390, 8] on button "Search" at bounding box center [408, 18] width 37 height 21
select select "1"
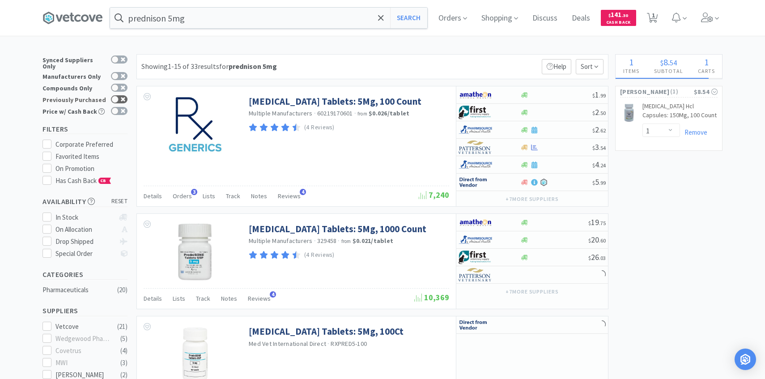
click at [122, 95] on div at bounding box center [119, 99] width 17 height 8
checkbox input "true"
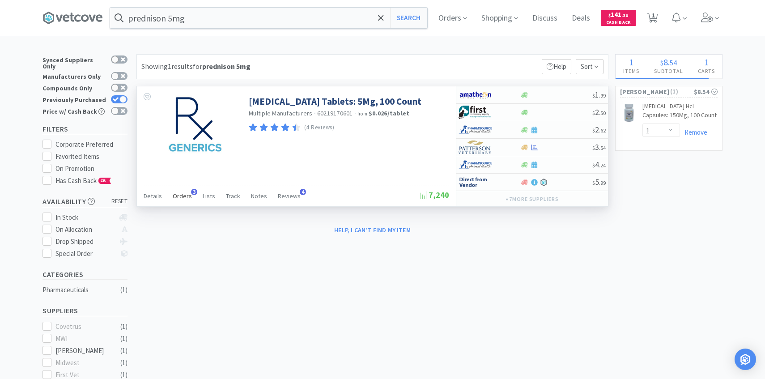
click at [188, 198] on span "Orders" at bounding box center [182, 196] width 19 height 8
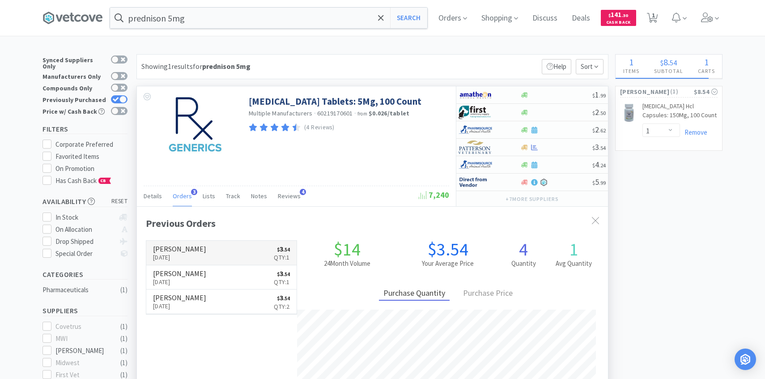
click at [196, 256] on link "[PERSON_NAME] [DATE] $ 3 . 54 Qty: 1" at bounding box center [221, 253] width 150 height 25
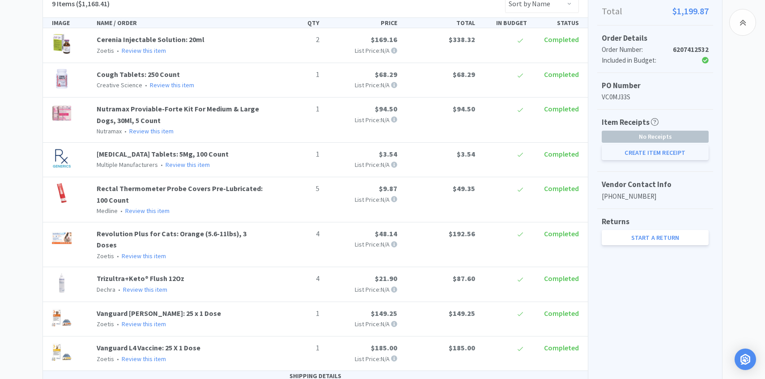
click at [655, 160] on button "Create Item Receipt" at bounding box center [655, 152] width 107 height 15
select select "2"
select select "1"
select select "5"
select select "1"
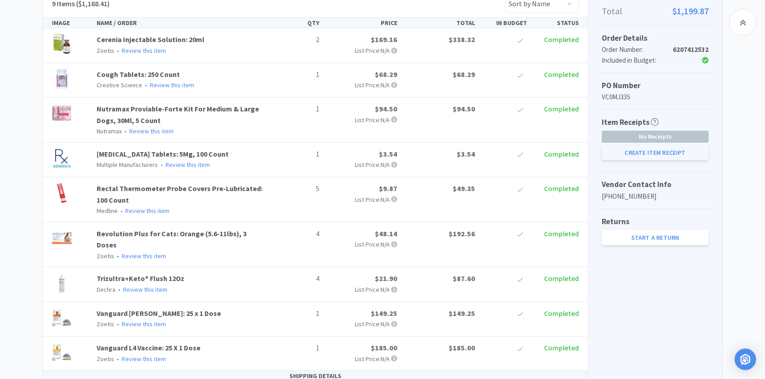
select select "1"
select select "4"
select select "1"
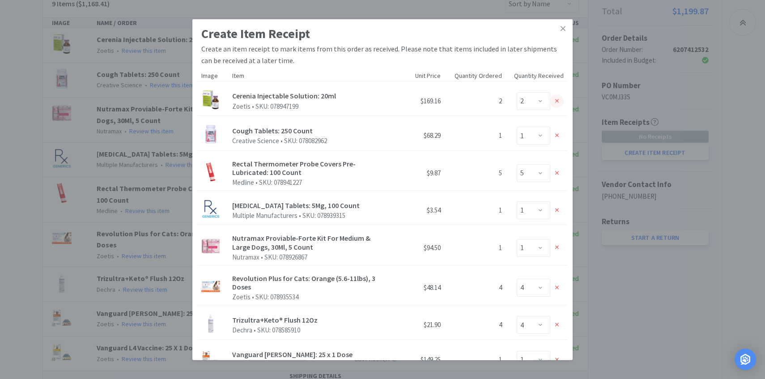
click at [559, 102] on div at bounding box center [556, 100] width 13 height 13
click at [559, 129] on div at bounding box center [556, 135] width 13 height 13
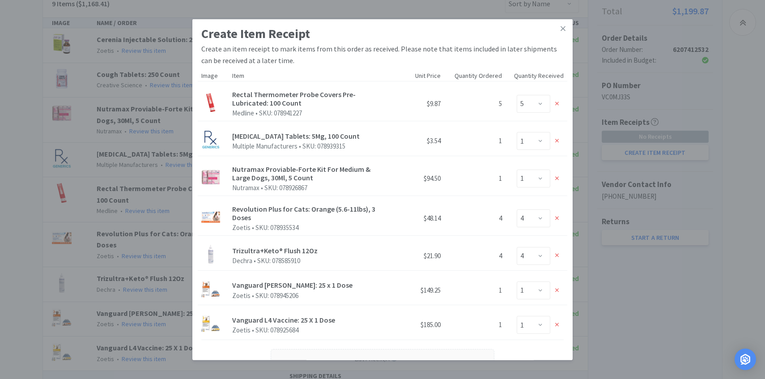
click at [559, 102] on div at bounding box center [556, 103] width 13 height 13
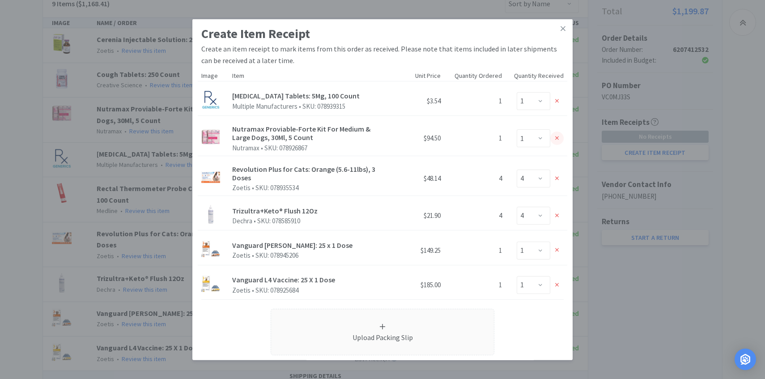
click at [559, 142] on div at bounding box center [556, 138] width 13 height 13
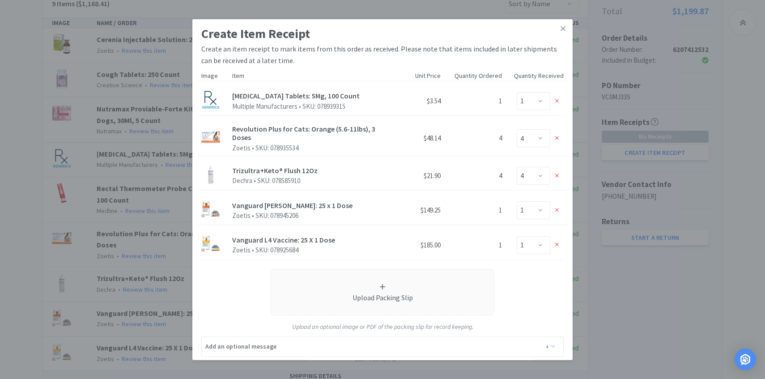
click at [559, 142] on div at bounding box center [556, 138] width 13 height 13
click at [559, 169] on div at bounding box center [556, 175] width 13 height 13
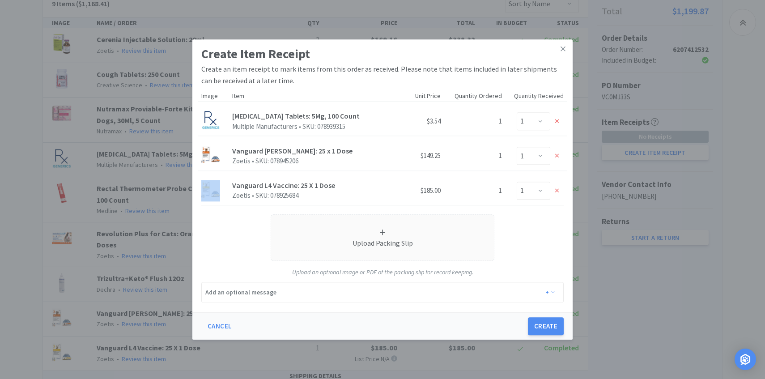
click at [559, 142] on div "Vanguard [PERSON_NAME]: 25 x 1 Dose Zoetis • SKU: 078945206 $149.25 1 Enter Qty…" at bounding box center [383, 155] width 370 height 38
click at [559, 151] on div at bounding box center [556, 155] width 13 height 13
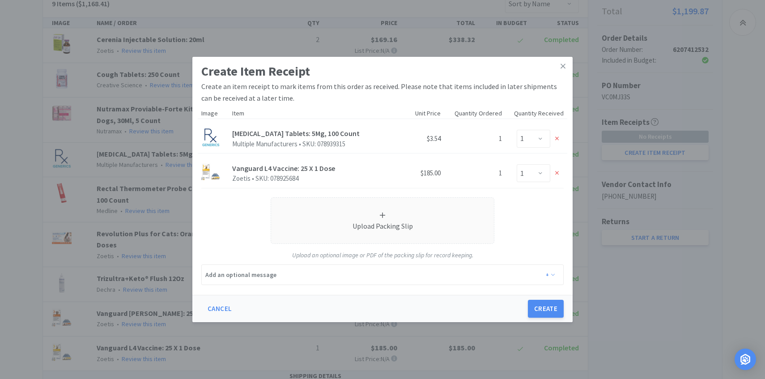
click at [556, 182] on div "Enter Qty 0 1" at bounding box center [536, 173] width 55 height 18
click at [556, 177] on div at bounding box center [556, 172] width 13 height 13
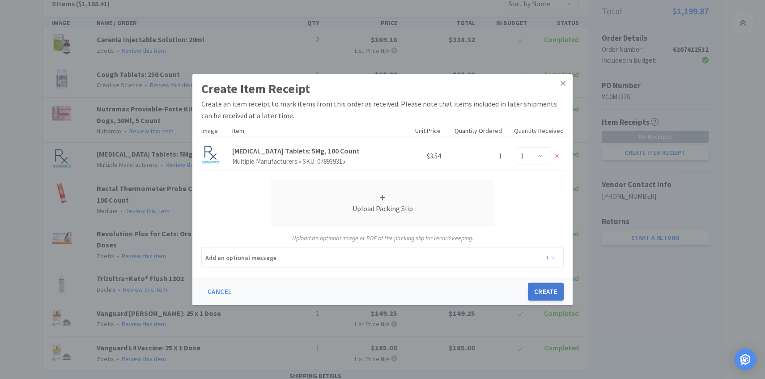
click at [551, 299] on button "Create" at bounding box center [546, 292] width 36 height 18
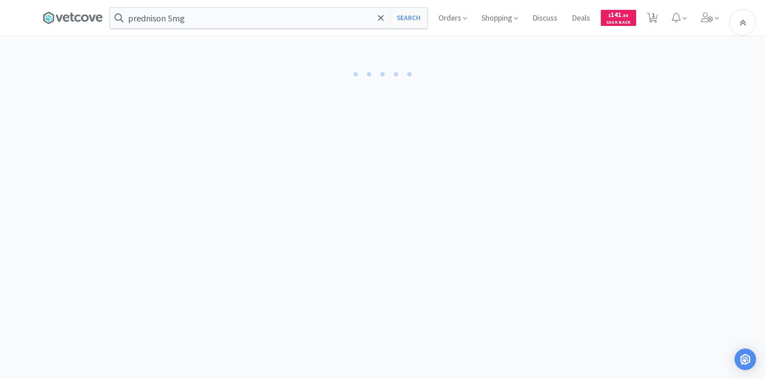
select select "1"
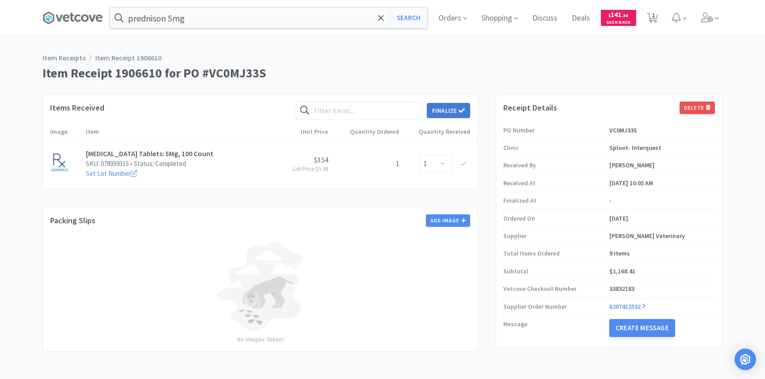
click at [454, 117] on button "Finalize" at bounding box center [448, 110] width 43 height 15
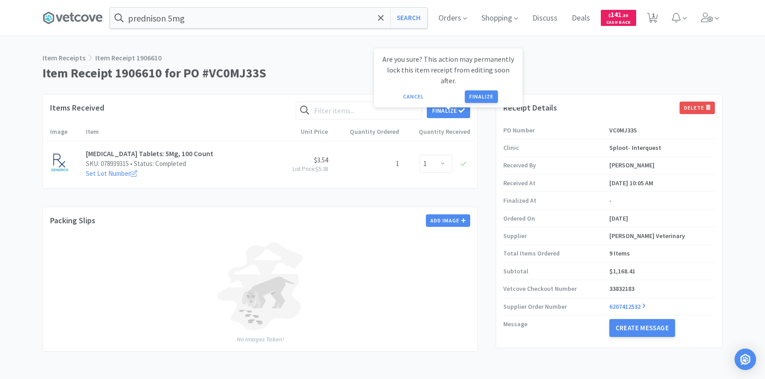
click at [484, 95] on div "Are you sure? This action may permanently lock this item receipt from editing s…" at bounding box center [448, 77] width 149 height 59
click at [484, 90] on button "Finalize" at bounding box center [481, 96] width 33 height 13
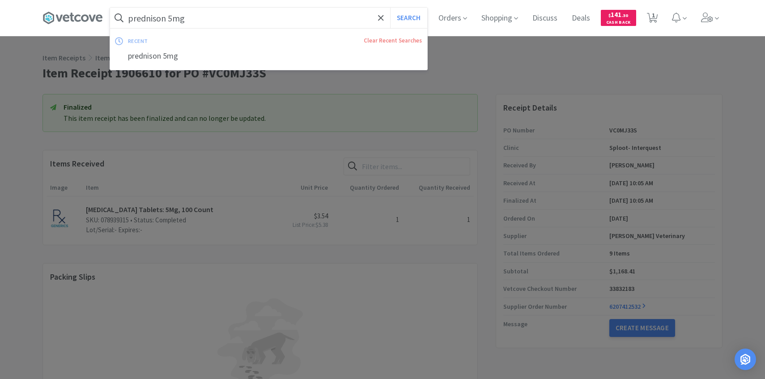
click at [216, 17] on input "prednison 5mg" at bounding box center [268, 18] width 317 height 21
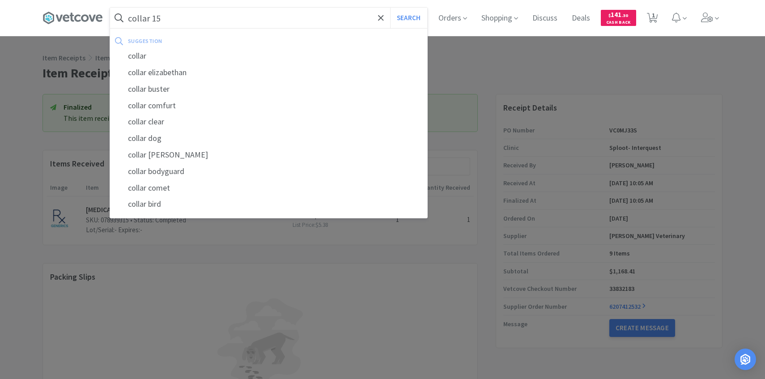
type input "collar 15"
click at [390, 8] on button "Search" at bounding box center [408, 18] width 37 height 21
select select "1"
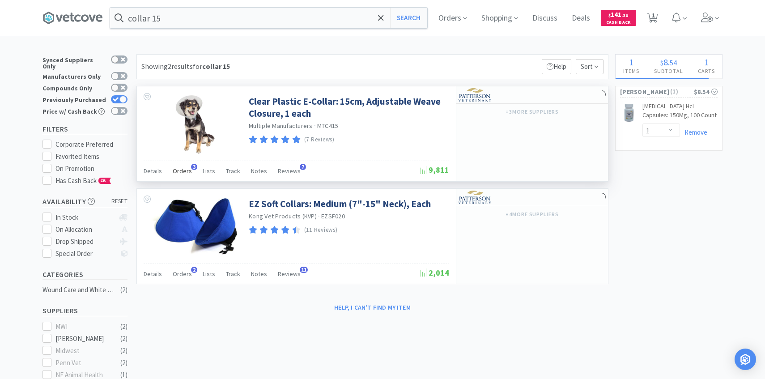
click at [183, 168] on span "Orders" at bounding box center [182, 171] width 19 height 8
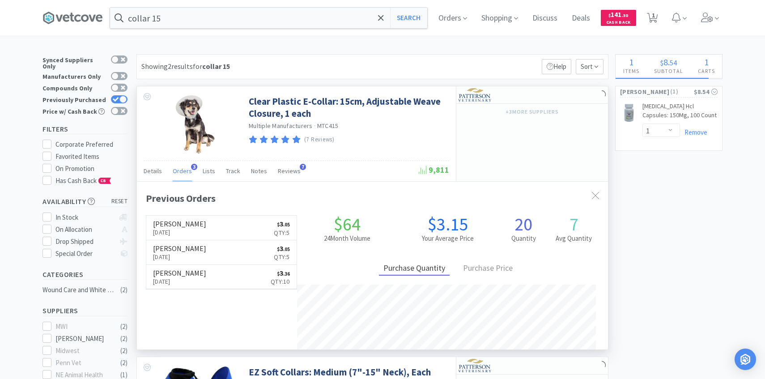
scroll to position [232, 471]
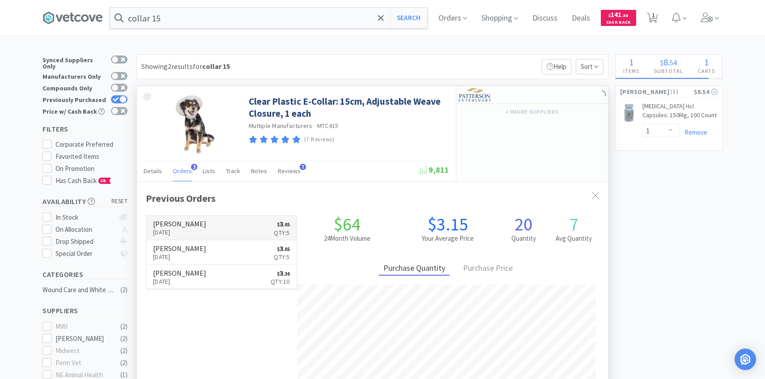
click at [191, 226] on h6 "[PERSON_NAME]" at bounding box center [179, 223] width 53 height 7
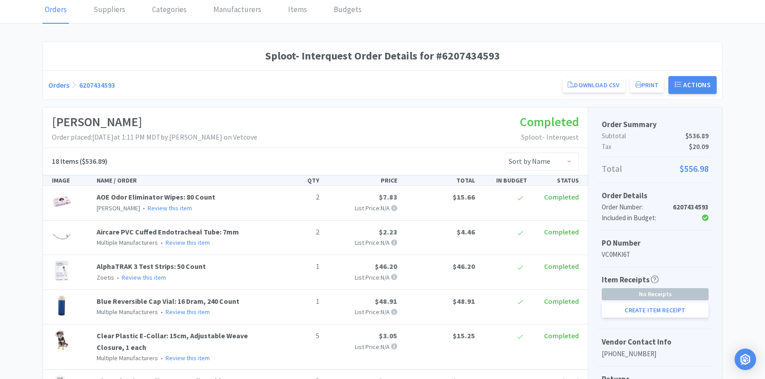
scroll to position [158, 0]
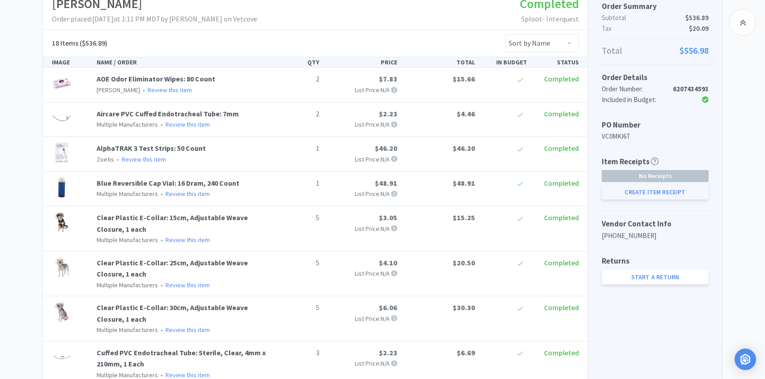
click at [634, 197] on button "Create Item Receipt" at bounding box center [655, 191] width 107 height 15
select select "2"
select select "3"
select select "1"
select select "2"
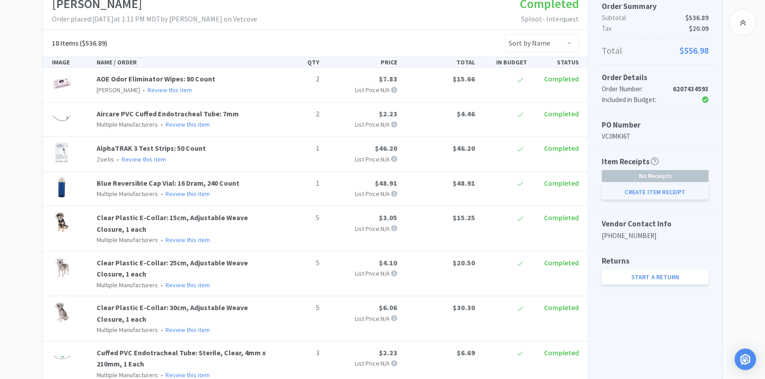
select select "1"
select select "3"
select select "6"
select select "3"
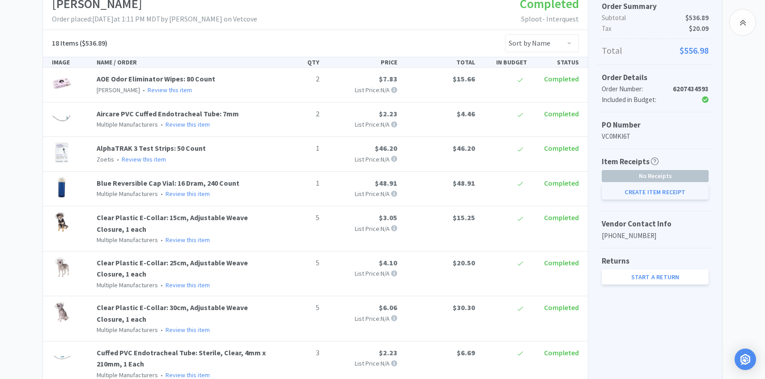
select select "1"
select select "5"
select select "1"
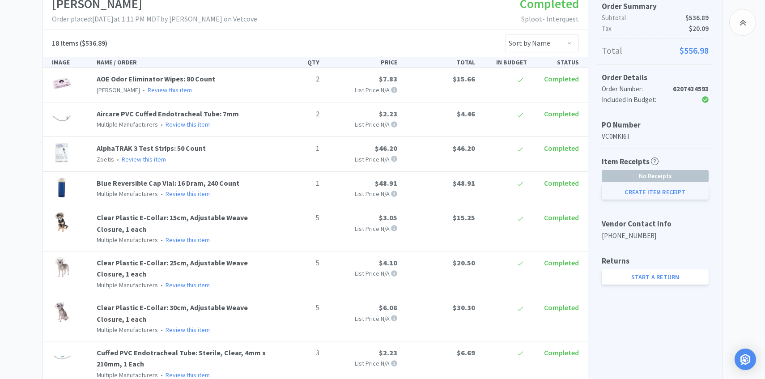
select select "1"
select select "5"
select select "1"
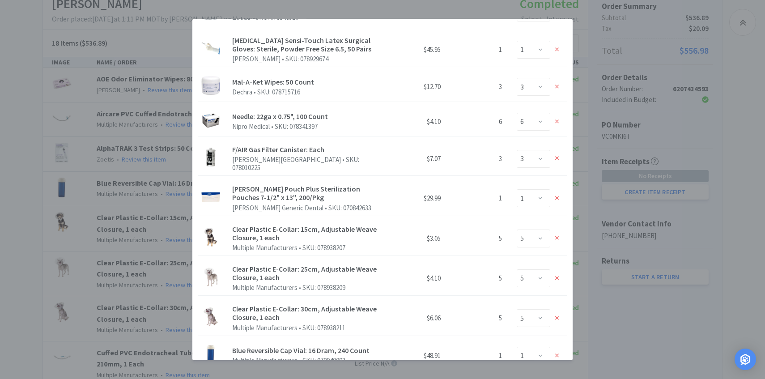
scroll to position [243, 0]
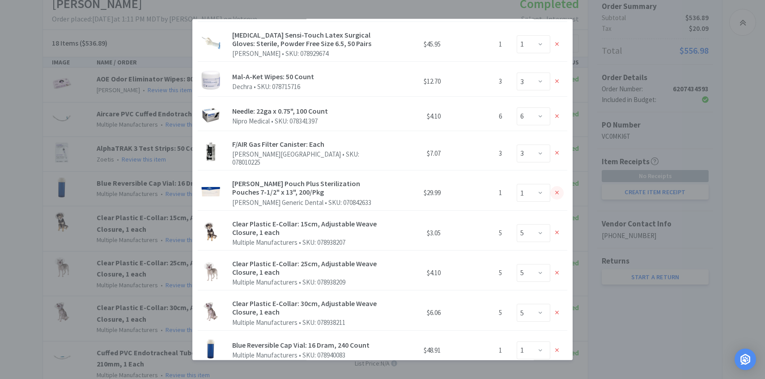
click at [557, 190] on icon at bounding box center [557, 193] width 4 height 6
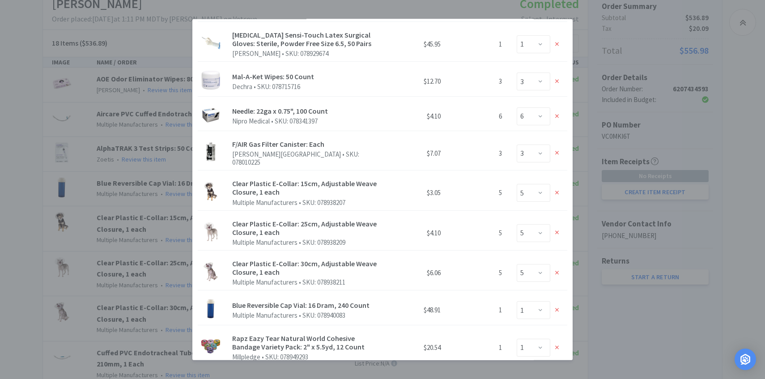
scroll to position [487, 0]
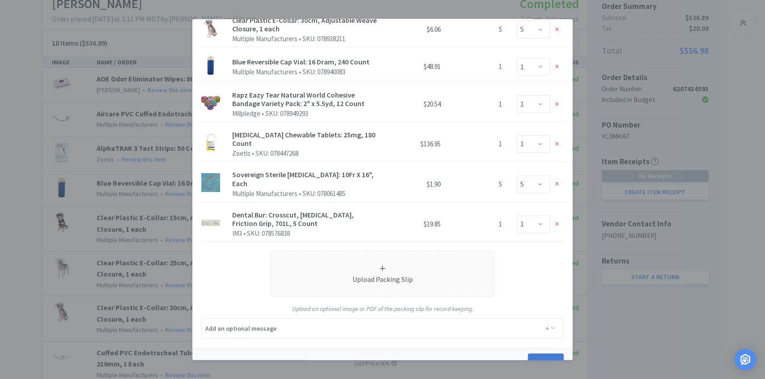
click at [544, 354] on button "Create" at bounding box center [546, 363] width 36 height 18
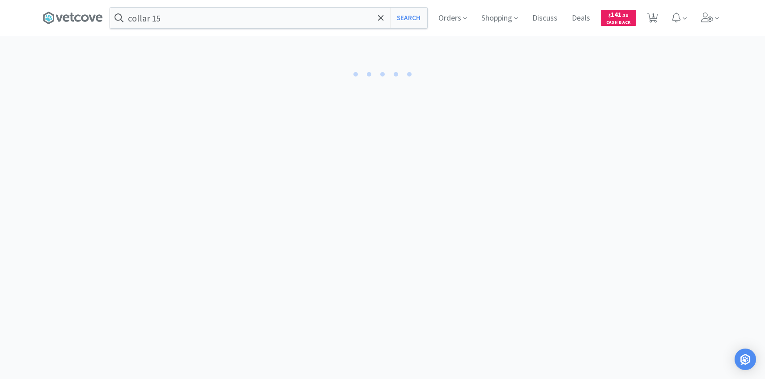
select select "2"
select select "1"
select select "5"
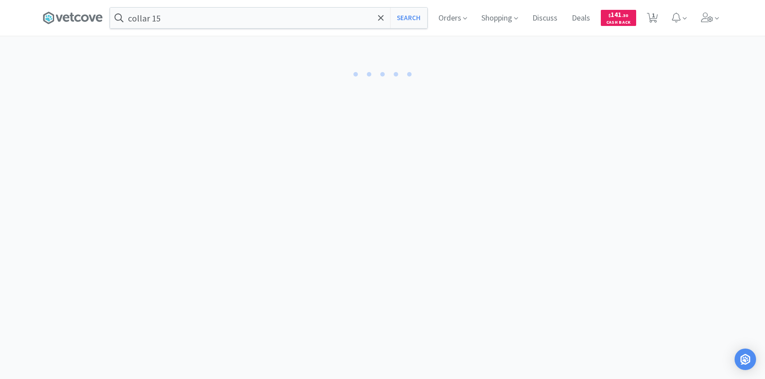
select select "5"
select select "3"
select select "1"
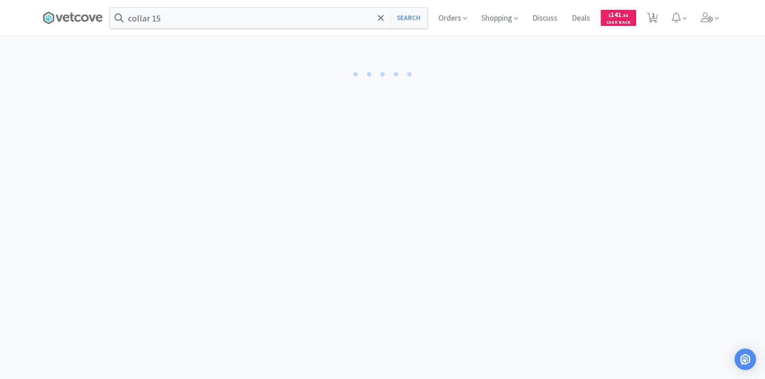
select select "1"
select select "3"
select select "6"
select select "1"
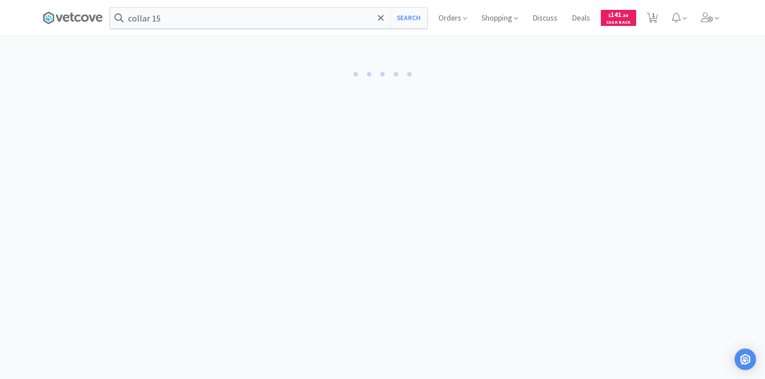
select select "1"
select select "5"
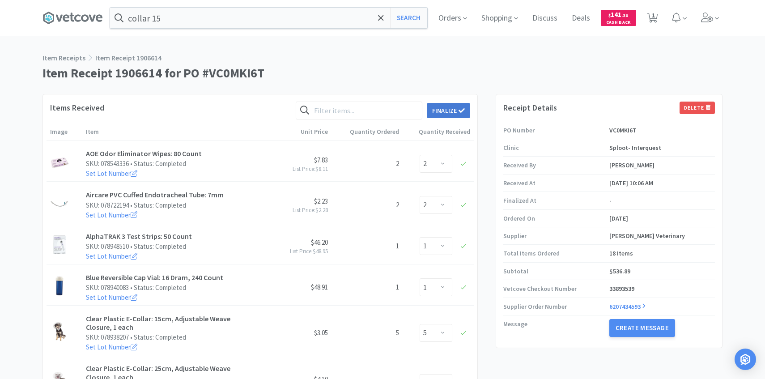
click at [446, 107] on button "Finalize" at bounding box center [448, 110] width 43 height 15
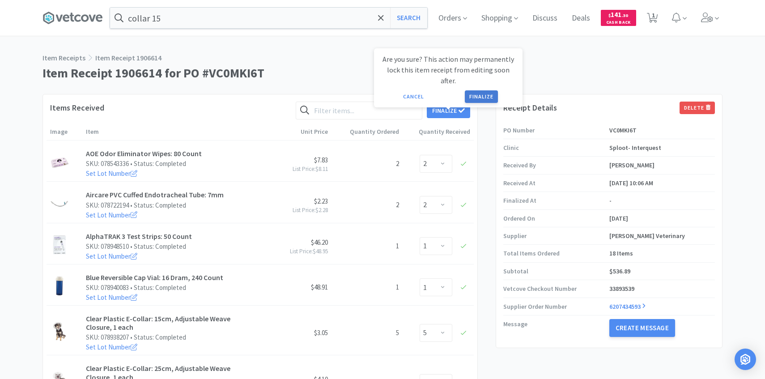
click at [489, 90] on button "Finalize" at bounding box center [481, 96] width 33 height 13
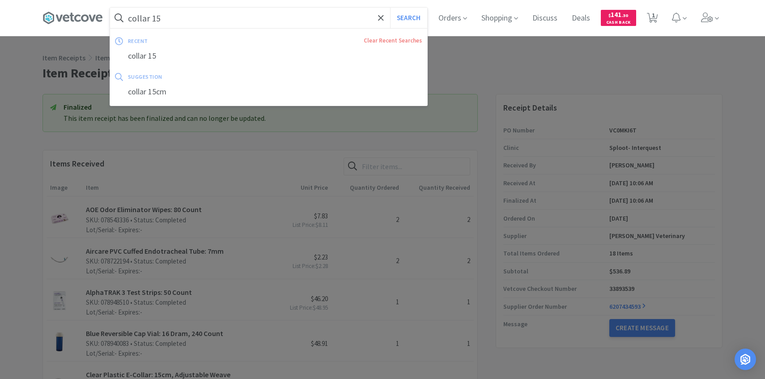
click at [245, 17] on input "collar 15" at bounding box center [268, 18] width 317 height 21
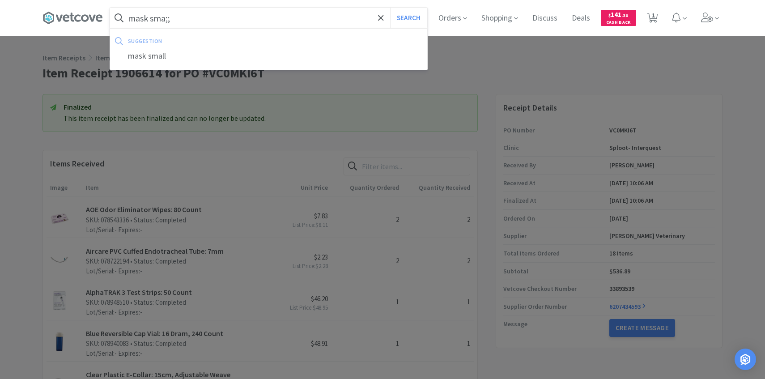
type input "mask sma;;"
click at [390, 8] on button "Search" at bounding box center [408, 18] width 37 height 21
select select "1"
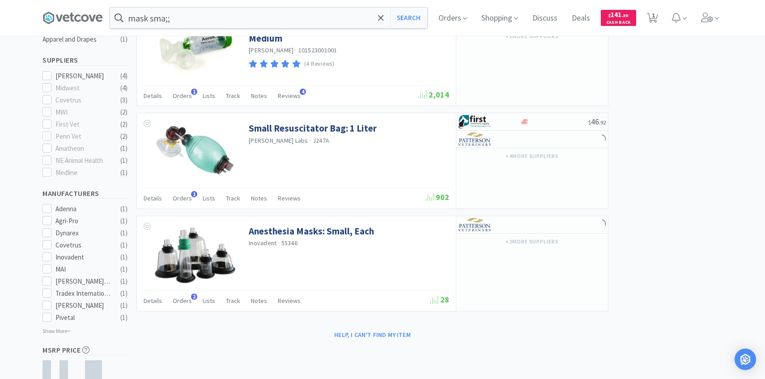
scroll to position [370, 0]
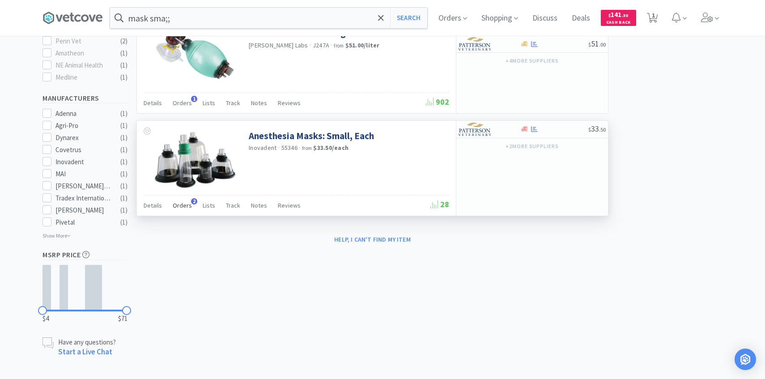
click at [188, 204] on span "Orders" at bounding box center [182, 205] width 19 height 8
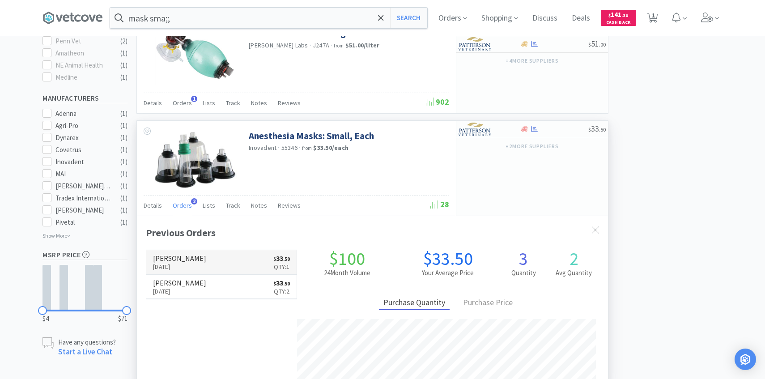
scroll to position [232, 471]
click at [196, 267] on link "[PERSON_NAME] [DATE] $ 33 . 50 Qty: 1" at bounding box center [221, 262] width 150 height 25
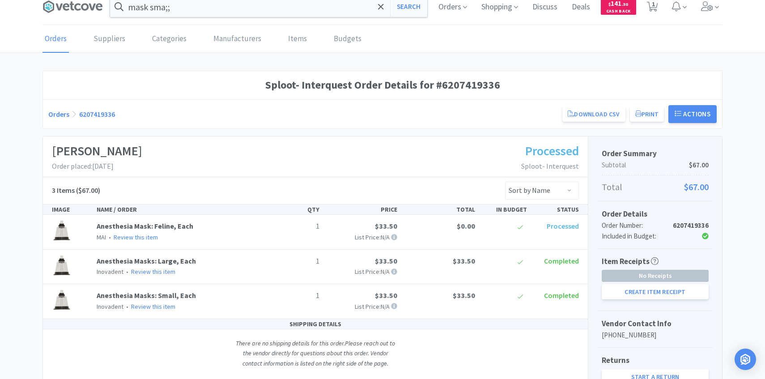
scroll to position [59, 0]
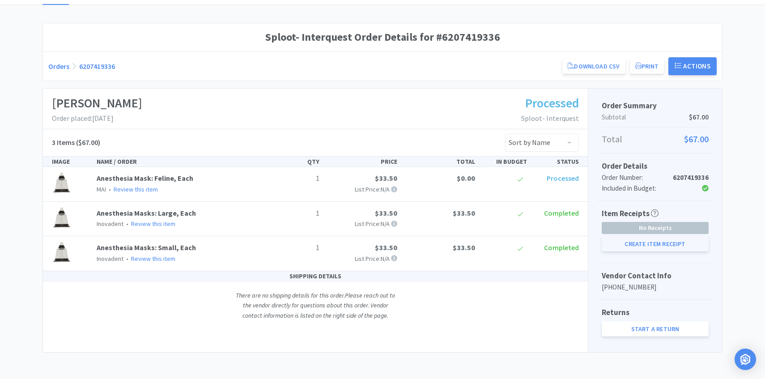
click at [625, 246] on button "Create Item Receipt" at bounding box center [655, 243] width 107 height 15
select select "1"
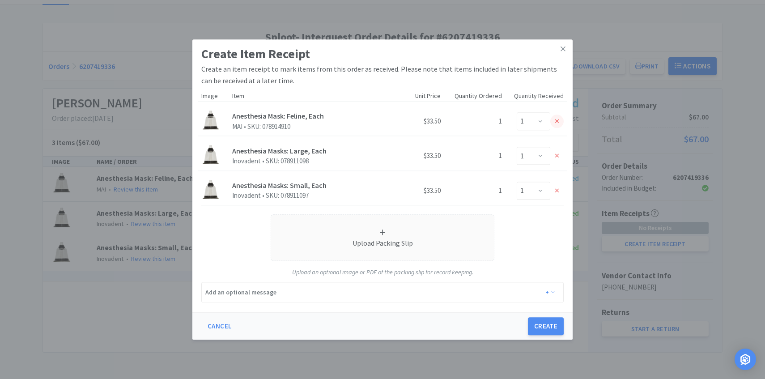
click at [554, 123] on div at bounding box center [556, 121] width 13 height 13
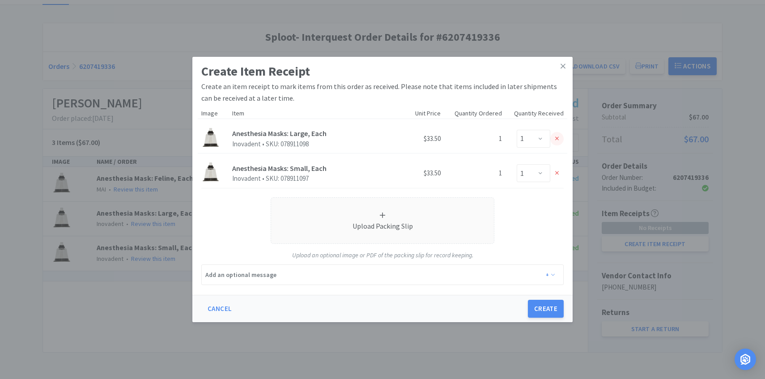
click at [554, 136] on div at bounding box center [556, 138] width 13 height 13
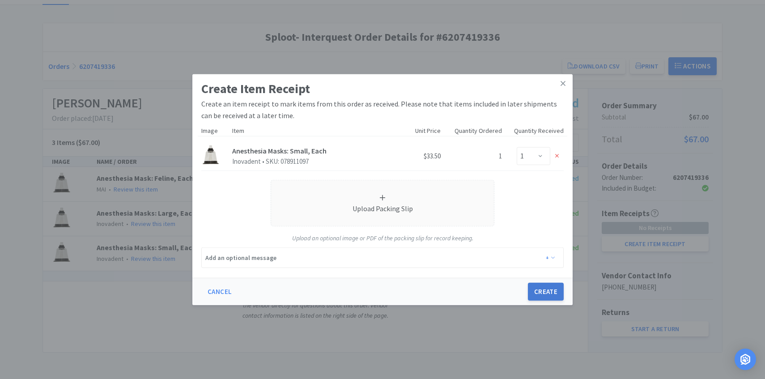
click at [539, 295] on button "Create" at bounding box center [546, 292] width 36 height 18
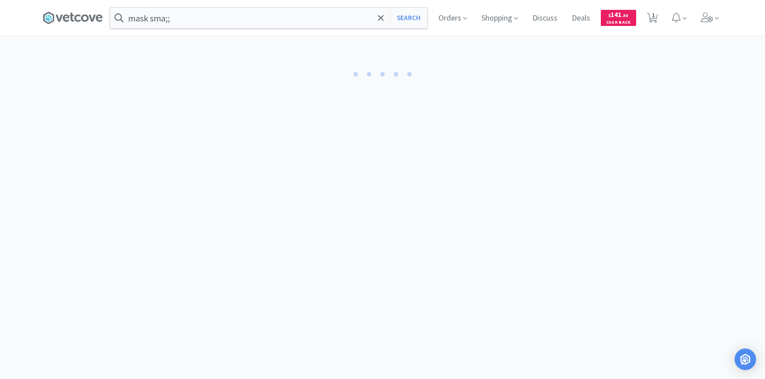
select select "1"
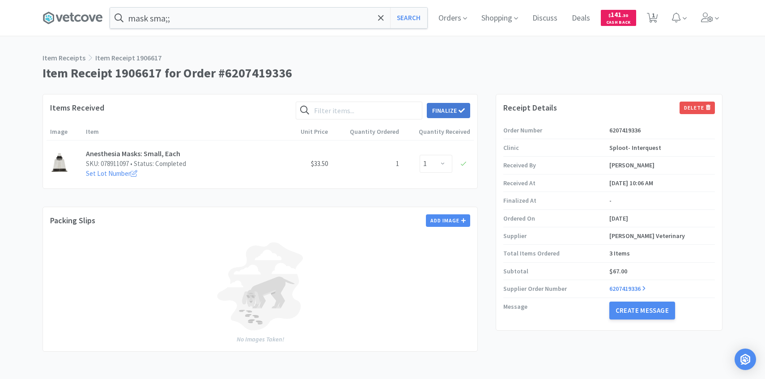
click at [450, 105] on button "Finalize" at bounding box center [448, 110] width 43 height 15
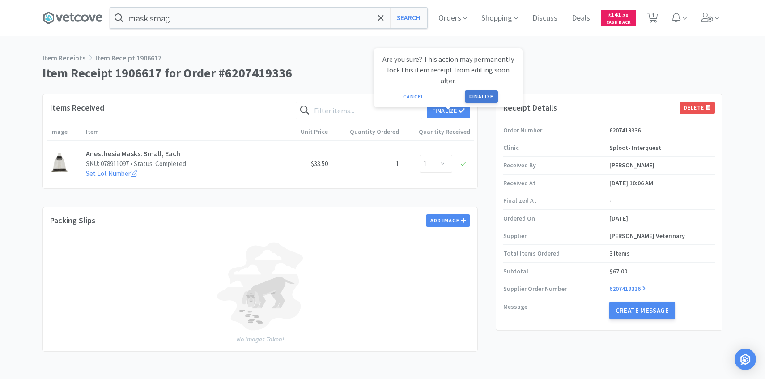
click at [484, 90] on button "Finalize" at bounding box center [481, 96] width 33 height 13
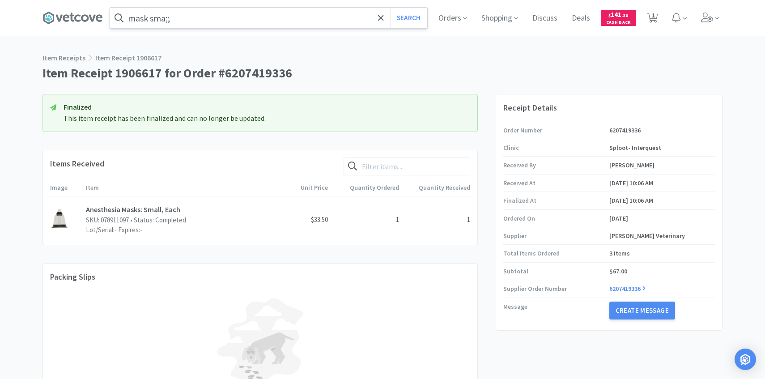
click at [239, 25] on input "mask sma;;" at bounding box center [268, 18] width 317 height 21
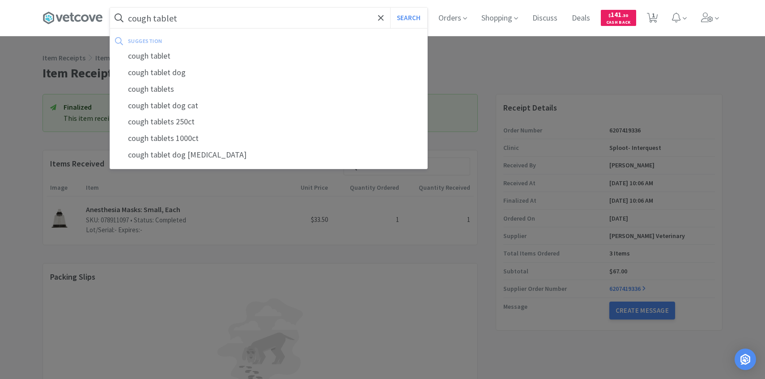
type input "cough tablet"
click at [390, 8] on button "Search" at bounding box center [408, 18] width 37 height 21
select select "1"
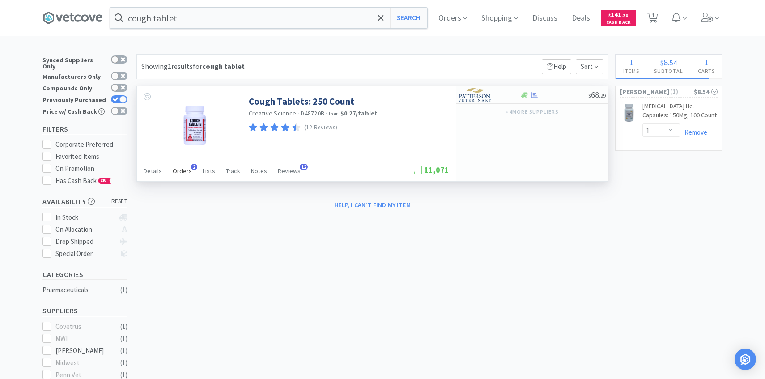
click at [181, 172] on span "Orders" at bounding box center [182, 171] width 19 height 8
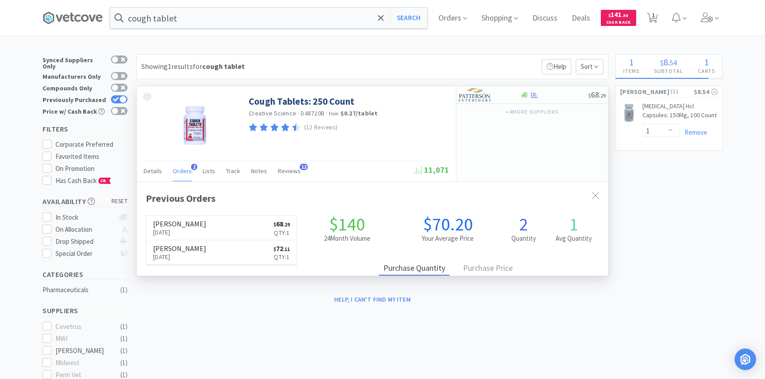
scroll to position [232, 471]
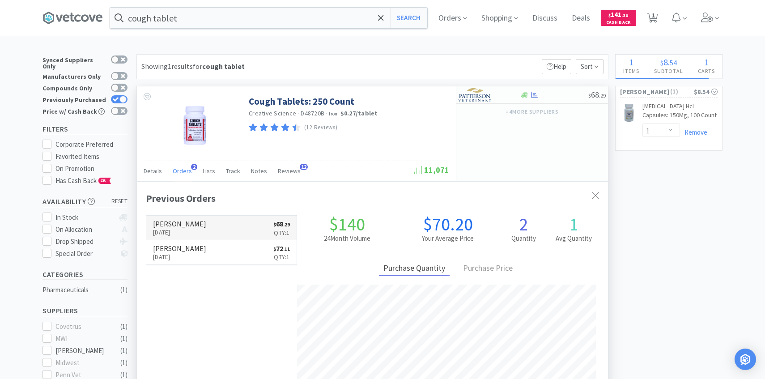
click at [194, 222] on h6 "[PERSON_NAME]" at bounding box center [179, 223] width 53 height 7
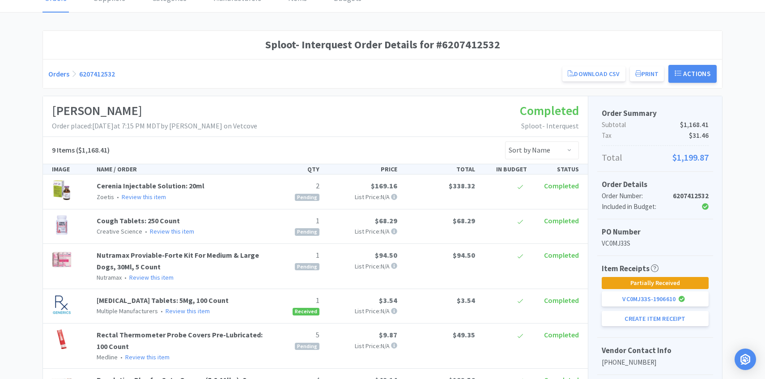
scroll to position [86, 0]
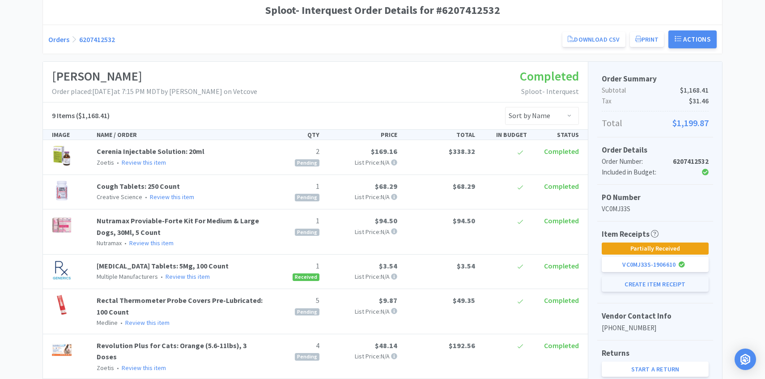
click at [639, 285] on button "Create Item Receipt" at bounding box center [655, 284] width 107 height 15
select select "2"
select select "1"
select select "5"
select select "1"
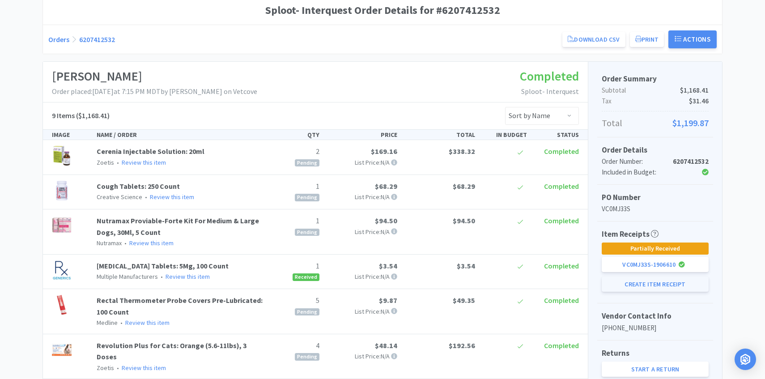
select select "4"
select select "1"
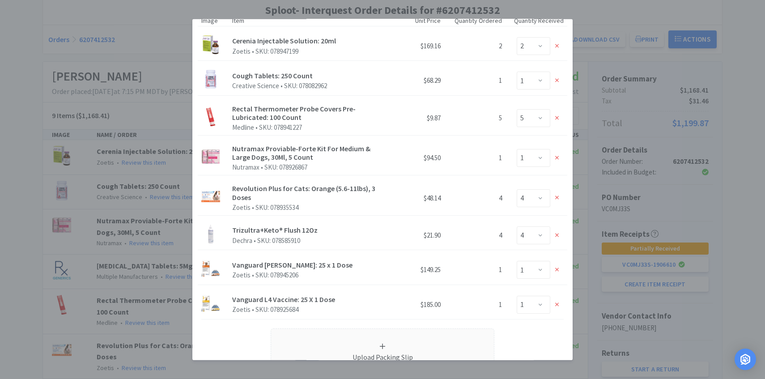
scroll to position [149, 0]
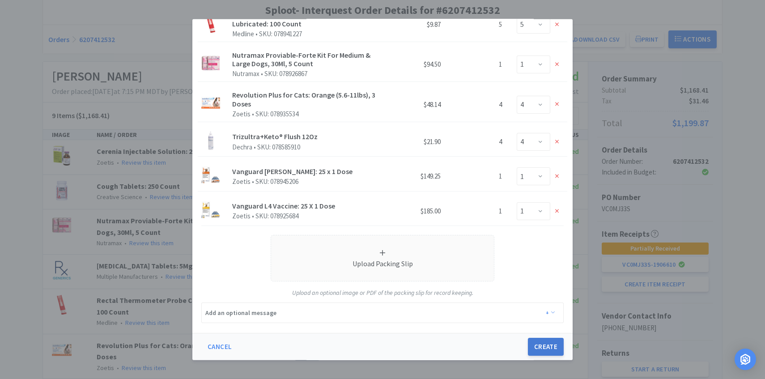
click at [550, 343] on button "Create" at bounding box center [546, 347] width 36 height 18
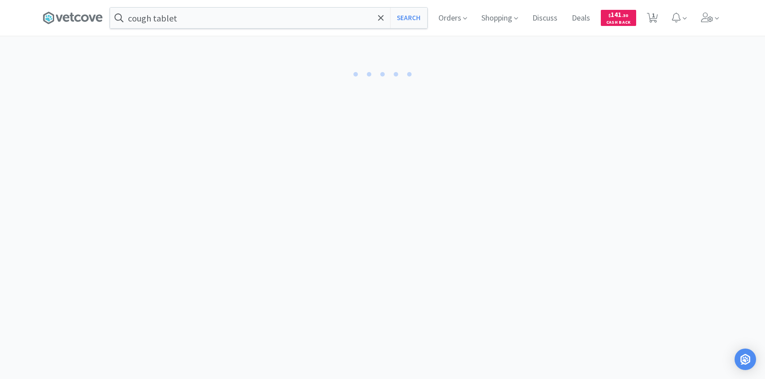
select select "2"
select select "1"
select select "5"
select select "4"
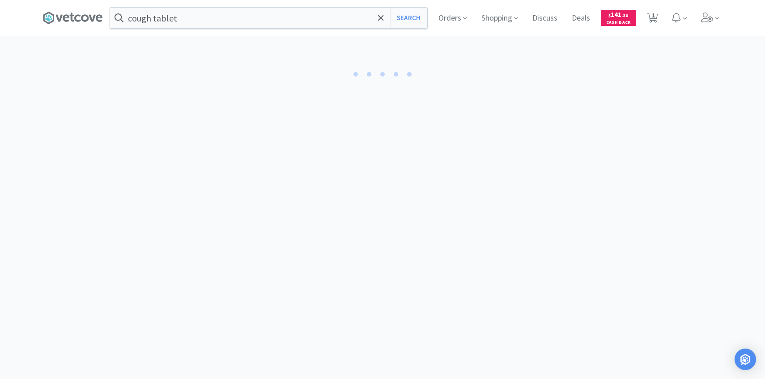
select select "4"
select select "1"
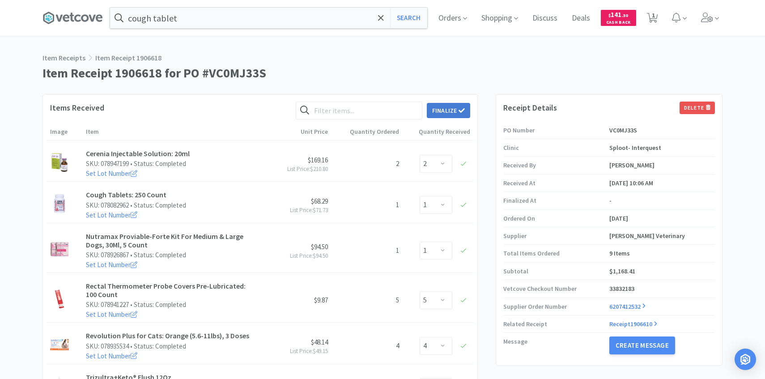
click at [458, 117] on button "Finalize" at bounding box center [448, 110] width 43 height 15
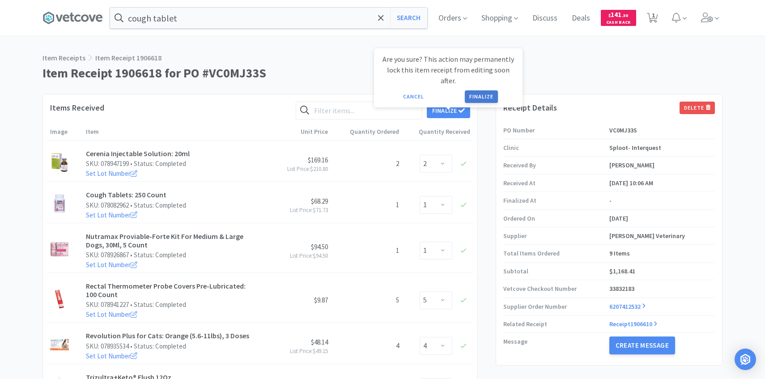
click at [480, 92] on button "Finalize" at bounding box center [481, 96] width 33 height 13
